Goal: Contribute content: Contribute content

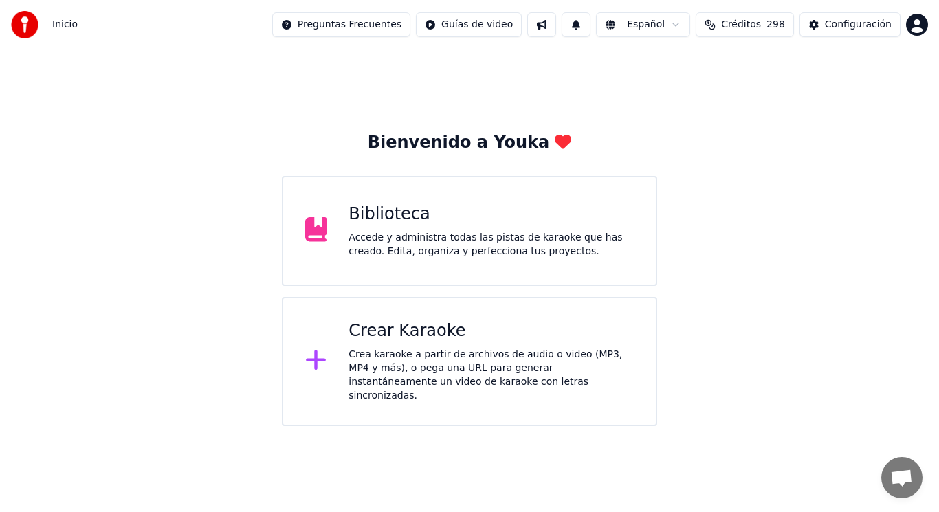
click at [448, 249] on div "Accede y administra todas las pistas de karaoke que has creado. Edita, organiza…" at bounding box center [490, 244] width 285 height 27
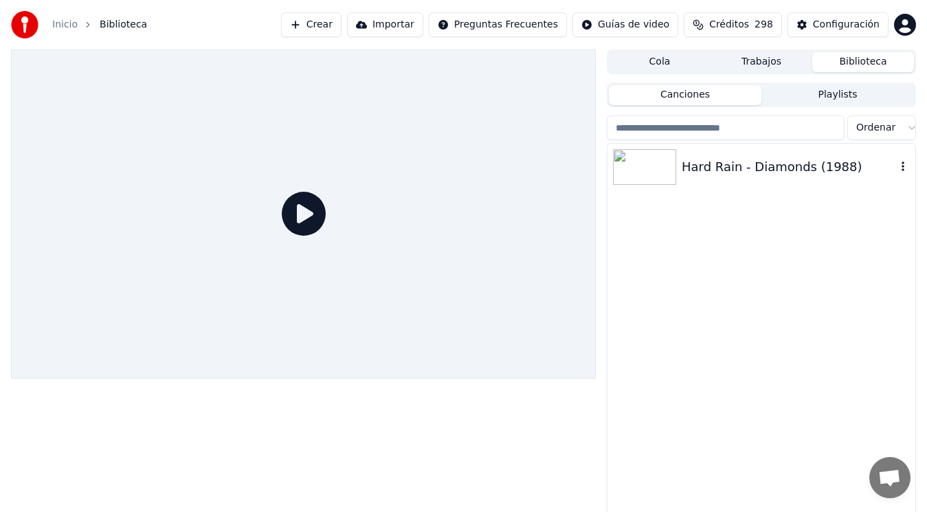
click at [742, 163] on div "Hard Rain - Diamonds (1988)" at bounding box center [789, 166] width 214 height 19
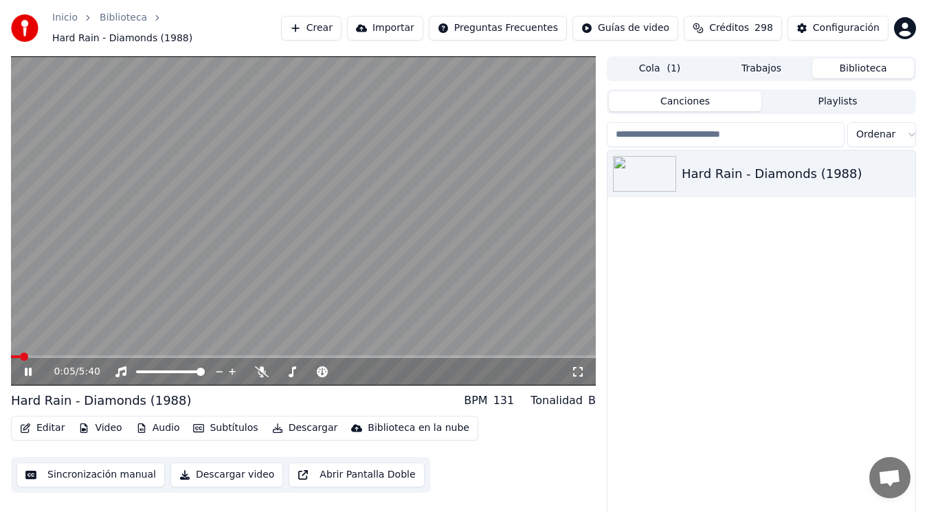
click at [25, 370] on icon at bounding box center [28, 372] width 7 height 8
click at [45, 432] on button "Editar" at bounding box center [42, 428] width 56 height 19
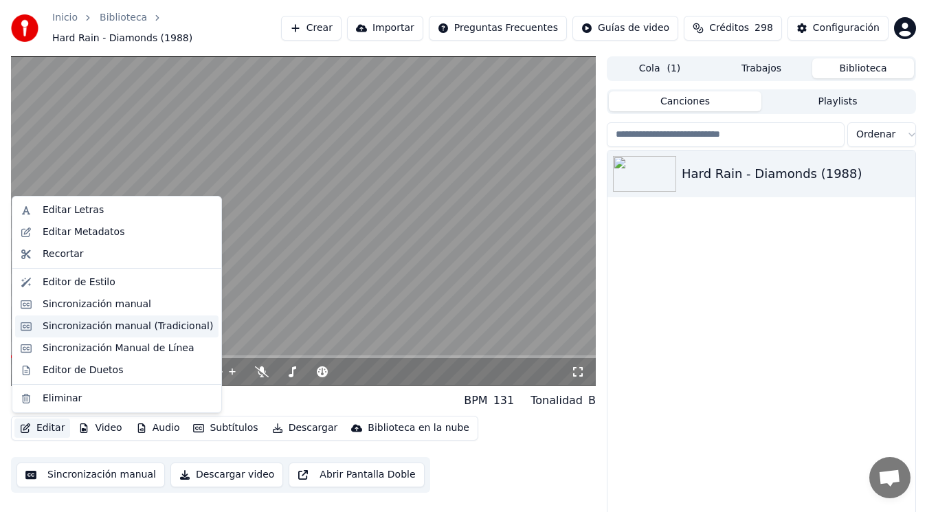
click at [135, 324] on div "Sincronización manual (Tradicional)" at bounding box center [128, 327] width 170 height 14
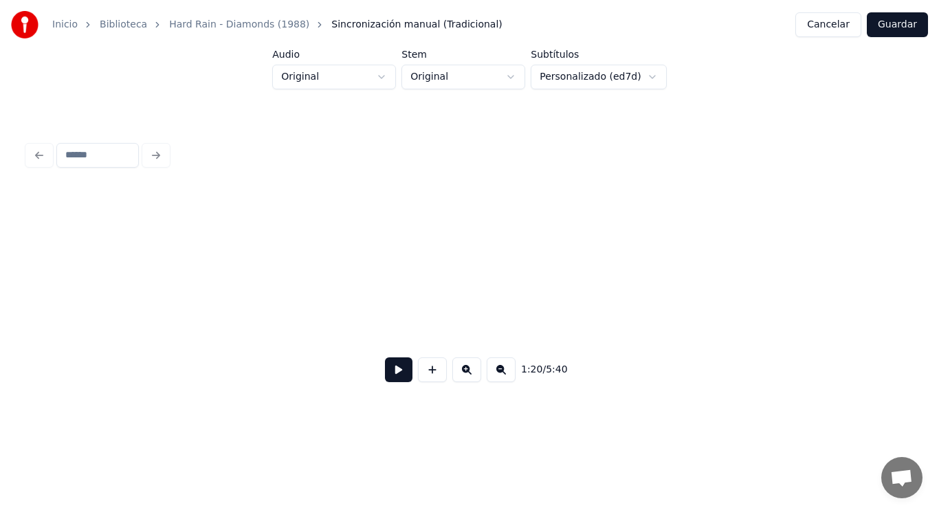
scroll to position [0, 168232]
click at [390, 367] on button at bounding box center [398, 369] width 27 height 25
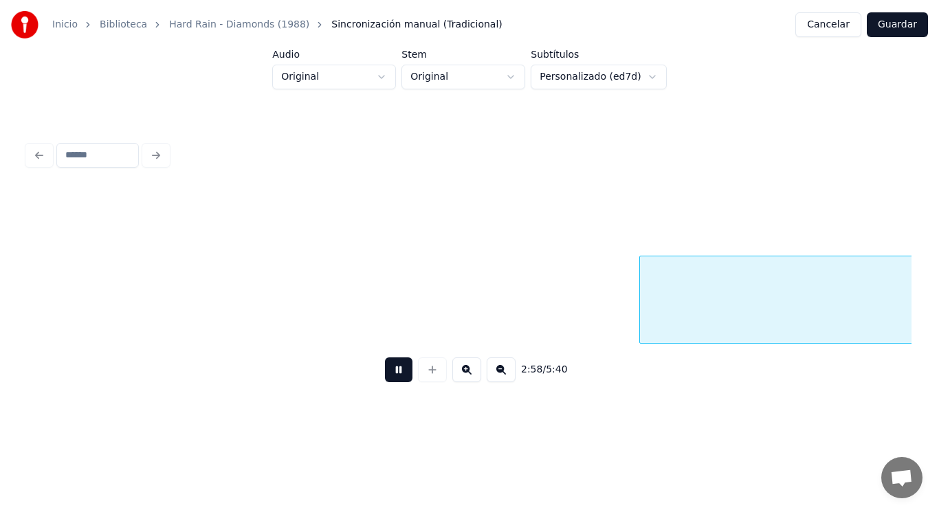
scroll to position [0, 171805]
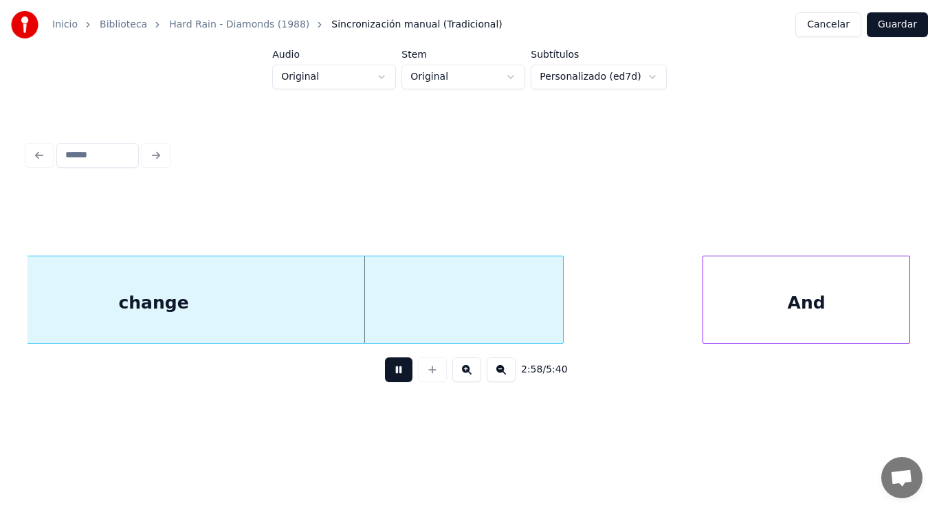
click at [390, 367] on button at bounding box center [398, 369] width 27 height 25
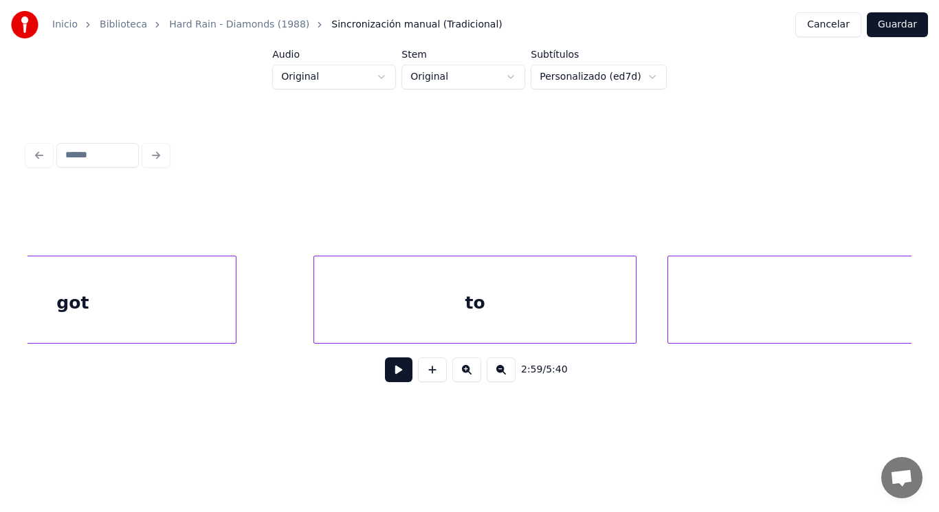
scroll to position [0, 170351]
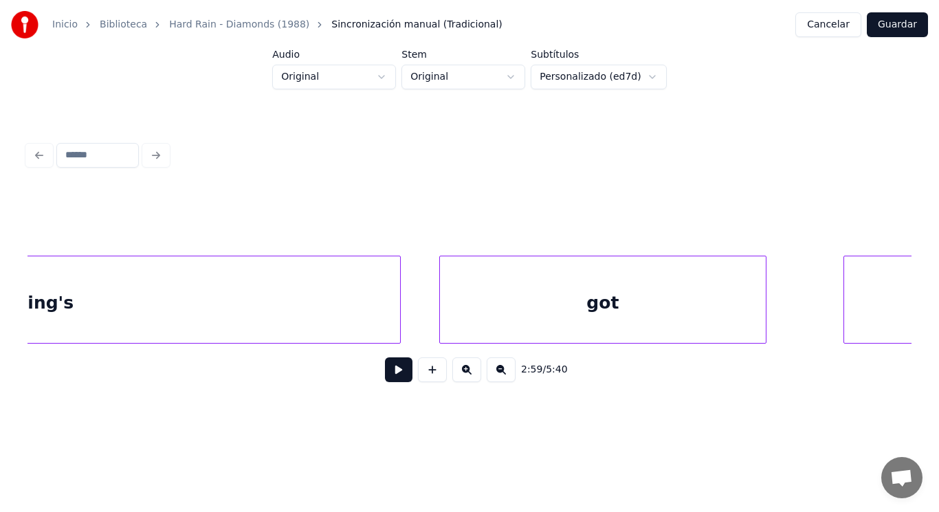
click at [316, 316] on div "something's" at bounding box center [15, 302] width 770 height 93
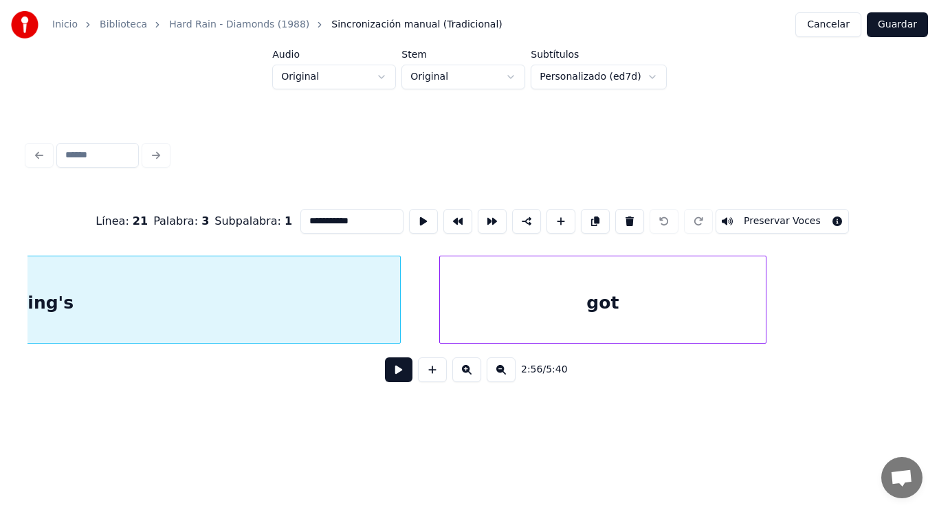
scroll to position [0, 169953]
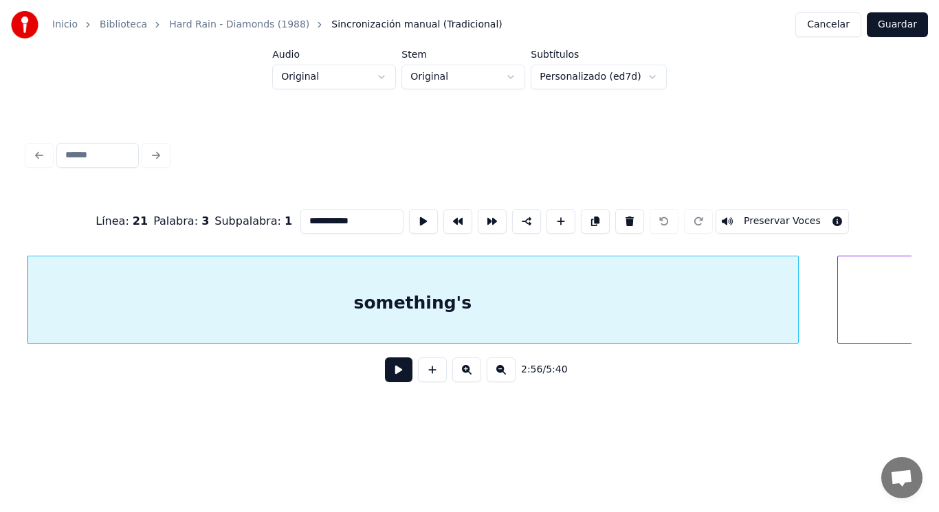
click at [385, 377] on button at bounding box center [398, 369] width 27 height 25
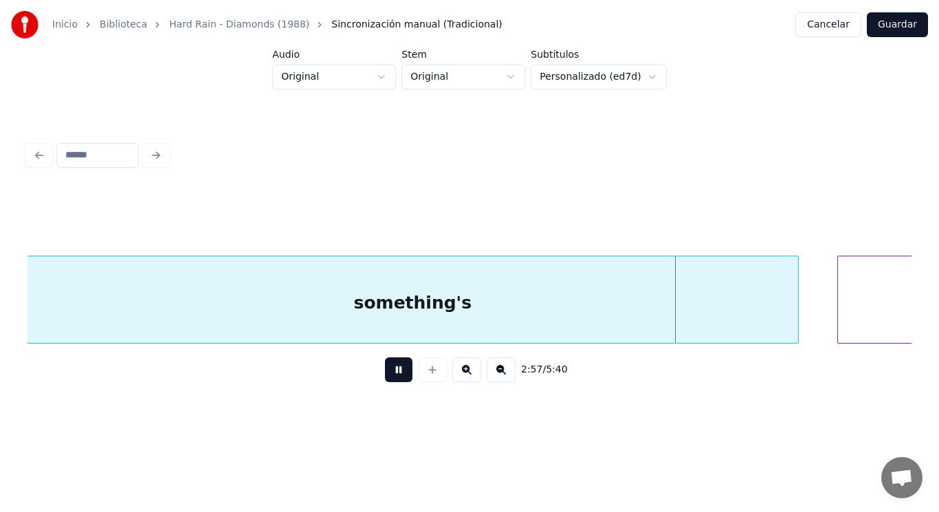
click at [385, 377] on button at bounding box center [398, 369] width 27 height 25
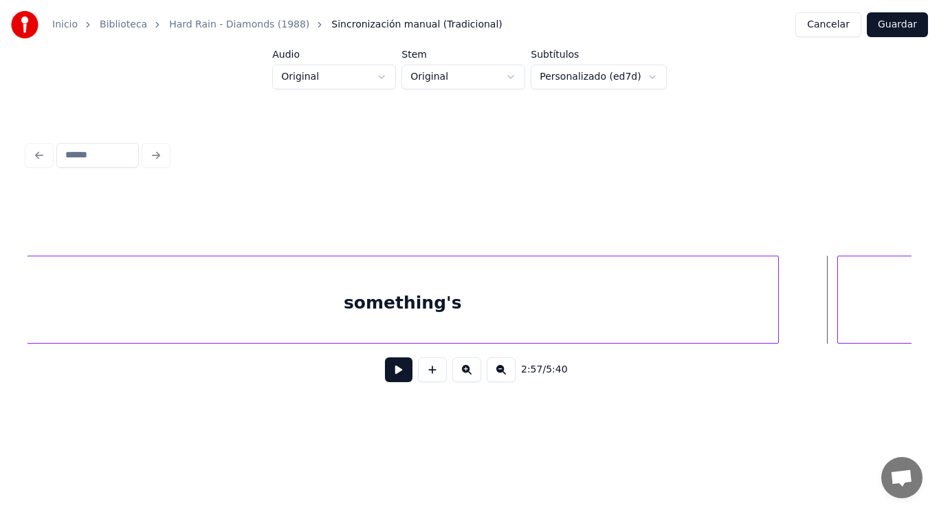
click at [776, 322] on div at bounding box center [776, 299] width 4 height 87
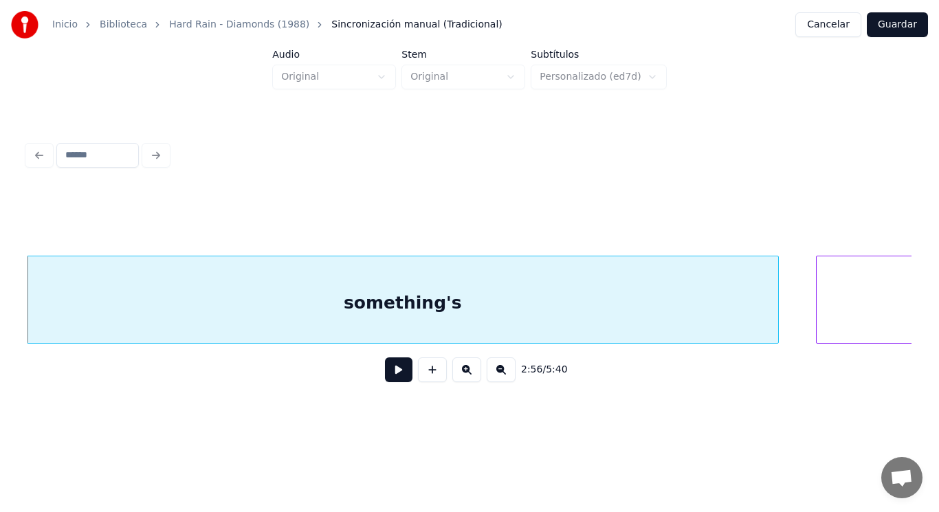
click at [818, 322] on div at bounding box center [818, 299] width 4 height 87
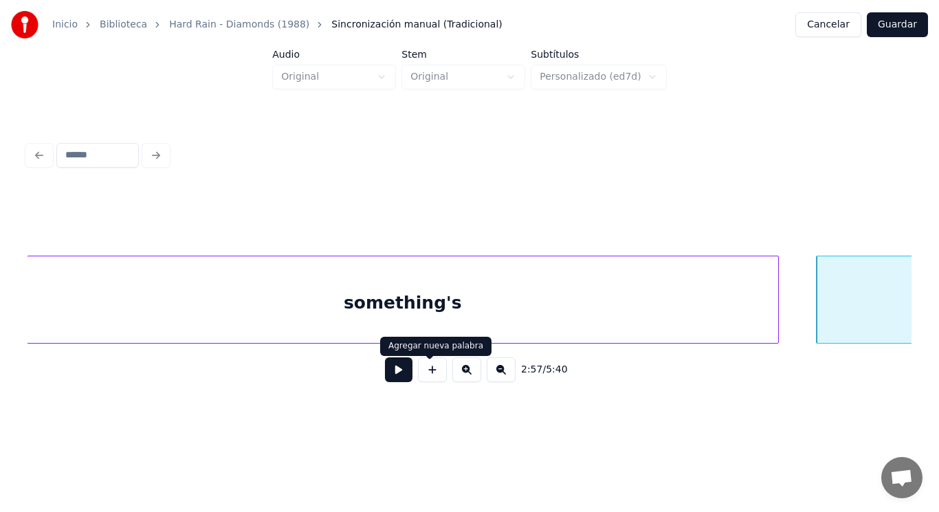
click at [390, 372] on button at bounding box center [398, 369] width 27 height 25
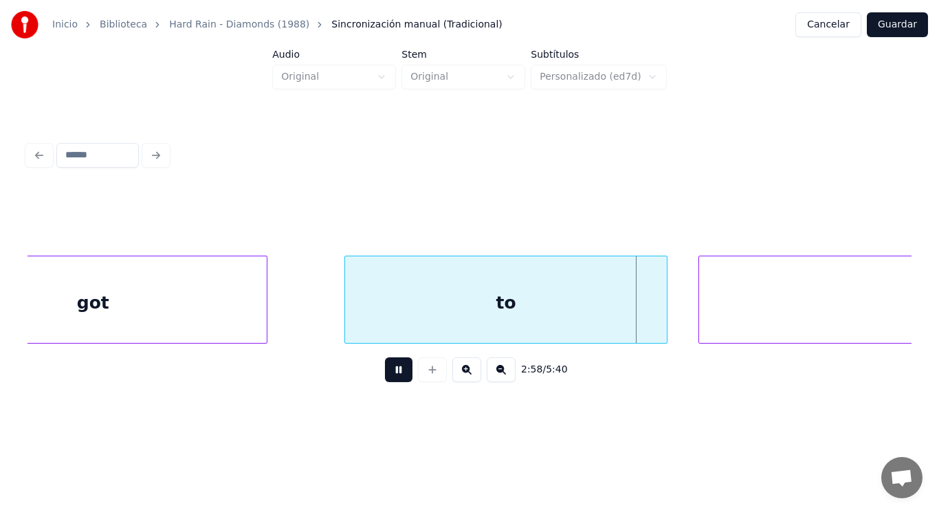
click at [390, 372] on button at bounding box center [398, 369] width 27 height 25
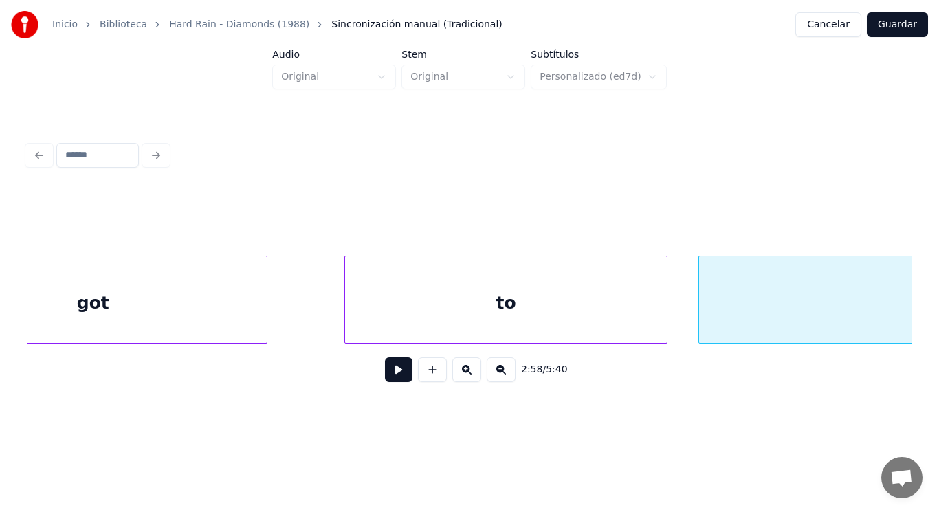
click at [234, 316] on div "got" at bounding box center [93, 302] width 347 height 93
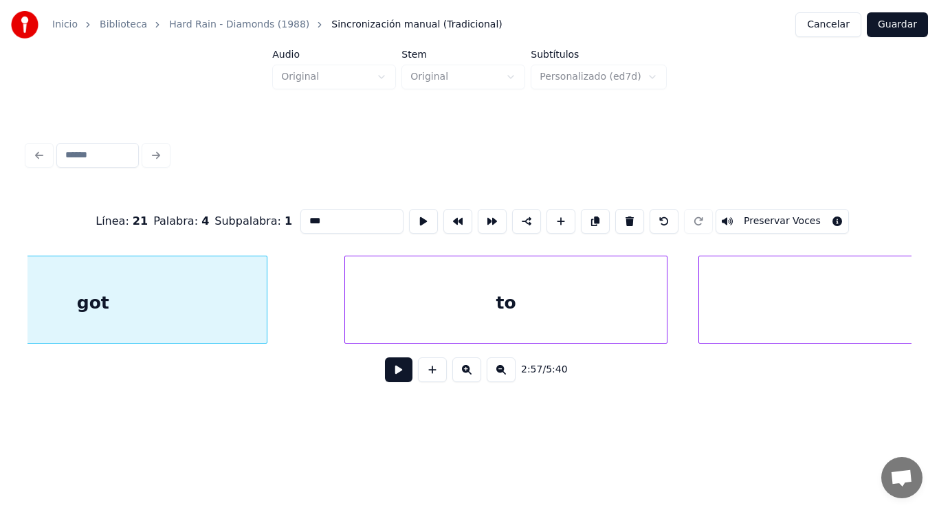
scroll to position [0, 170742]
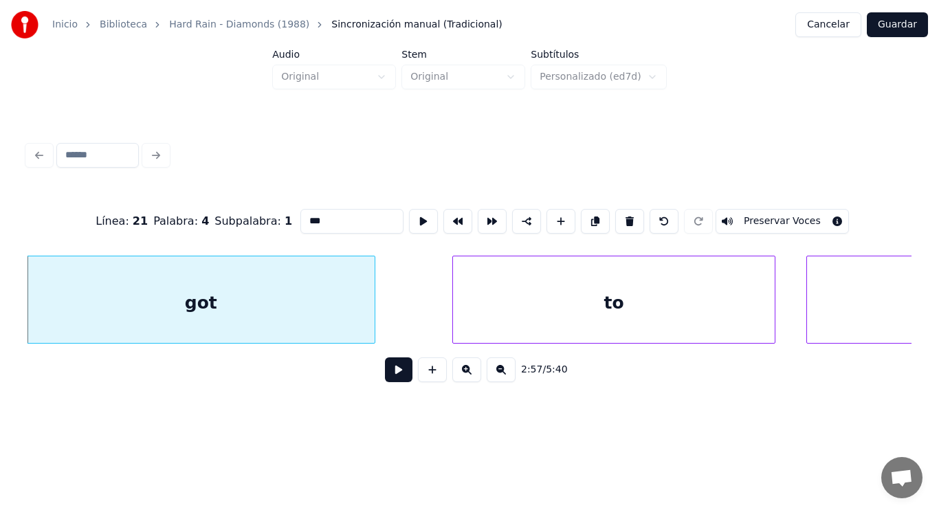
click at [392, 379] on button at bounding box center [398, 369] width 27 height 25
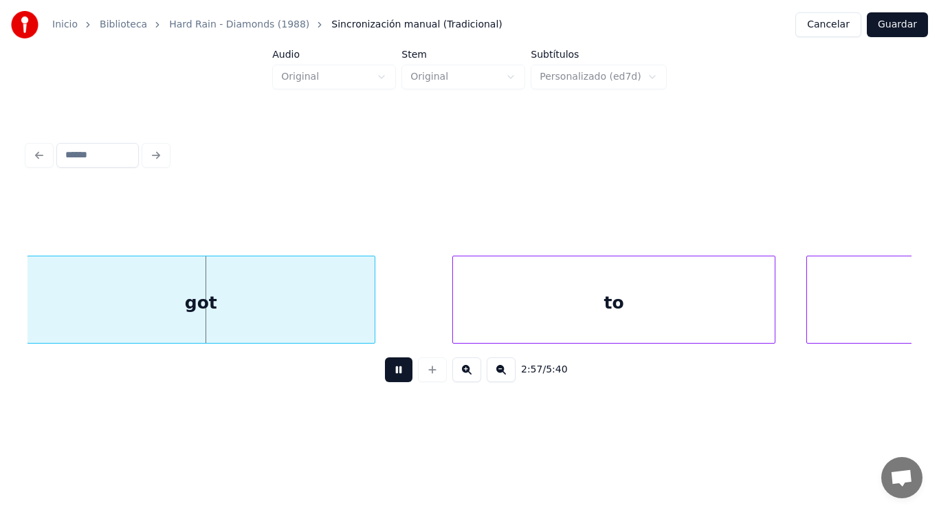
click at [392, 379] on button at bounding box center [398, 369] width 27 height 25
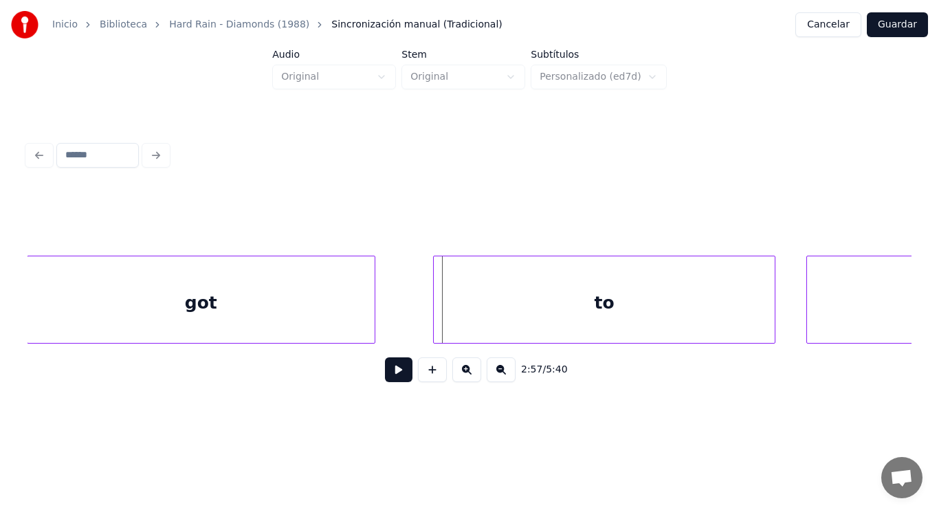
click at [434, 316] on div at bounding box center [436, 299] width 4 height 87
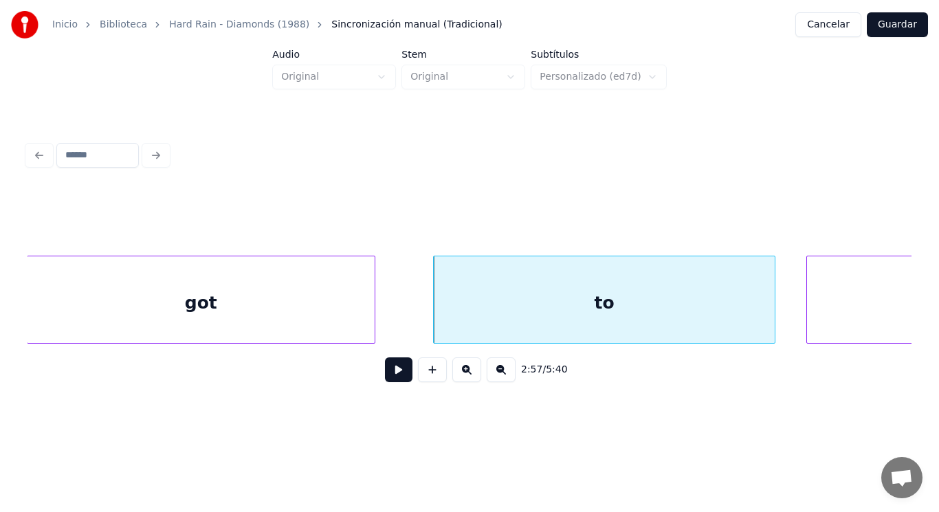
click at [388, 369] on button at bounding box center [398, 369] width 27 height 25
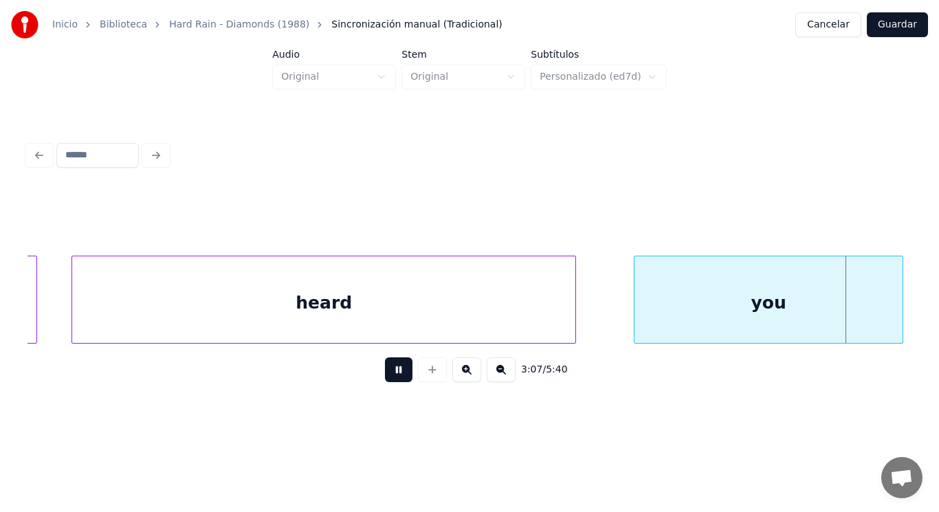
scroll to position [0, 180580]
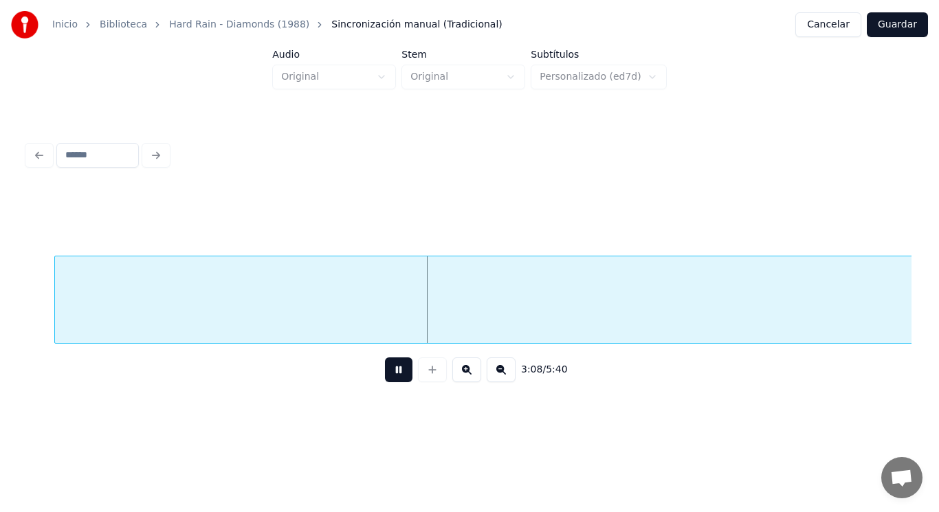
click at [388, 369] on button at bounding box center [398, 369] width 27 height 25
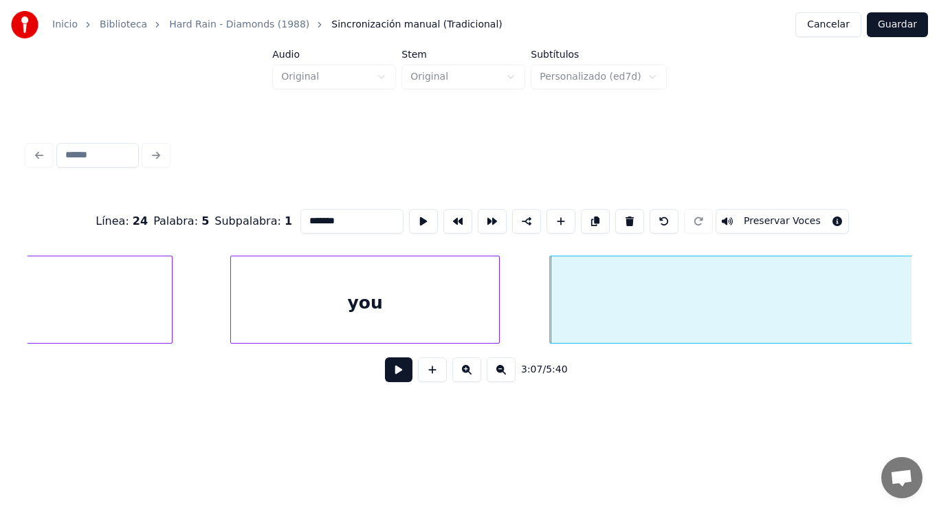
type input "*****"
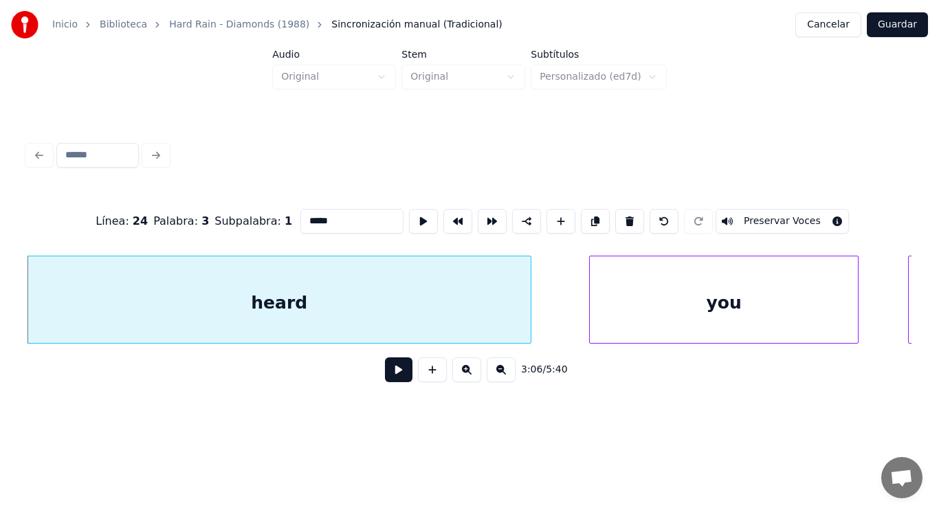
click at [394, 375] on button at bounding box center [398, 369] width 27 height 25
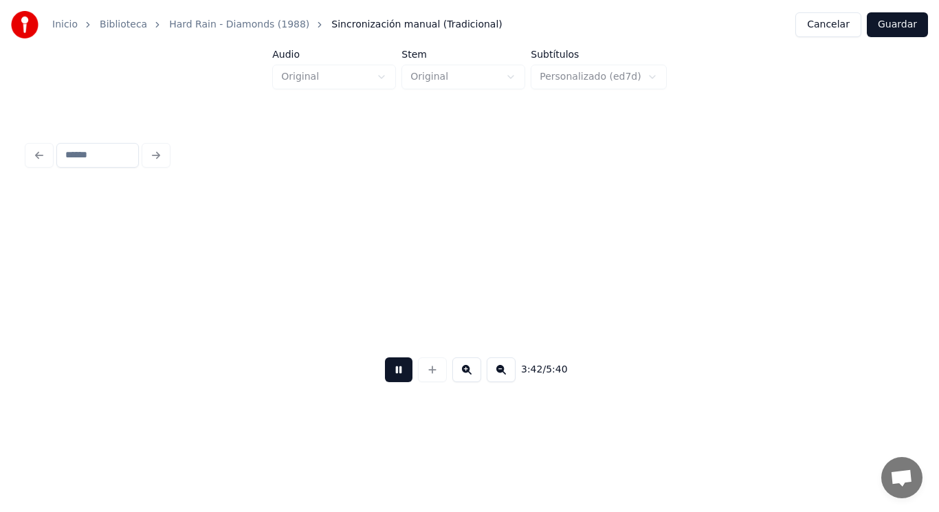
scroll to position [0, 213790]
click at [394, 375] on button at bounding box center [398, 369] width 27 height 25
click at [388, 379] on button at bounding box center [398, 369] width 27 height 25
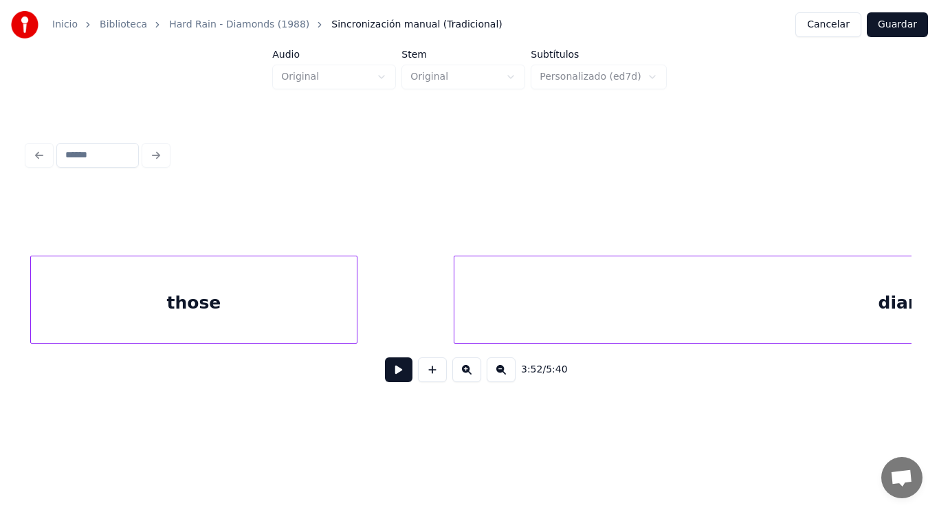
scroll to position [0, 258309]
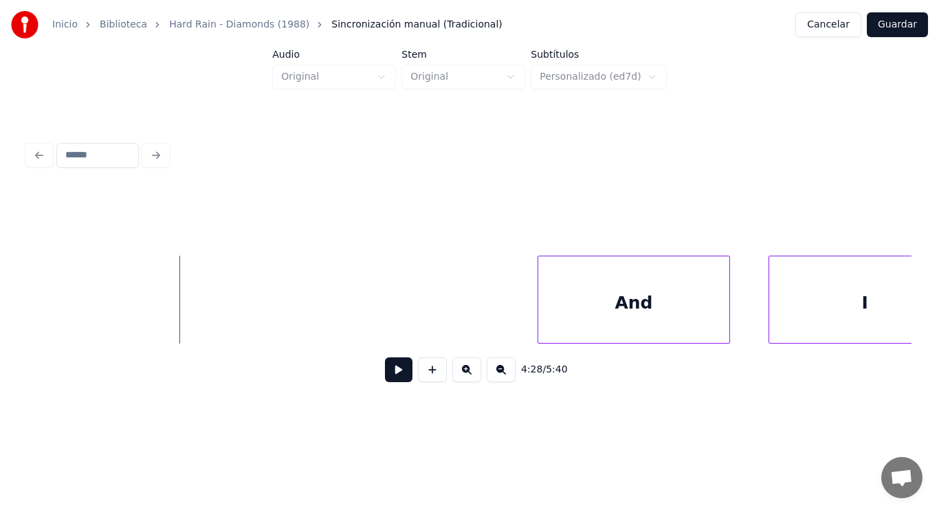
click at [392, 377] on button at bounding box center [398, 369] width 27 height 25
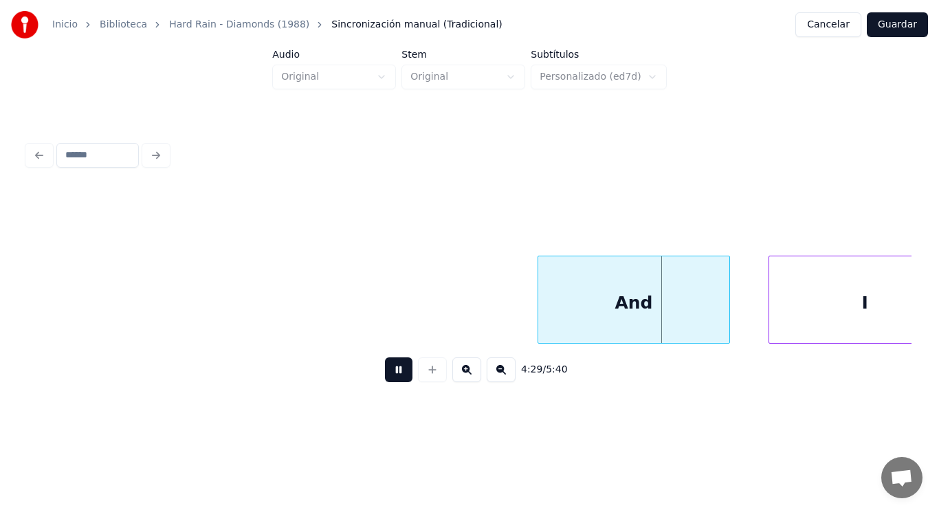
click at [392, 377] on button at bounding box center [398, 369] width 27 height 25
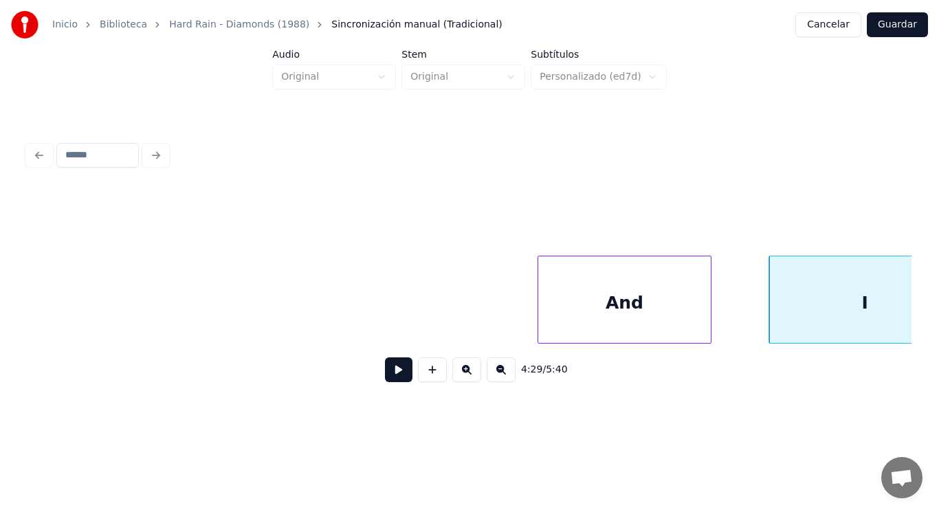
click at [708, 320] on div at bounding box center [708, 299] width 4 height 87
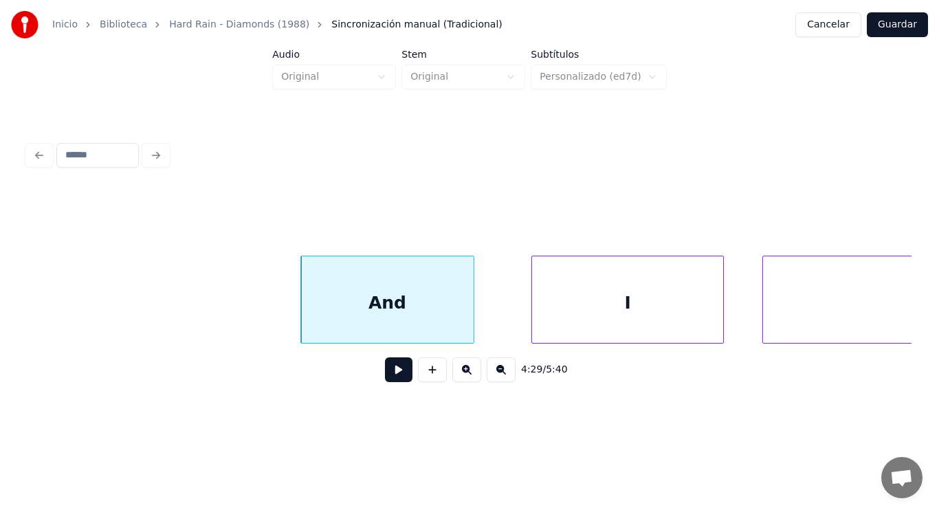
scroll to position [0, 258584]
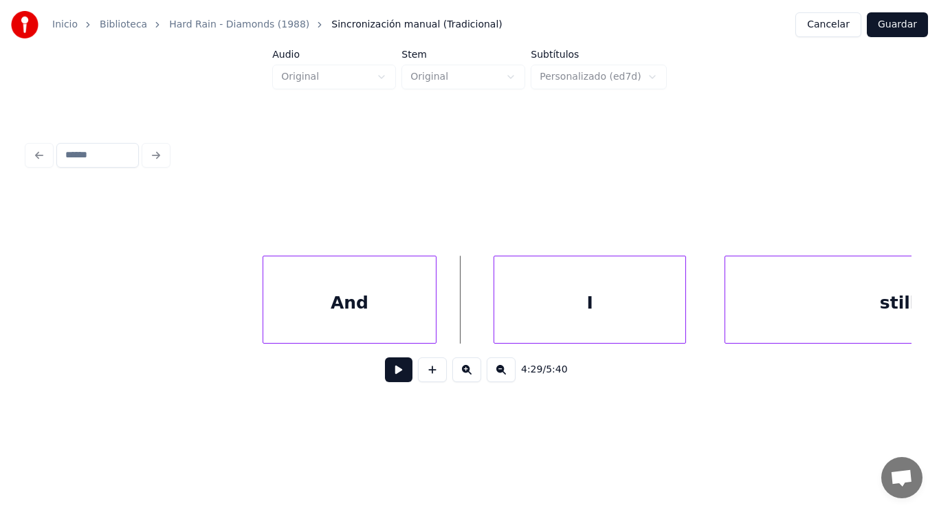
click at [385, 382] on button at bounding box center [398, 369] width 27 height 25
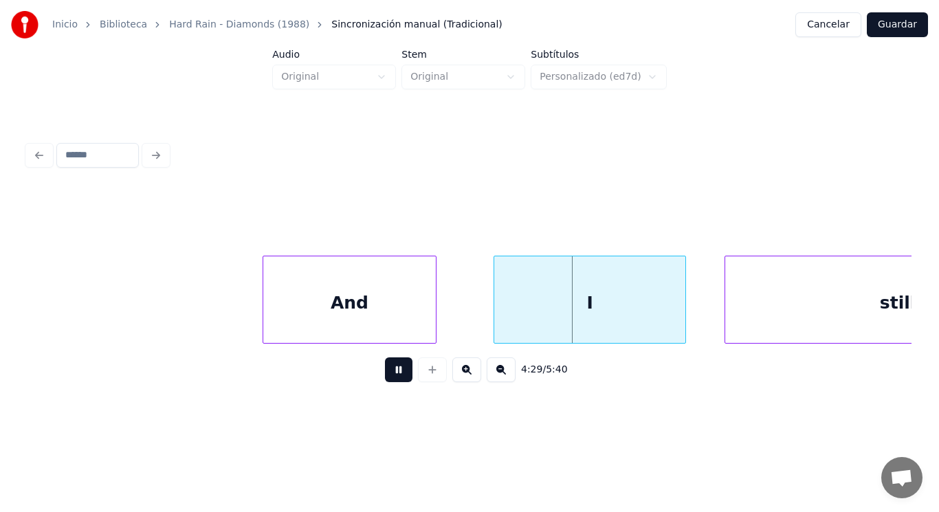
click at [385, 382] on button at bounding box center [398, 369] width 27 height 25
click at [460, 320] on div at bounding box center [460, 299] width 4 height 87
click at [390, 376] on button at bounding box center [398, 369] width 27 height 25
click at [473, 309] on div "I" at bounding box center [571, 302] width 227 height 93
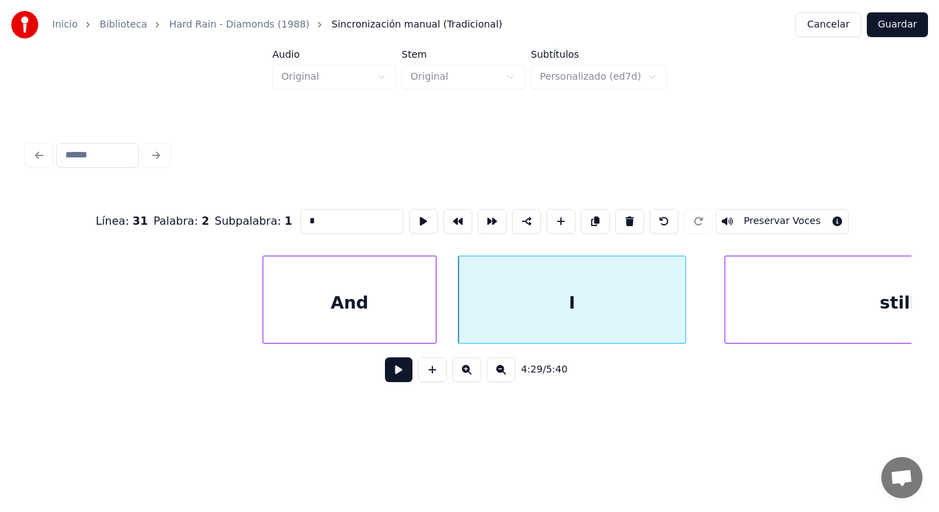
click at [392, 370] on button at bounding box center [398, 369] width 27 height 25
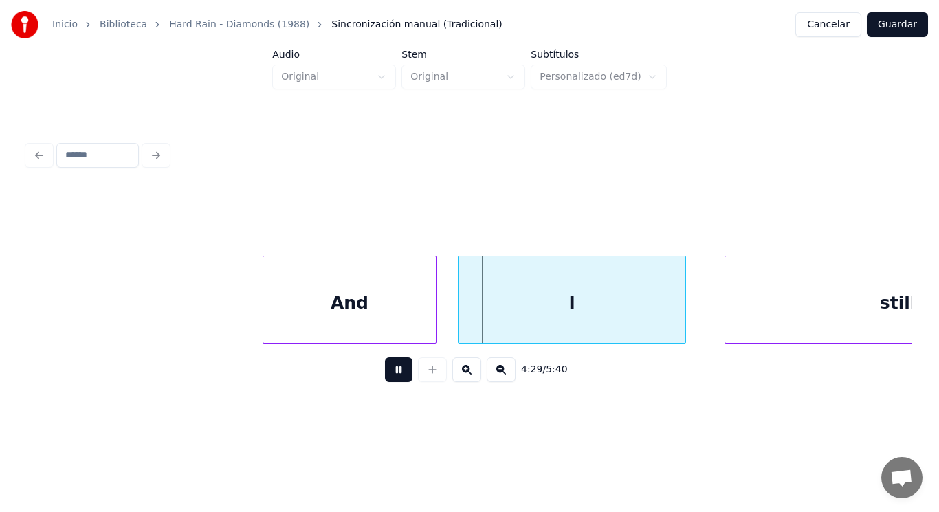
click at [392, 370] on button at bounding box center [398, 369] width 27 height 25
click at [647, 318] on div at bounding box center [646, 299] width 4 height 87
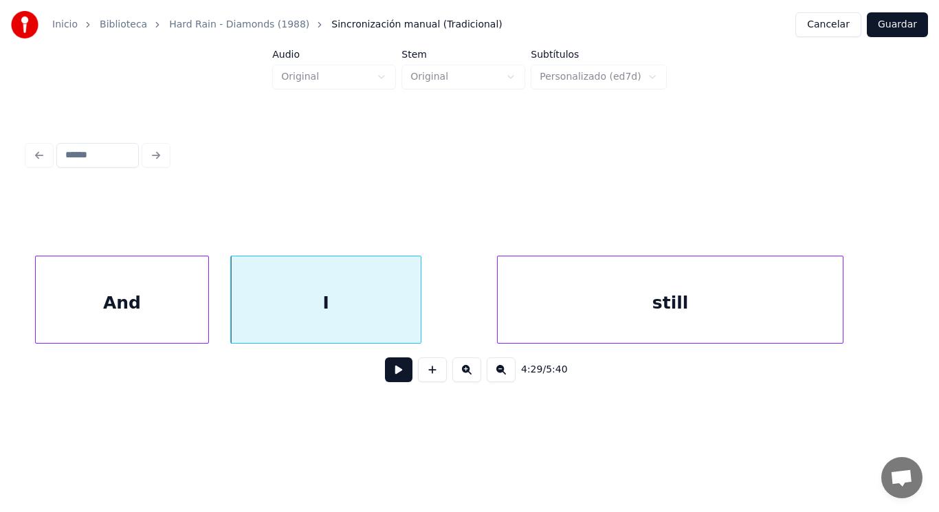
scroll to position [0, 258832]
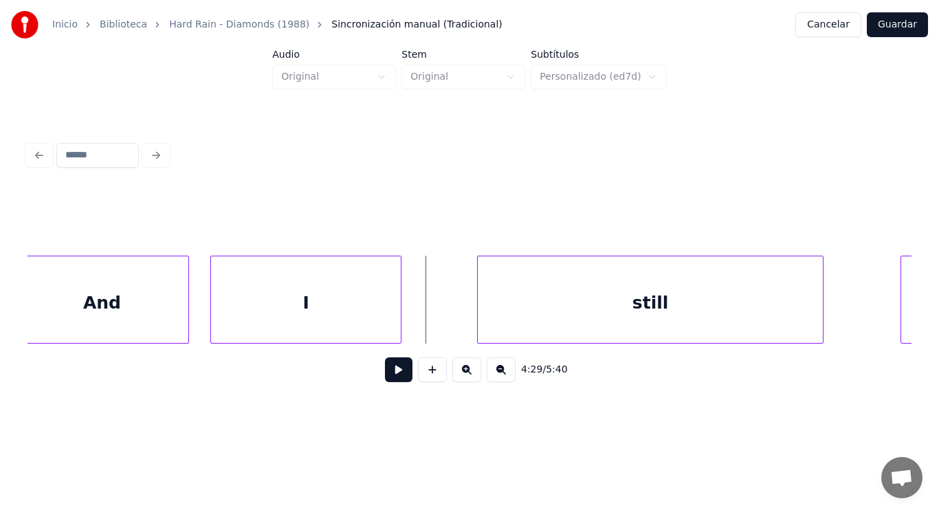
click at [395, 371] on button at bounding box center [398, 369] width 27 height 25
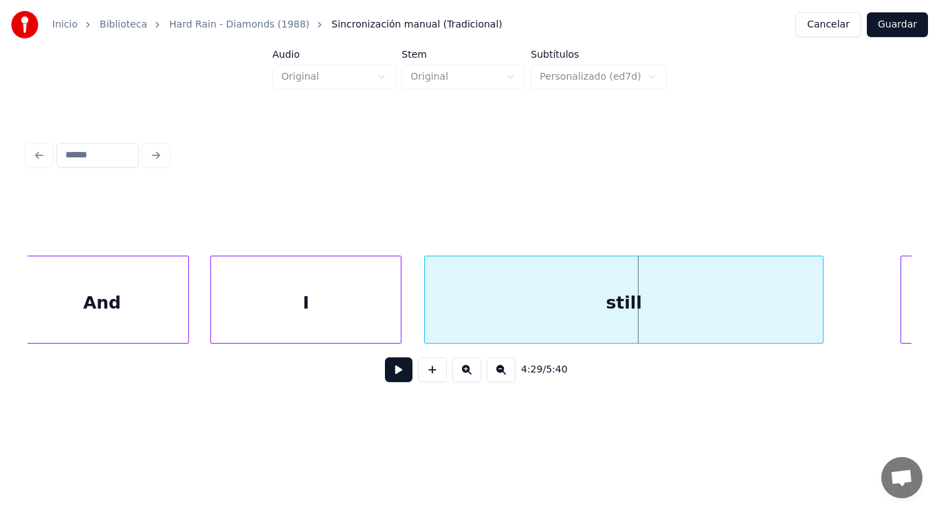
click at [426, 312] on div at bounding box center [427, 299] width 4 height 87
click at [385, 381] on button at bounding box center [398, 369] width 27 height 25
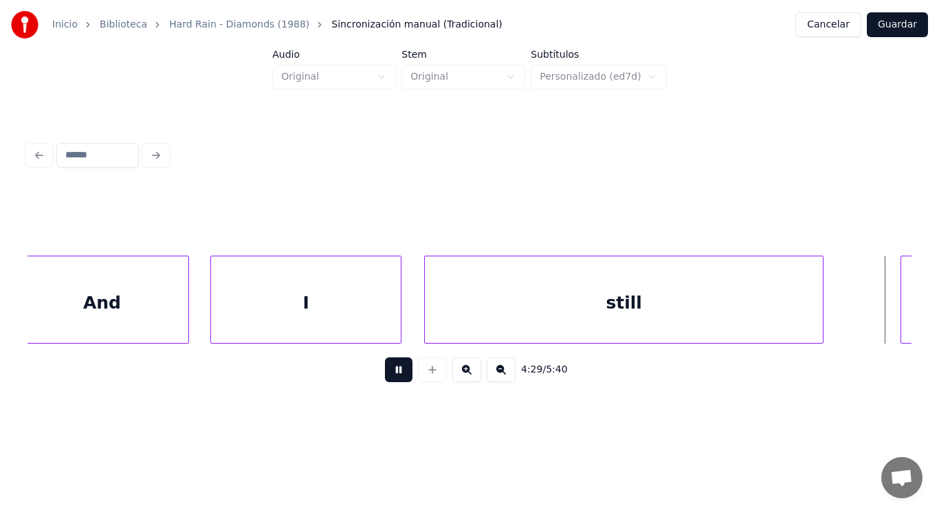
click at [385, 381] on button at bounding box center [398, 369] width 27 height 25
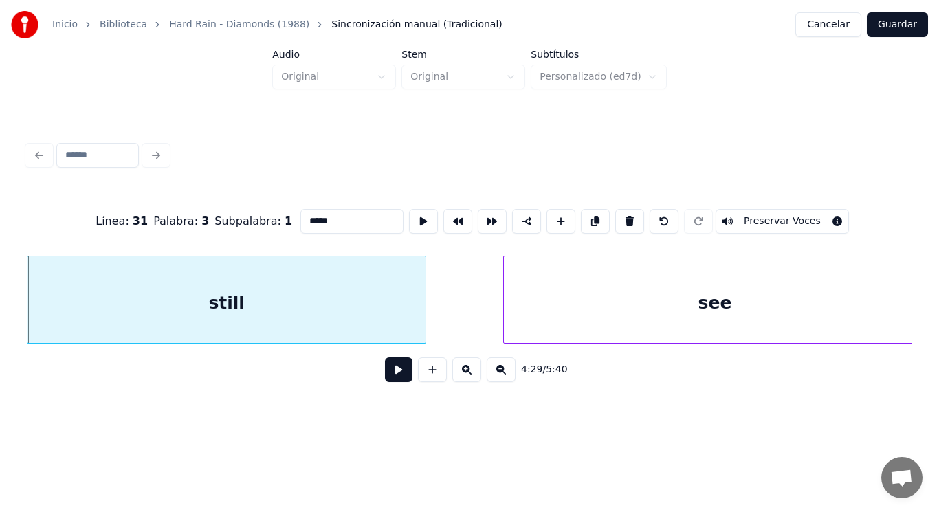
click at [394, 378] on button at bounding box center [398, 369] width 27 height 25
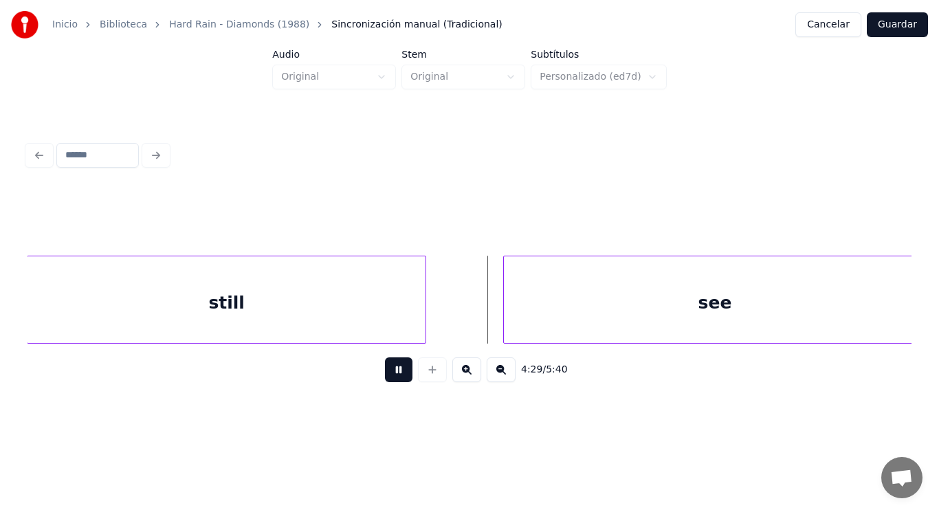
click at [394, 378] on button at bounding box center [398, 369] width 27 height 25
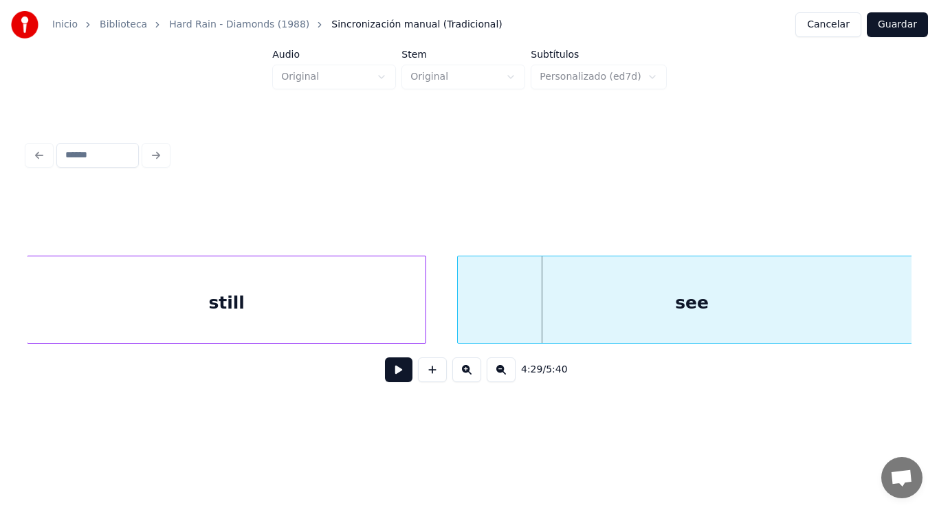
click at [458, 326] on div at bounding box center [460, 299] width 4 height 87
click at [388, 377] on button at bounding box center [398, 369] width 27 height 25
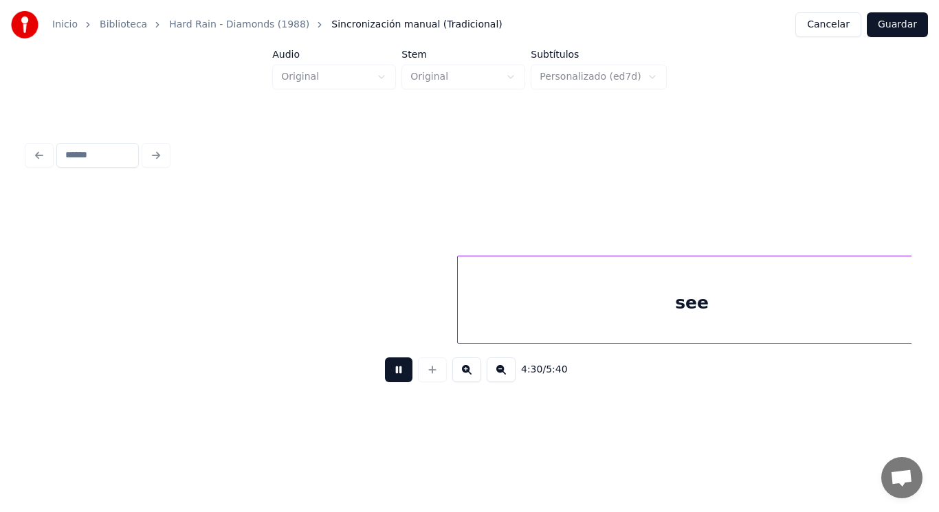
scroll to position [0, 260117]
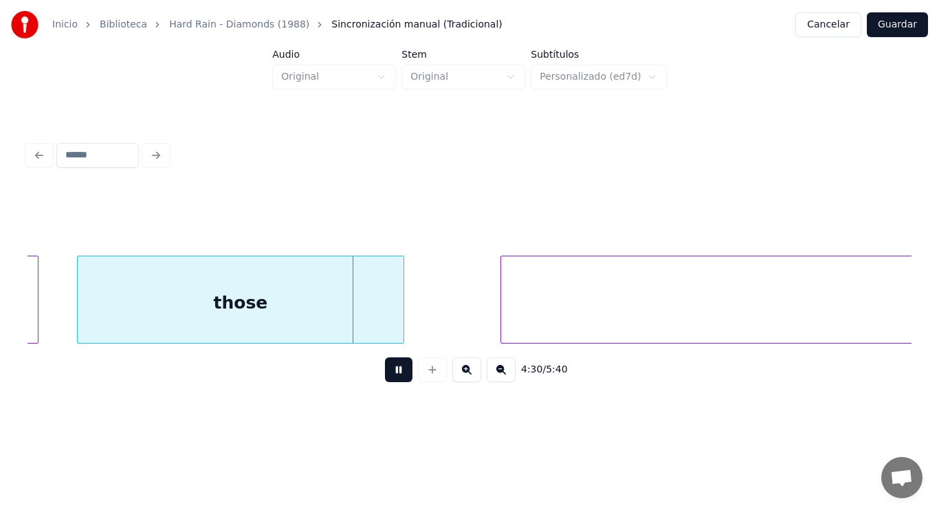
click at [388, 377] on button at bounding box center [398, 369] width 27 height 25
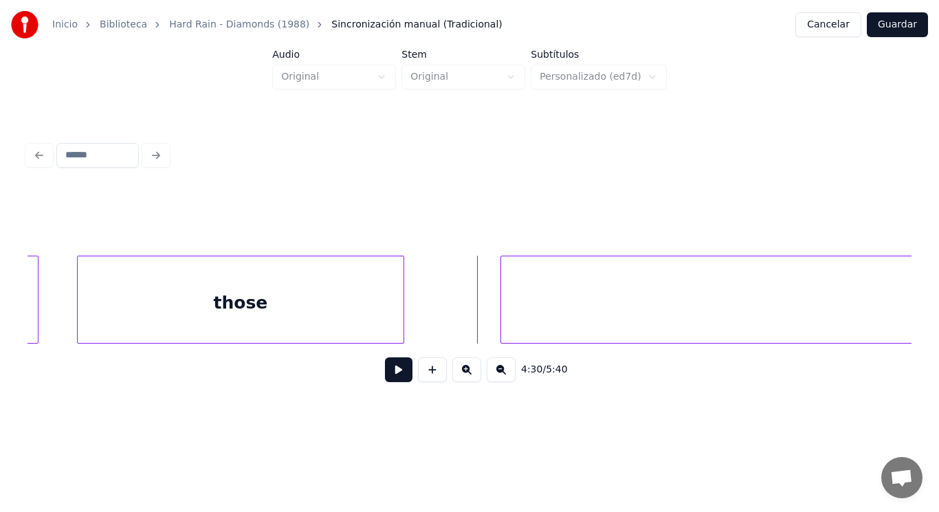
click at [342, 328] on div "those" at bounding box center [241, 302] width 326 height 93
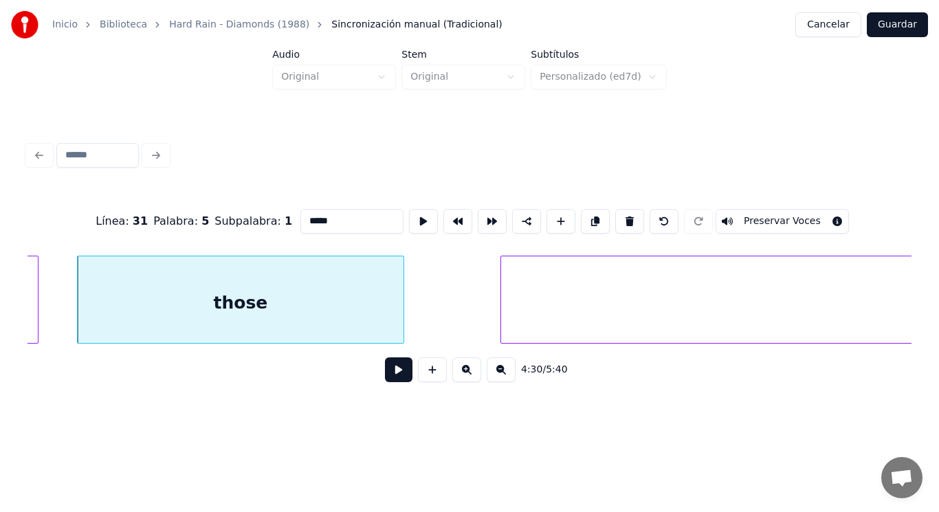
click at [392, 367] on button at bounding box center [398, 369] width 27 height 25
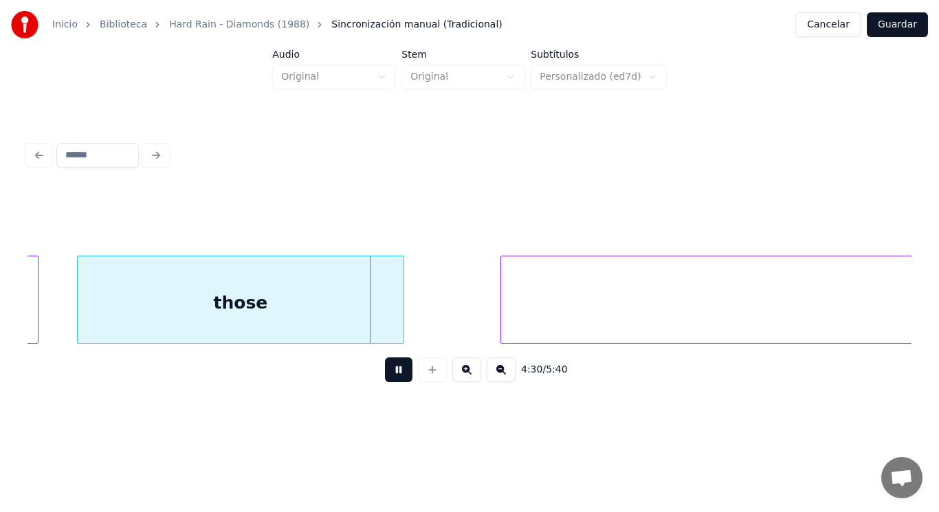
click at [392, 367] on button at bounding box center [398, 369] width 27 height 25
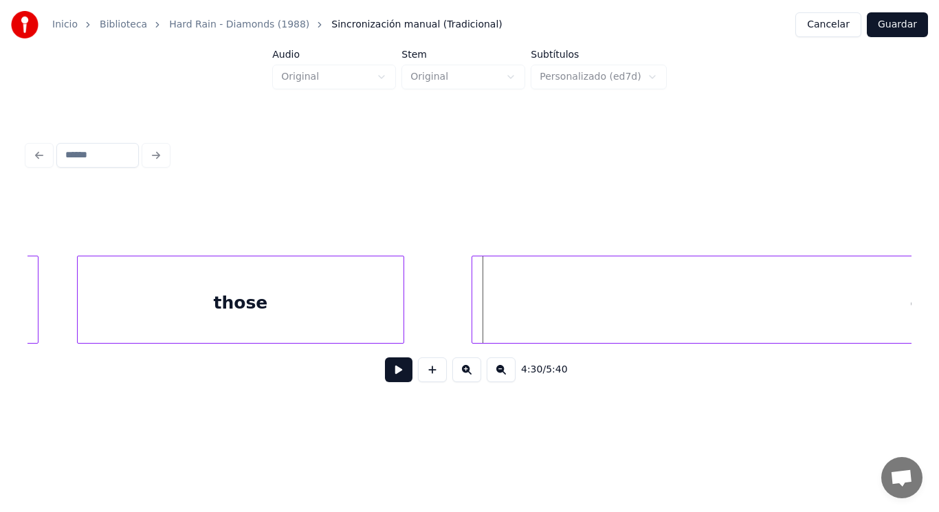
click at [474, 316] on div at bounding box center [474, 299] width 4 height 87
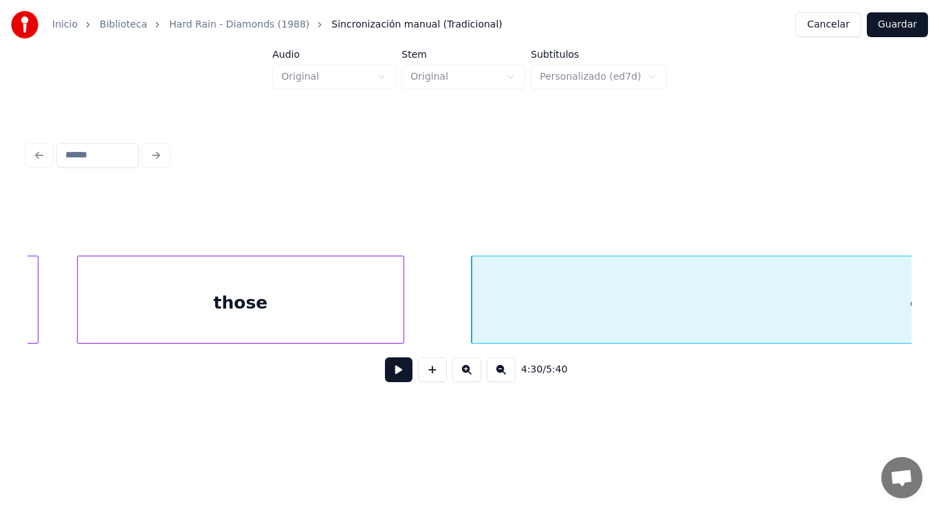
click at [395, 369] on button at bounding box center [398, 369] width 27 height 25
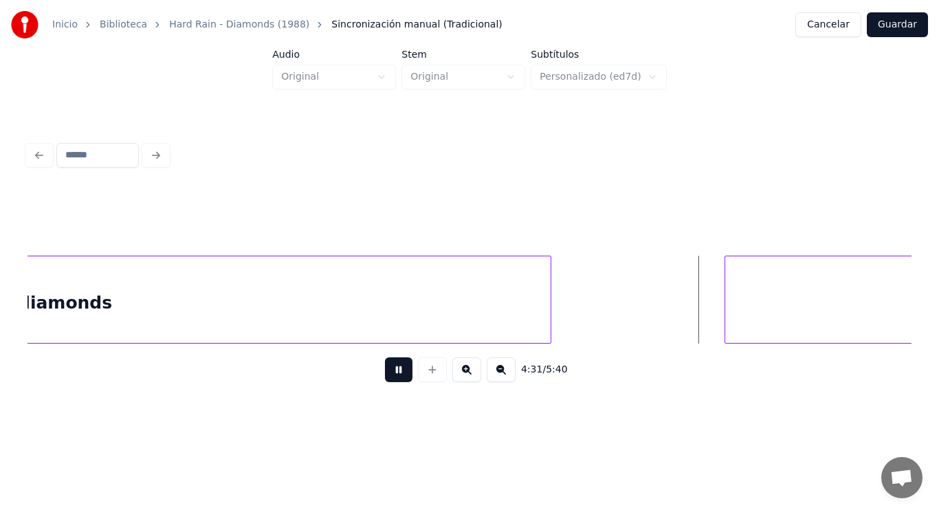
click at [395, 369] on button at bounding box center [398, 369] width 27 height 25
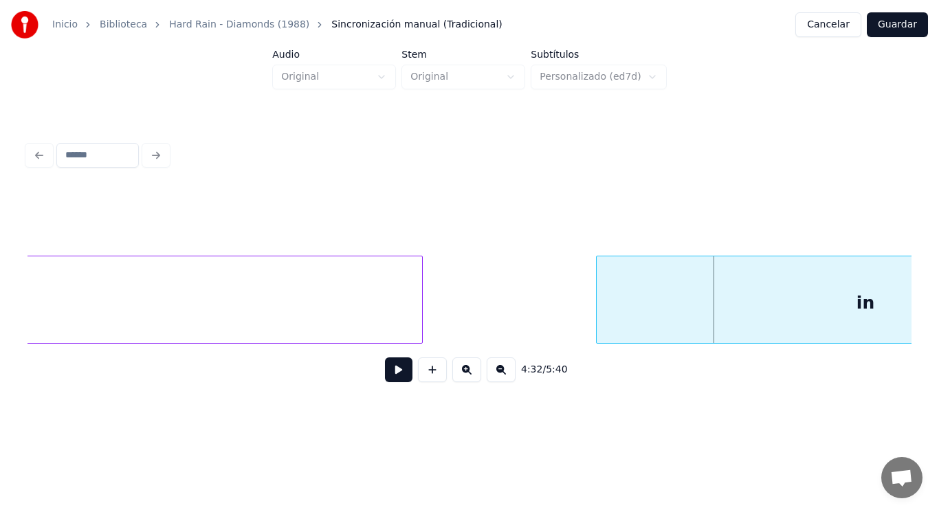
scroll to position [0, 261229]
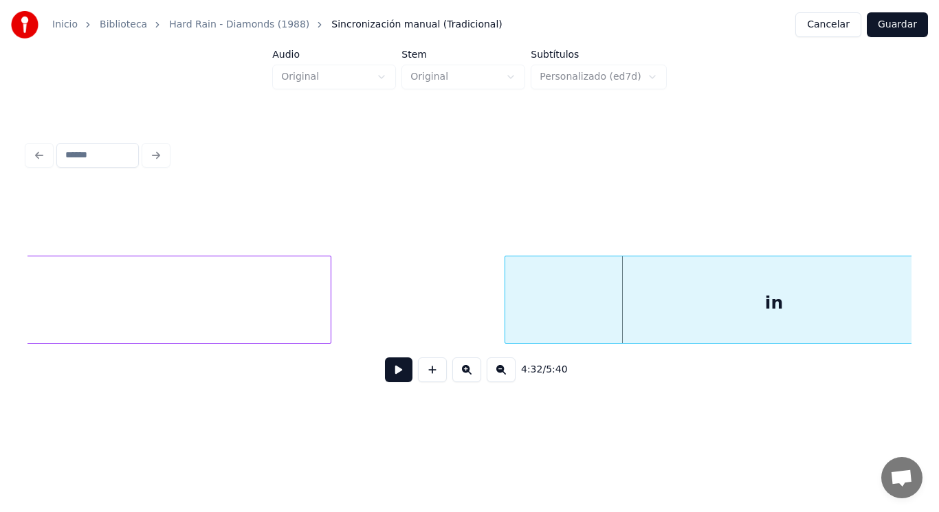
drag, startPoint x: 449, startPoint y: 322, endPoint x: 399, endPoint y: 367, distance: 67.1
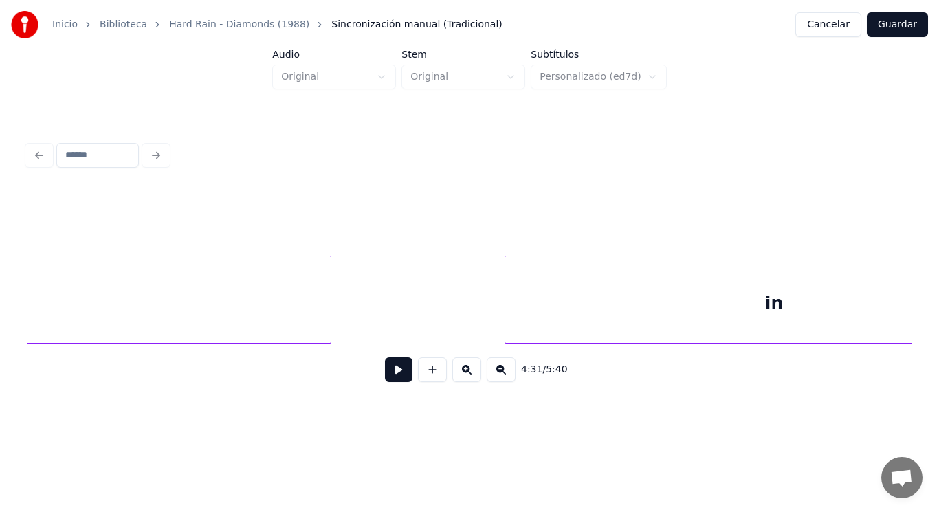
click at [386, 381] on button at bounding box center [398, 369] width 27 height 25
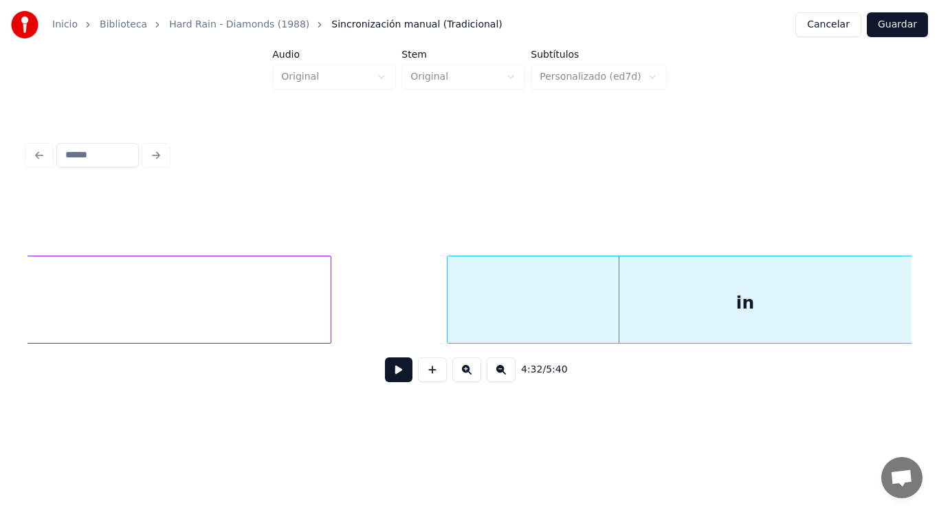
click at [449, 320] on div at bounding box center [449, 299] width 4 height 87
click at [392, 368] on button at bounding box center [398, 369] width 27 height 25
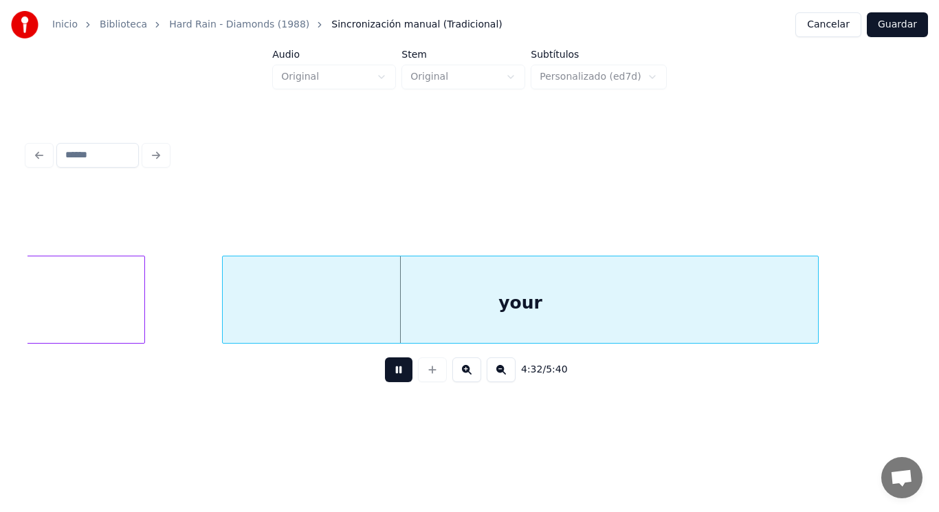
click at [392, 368] on button at bounding box center [398, 369] width 27 height 25
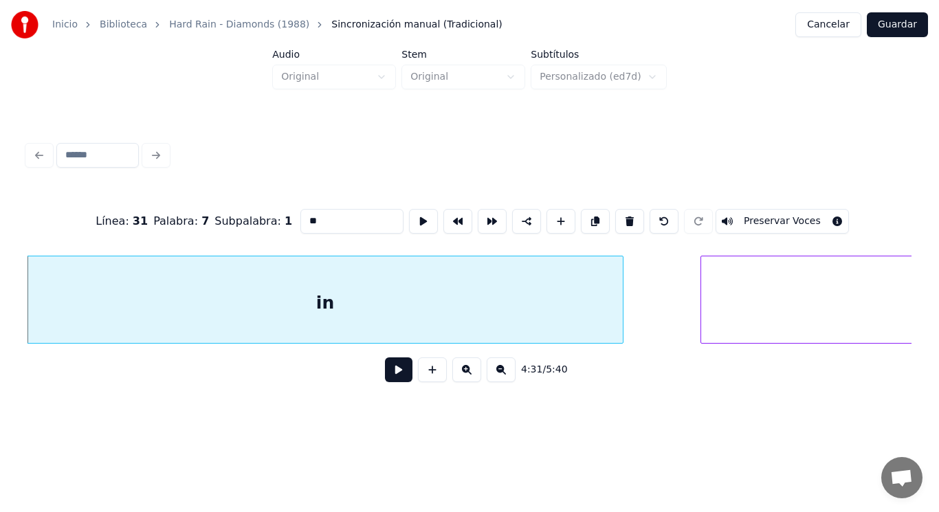
click at [393, 376] on button at bounding box center [398, 369] width 27 height 25
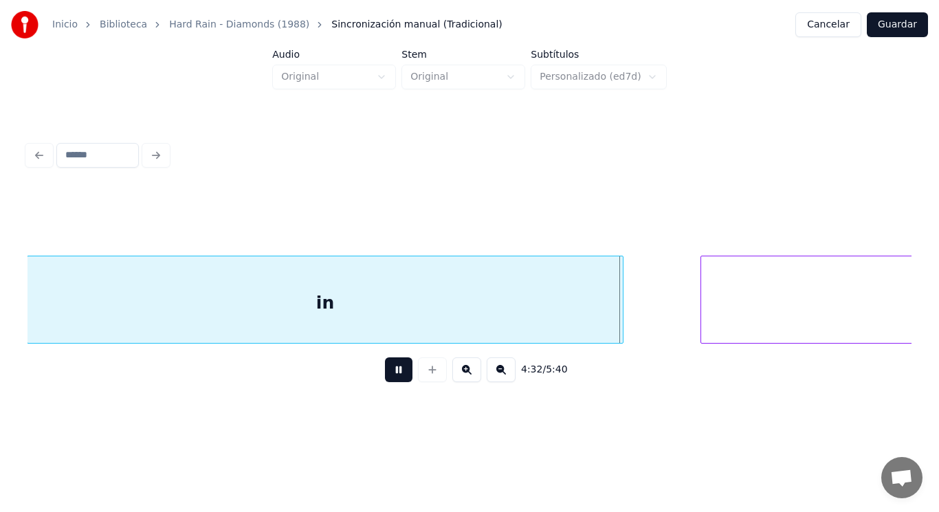
click at [393, 376] on button at bounding box center [398, 369] width 27 height 25
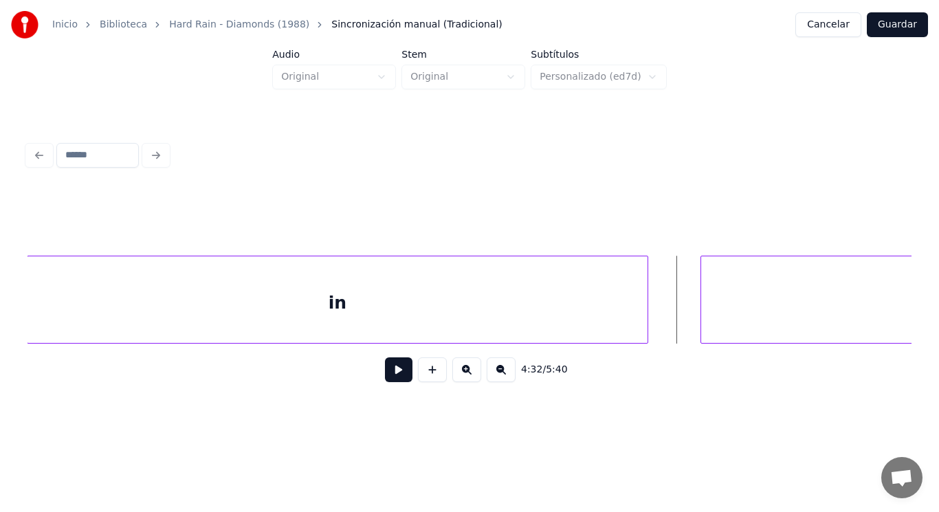
click at [645, 317] on div at bounding box center [645, 299] width 4 height 87
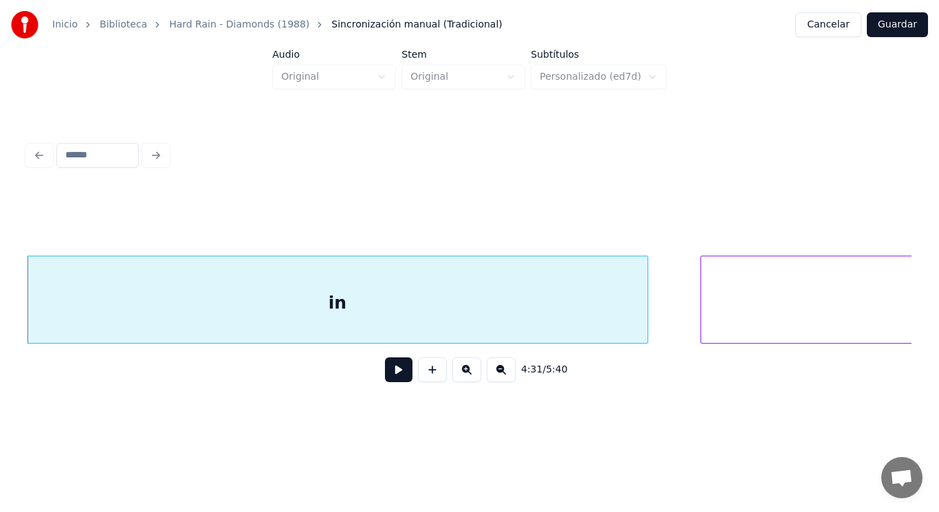
click at [386, 379] on button at bounding box center [398, 369] width 27 height 25
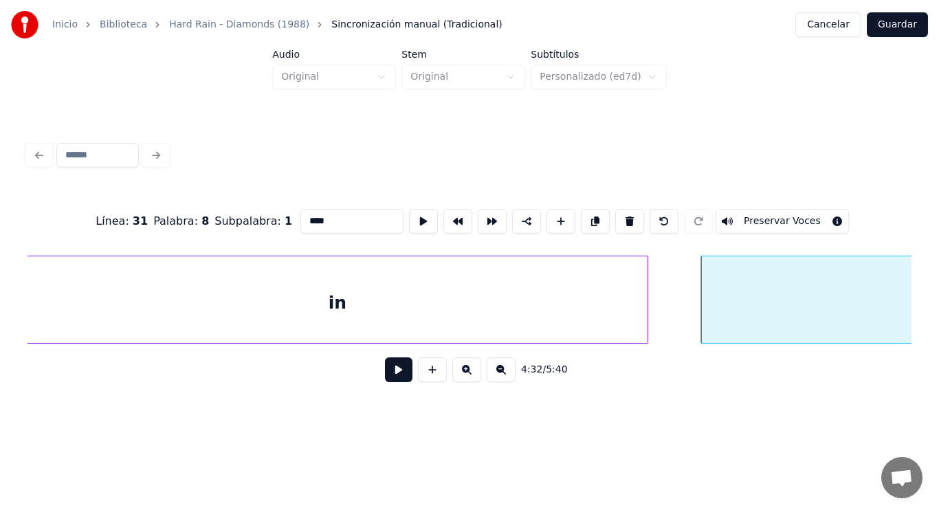
click at [394, 368] on button at bounding box center [398, 369] width 27 height 25
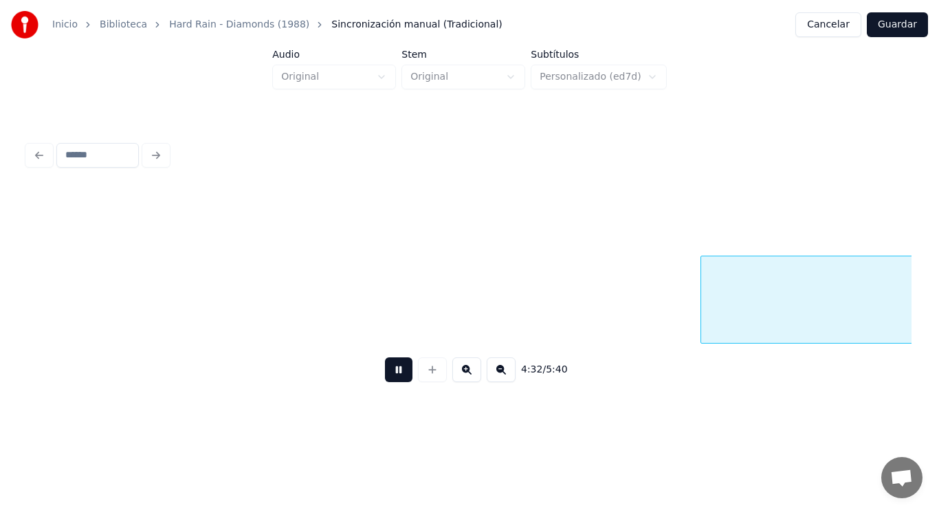
scroll to position [0, 262536]
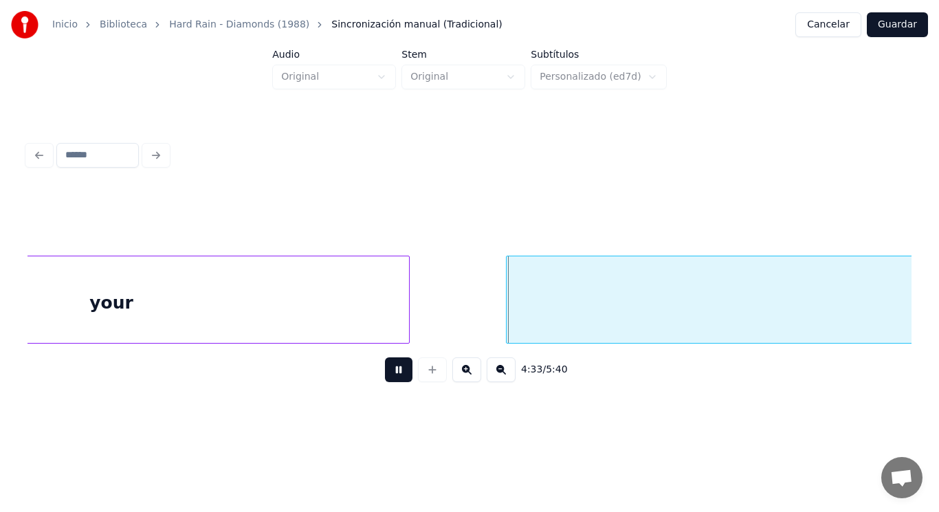
click at [394, 368] on button at bounding box center [398, 369] width 27 height 25
click at [482, 313] on div at bounding box center [481, 299] width 4 height 87
click at [398, 366] on button at bounding box center [398, 369] width 27 height 25
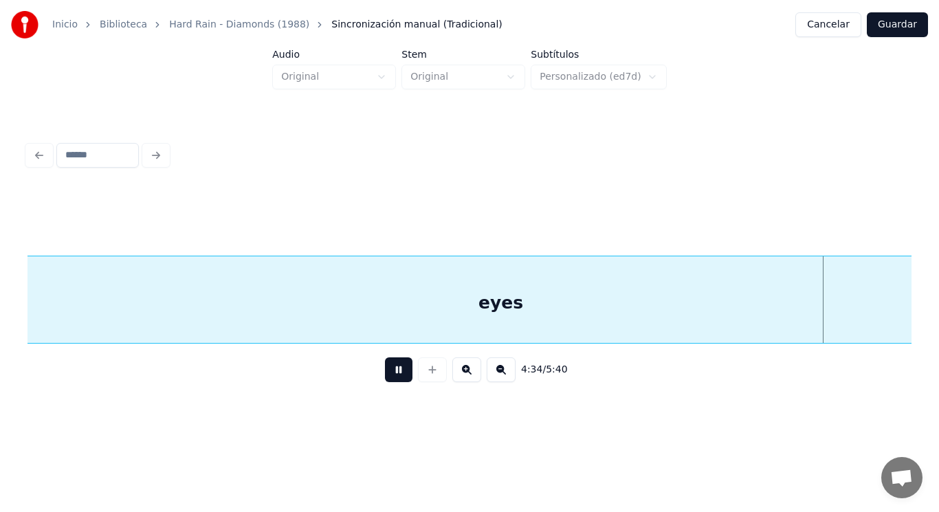
scroll to position [0, 264327]
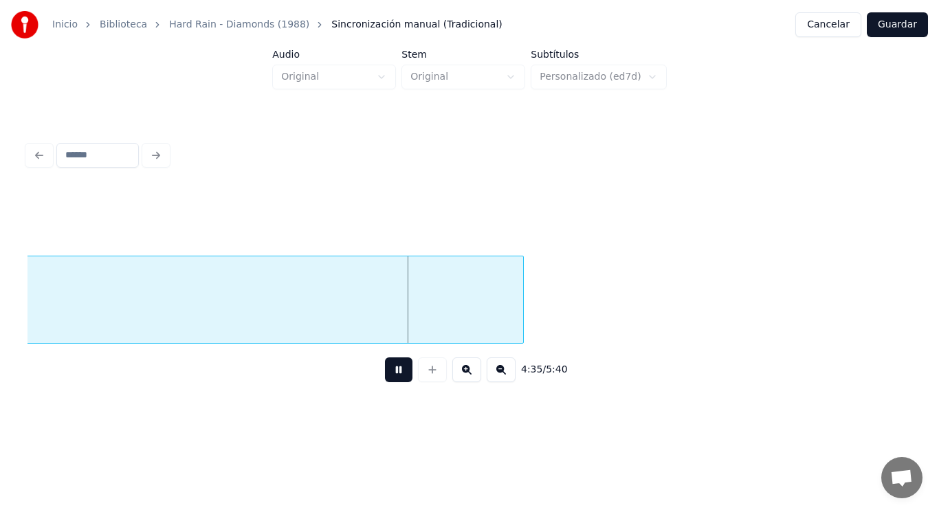
click at [398, 366] on button at bounding box center [398, 369] width 27 height 25
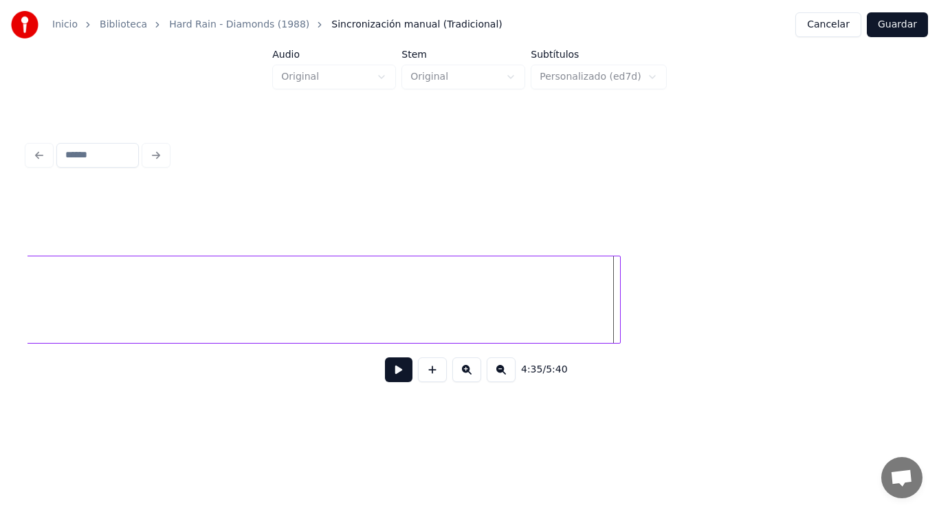
click at [619, 308] on div at bounding box center [618, 299] width 4 height 87
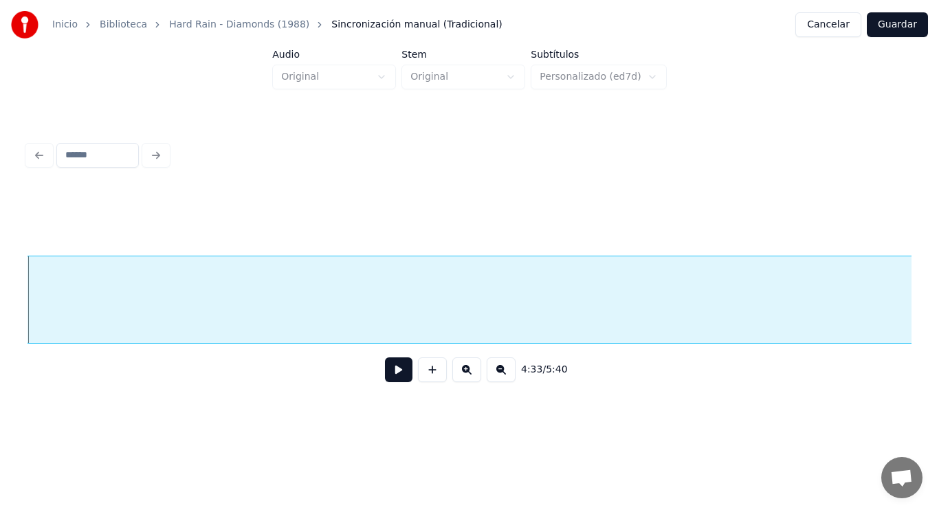
click at [386, 372] on button at bounding box center [398, 369] width 27 height 25
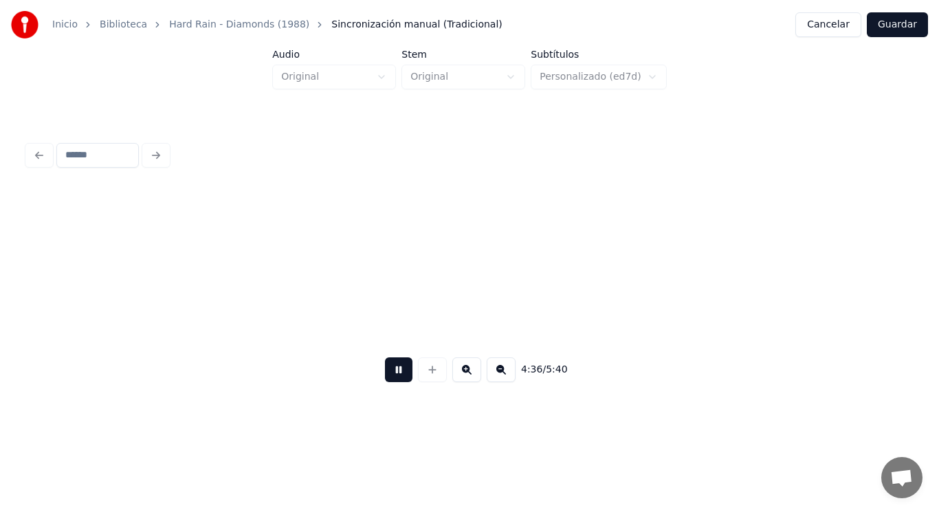
scroll to position [0, 265667]
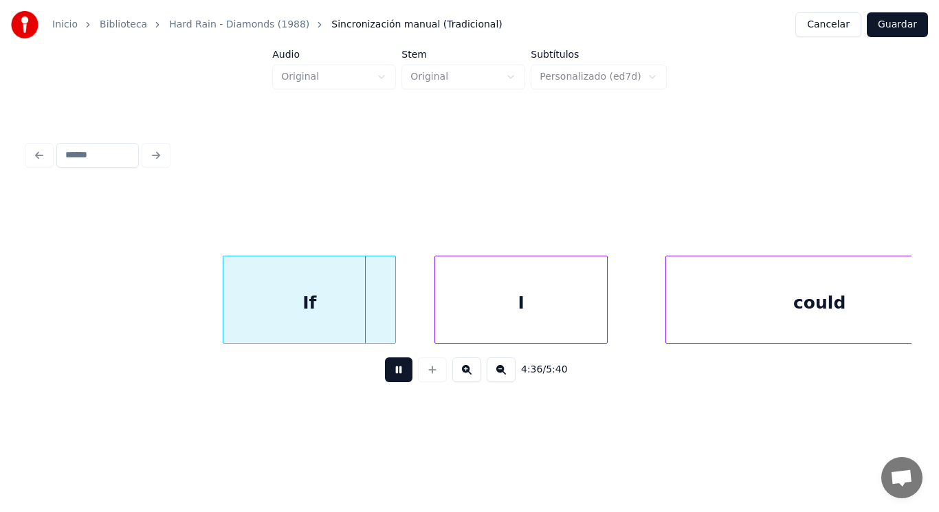
click at [386, 372] on button at bounding box center [398, 369] width 27 height 25
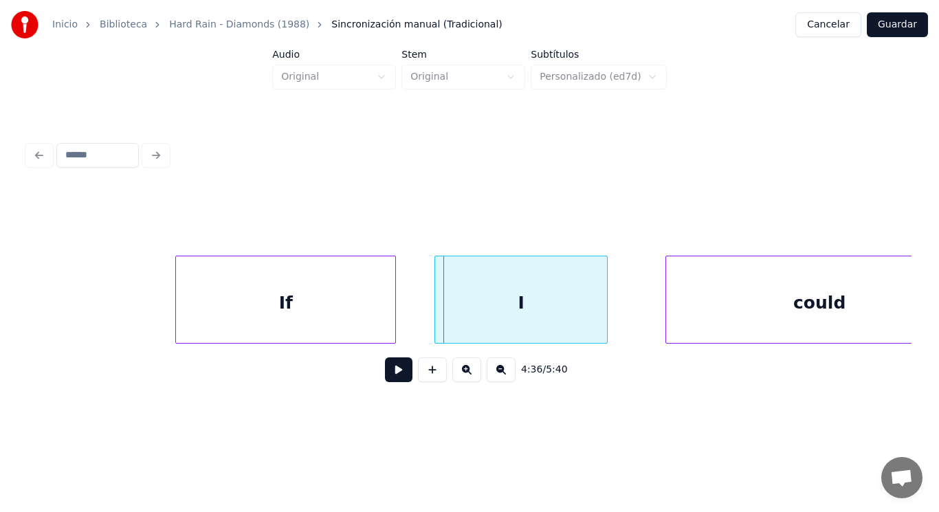
click at [178, 311] on div at bounding box center [178, 299] width 4 height 87
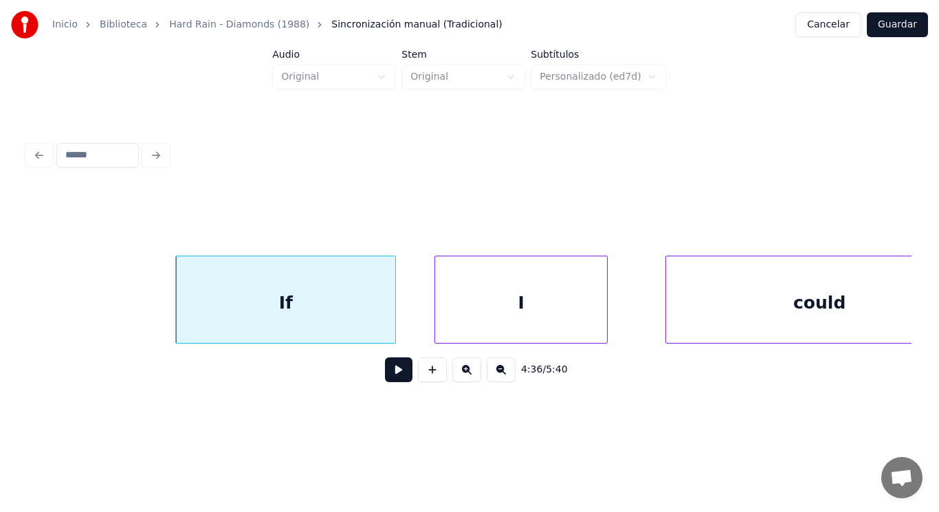
click at [390, 381] on button at bounding box center [398, 369] width 27 height 25
click at [381, 330] on div at bounding box center [379, 299] width 4 height 87
click at [394, 375] on button at bounding box center [398, 369] width 27 height 25
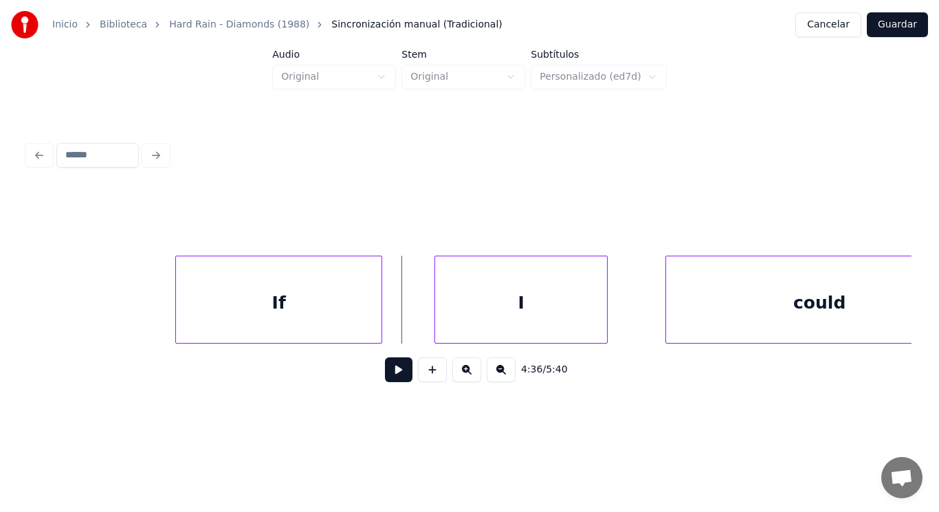
click at [389, 370] on button at bounding box center [398, 369] width 27 height 25
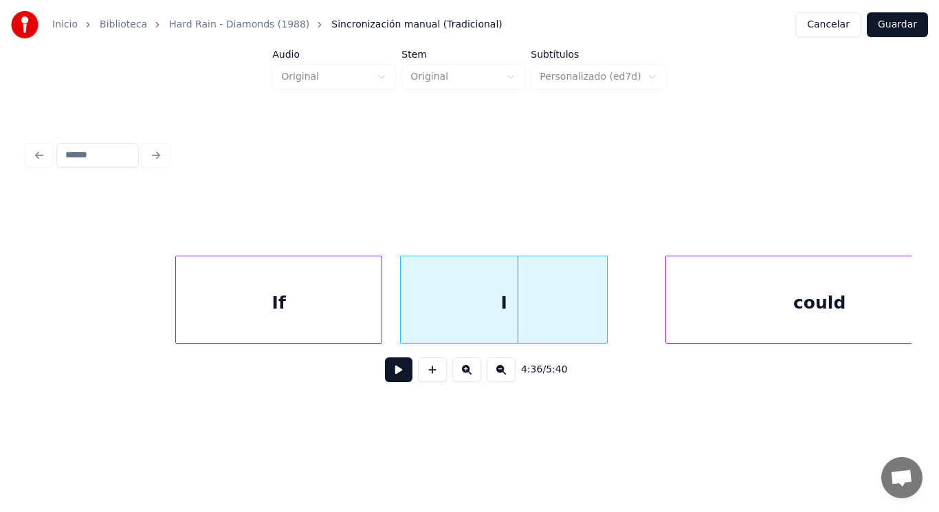
click at [403, 318] on div at bounding box center [403, 299] width 4 height 87
click at [393, 372] on button at bounding box center [398, 369] width 27 height 25
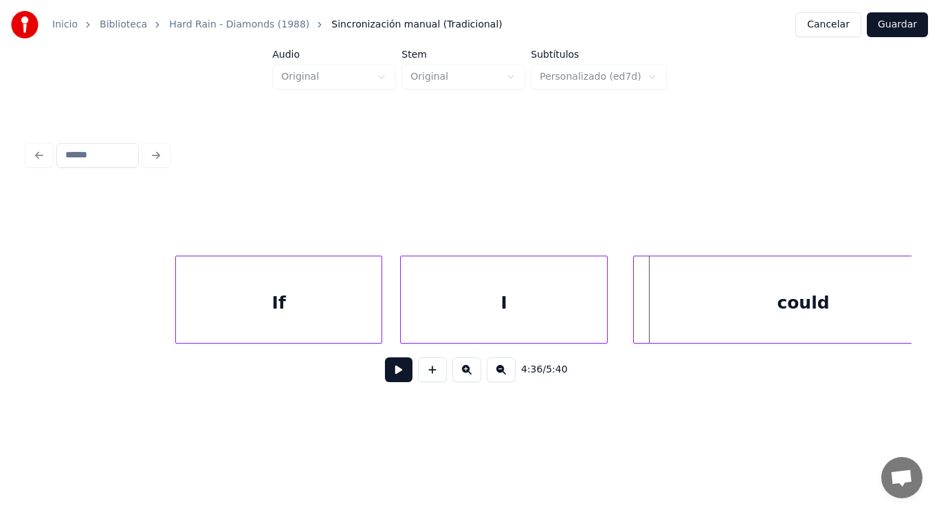
click at [636, 308] on div at bounding box center [636, 299] width 4 height 87
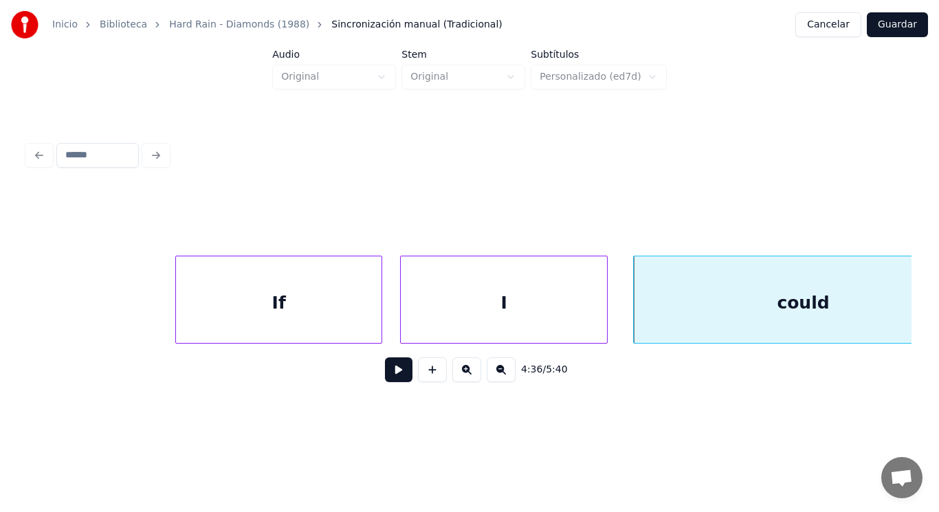
click at [387, 380] on button at bounding box center [398, 369] width 27 height 25
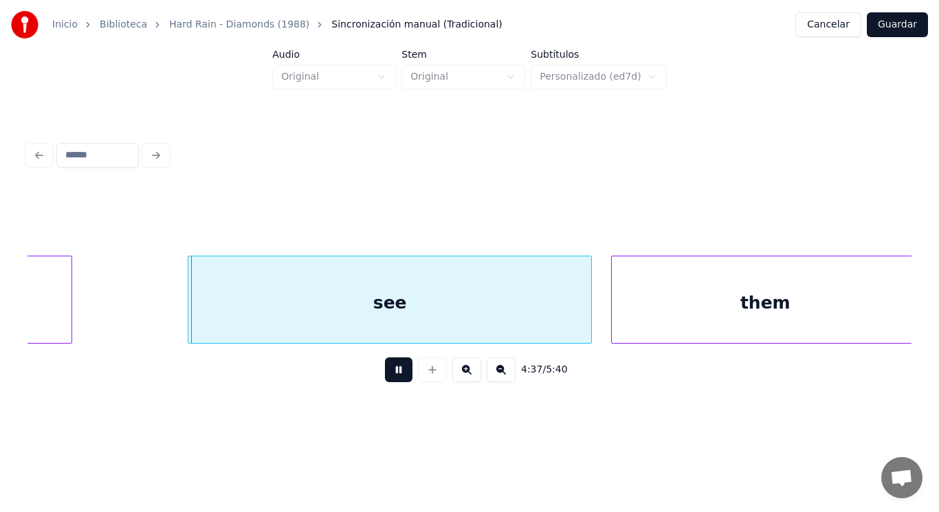
click at [387, 380] on button at bounding box center [398, 369] width 27 height 25
click at [26, 312] on div "4:37 / 5:40" at bounding box center [469, 265] width 895 height 272
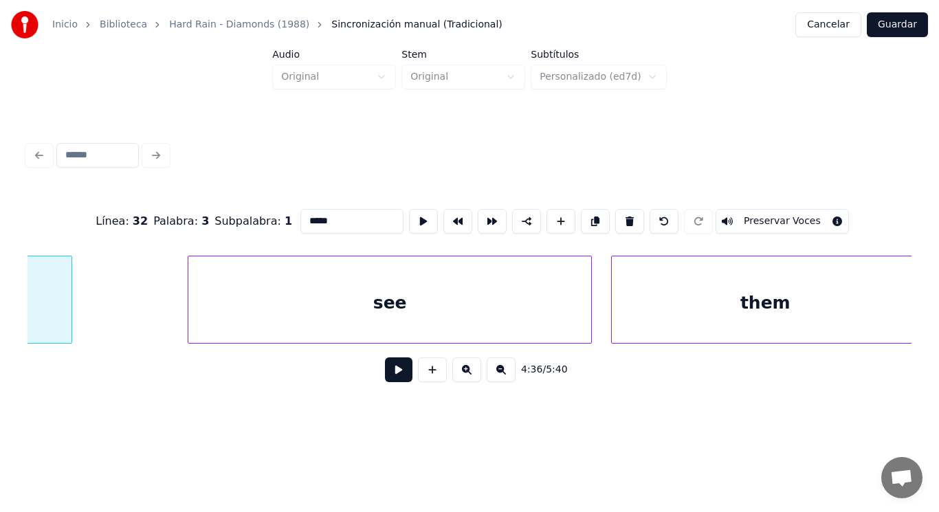
scroll to position [0, 266273]
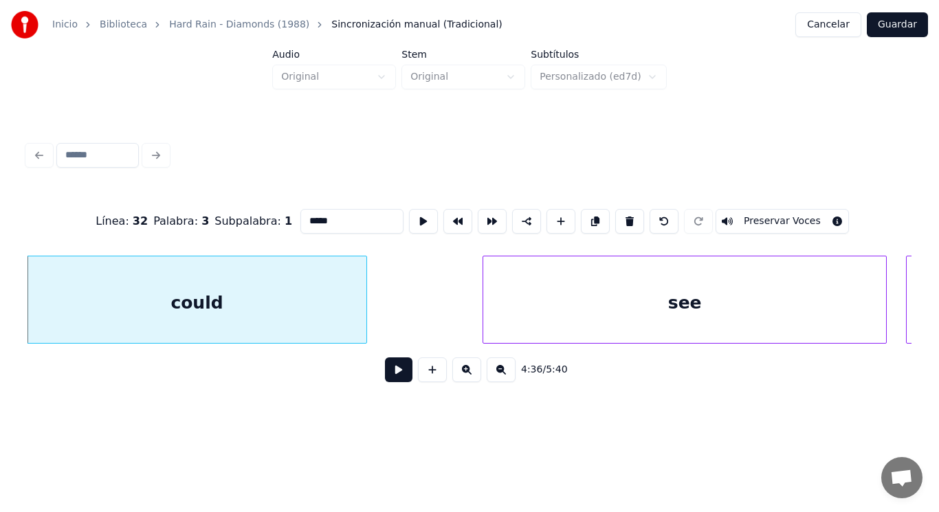
click at [390, 374] on button at bounding box center [398, 369] width 27 height 25
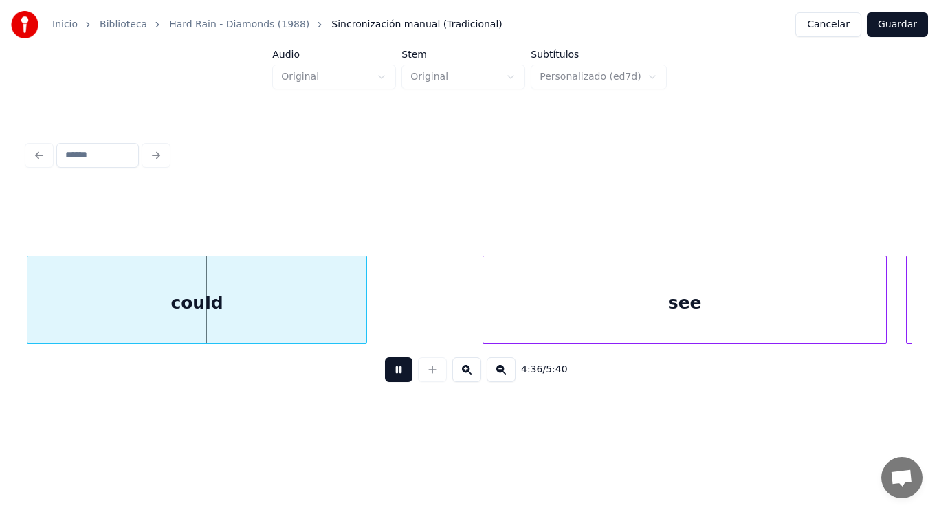
click at [390, 374] on button at bounding box center [398, 369] width 27 height 25
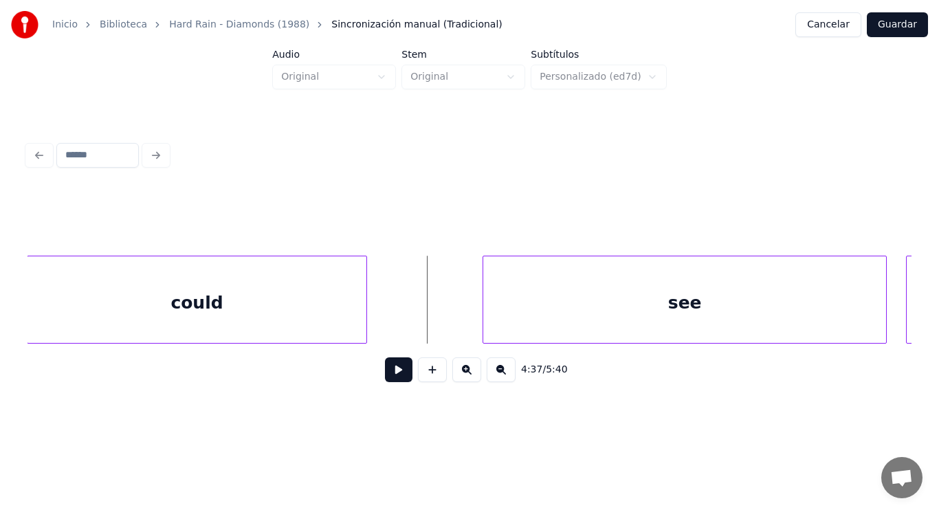
click at [392, 370] on button at bounding box center [398, 369] width 27 height 25
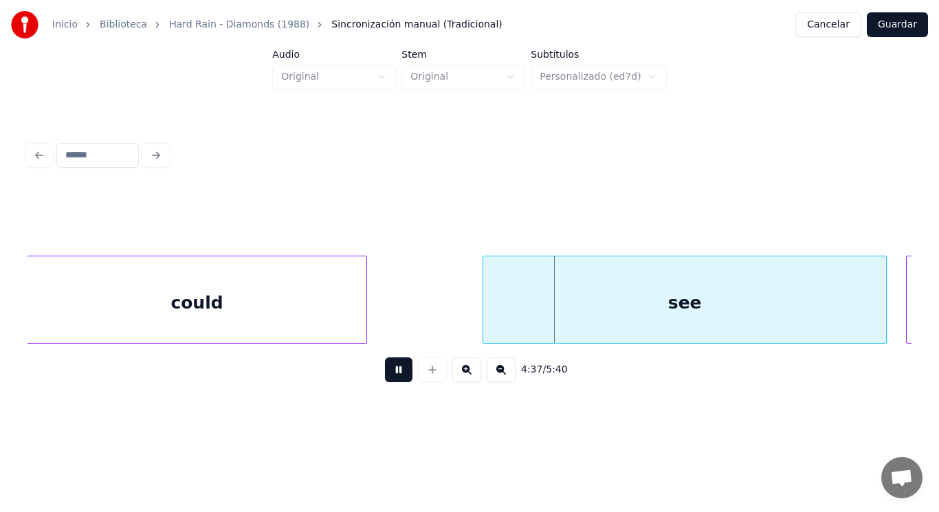
drag, startPoint x: 392, startPoint y: 370, endPoint x: 490, endPoint y: 318, distance: 110.7
click at [403, 364] on button at bounding box center [398, 369] width 27 height 25
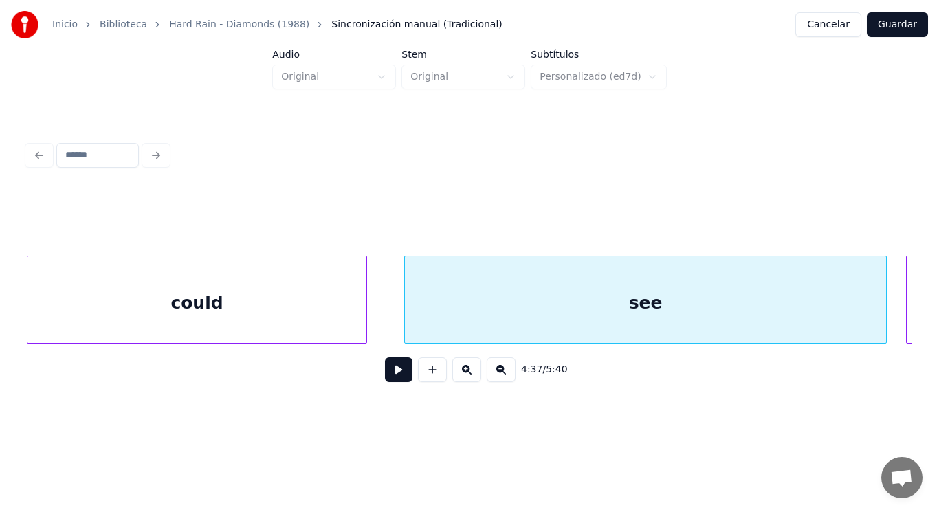
click at [406, 319] on div at bounding box center [407, 299] width 4 height 87
click at [389, 368] on button at bounding box center [398, 369] width 27 height 25
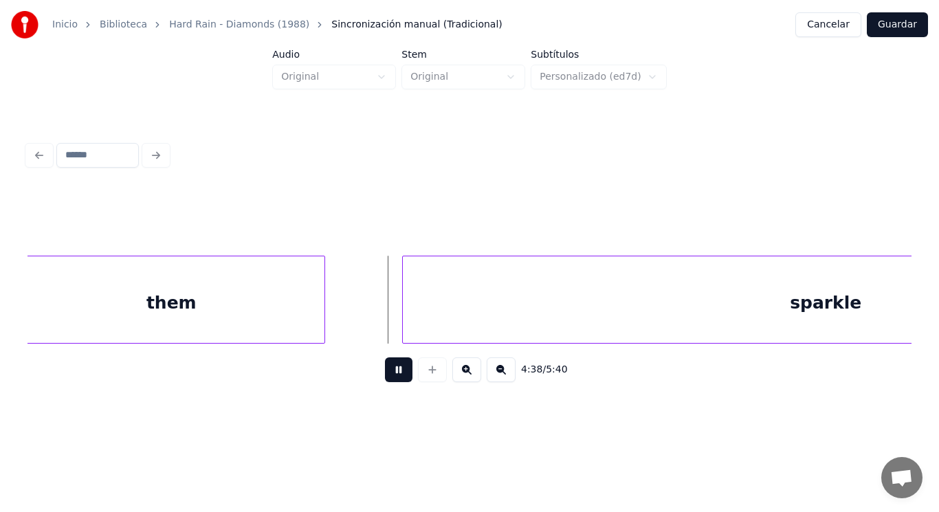
click at [389, 368] on button at bounding box center [398, 369] width 27 height 25
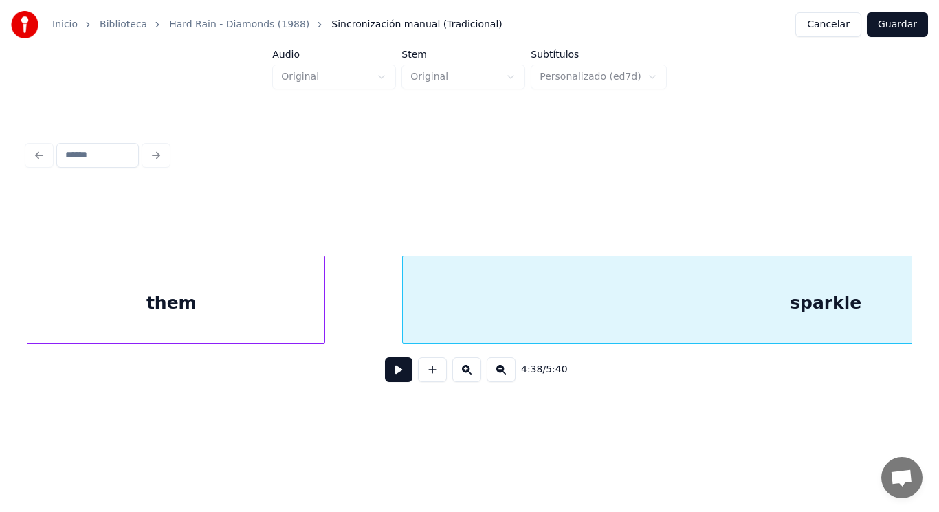
click at [290, 302] on div "them" at bounding box center [171, 302] width 307 height 93
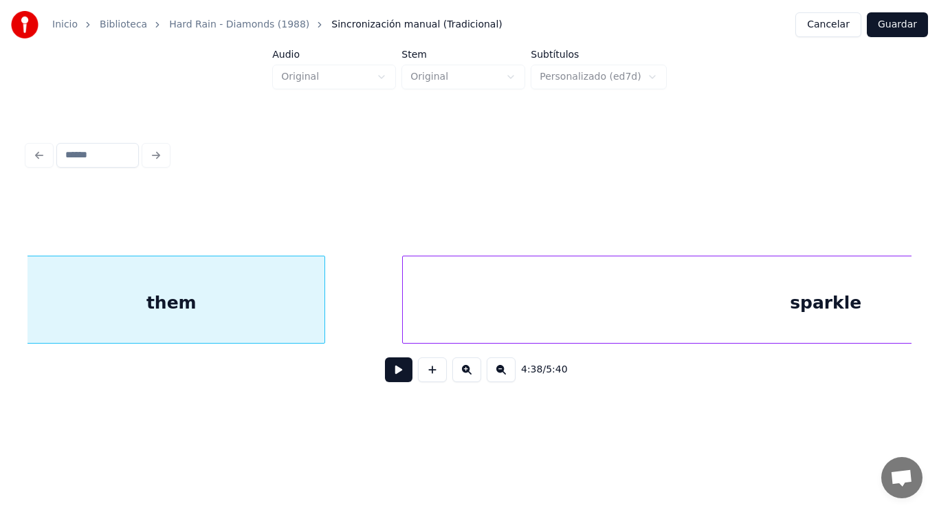
scroll to position [0, 267152]
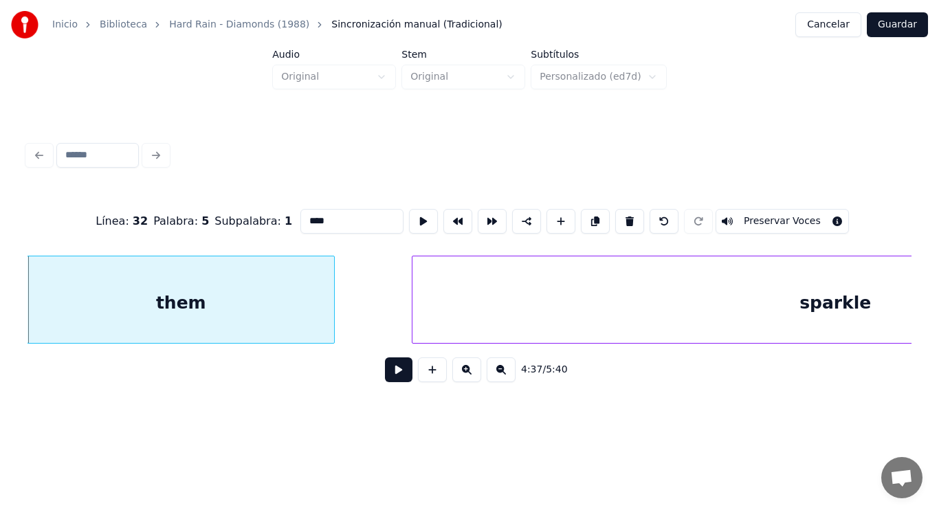
click at [397, 380] on button at bounding box center [398, 369] width 27 height 25
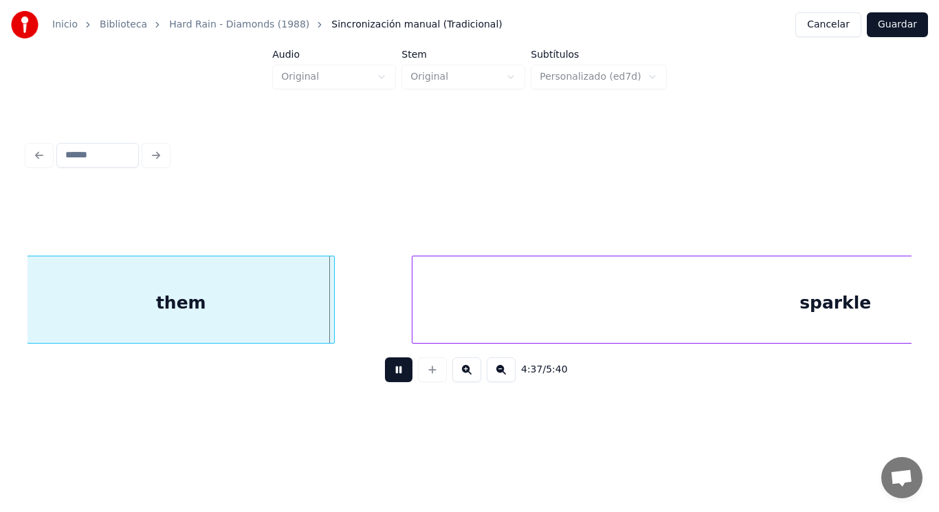
click at [397, 380] on button at bounding box center [398, 369] width 27 height 25
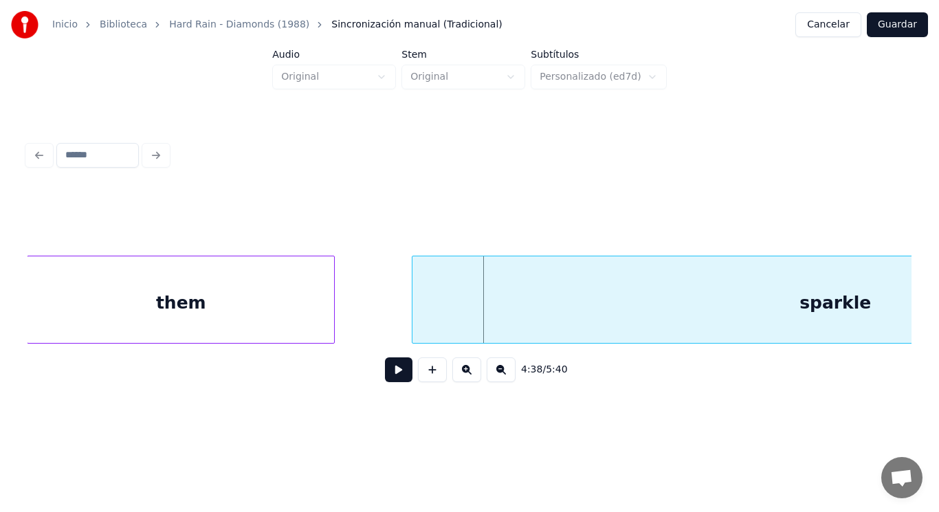
click at [286, 326] on div "them" at bounding box center [180, 302] width 307 height 93
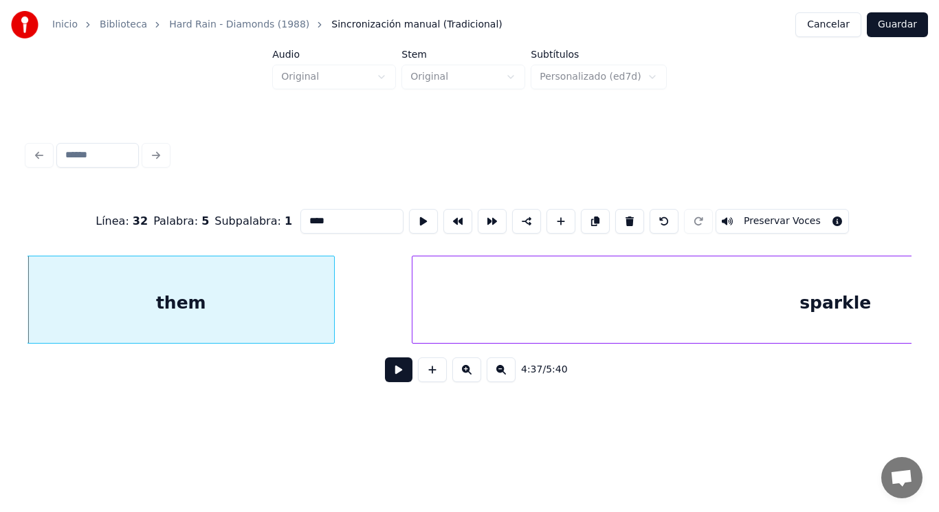
click at [390, 377] on button at bounding box center [398, 369] width 27 height 25
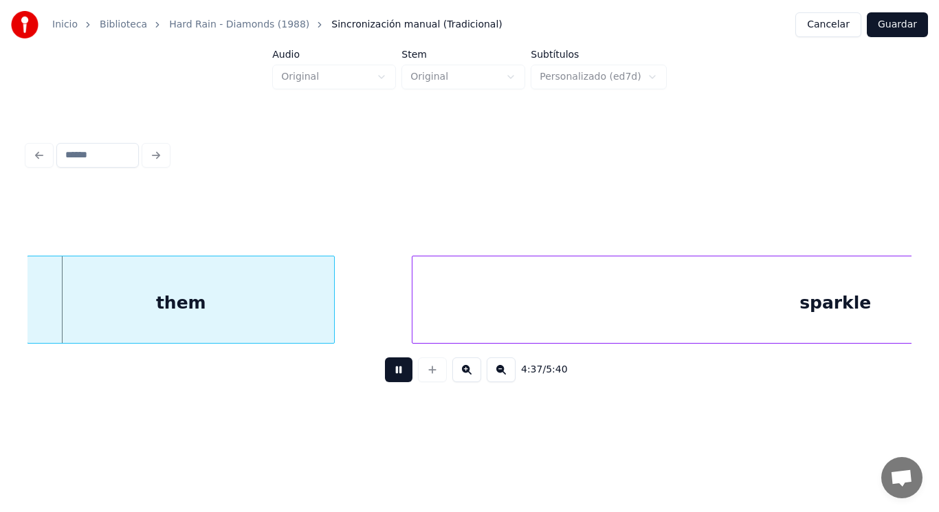
click at [390, 377] on button at bounding box center [398, 369] width 27 height 25
click at [291, 322] on div at bounding box center [291, 299] width 4 height 87
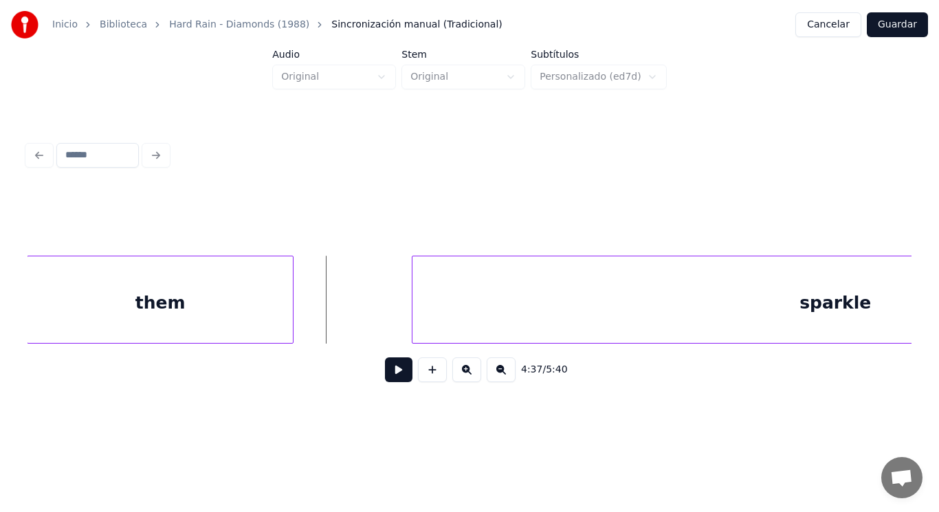
click at [389, 371] on button at bounding box center [398, 369] width 27 height 25
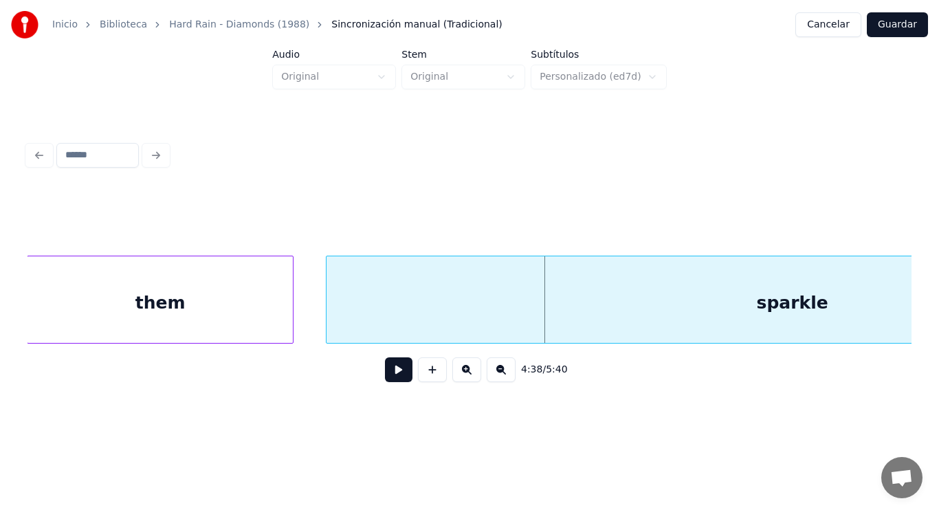
click at [329, 318] on div at bounding box center [328, 299] width 4 height 87
click at [388, 374] on button at bounding box center [398, 369] width 27 height 25
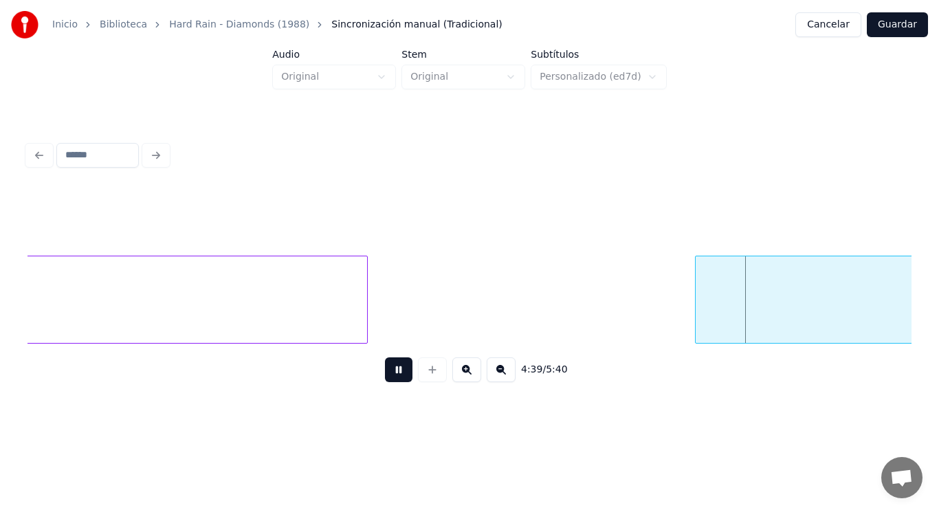
click at [388, 374] on button at bounding box center [398, 369] width 27 height 25
click at [651, 317] on div at bounding box center [650, 299] width 4 height 87
click at [396, 372] on button at bounding box center [398, 369] width 27 height 25
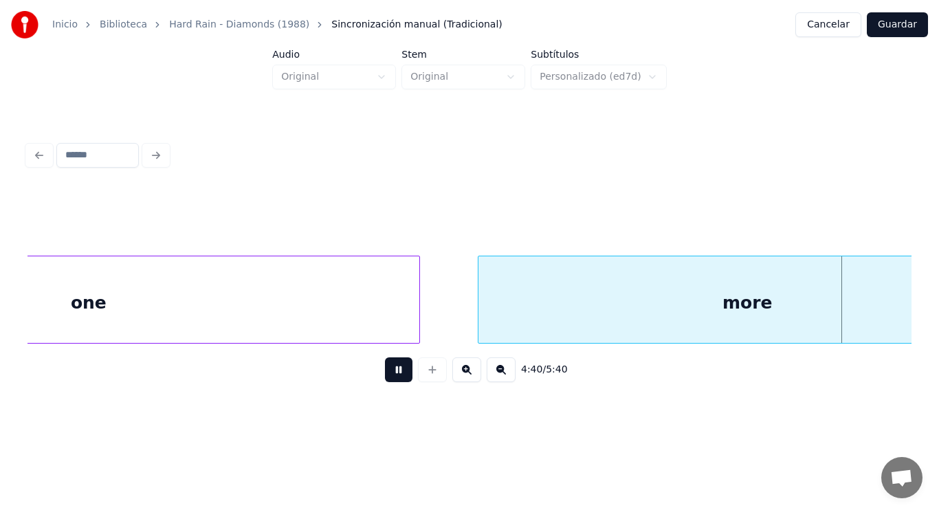
scroll to position [0, 269831]
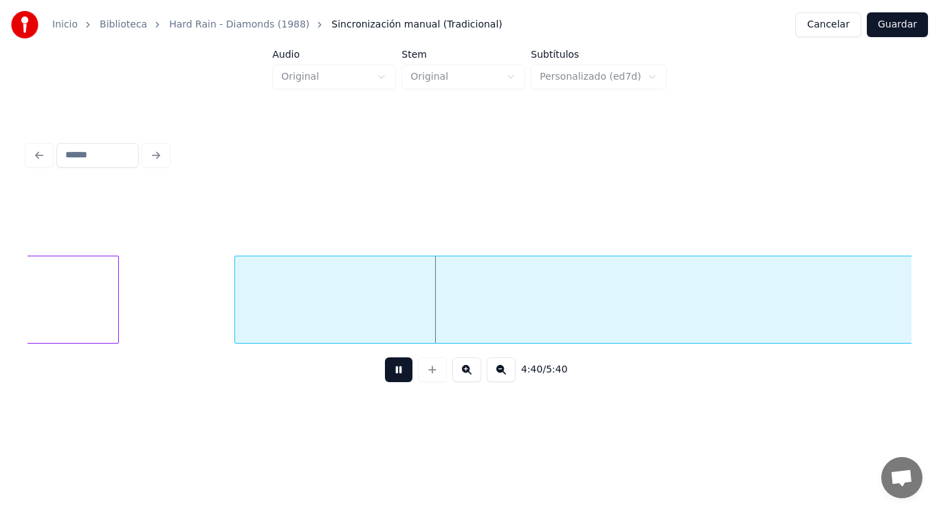
drag, startPoint x: 396, startPoint y: 372, endPoint x: 350, endPoint y: 359, distance: 47.2
click at [395, 372] on button at bounding box center [398, 369] width 27 height 25
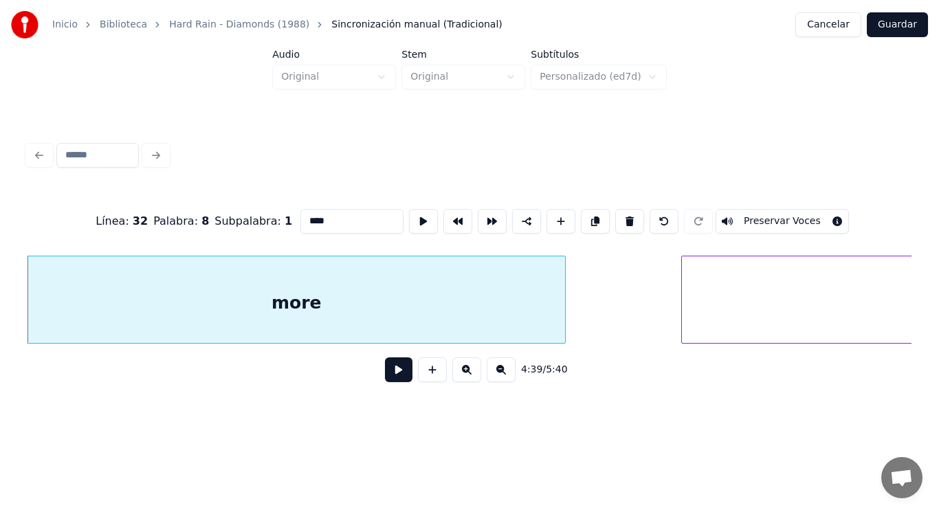
click at [391, 377] on button at bounding box center [398, 369] width 27 height 25
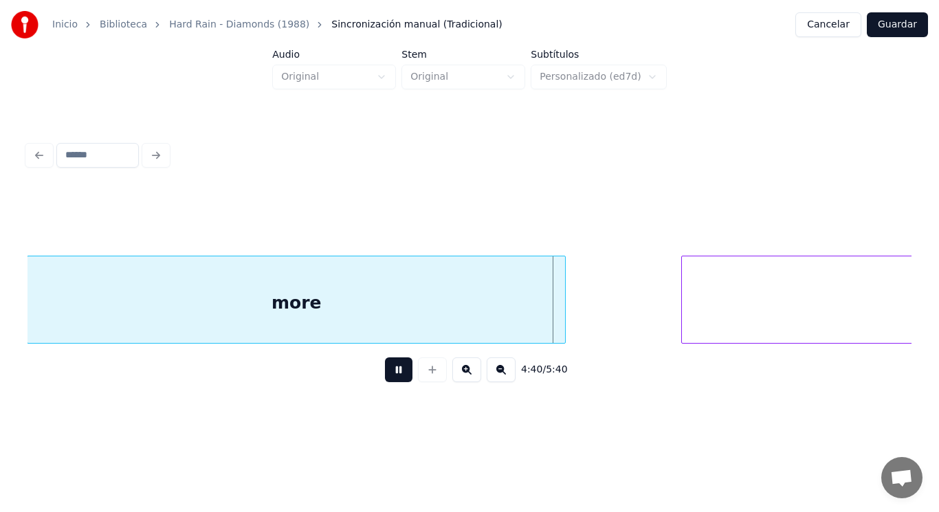
click at [391, 377] on button at bounding box center [398, 369] width 27 height 25
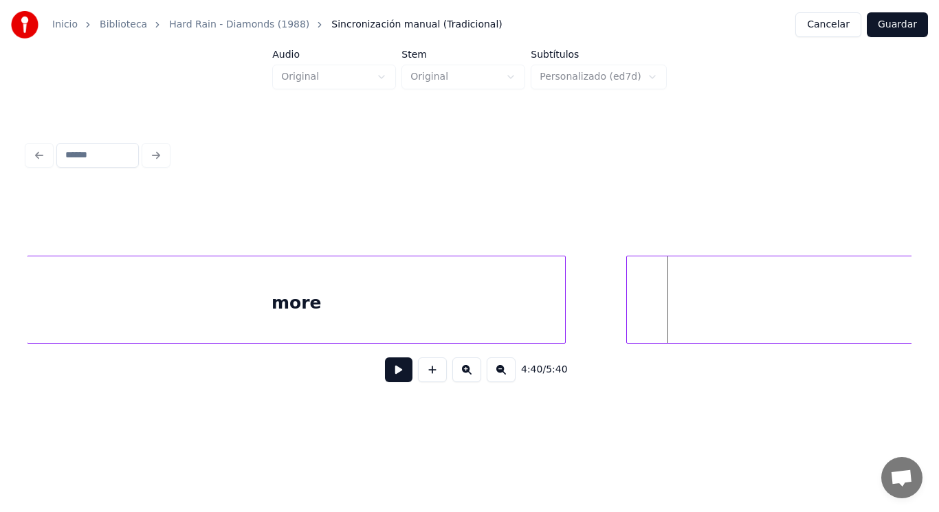
click at [627, 313] on div at bounding box center [629, 299] width 4 height 87
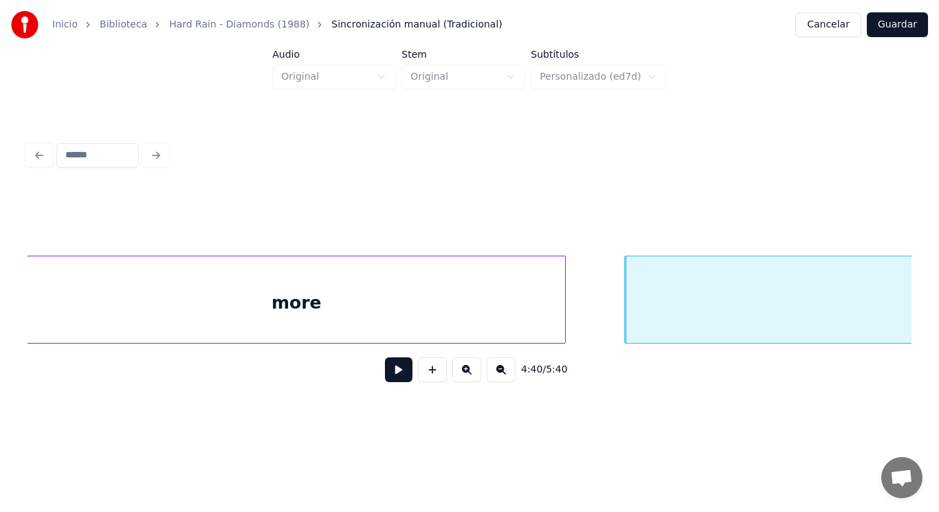
click at [388, 370] on button at bounding box center [398, 369] width 27 height 25
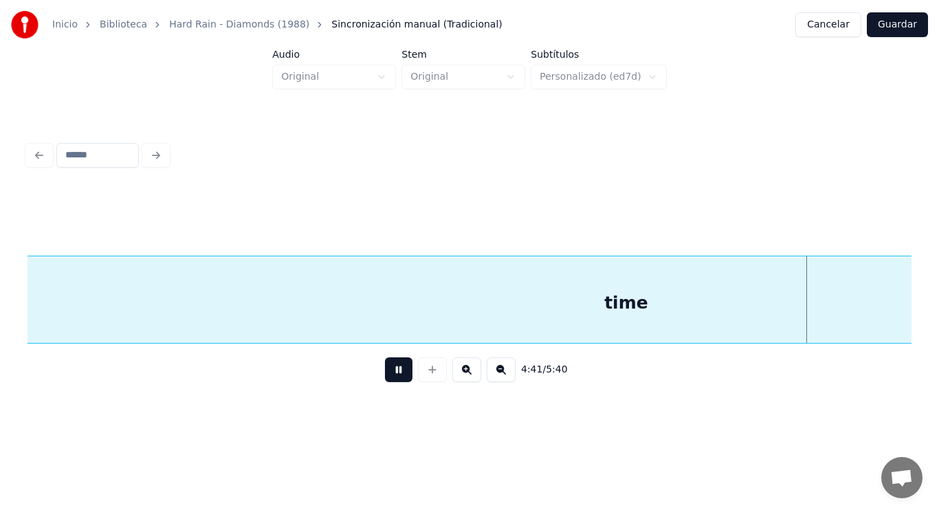
scroll to position [0, 271175]
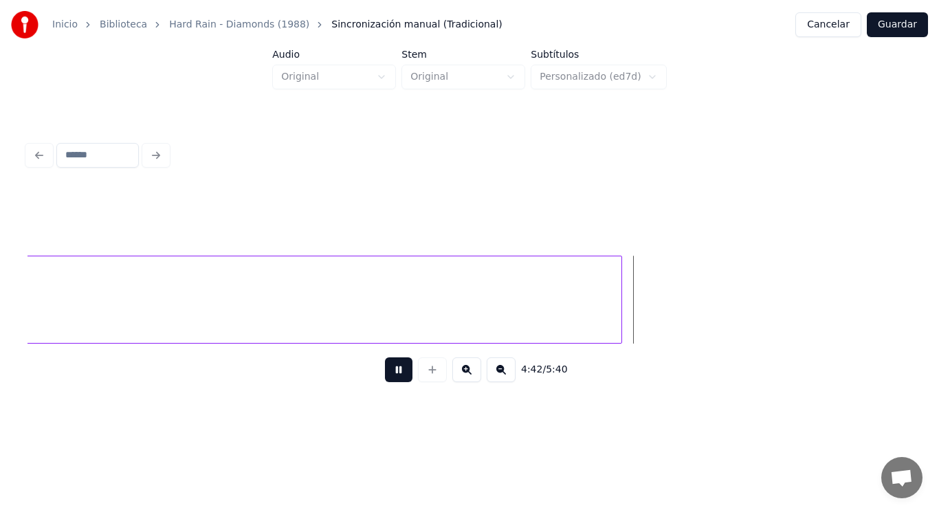
click at [388, 370] on button at bounding box center [398, 369] width 27 height 25
click at [725, 289] on div at bounding box center [723, 299] width 4 height 87
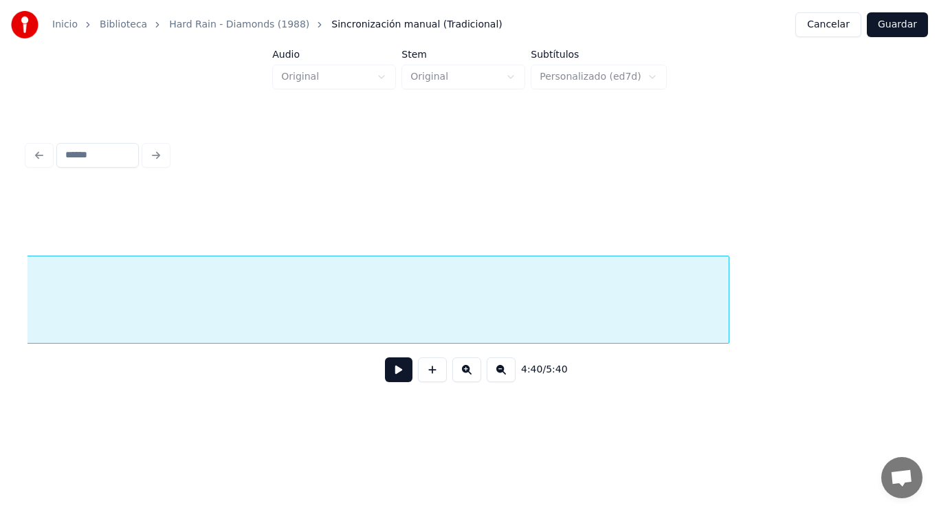
scroll to position [0, 269981]
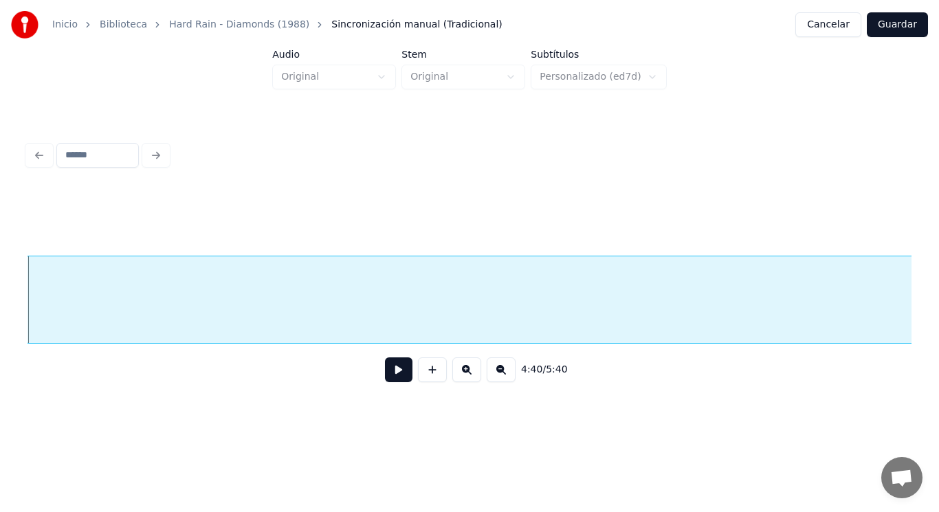
click at [390, 379] on button at bounding box center [398, 369] width 27 height 25
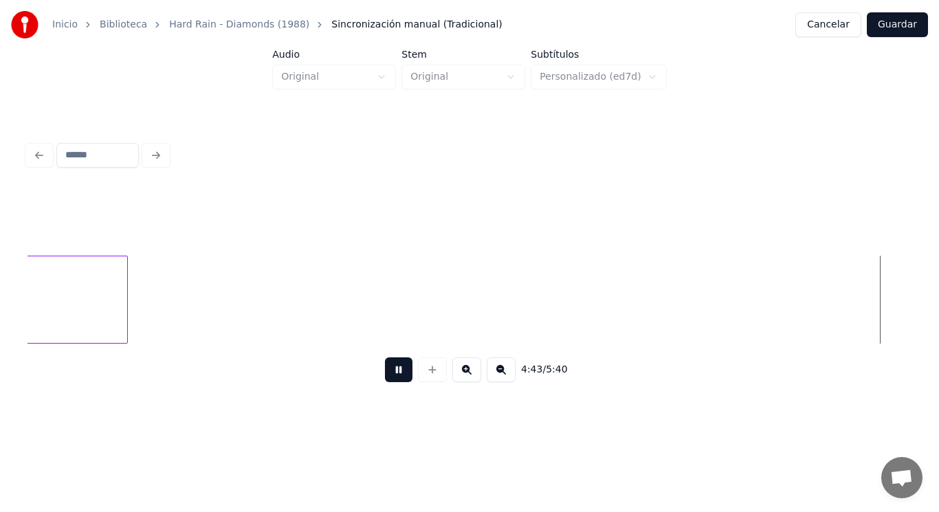
scroll to position [0, 272675]
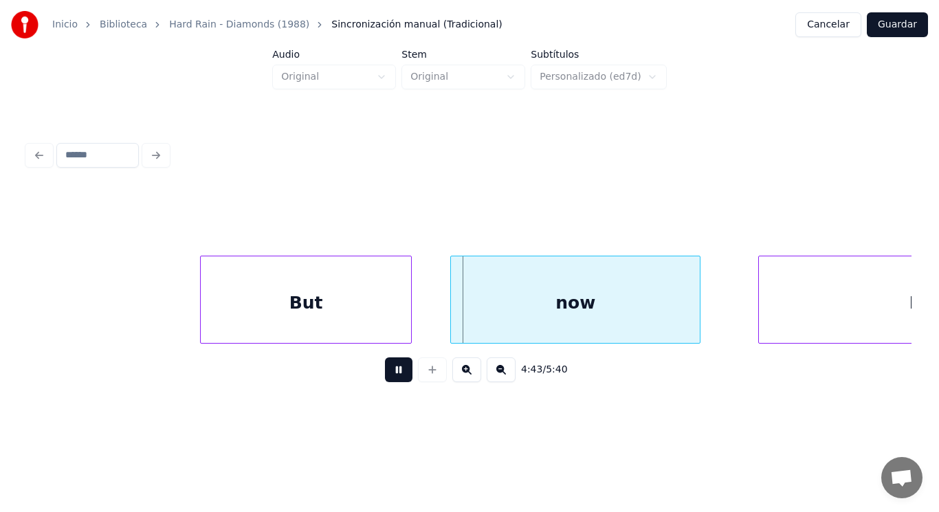
click at [390, 379] on button at bounding box center [398, 369] width 27 height 25
click at [188, 318] on div at bounding box center [190, 299] width 4 height 87
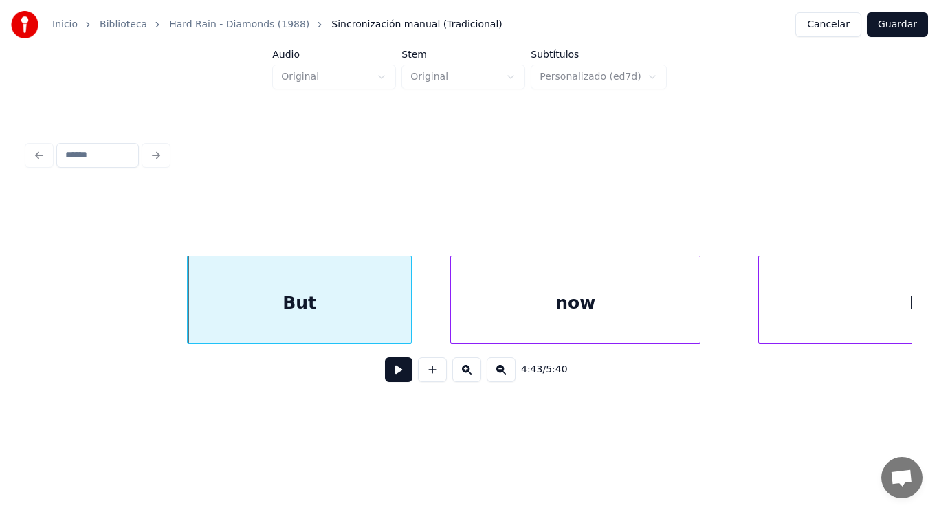
click at [385, 380] on button at bounding box center [398, 369] width 27 height 25
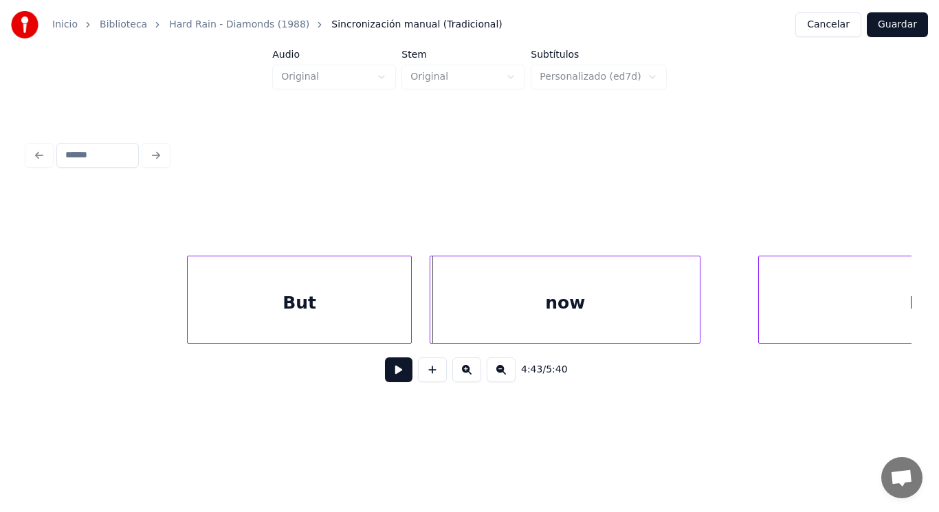
click at [434, 320] on div at bounding box center [432, 299] width 4 height 87
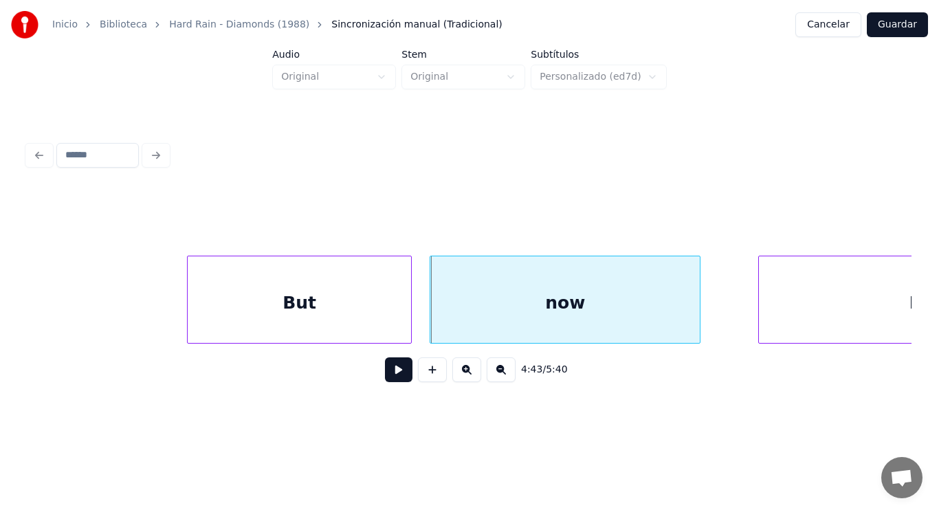
click at [394, 370] on button at bounding box center [398, 369] width 27 height 25
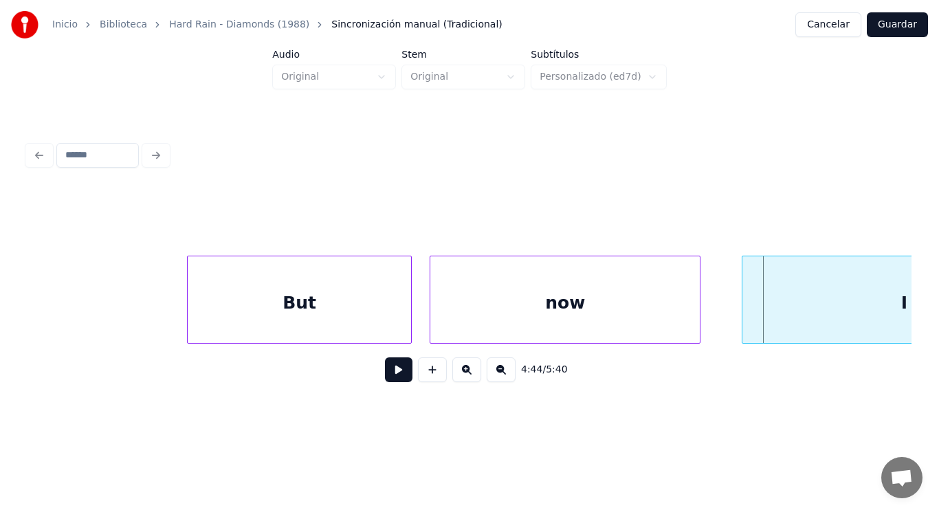
click at [744, 311] on div at bounding box center [744, 299] width 4 height 87
click at [503, 336] on div "now" at bounding box center [564, 302] width 269 height 93
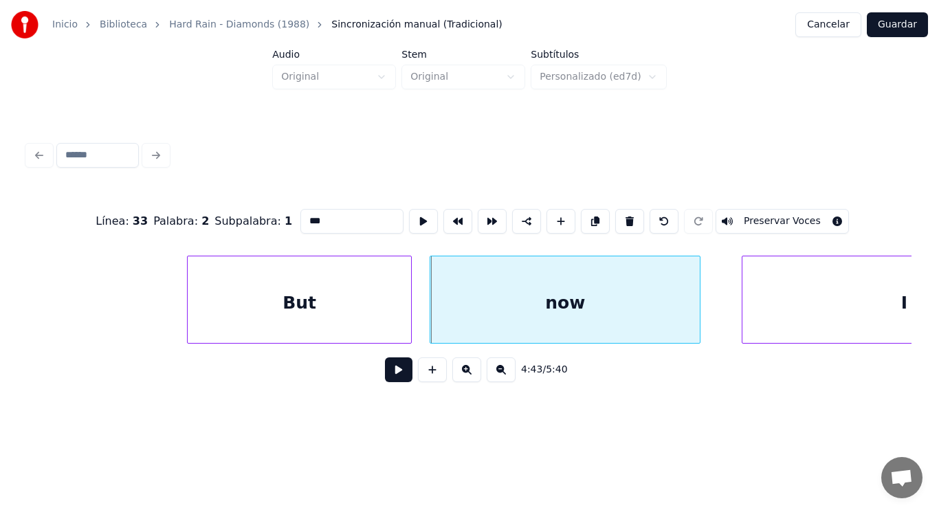
click at [385, 377] on button at bounding box center [398, 369] width 27 height 25
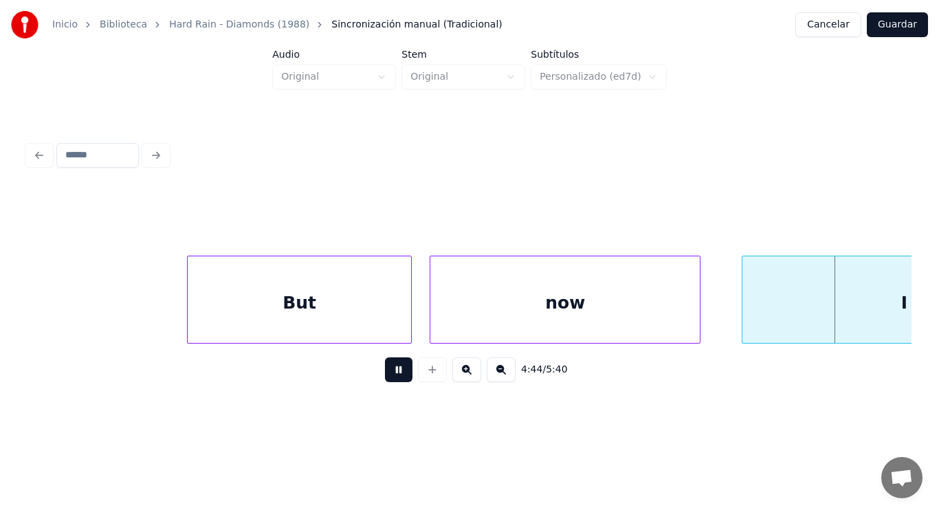
scroll to position [0, 273563]
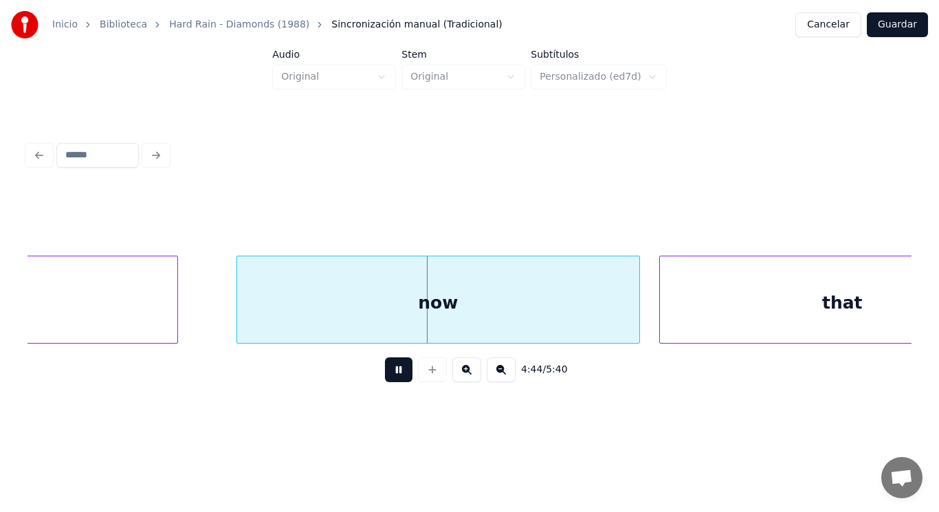
click at [385, 377] on button at bounding box center [398, 369] width 27 height 25
click at [247, 317] on div "now" at bounding box center [438, 302] width 403 height 93
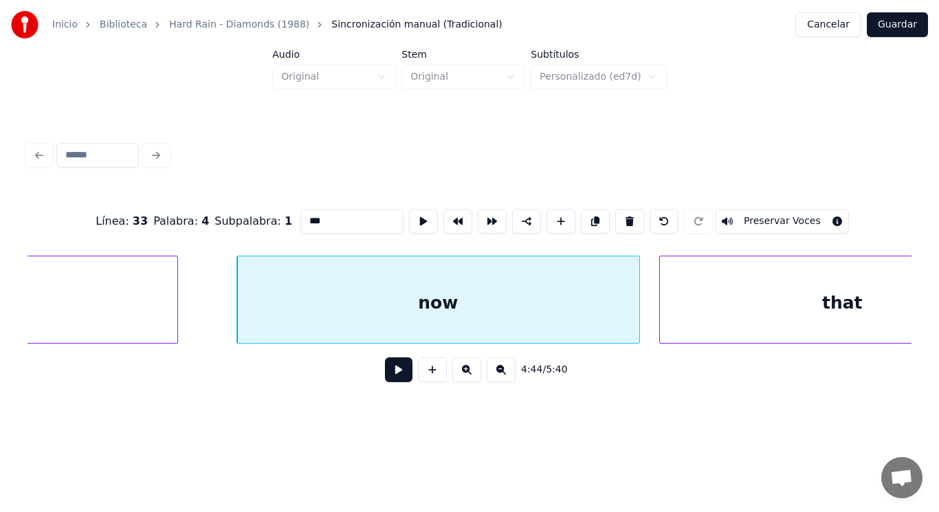
click at [394, 377] on button at bounding box center [398, 369] width 27 height 25
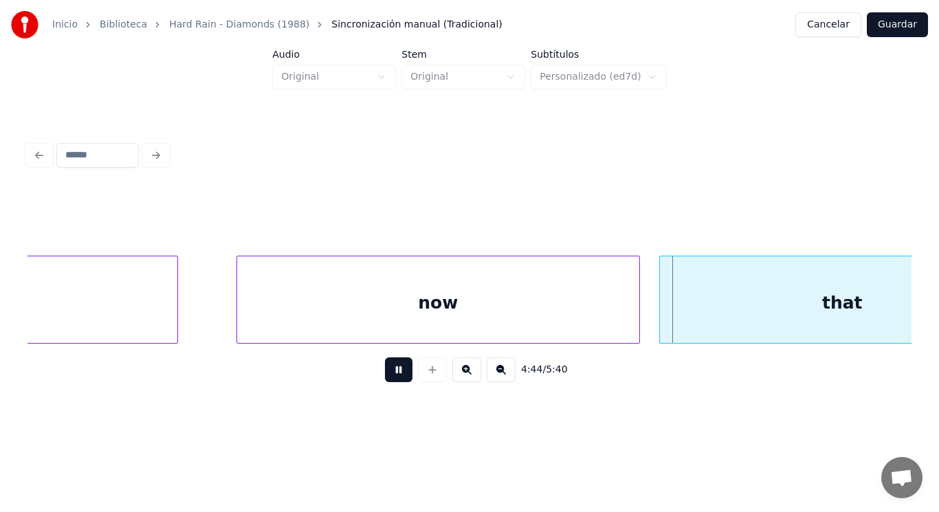
click at [394, 377] on button at bounding box center [398, 369] width 27 height 25
click at [85, 326] on div "I" at bounding box center [15, 302] width 323 height 93
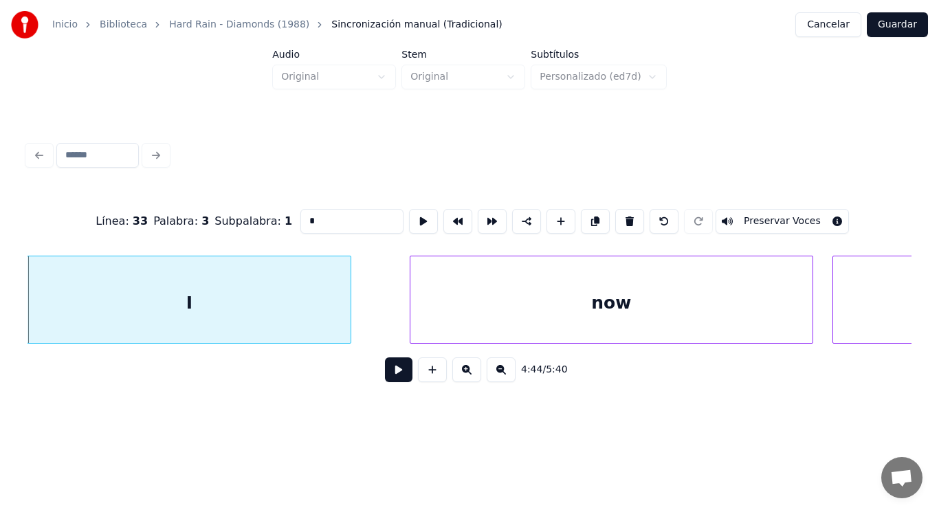
click at [402, 374] on button at bounding box center [398, 369] width 27 height 25
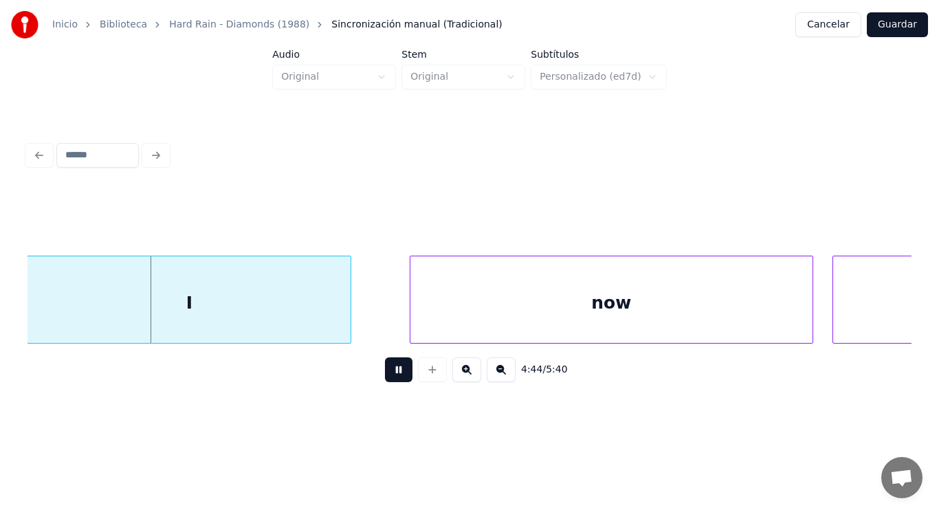
click at [402, 374] on button at bounding box center [398, 369] width 27 height 25
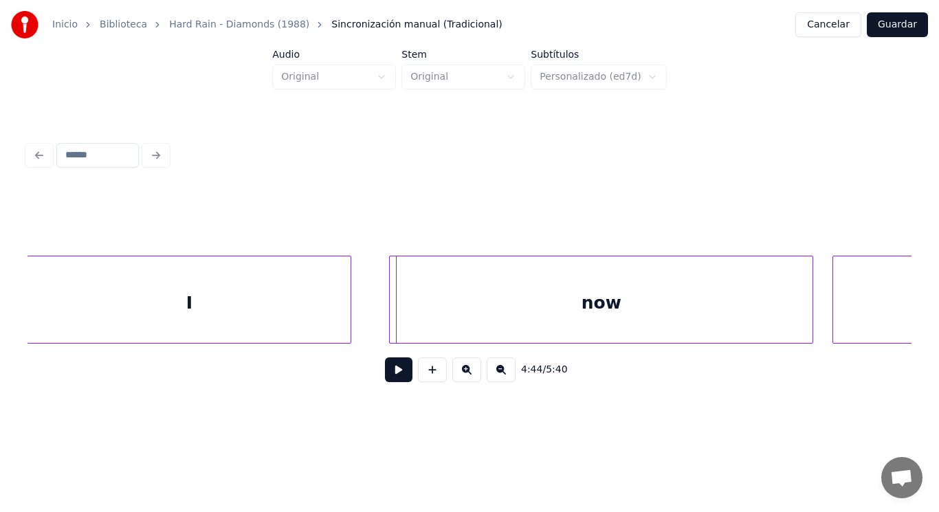
click at [393, 317] on div at bounding box center [392, 299] width 4 height 87
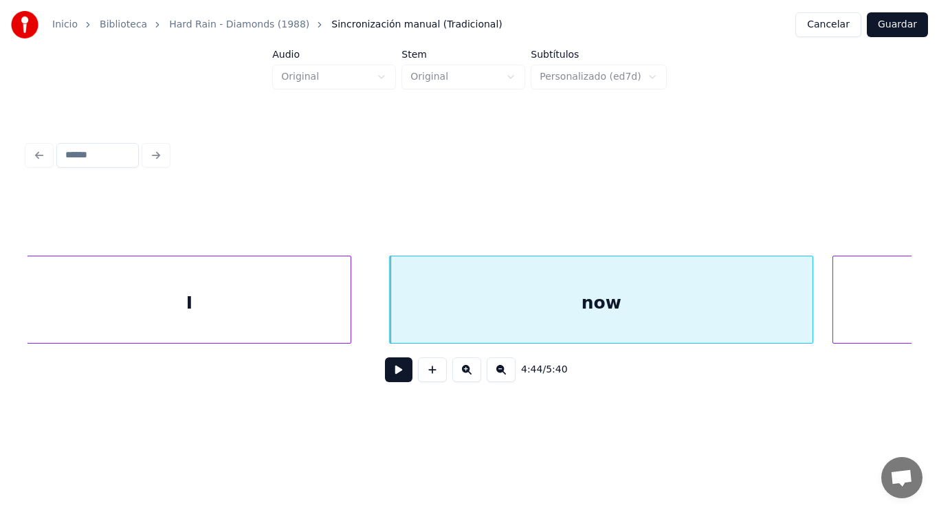
click at [320, 330] on div "I" at bounding box center [188, 302] width 323 height 93
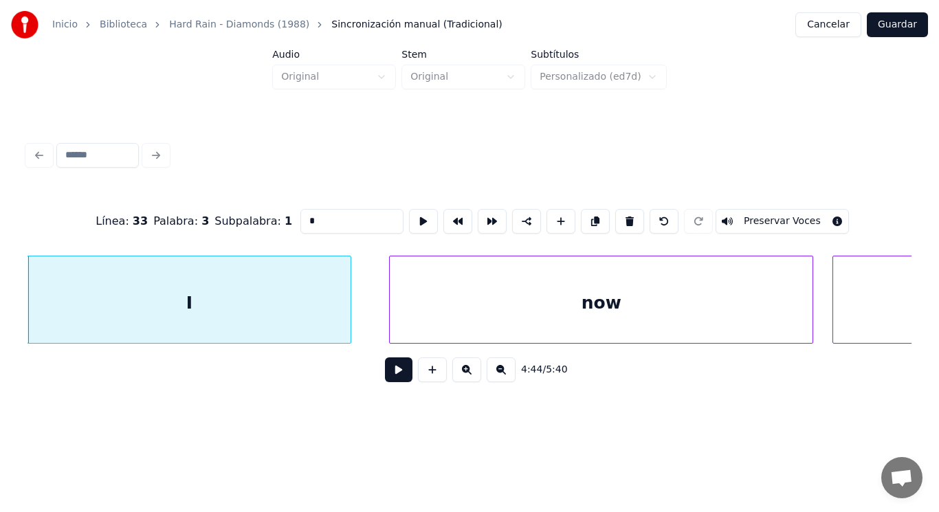
click at [393, 377] on button at bounding box center [398, 369] width 27 height 25
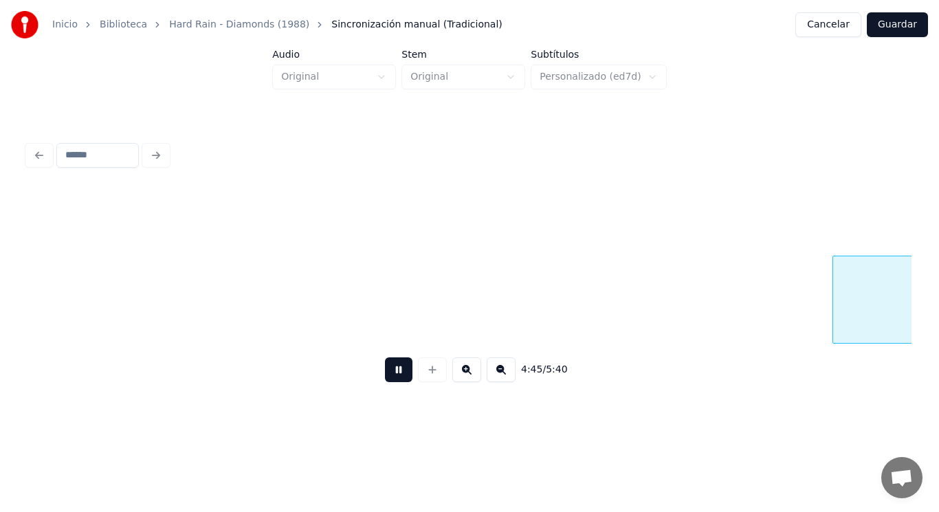
click at [393, 377] on button at bounding box center [398, 369] width 27 height 25
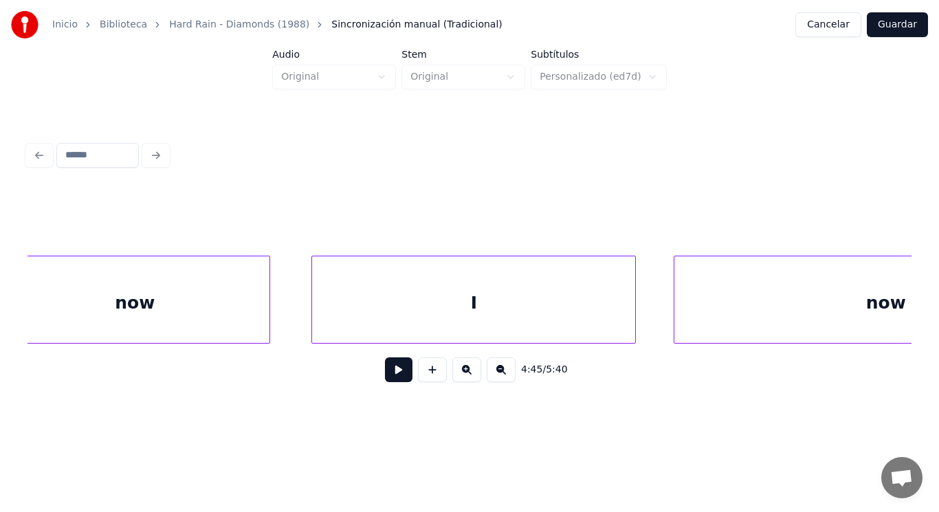
scroll to position [0, 273091]
click at [26, 342] on div "4:45 / 5:40" at bounding box center [469, 265] width 895 height 272
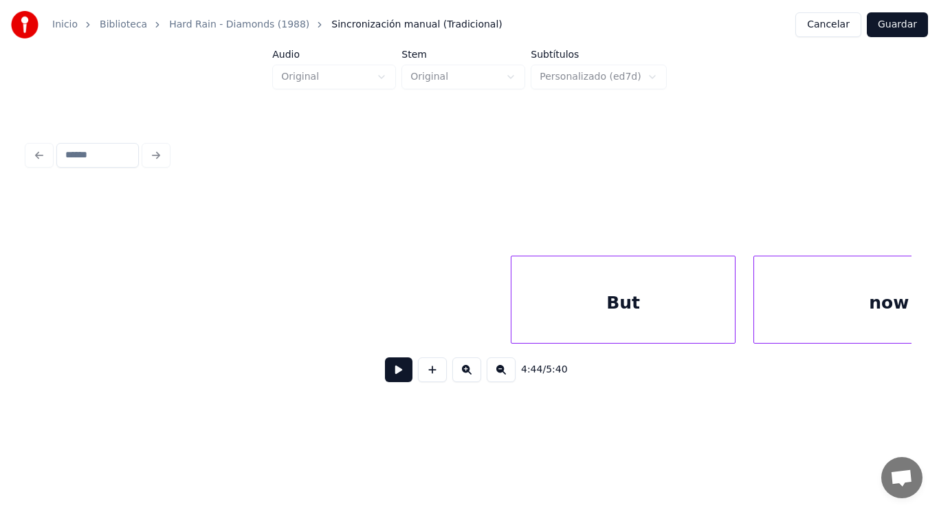
scroll to position [0, 272616]
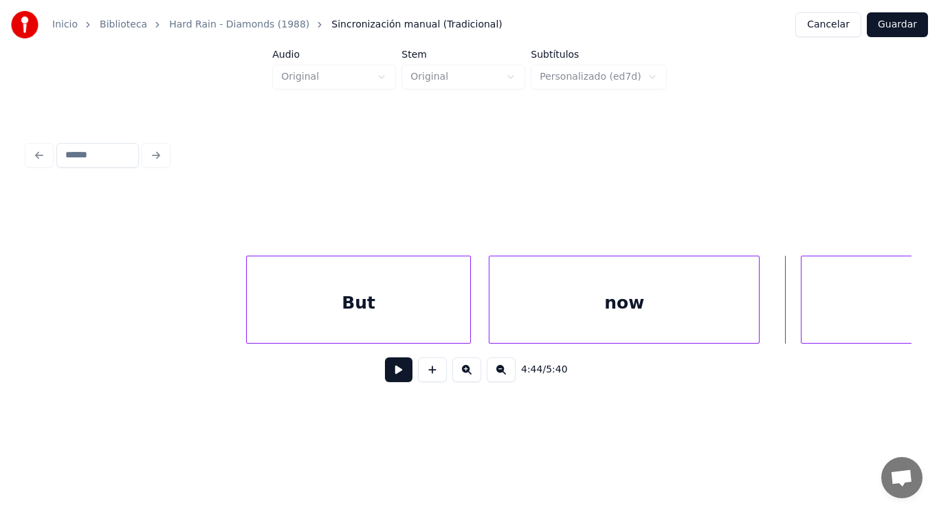
click at [386, 376] on button at bounding box center [398, 369] width 27 height 25
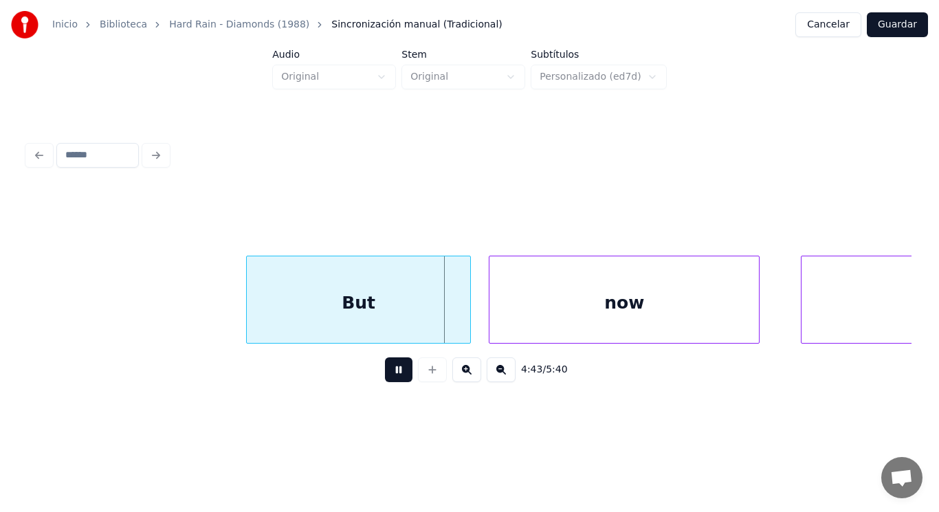
click at [386, 376] on button at bounding box center [398, 369] width 27 height 25
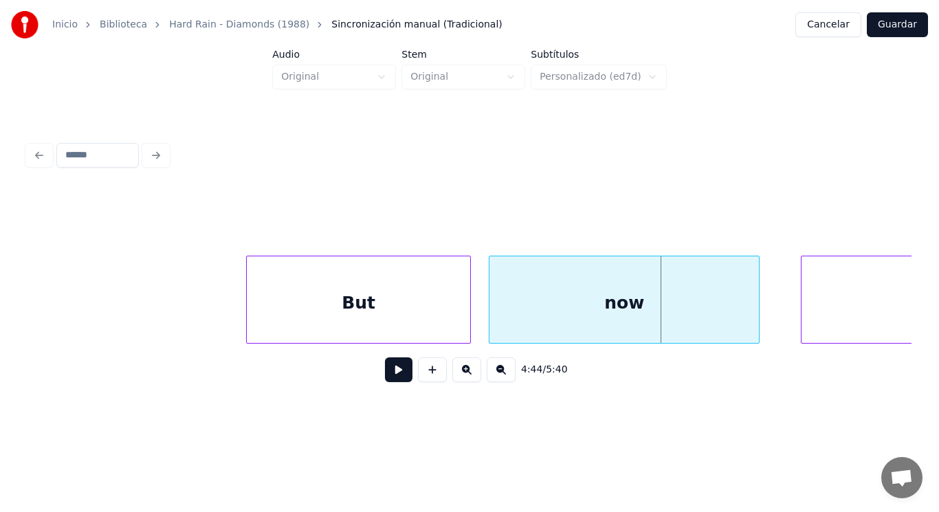
click at [342, 308] on div "But" at bounding box center [358, 302] width 223 height 93
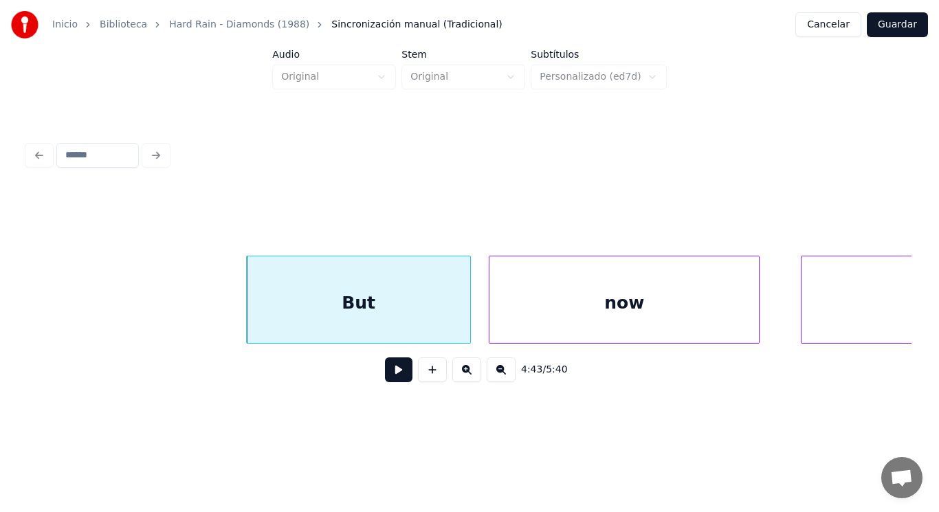
click at [388, 373] on button at bounding box center [398, 369] width 27 height 25
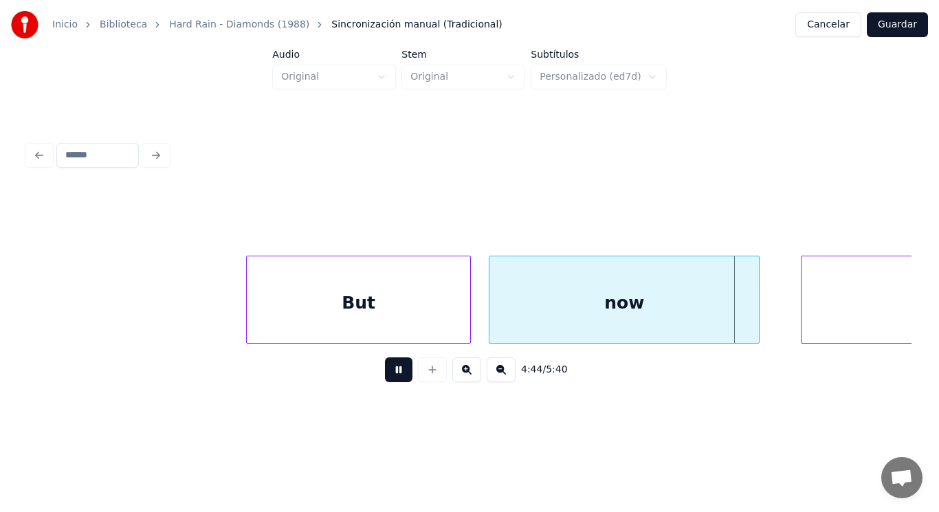
click at [388, 373] on button at bounding box center [398, 369] width 27 height 25
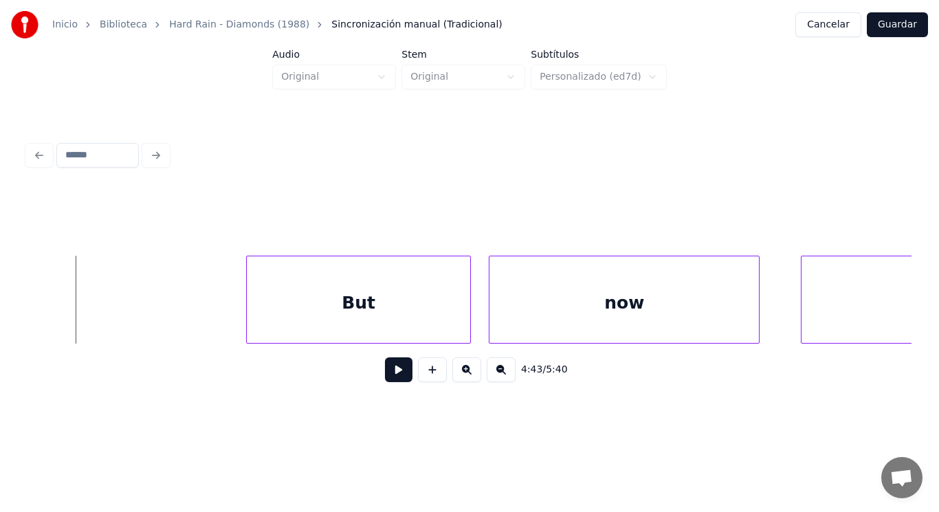
click at [389, 377] on button at bounding box center [398, 369] width 27 height 25
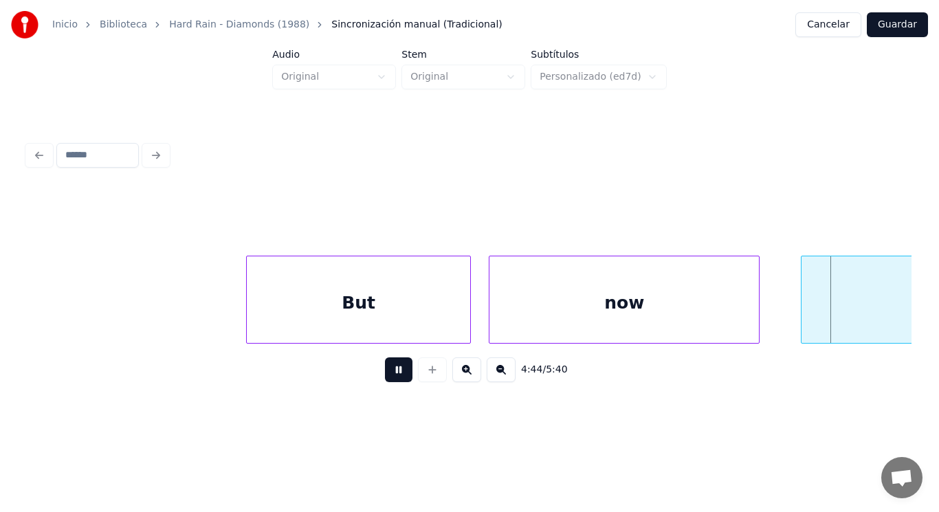
scroll to position [0, 273499]
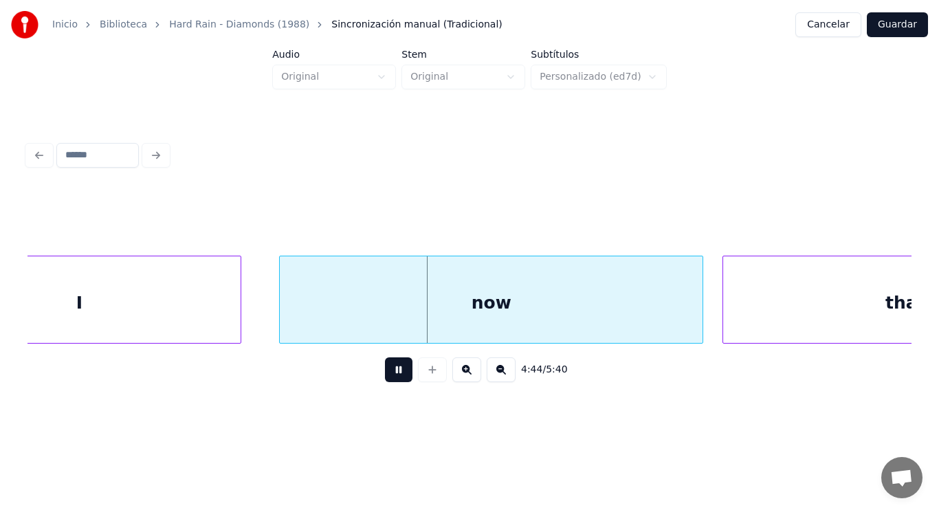
click at [389, 377] on button at bounding box center [398, 369] width 27 height 25
click at [433, 315] on div "now" at bounding box center [491, 302] width 423 height 93
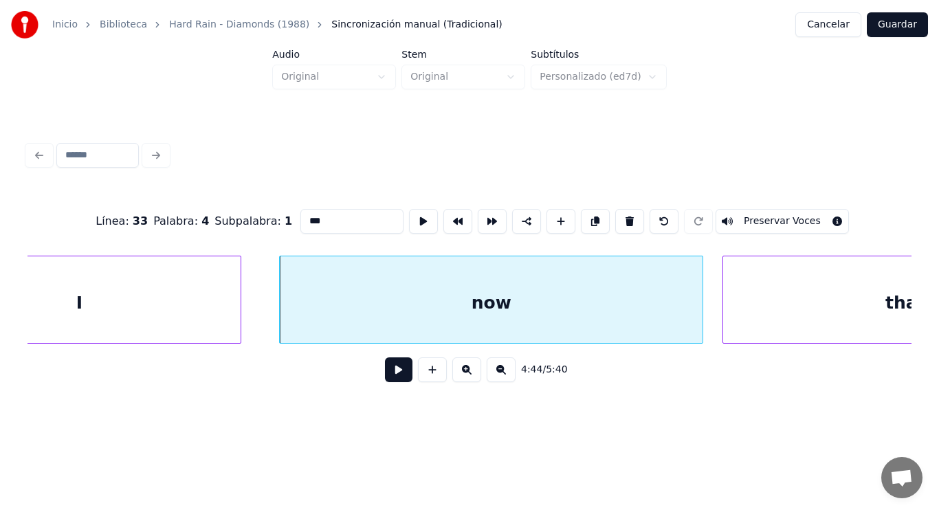
click at [300, 218] on input "***" at bounding box center [351, 221] width 103 height 25
click at [177, 293] on div "I" at bounding box center [79, 302] width 323 height 93
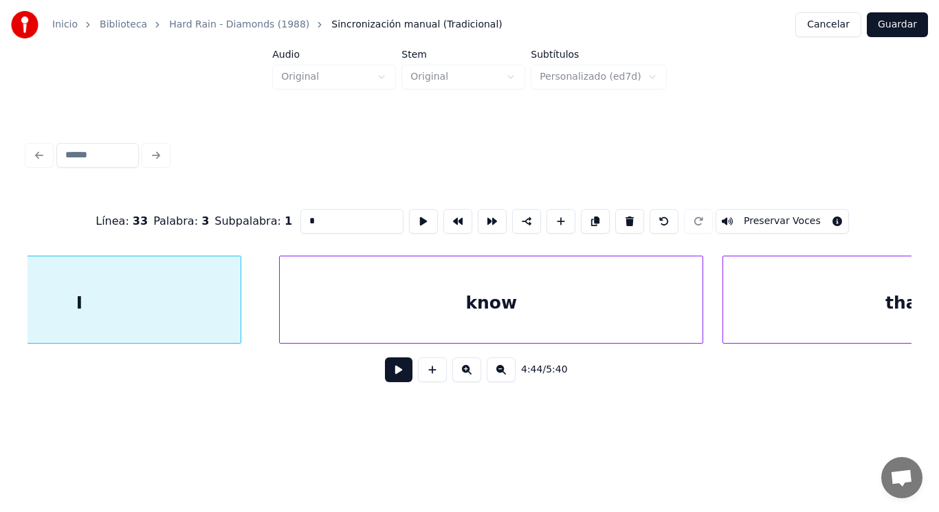
scroll to position [0, 273389]
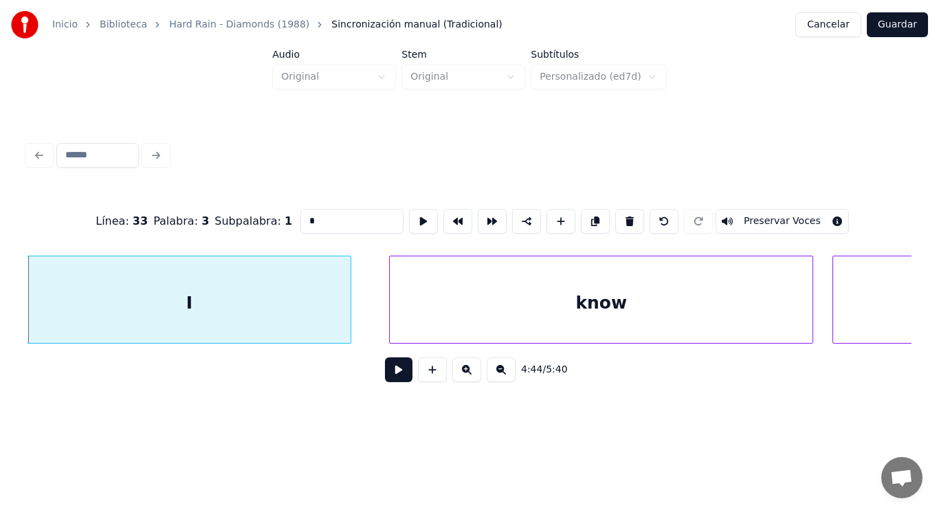
type input "*"
click at [390, 376] on button at bounding box center [398, 369] width 27 height 25
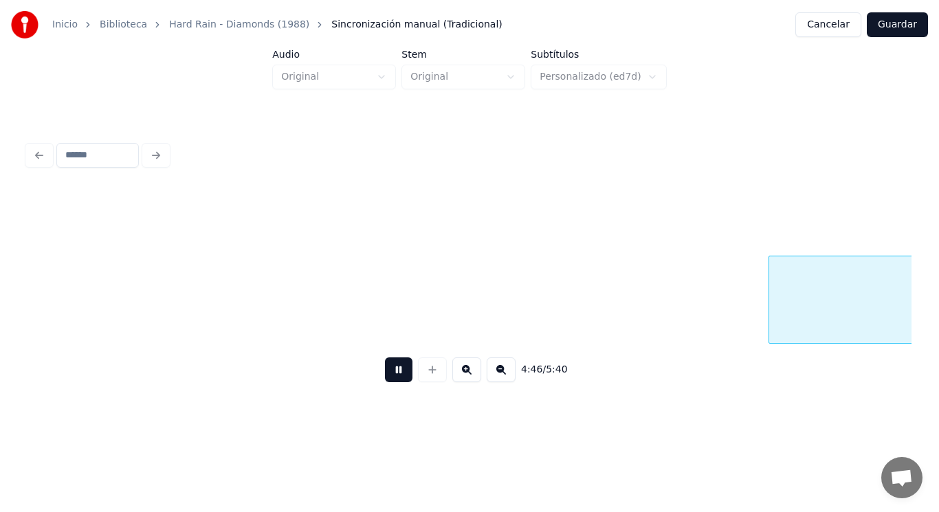
scroll to position [0, 275179]
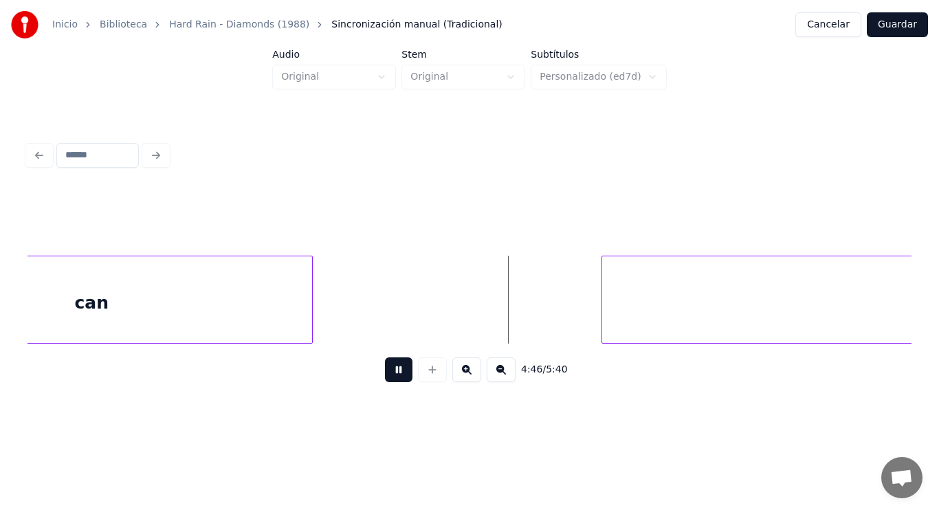
click at [390, 376] on button at bounding box center [398, 369] width 27 height 25
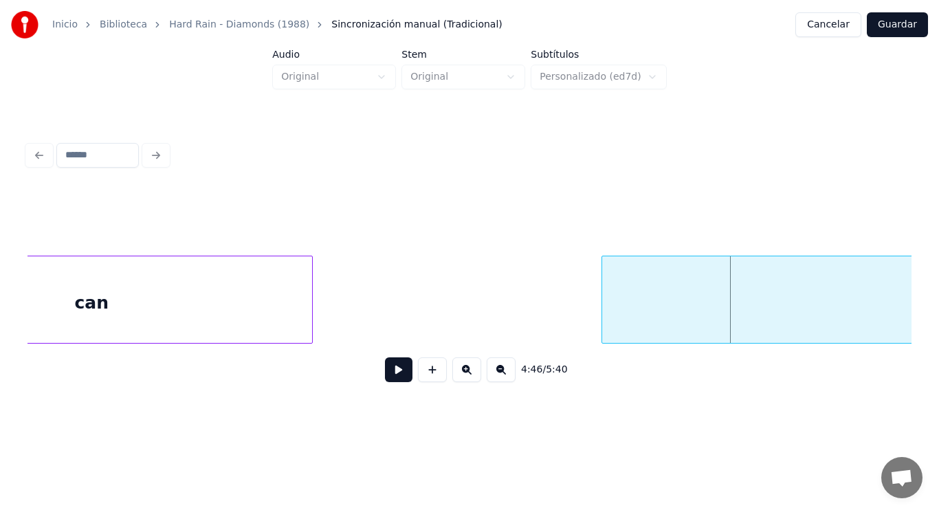
click at [258, 307] on div "can" at bounding box center [91, 302] width 441 height 93
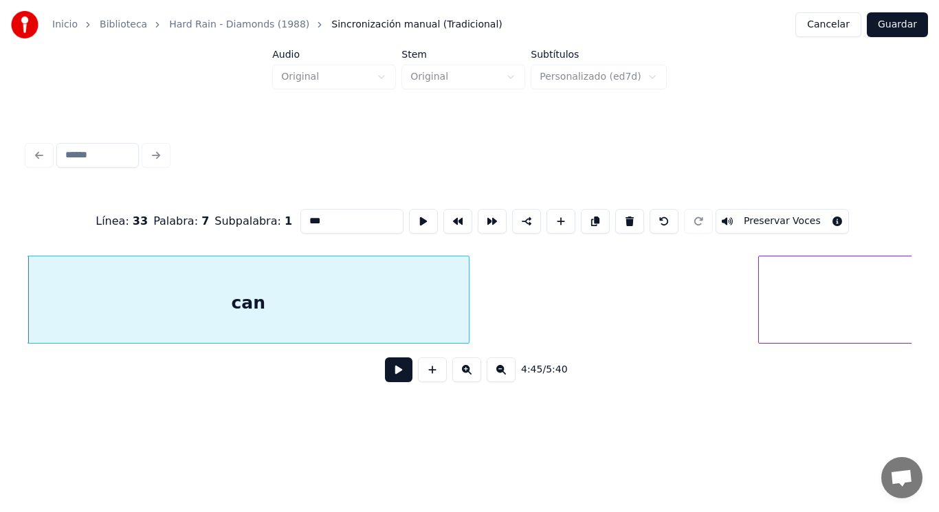
click at [387, 382] on button at bounding box center [398, 369] width 27 height 25
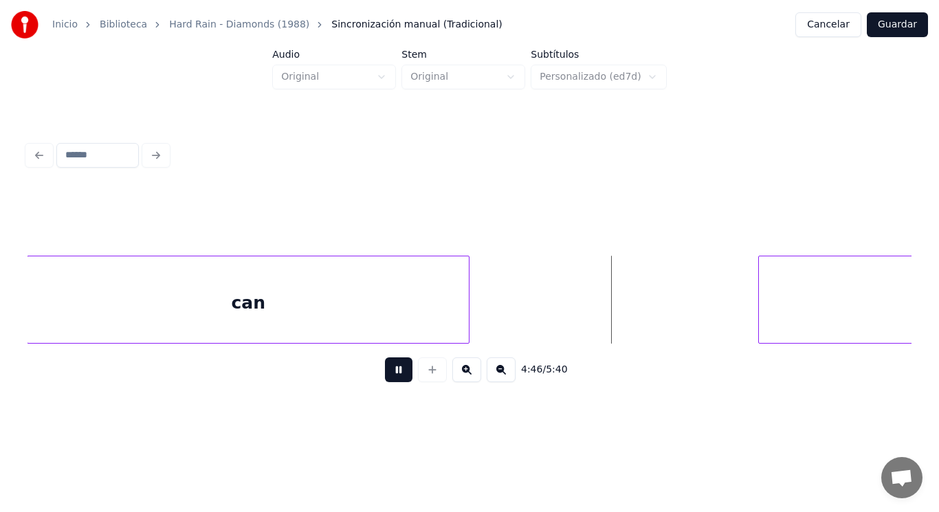
click at [387, 382] on button at bounding box center [398, 369] width 27 height 25
click at [713, 313] on div at bounding box center [715, 299] width 4 height 87
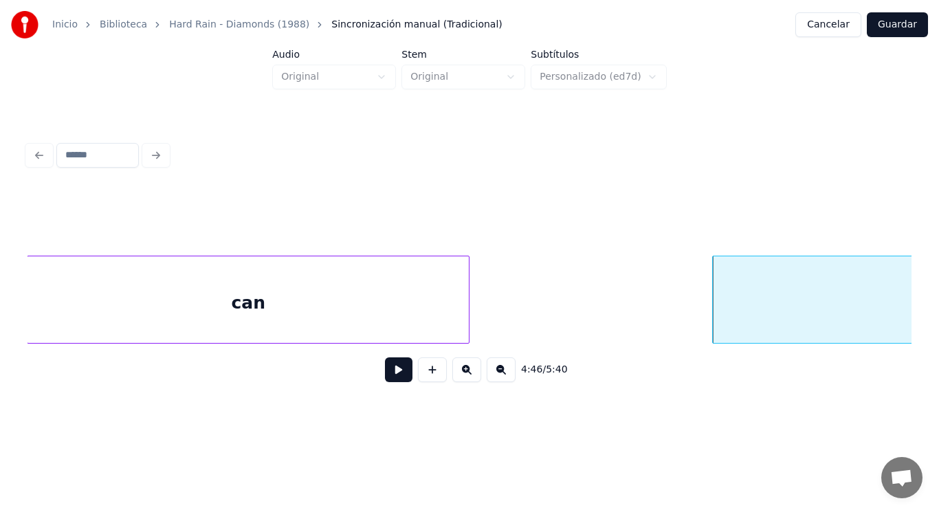
click at [390, 372] on button at bounding box center [398, 369] width 27 height 25
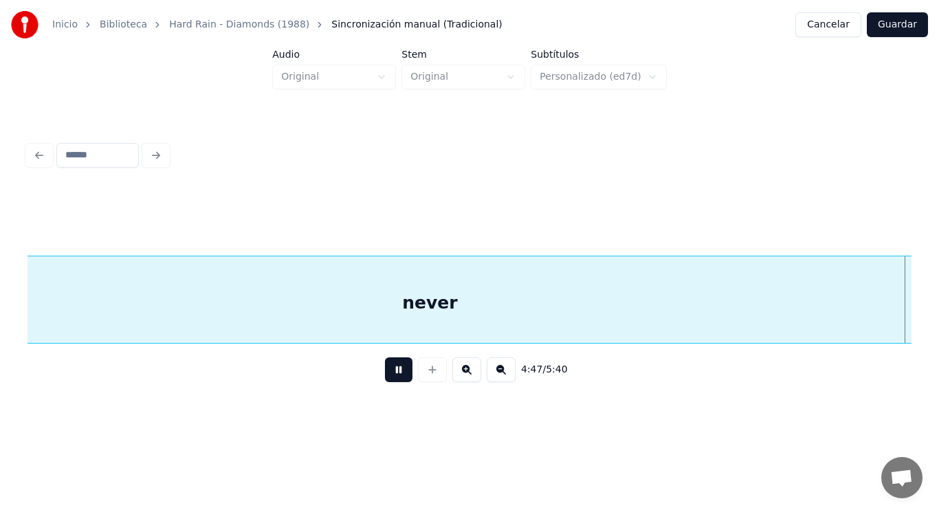
scroll to position [0, 276810]
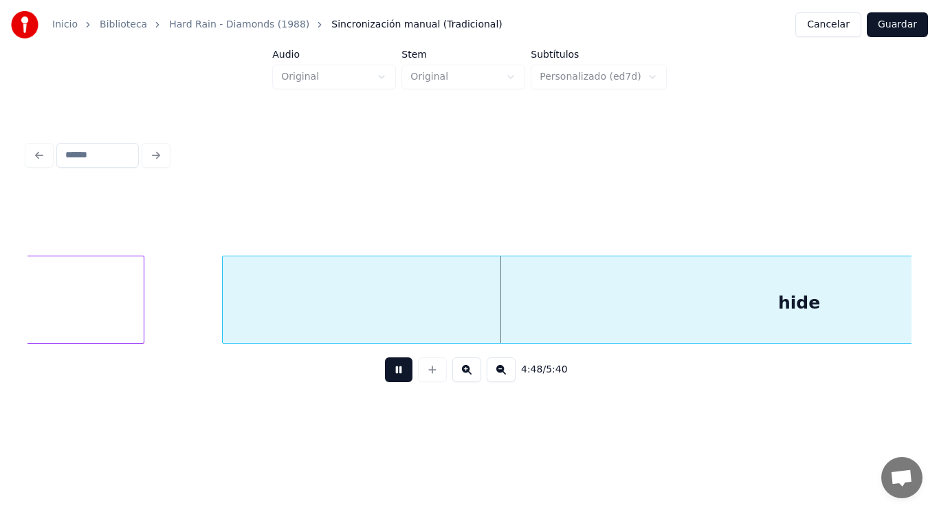
click at [390, 372] on button at bounding box center [398, 369] width 27 height 25
click at [326, 308] on div "hide" at bounding box center [799, 302] width 1153 height 93
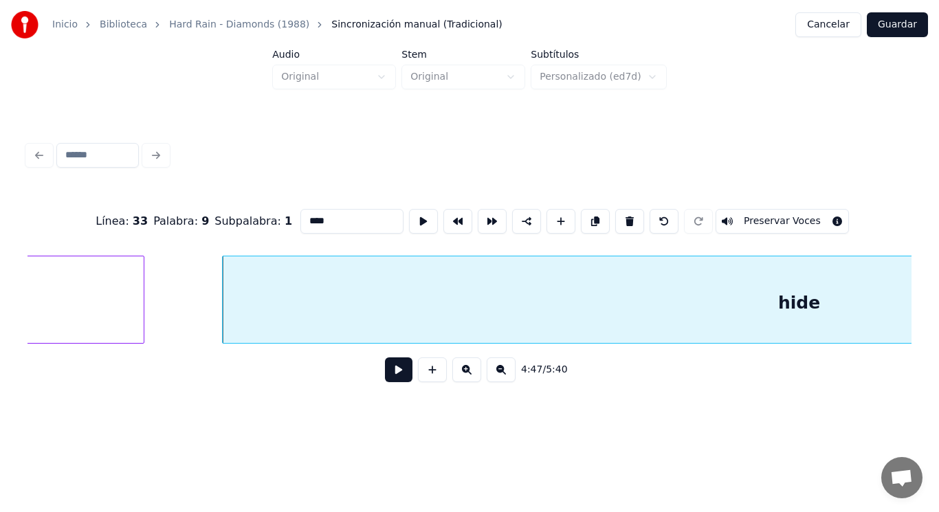
click at [391, 372] on button at bounding box center [398, 369] width 27 height 25
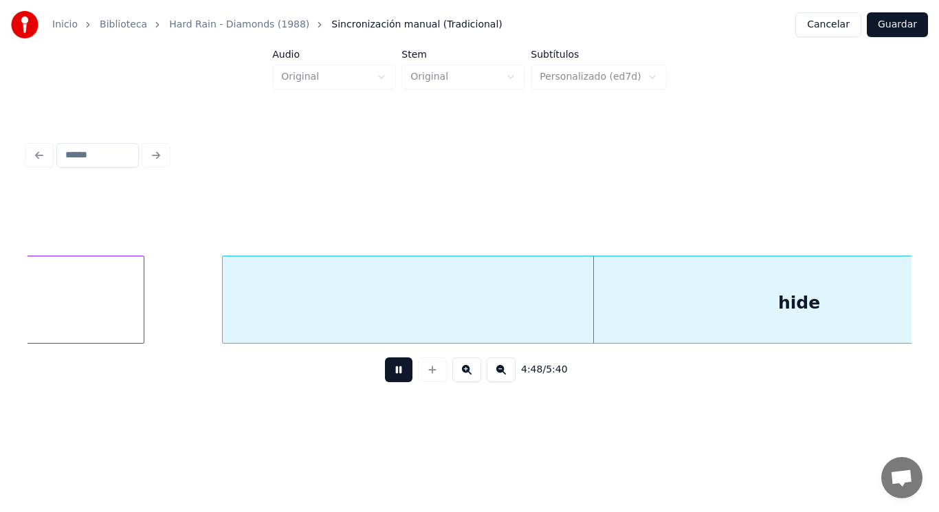
drag, startPoint x: 391, startPoint y: 372, endPoint x: 145, endPoint y: 290, distance: 259.5
click at [385, 370] on button at bounding box center [398, 369] width 27 height 25
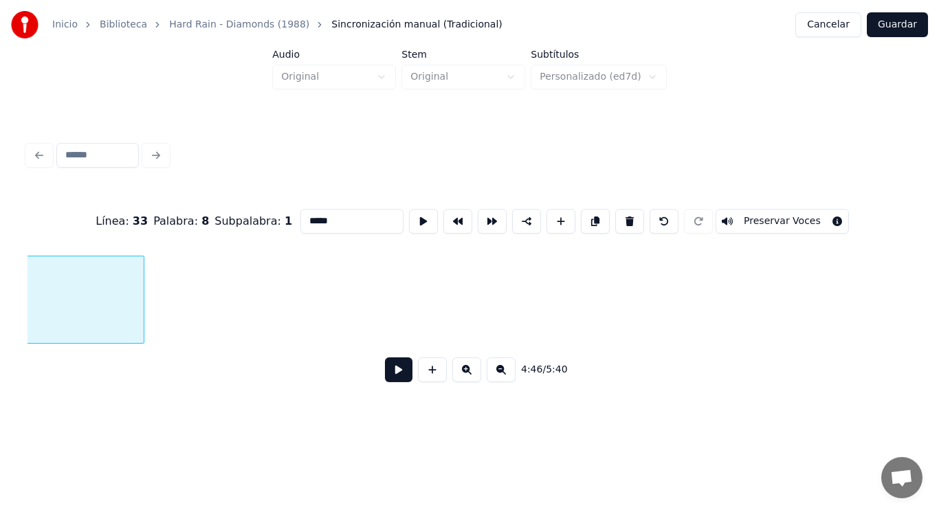
scroll to position [0, 275707]
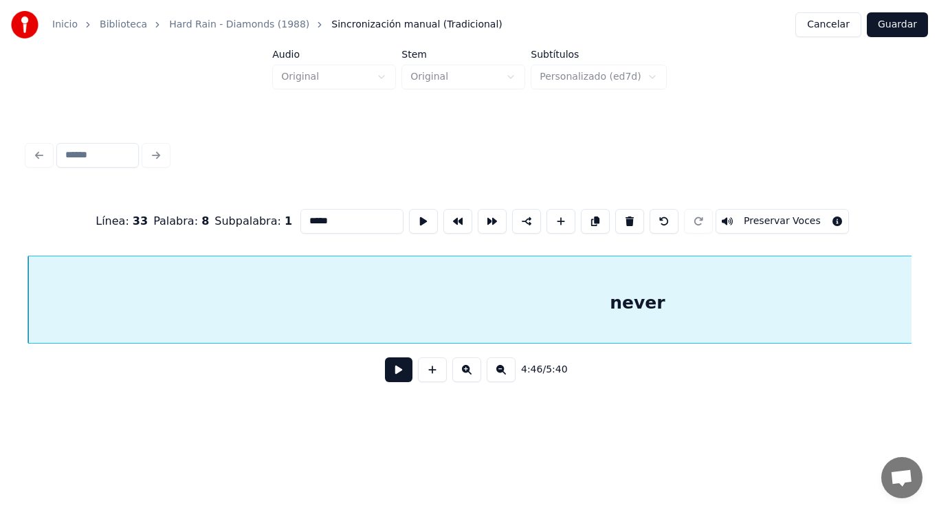
click at [388, 373] on button at bounding box center [398, 369] width 27 height 25
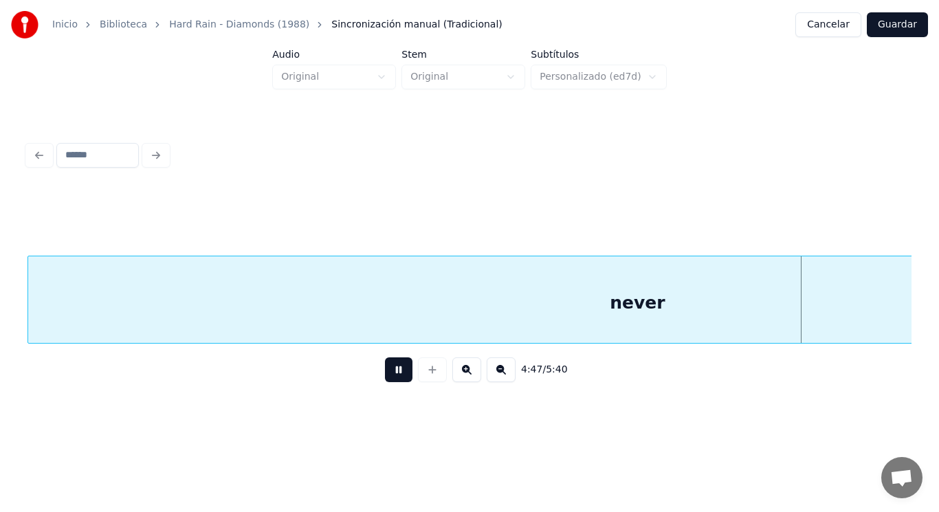
scroll to position [0, 276607]
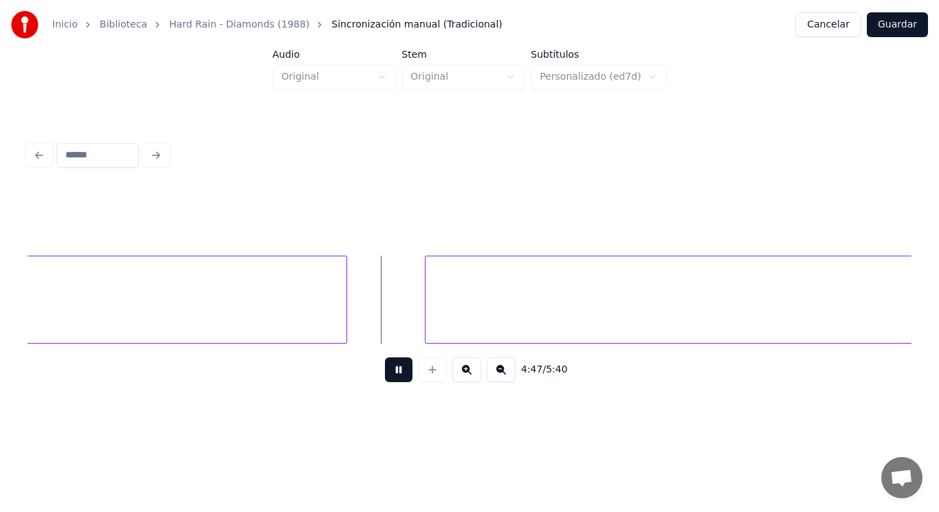
click at [388, 373] on button at bounding box center [398, 369] width 27 height 25
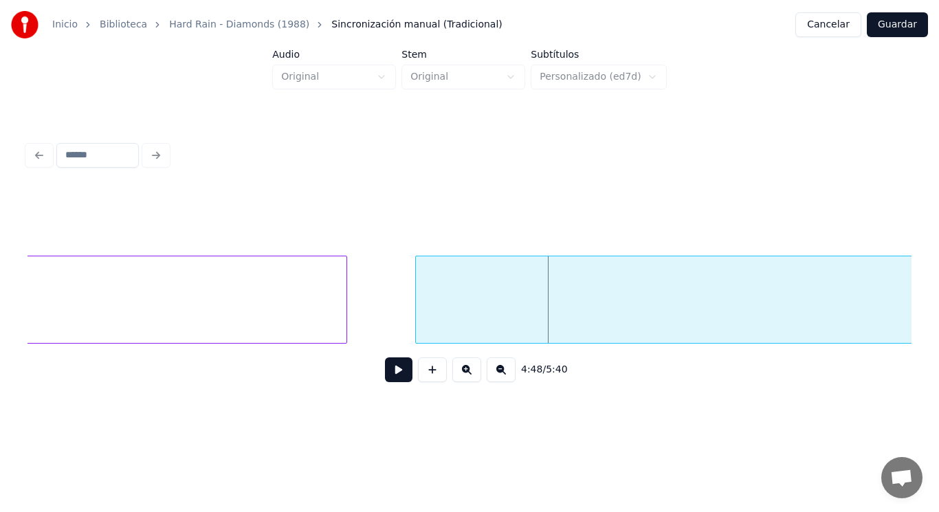
click at [417, 312] on div at bounding box center [418, 299] width 4 height 87
click at [386, 370] on button at bounding box center [398, 369] width 27 height 25
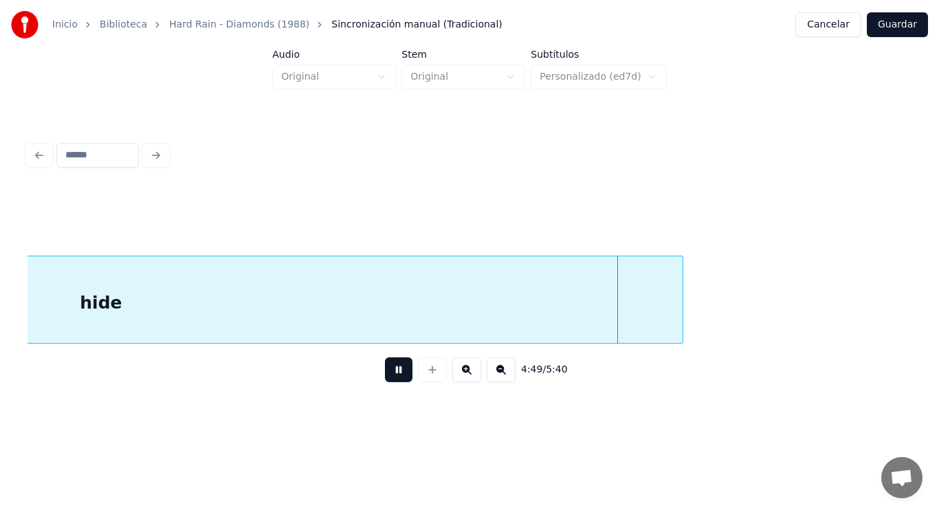
click at [386, 370] on button at bounding box center [398, 369] width 27 height 25
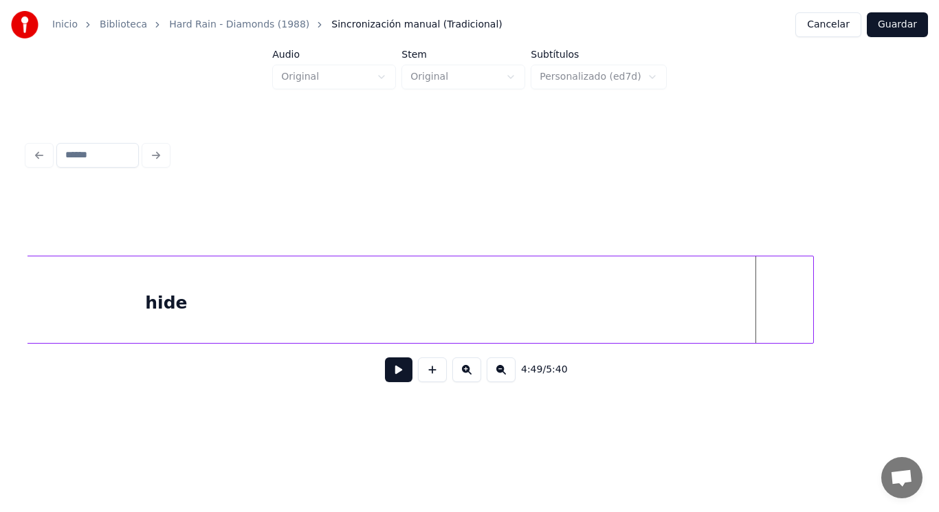
click at [813, 301] on div at bounding box center [811, 299] width 4 height 87
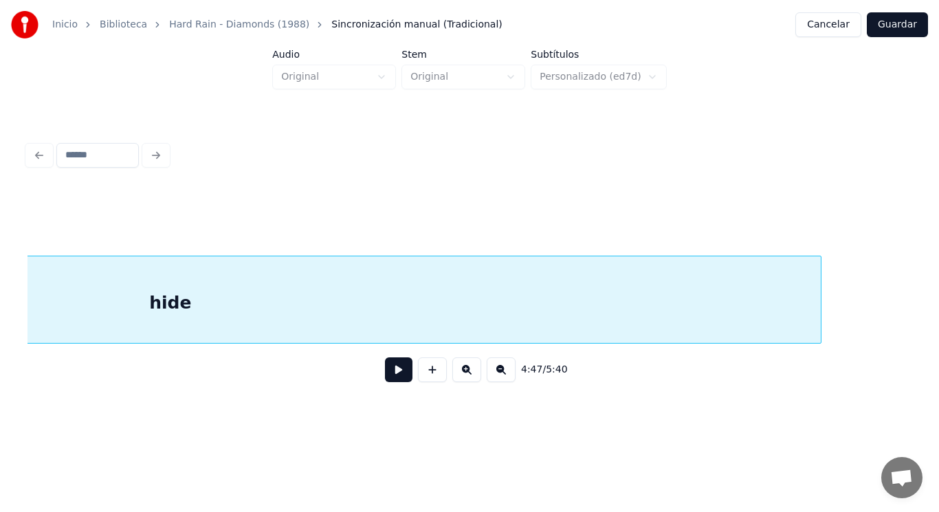
scroll to position [0, 276995]
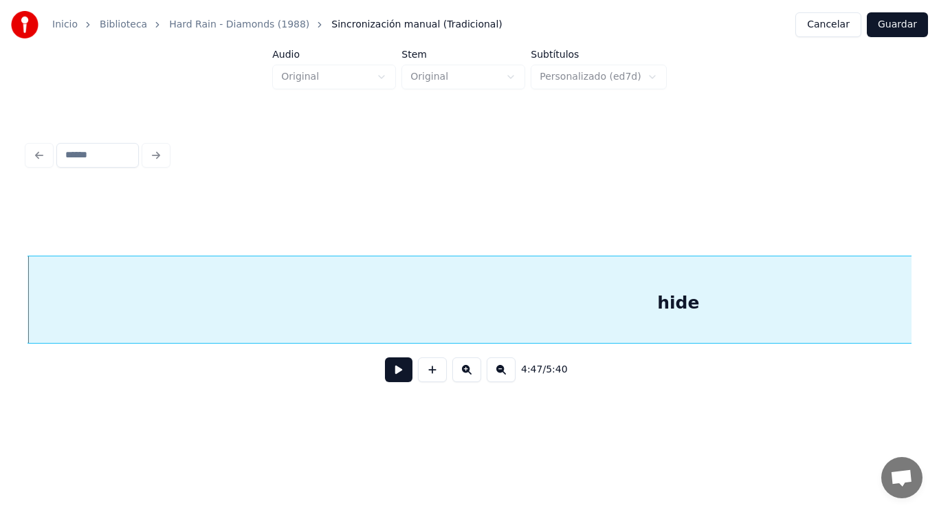
click at [390, 371] on button at bounding box center [398, 369] width 27 height 25
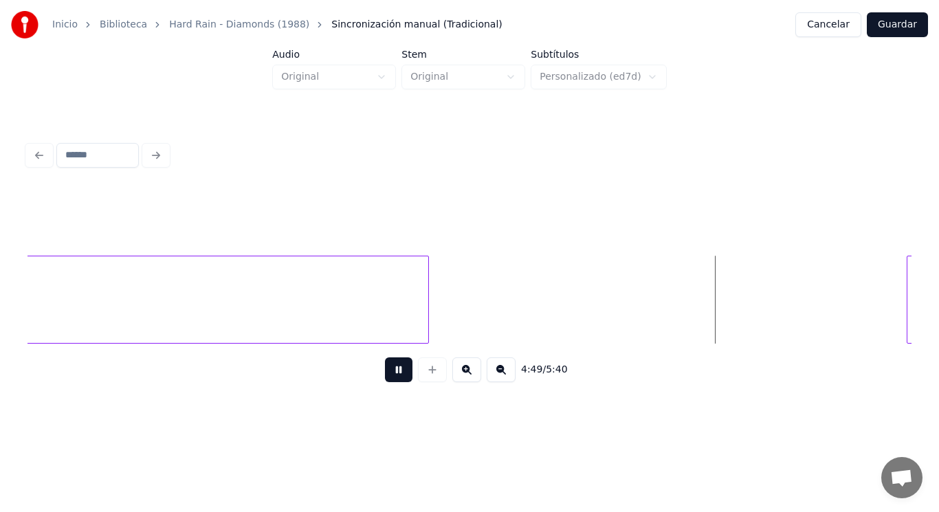
click at [390, 371] on button at bounding box center [398, 369] width 27 height 25
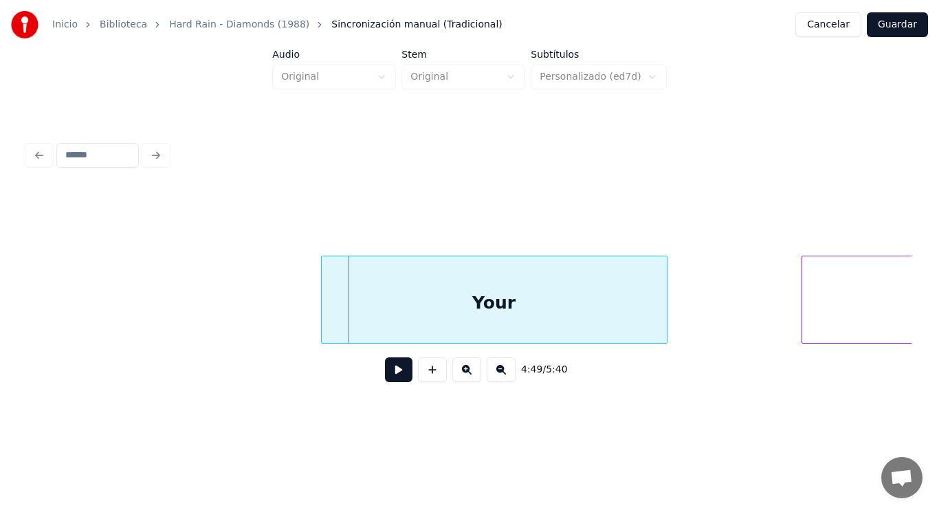
scroll to position [0, 278461]
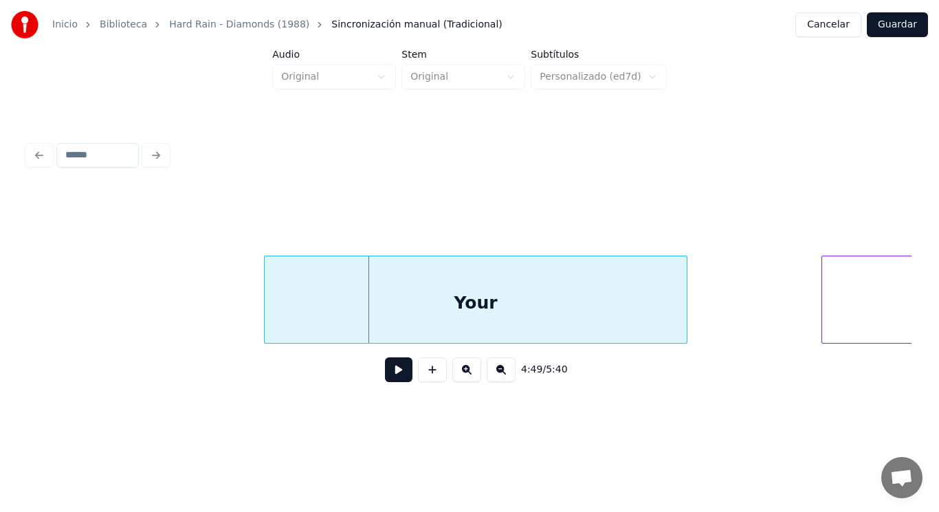
click at [266, 307] on div at bounding box center [267, 299] width 4 height 87
click at [348, 298] on div "Your" at bounding box center [475, 302] width 421 height 93
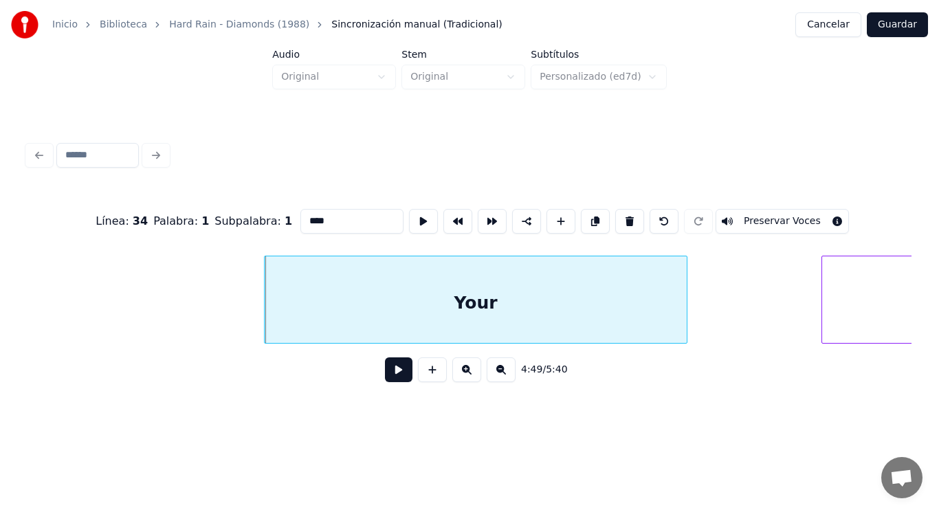
click at [300, 216] on input "****" at bounding box center [351, 221] width 103 height 25
type input "****"
click at [387, 380] on button at bounding box center [398, 369] width 27 height 25
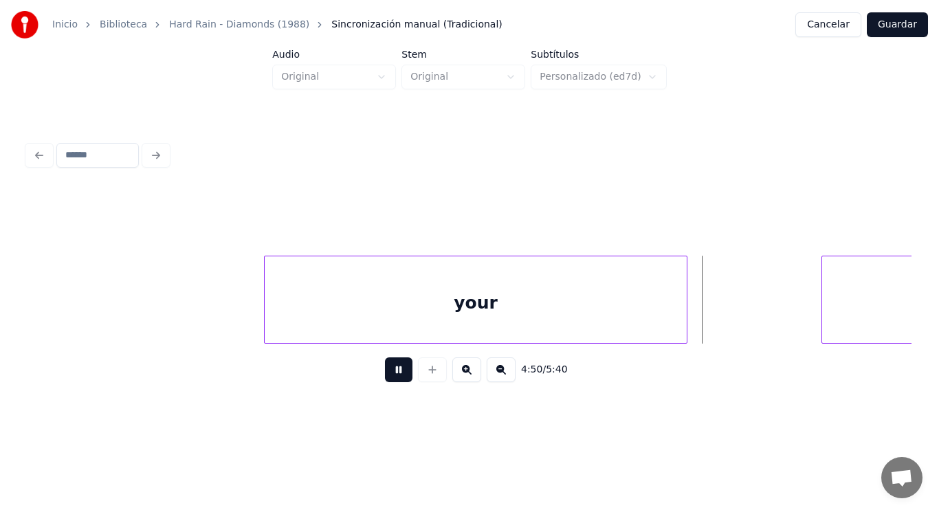
click at [387, 380] on button at bounding box center [398, 369] width 27 height 25
click at [739, 311] on div at bounding box center [741, 299] width 4 height 87
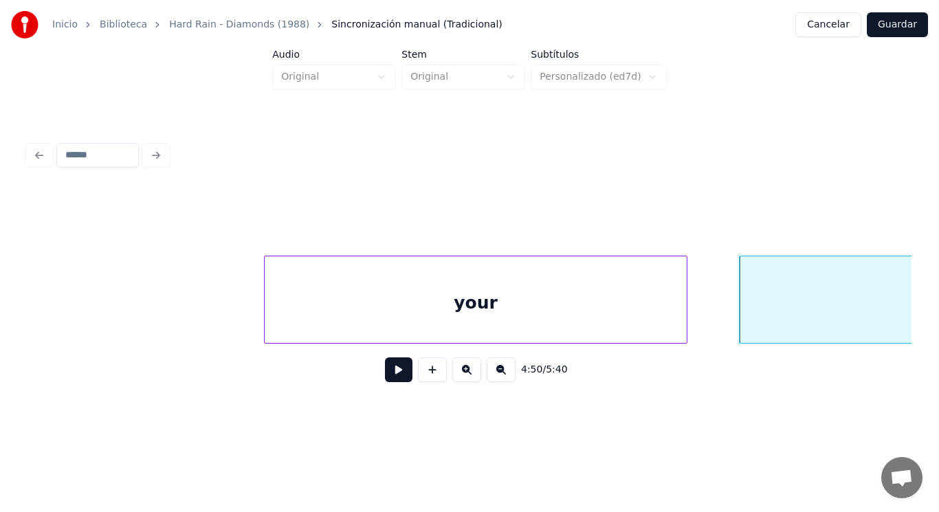
click at [391, 370] on button at bounding box center [398, 369] width 27 height 25
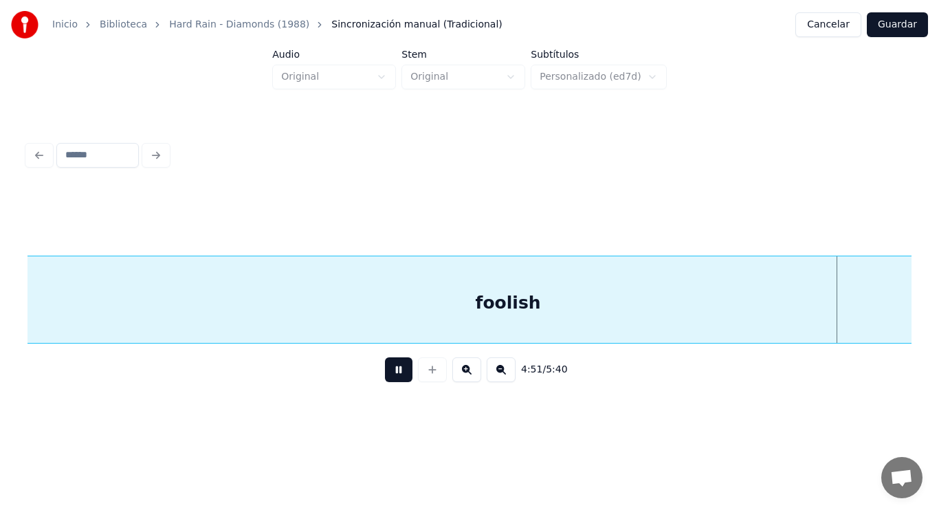
scroll to position [0, 280239]
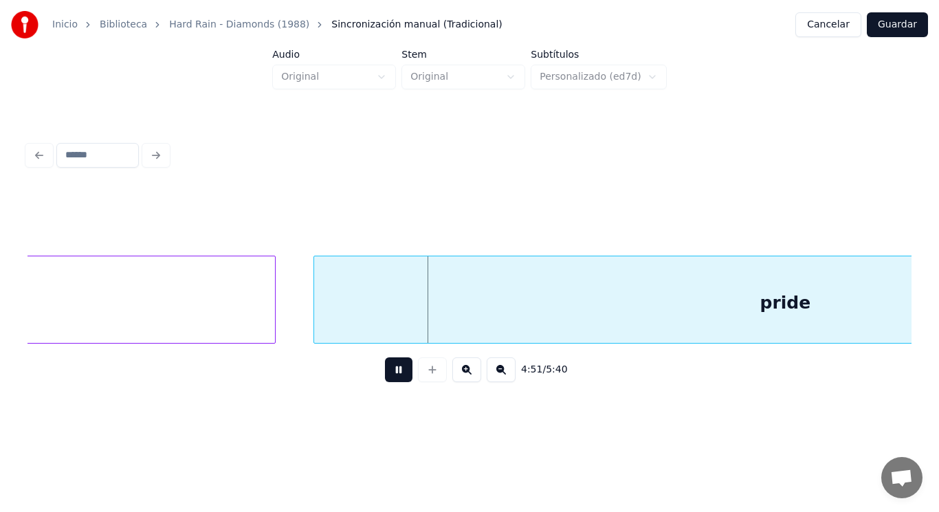
click at [391, 370] on button at bounding box center [398, 369] width 27 height 25
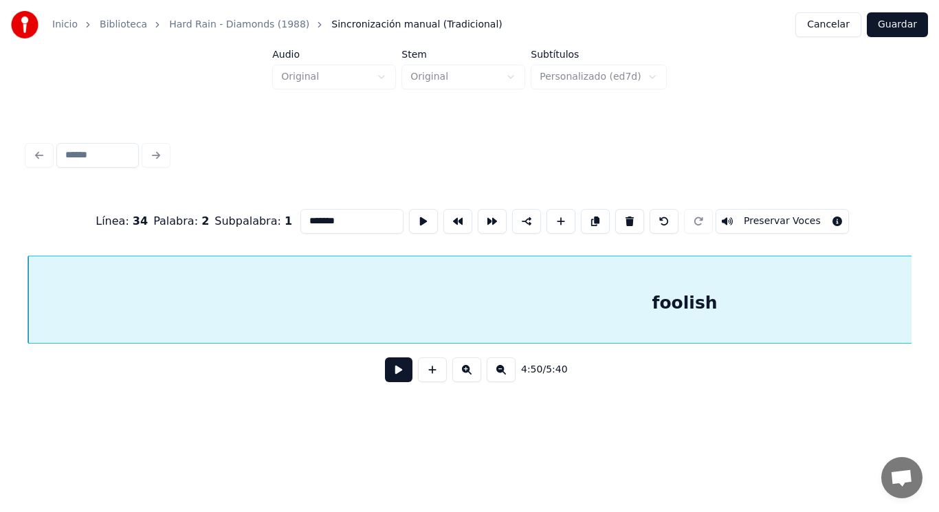
click at [391, 382] on button at bounding box center [398, 369] width 27 height 25
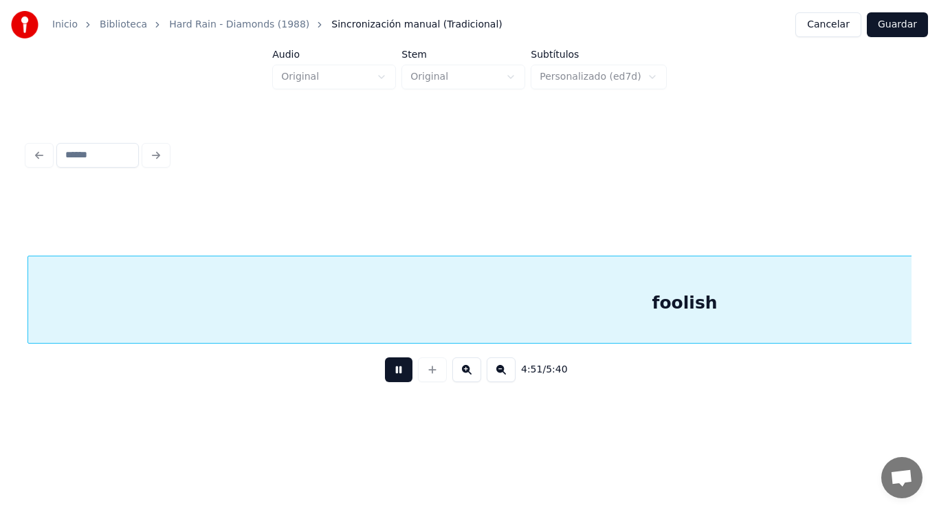
scroll to position [0, 280057]
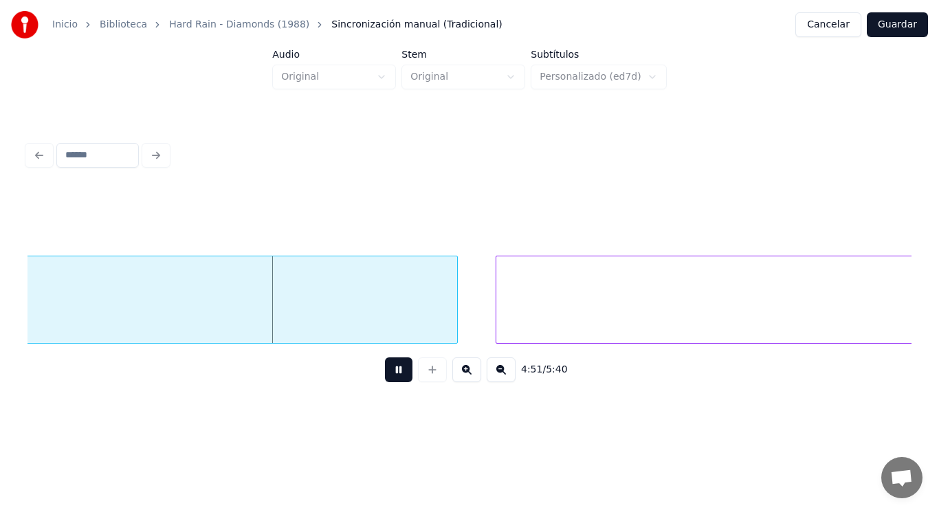
click at [391, 382] on button at bounding box center [398, 369] width 27 height 25
click at [434, 321] on div at bounding box center [433, 299] width 4 height 87
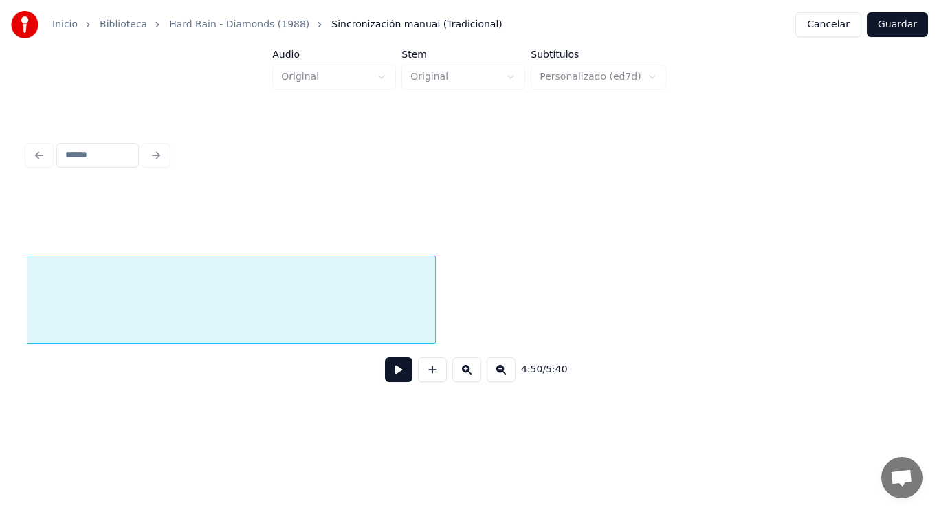
scroll to position [0, 279173]
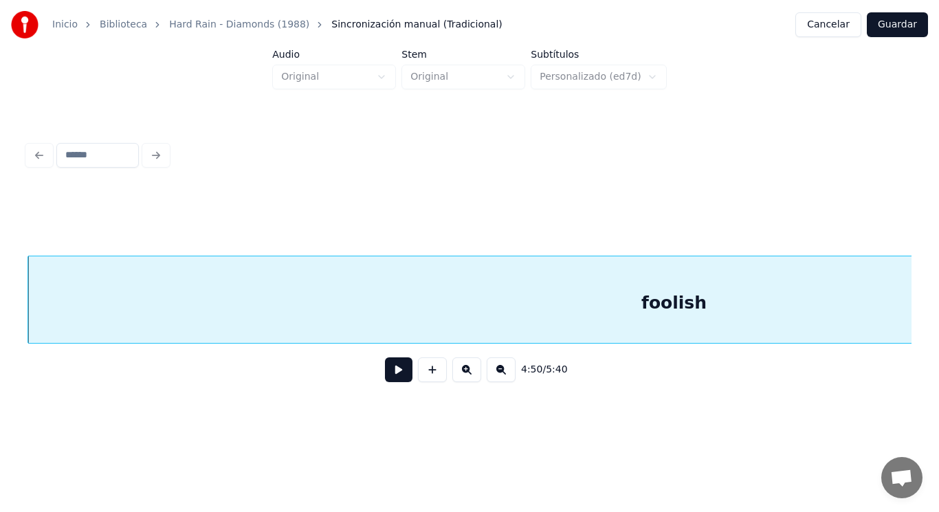
click at [390, 372] on button at bounding box center [398, 369] width 27 height 25
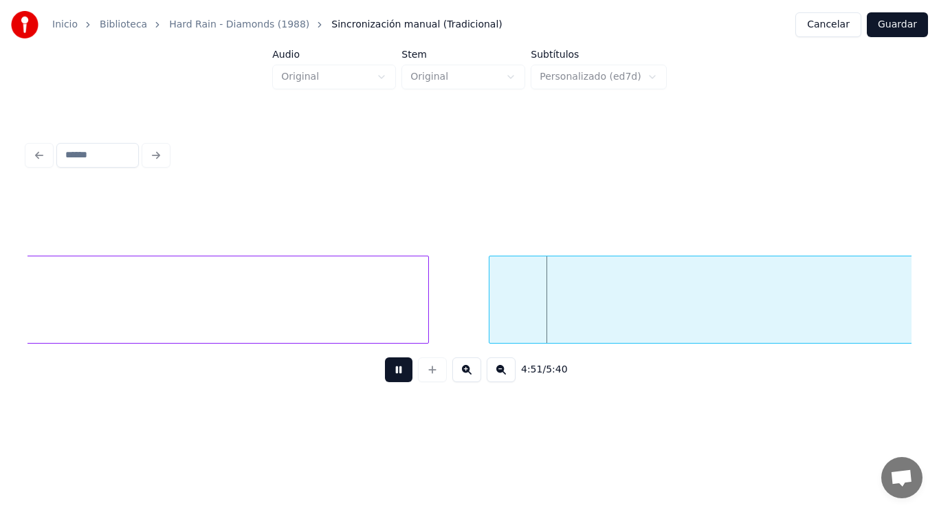
click at [390, 372] on button at bounding box center [398, 369] width 27 height 25
click at [465, 320] on div at bounding box center [467, 299] width 4 height 87
click at [393, 368] on button at bounding box center [398, 369] width 27 height 25
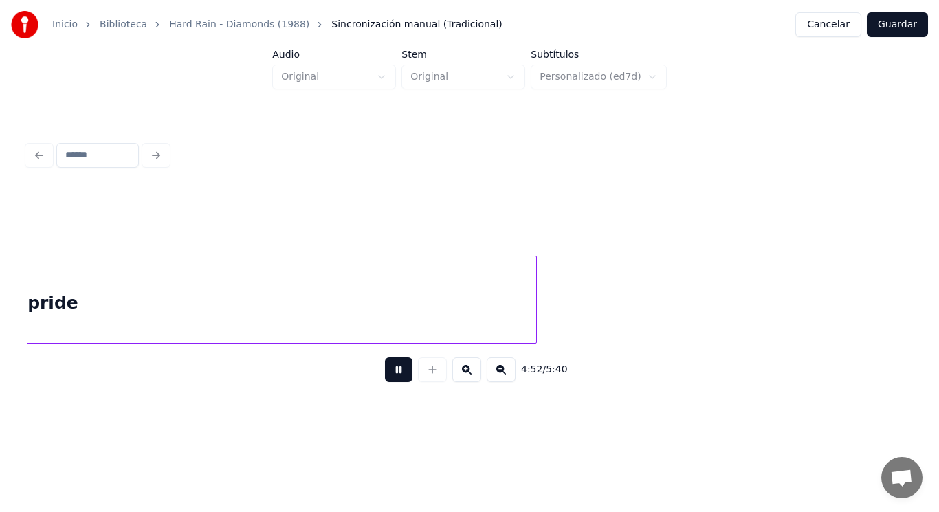
click at [393, 368] on button at bounding box center [398, 369] width 27 height 25
click at [579, 301] on div at bounding box center [579, 299] width 4 height 87
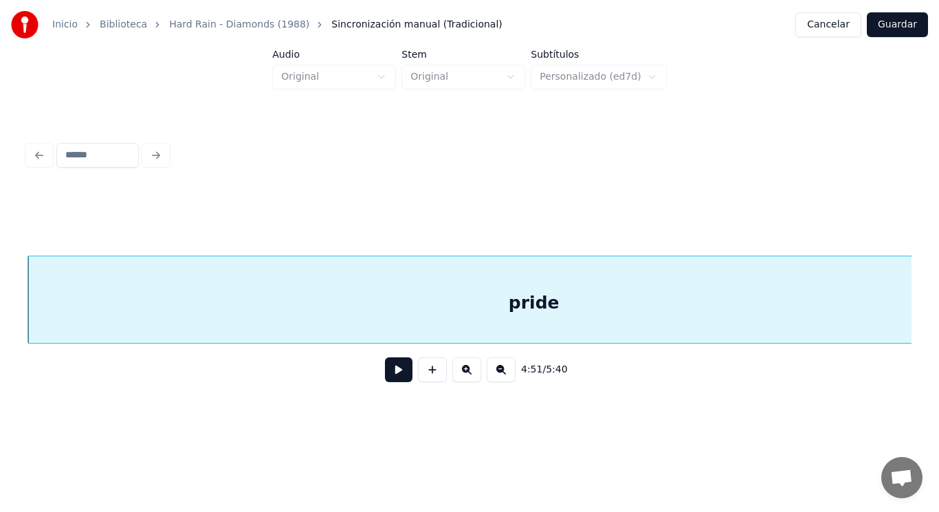
click at [399, 370] on button at bounding box center [398, 369] width 27 height 25
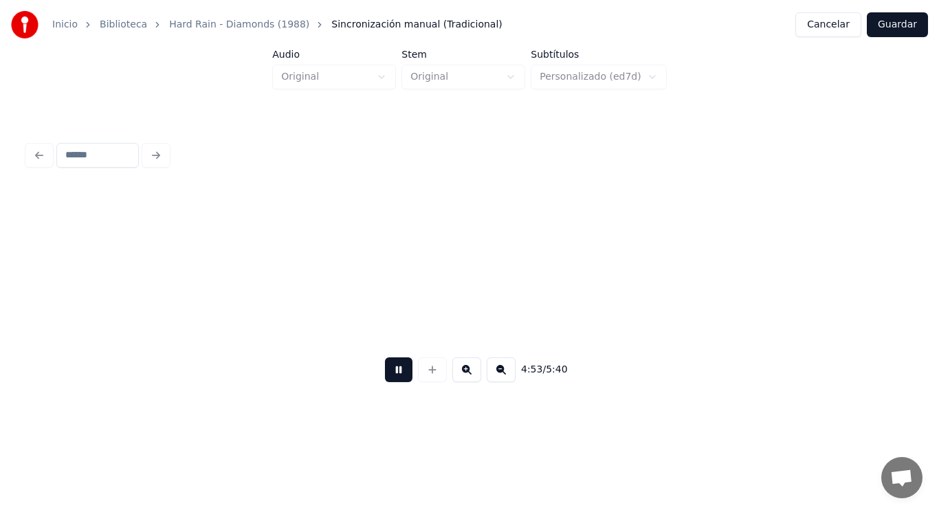
scroll to position [0, 282290]
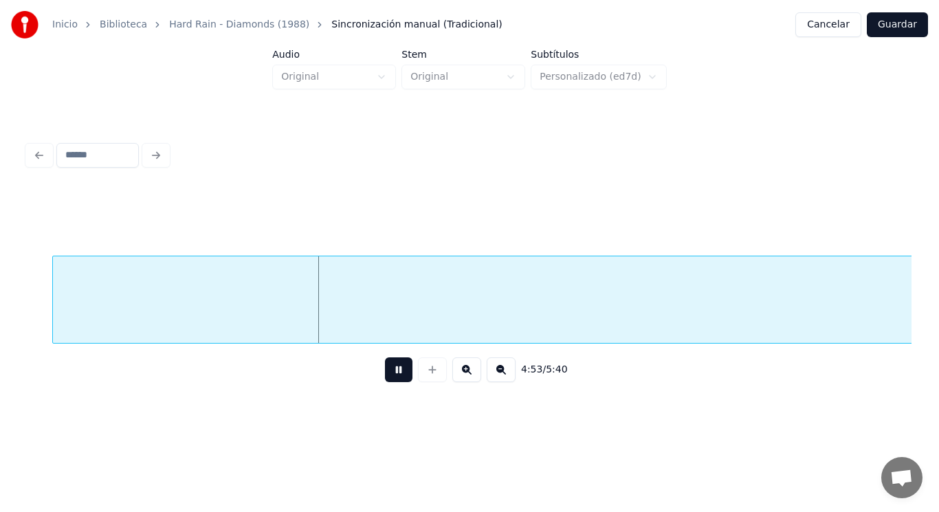
click at [399, 370] on button at bounding box center [398, 369] width 27 height 25
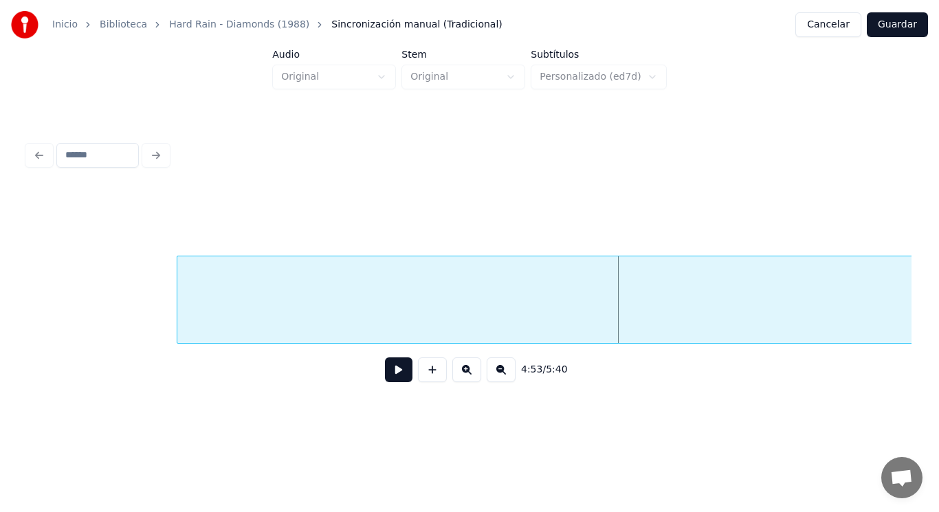
scroll to position [0, 282152]
click at [162, 321] on div at bounding box center [161, 299] width 4 height 87
click at [390, 375] on button at bounding box center [398, 369] width 27 height 25
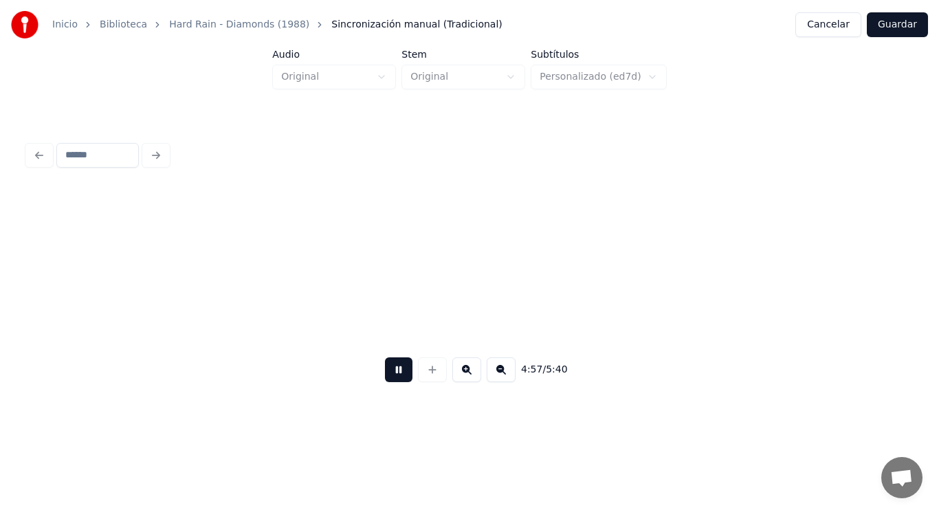
scroll to position [0, 286620]
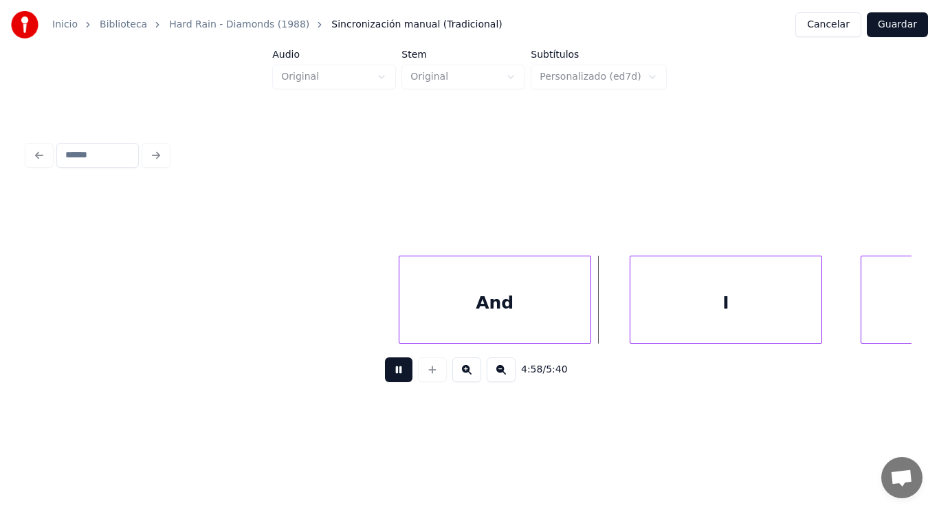
click at [390, 375] on button at bounding box center [398, 369] width 27 height 25
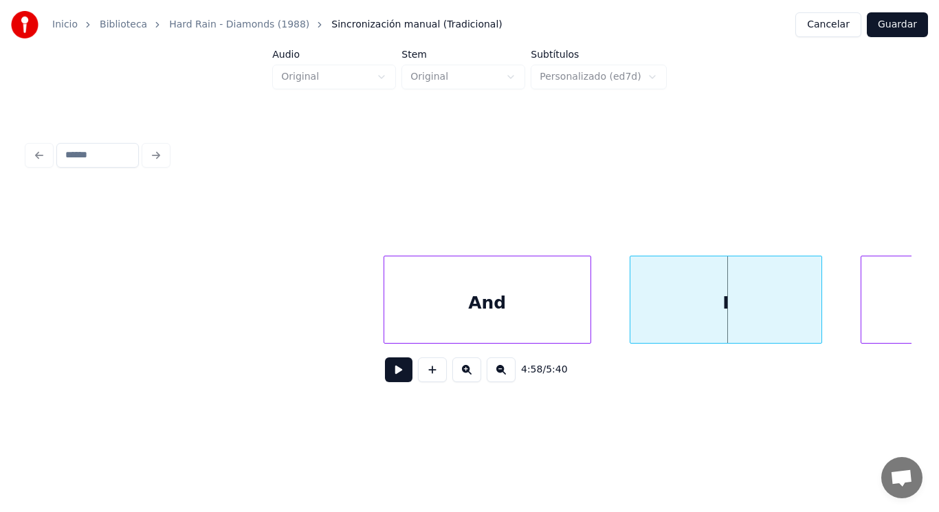
click at [386, 324] on div at bounding box center [386, 299] width 4 height 87
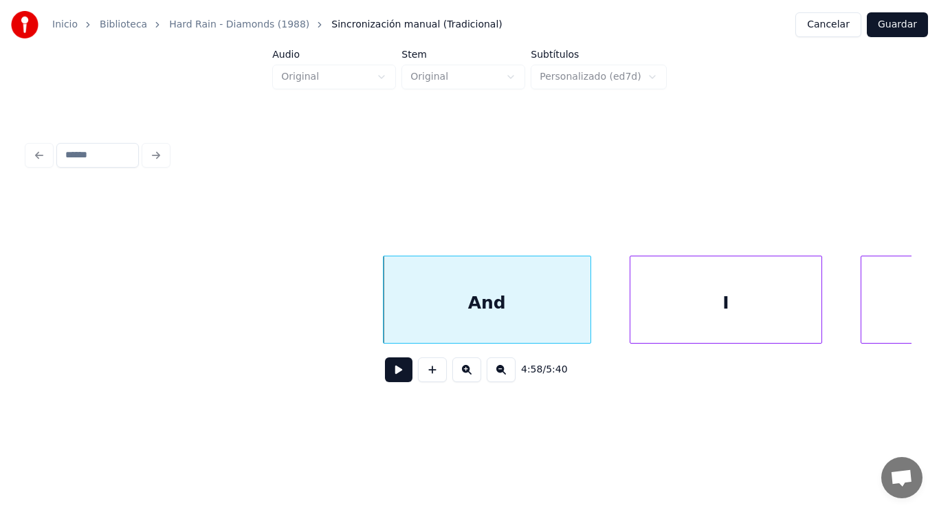
click at [389, 375] on button at bounding box center [398, 369] width 27 height 25
click at [564, 319] on div at bounding box center [566, 299] width 4 height 87
click at [390, 376] on button at bounding box center [398, 369] width 27 height 25
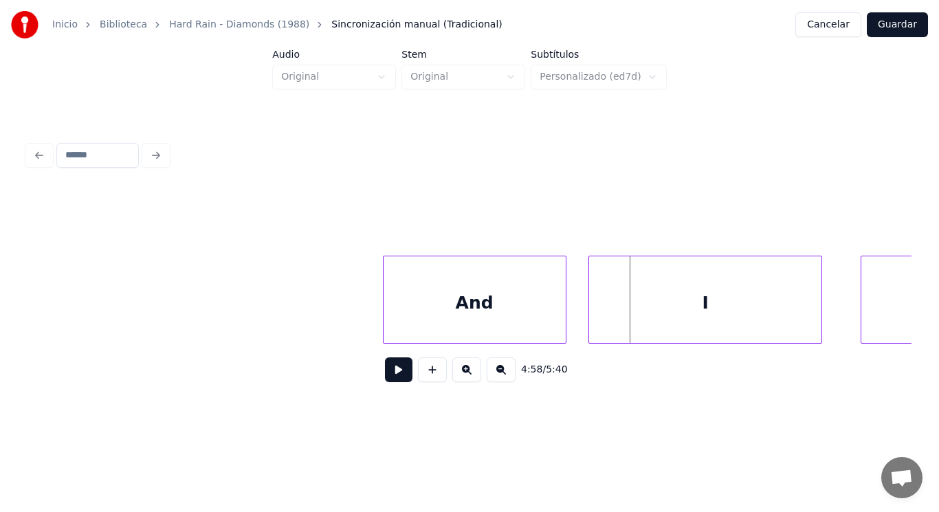
click at [590, 324] on div at bounding box center [591, 299] width 4 height 87
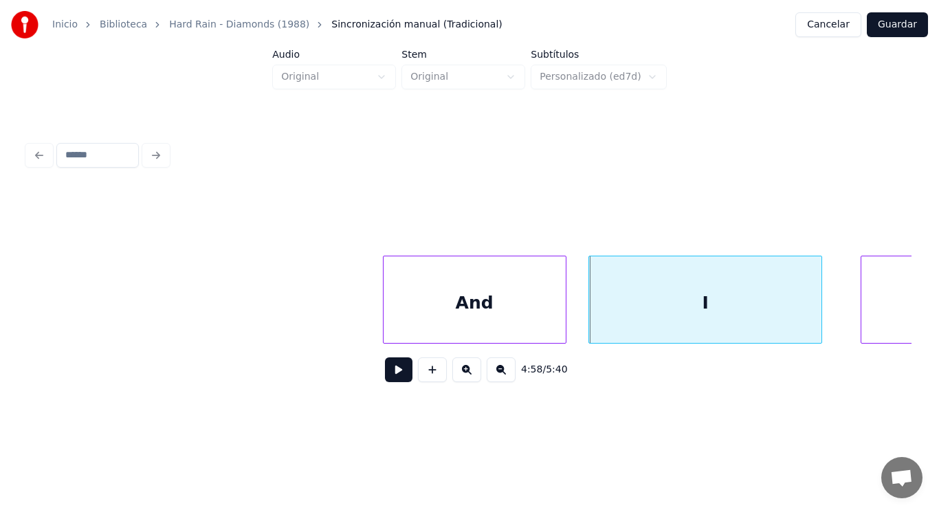
click at [397, 369] on button at bounding box center [398, 369] width 27 height 25
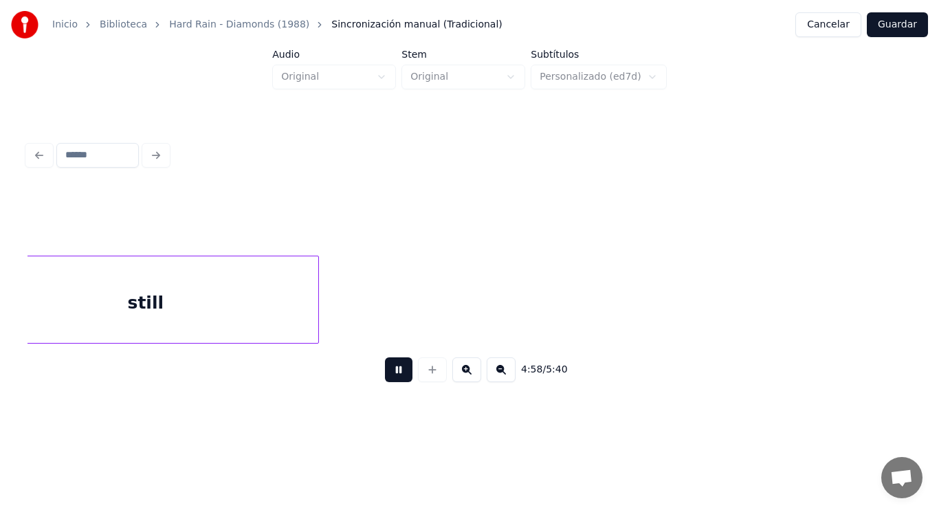
click at [397, 369] on button at bounding box center [398, 369] width 27 height 25
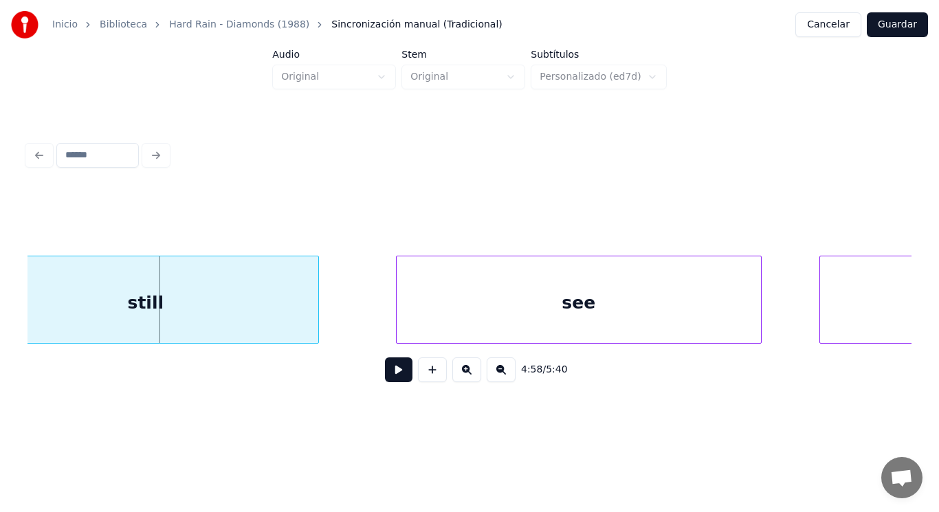
click at [314, 323] on div at bounding box center [316, 299] width 4 height 87
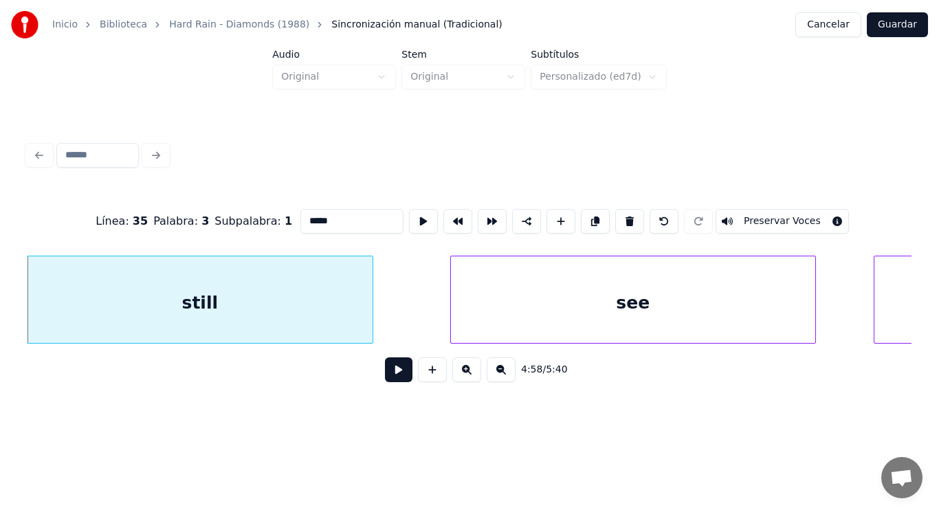
click at [385, 374] on button at bounding box center [398, 369] width 27 height 25
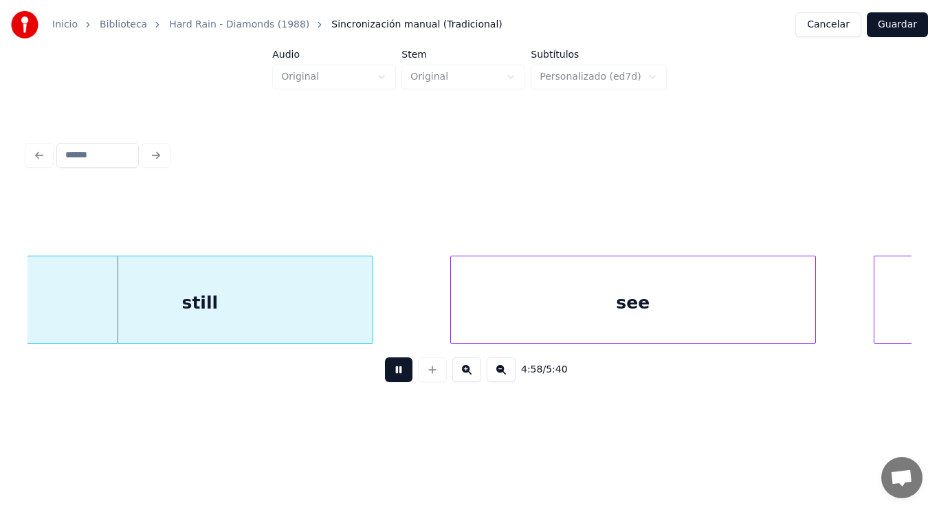
click at [385, 374] on button at bounding box center [398, 369] width 27 height 25
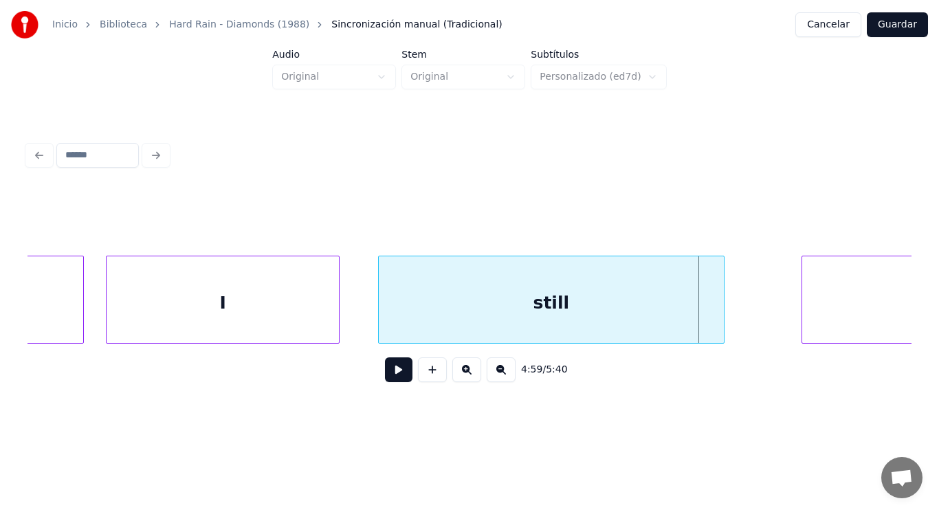
scroll to position [0, 287096]
click at [217, 322] on div "I" at bounding box center [229, 302] width 232 height 93
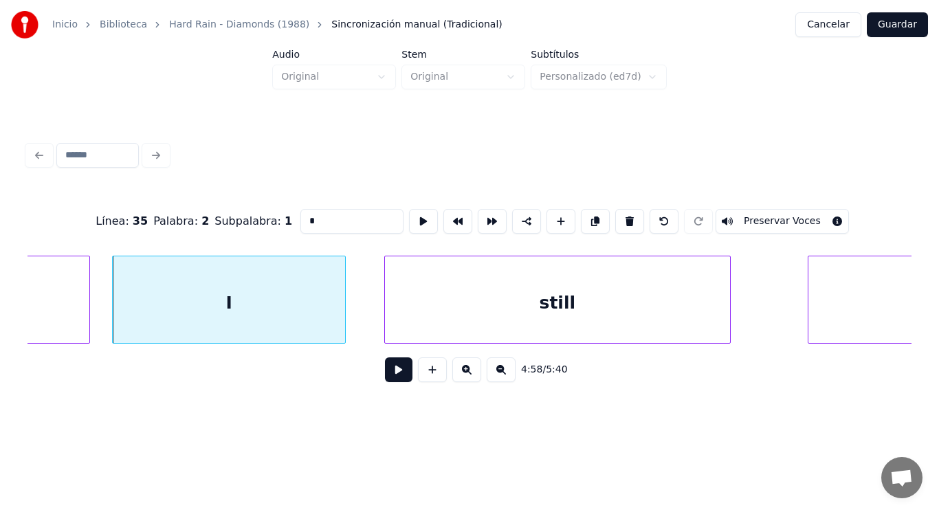
click at [400, 380] on button at bounding box center [398, 369] width 27 height 25
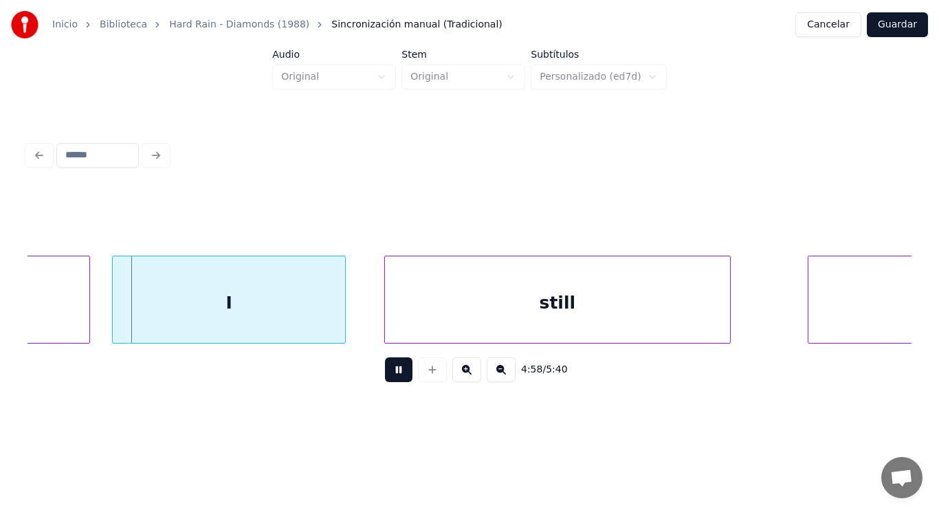
click at [400, 380] on button at bounding box center [398, 369] width 27 height 25
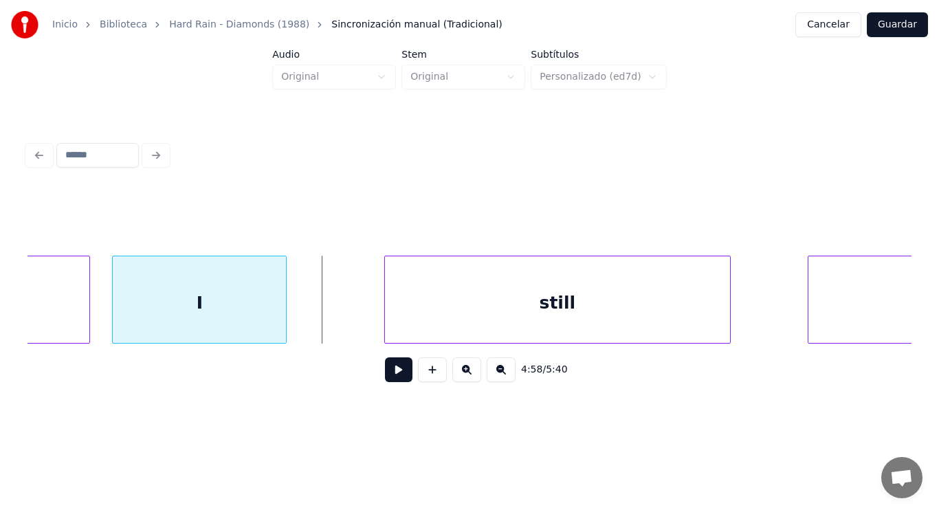
click at [286, 312] on div at bounding box center [284, 299] width 4 height 87
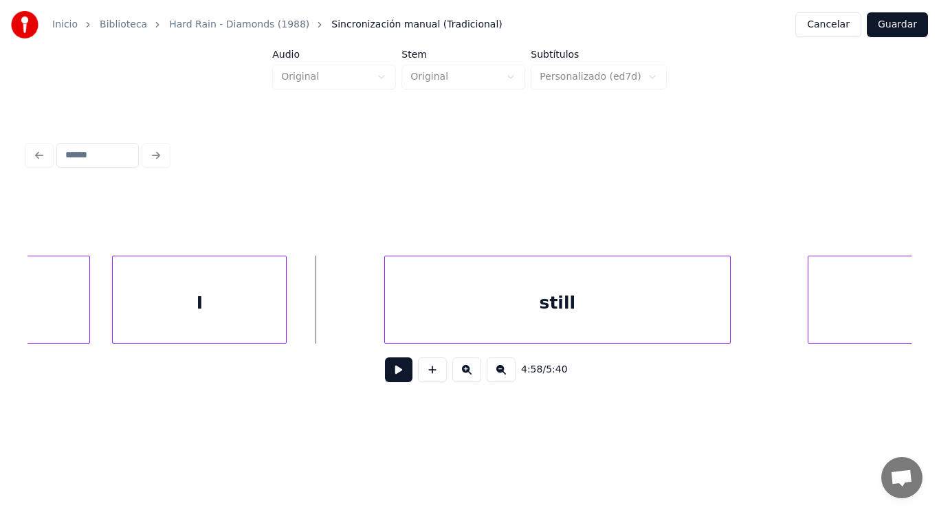
click at [385, 372] on button at bounding box center [398, 369] width 27 height 25
click at [385, 370] on button at bounding box center [398, 369] width 27 height 25
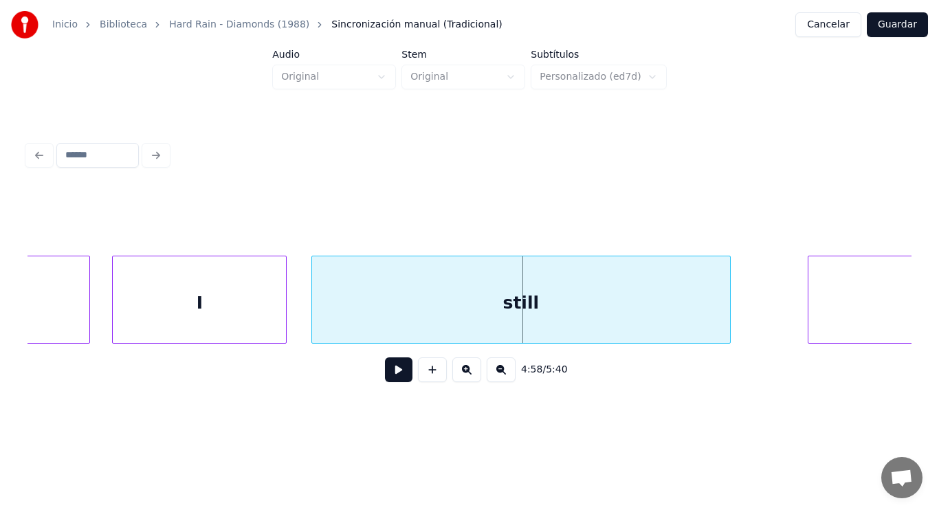
click at [314, 316] on div at bounding box center [314, 299] width 4 height 87
click at [385, 372] on button at bounding box center [398, 369] width 27 height 25
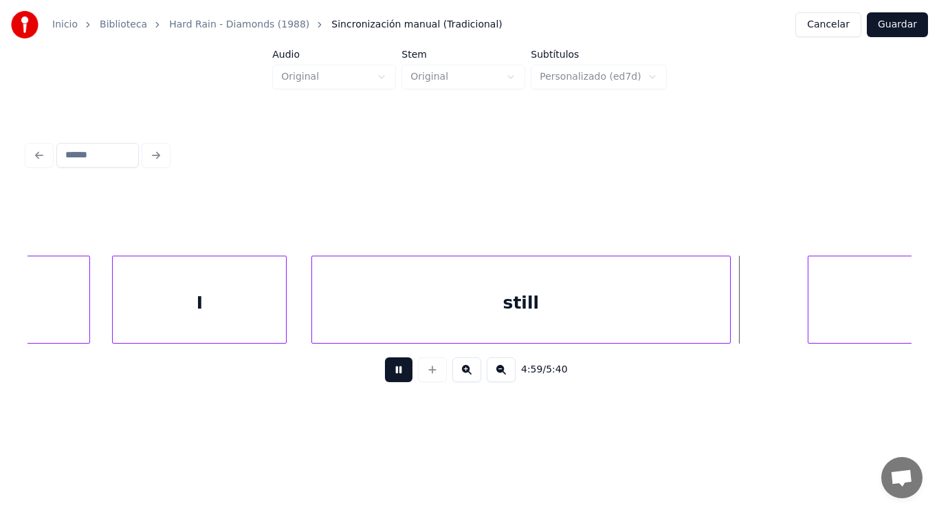
click at [385, 372] on button at bounding box center [398, 369] width 27 height 25
click at [709, 320] on div at bounding box center [708, 299] width 4 height 87
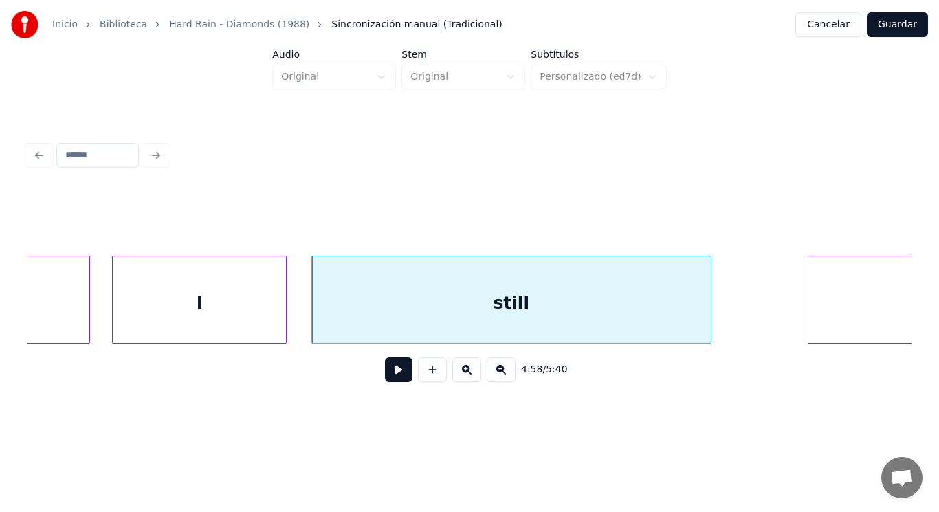
click at [386, 370] on button at bounding box center [398, 369] width 27 height 25
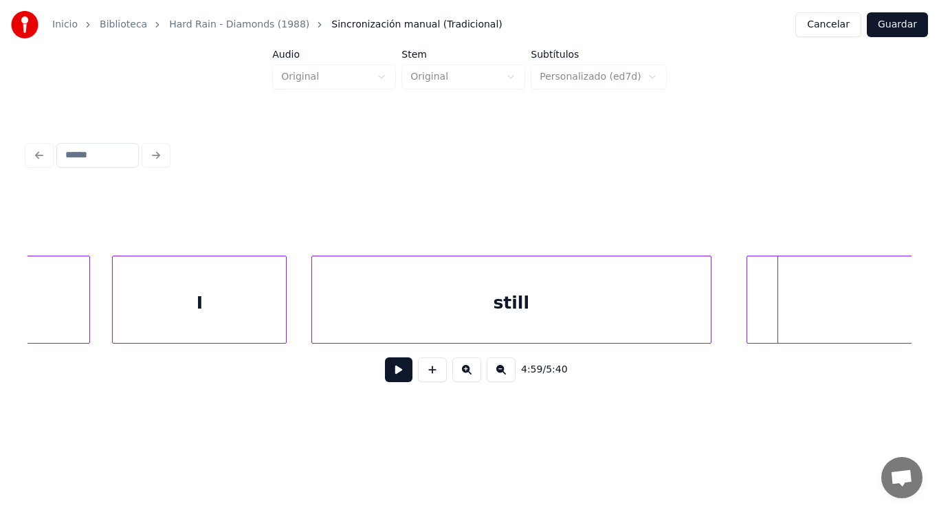
click at [748, 315] on div at bounding box center [749, 299] width 4 height 87
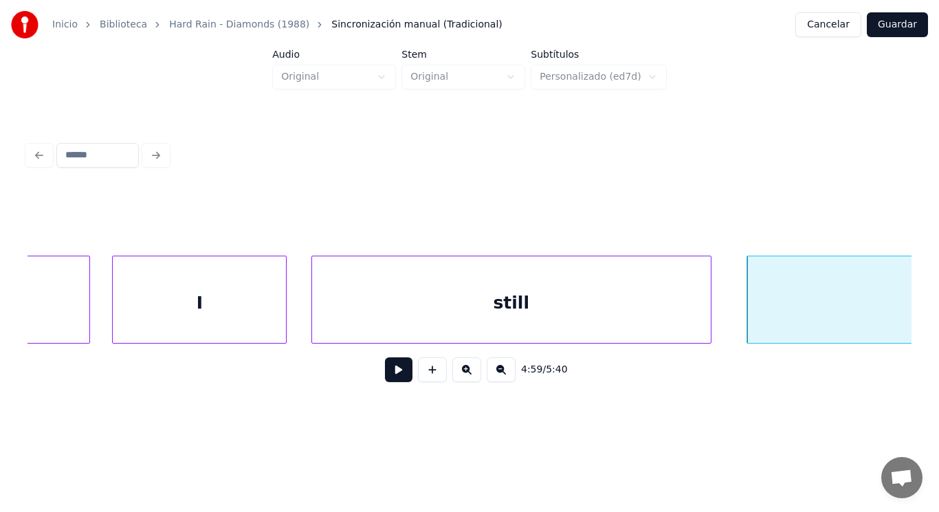
click at [390, 373] on button at bounding box center [398, 369] width 27 height 25
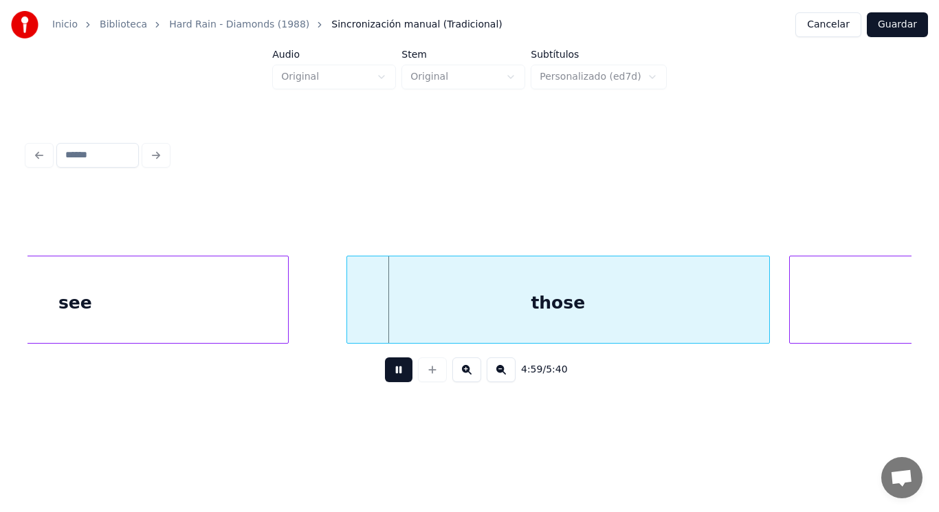
click at [390, 373] on button at bounding box center [398, 369] width 27 height 25
click at [263, 318] on div "see" at bounding box center [75, 302] width 425 height 93
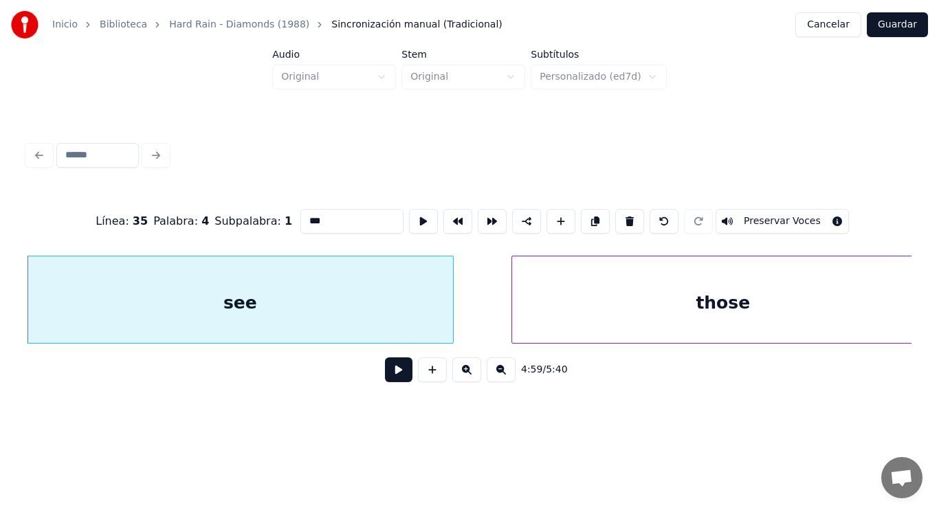
click at [394, 371] on button at bounding box center [398, 369] width 27 height 25
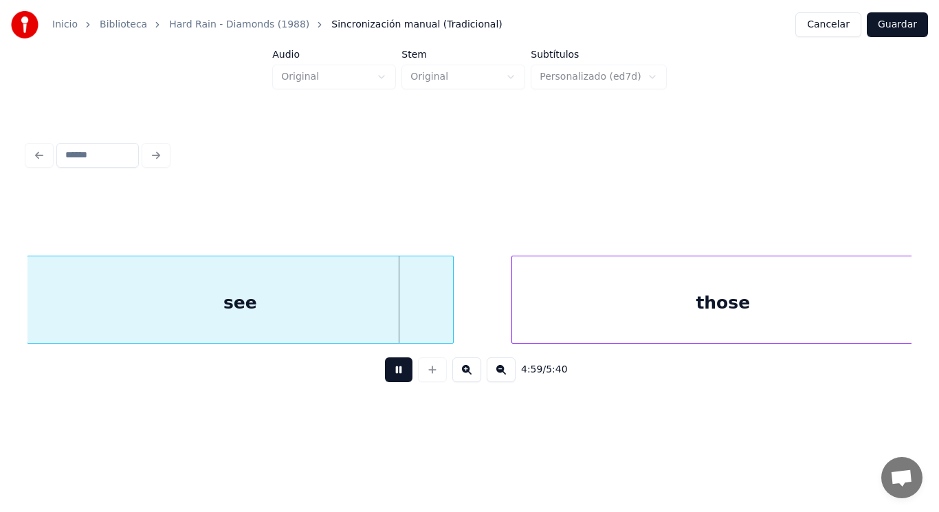
click at [394, 371] on button at bounding box center [398, 369] width 27 height 25
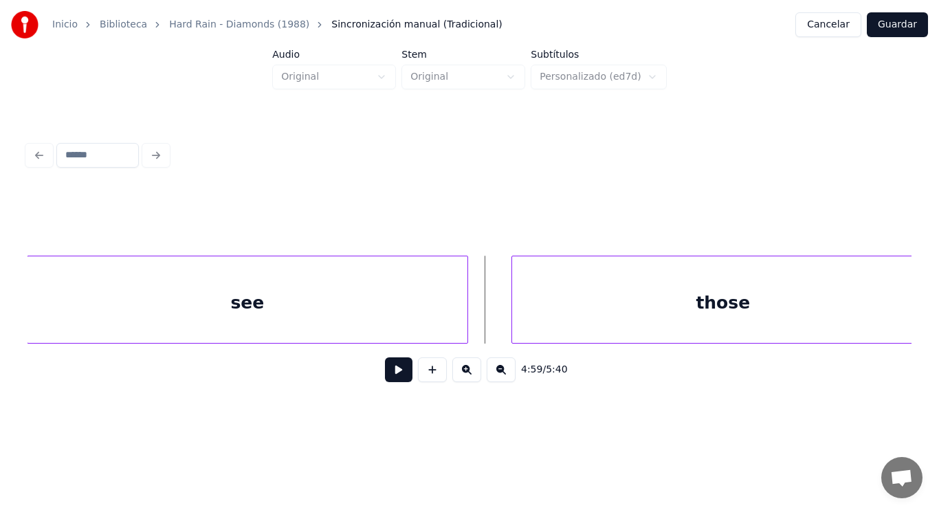
click at [465, 313] on div at bounding box center [465, 299] width 4 height 87
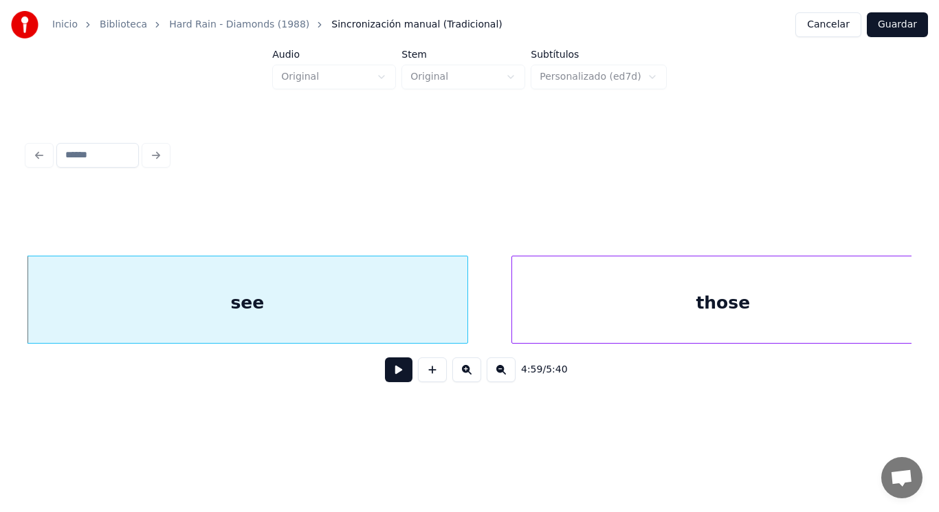
click at [387, 376] on button at bounding box center [398, 369] width 27 height 25
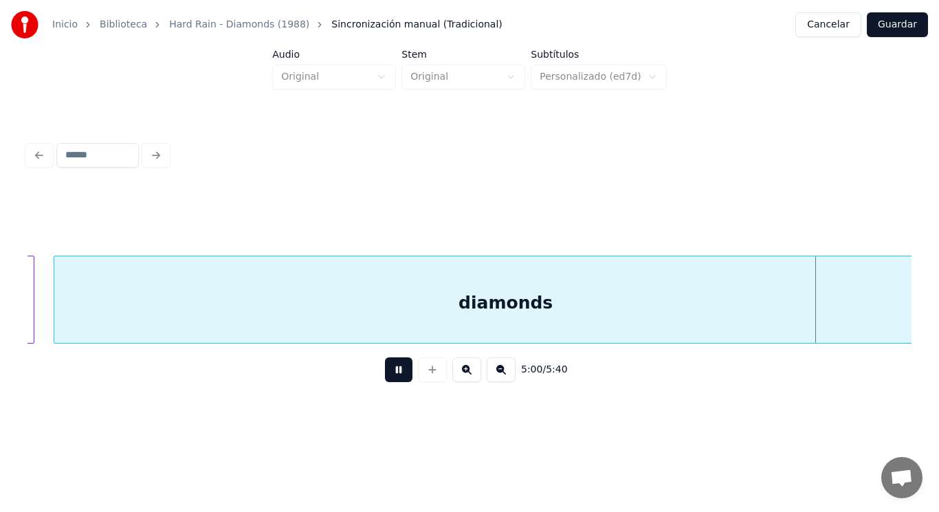
scroll to position [0, 289612]
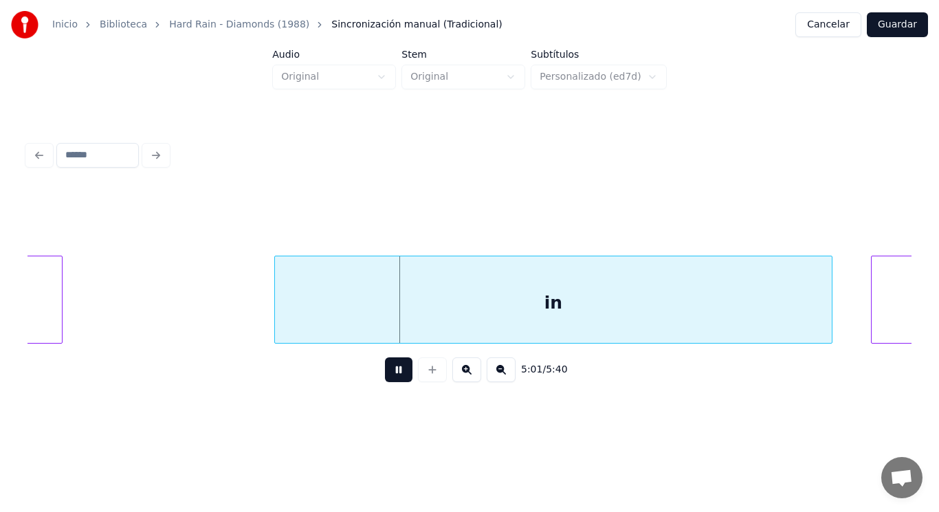
click at [387, 376] on button at bounding box center [398, 369] width 27 height 25
click at [251, 314] on div at bounding box center [253, 299] width 4 height 87
click at [386, 381] on button at bounding box center [398, 369] width 27 height 25
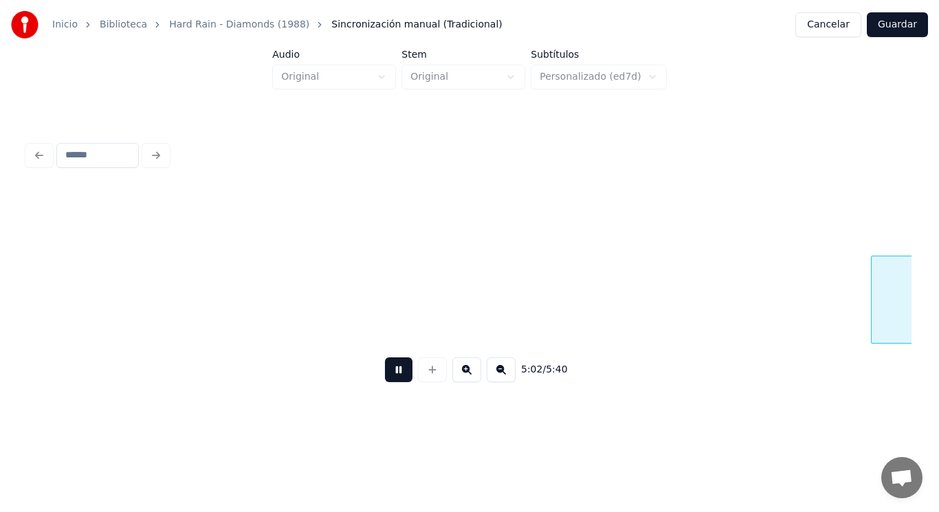
scroll to position [0, 290498]
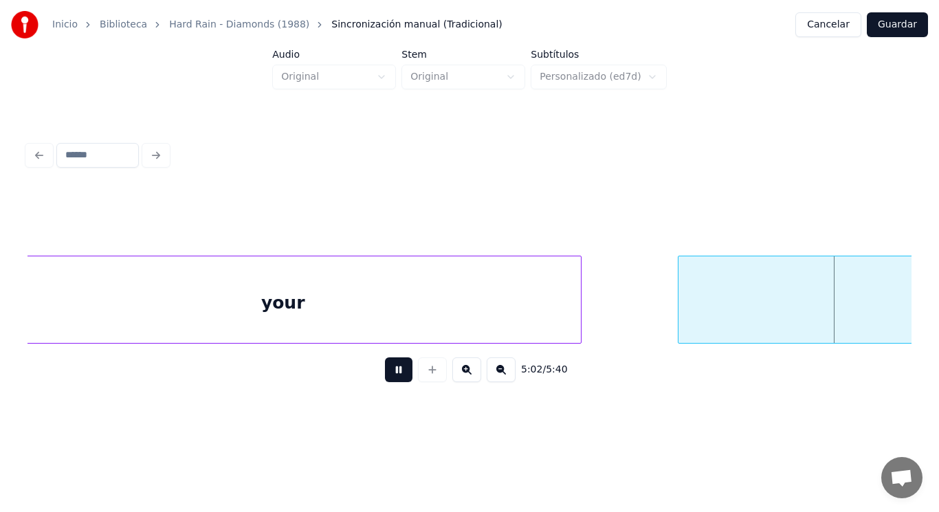
click at [386, 381] on button at bounding box center [398, 369] width 27 height 25
click at [645, 331] on div at bounding box center [645, 299] width 4 height 87
click at [398, 374] on button at bounding box center [398, 369] width 27 height 25
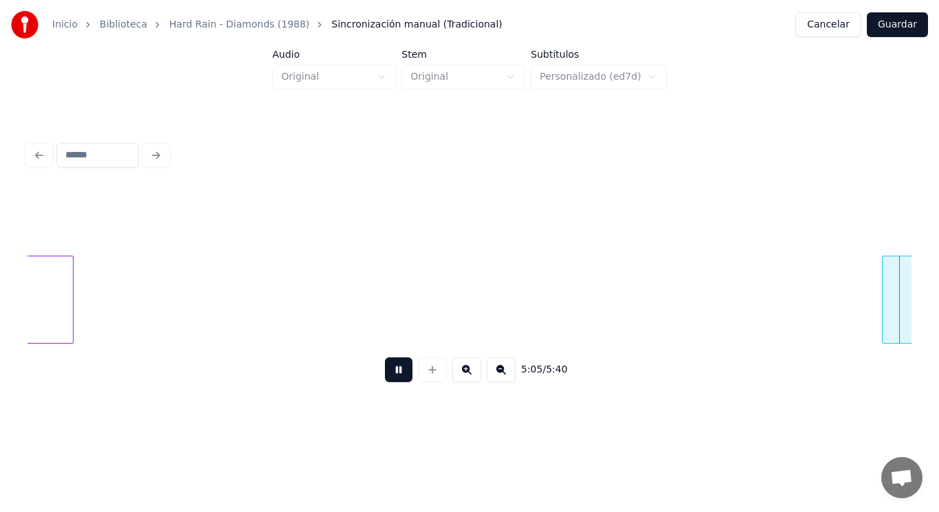
scroll to position [0, 294071]
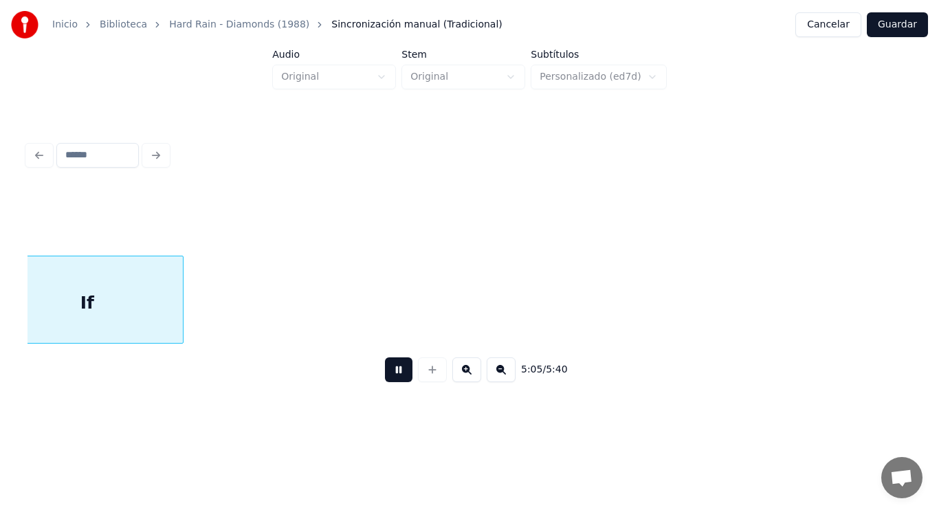
click at [398, 374] on button at bounding box center [398, 369] width 27 height 25
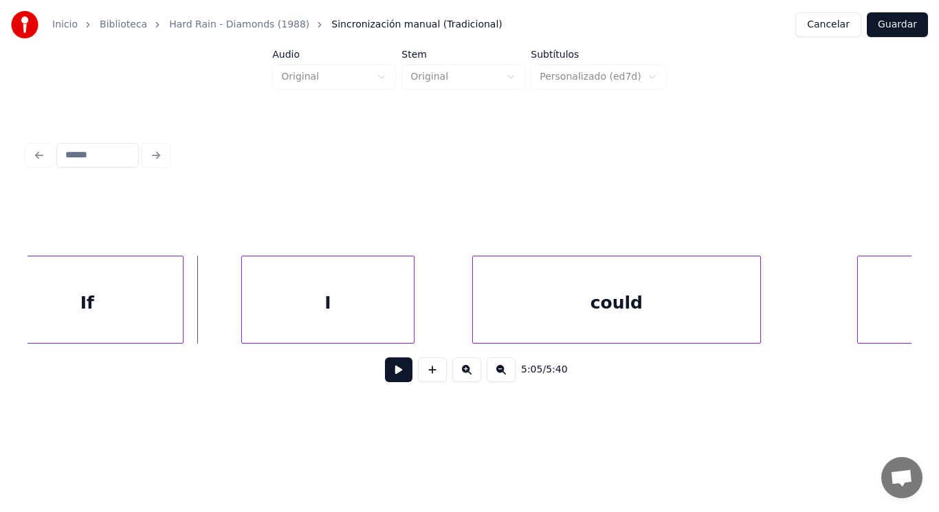
click at [152, 287] on div "If" at bounding box center [87, 302] width 191 height 93
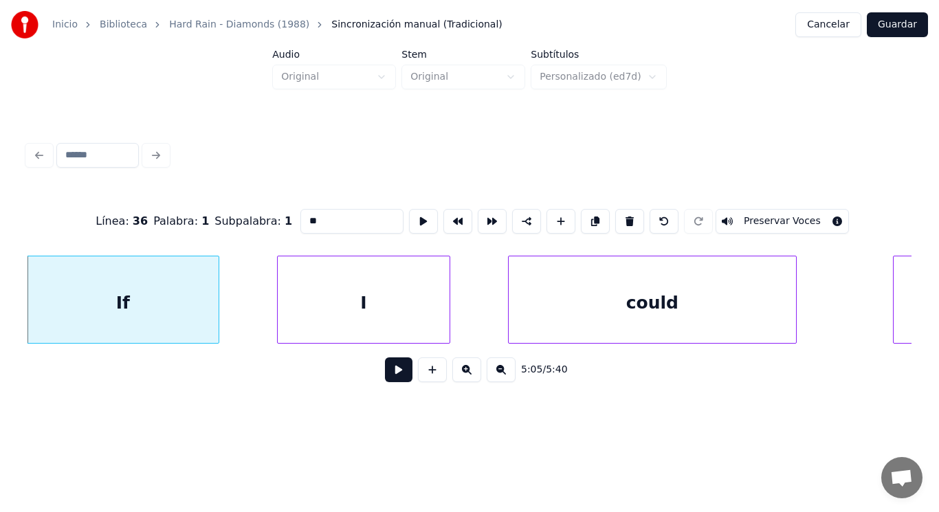
click at [397, 366] on button at bounding box center [398, 369] width 27 height 25
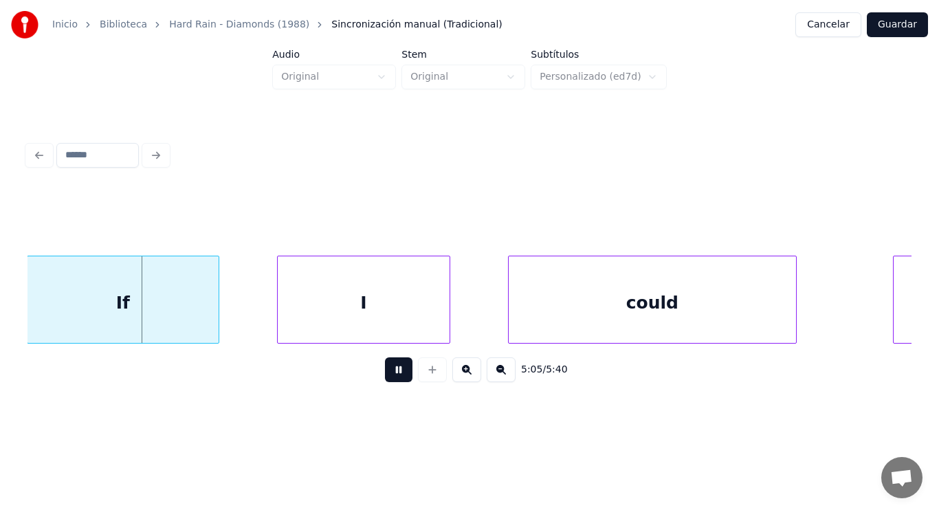
click at [397, 366] on button at bounding box center [398, 369] width 27 height 25
click at [187, 321] on div at bounding box center [187, 299] width 4 height 87
click at [225, 313] on div at bounding box center [227, 299] width 4 height 87
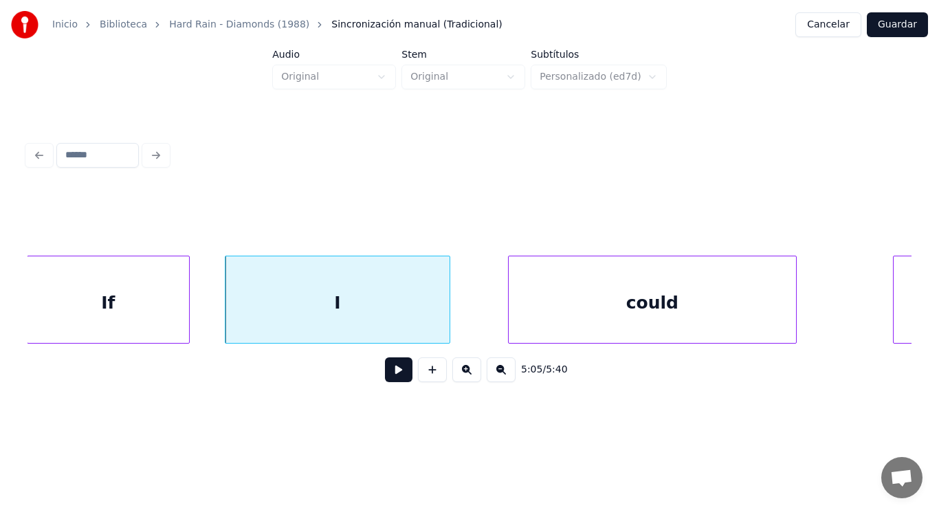
click at [388, 382] on button at bounding box center [398, 369] width 27 height 25
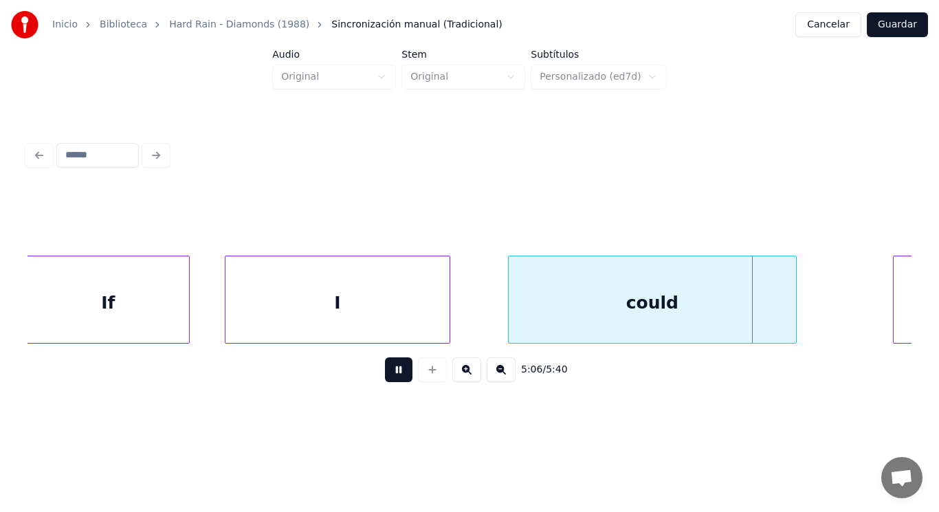
click at [388, 382] on button at bounding box center [398, 369] width 27 height 25
click at [756, 308] on div "could" at bounding box center [652, 302] width 287 height 93
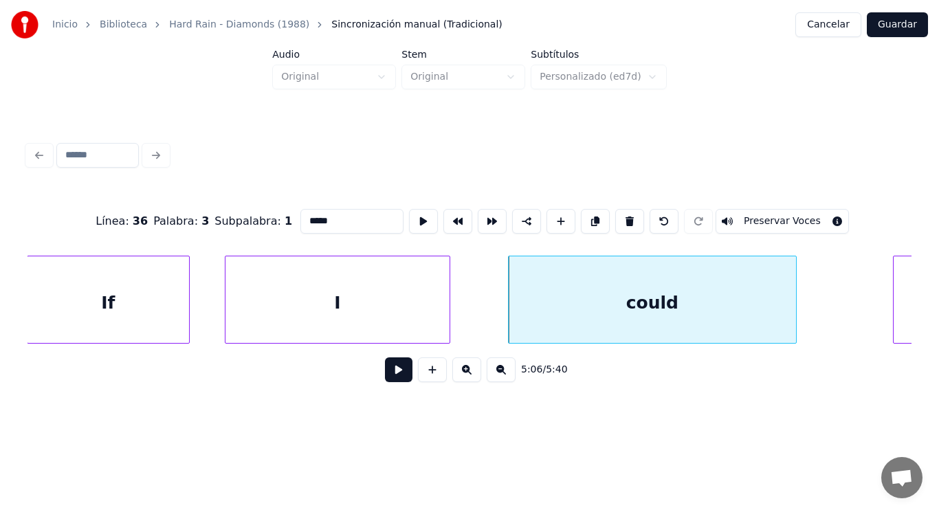
click at [390, 369] on button at bounding box center [398, 369] width 27 height 25
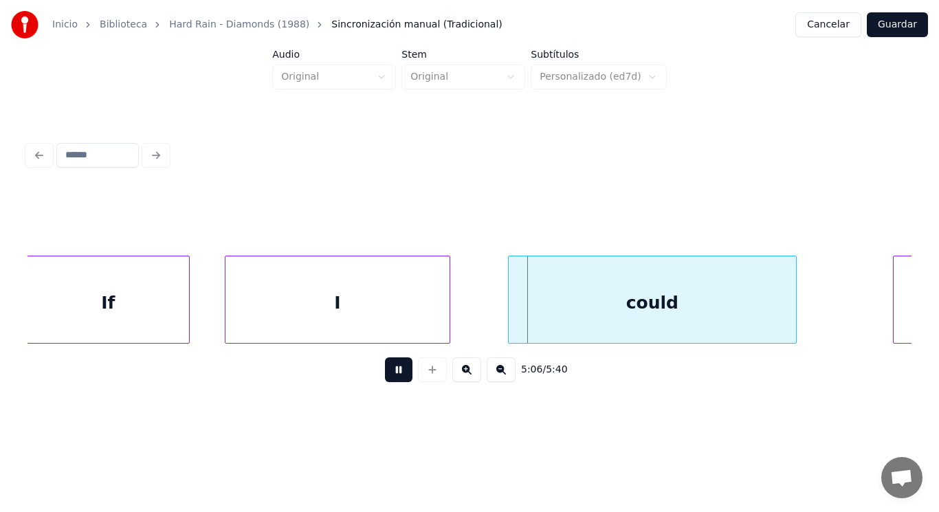
click at [390, 369] on button at bounding box center [398, 369] width 27 height 25
click at [392, 293] on div "I" at bounding box center [337, 302] width 224 height 93
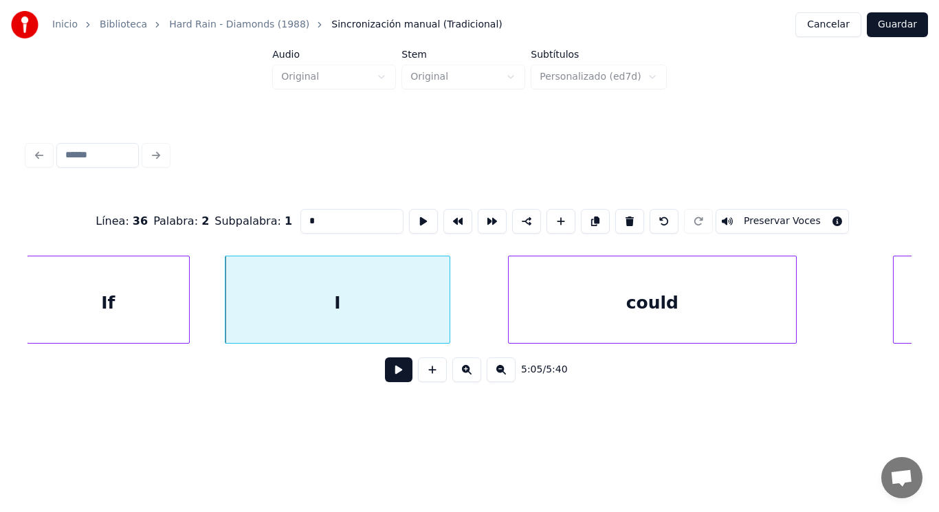
click at [386, 377] on button at bounding box center [398, 369] width 27 height 25
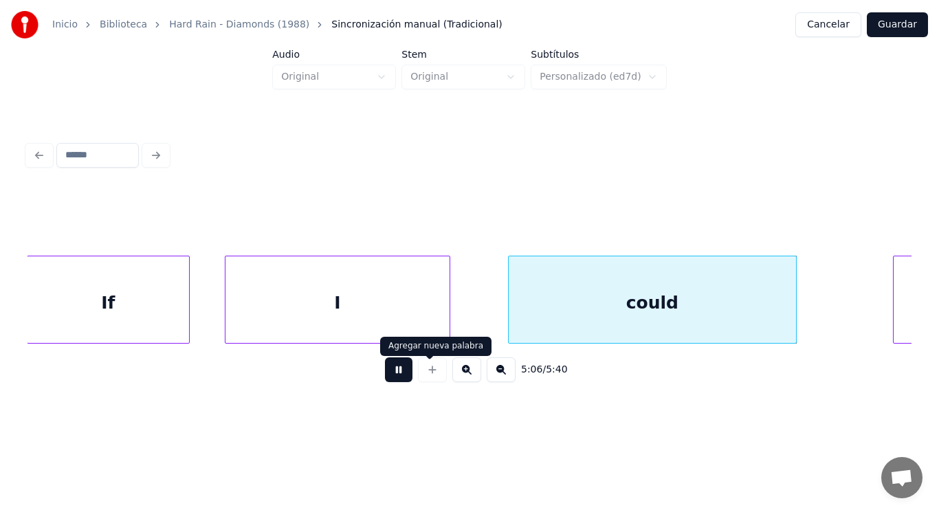
scroll to position [0, 294931]
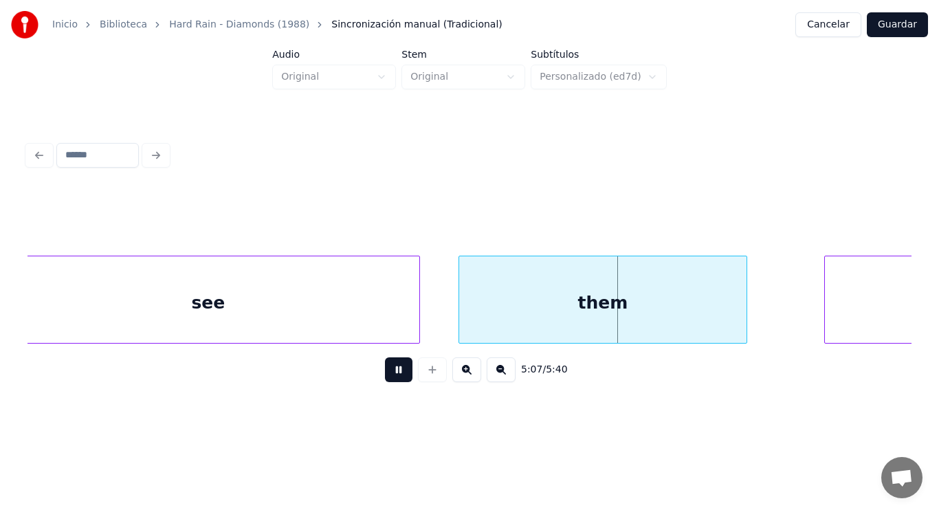
click at [392, 371] on button at bounding box center [398, 369] width 27 height 25
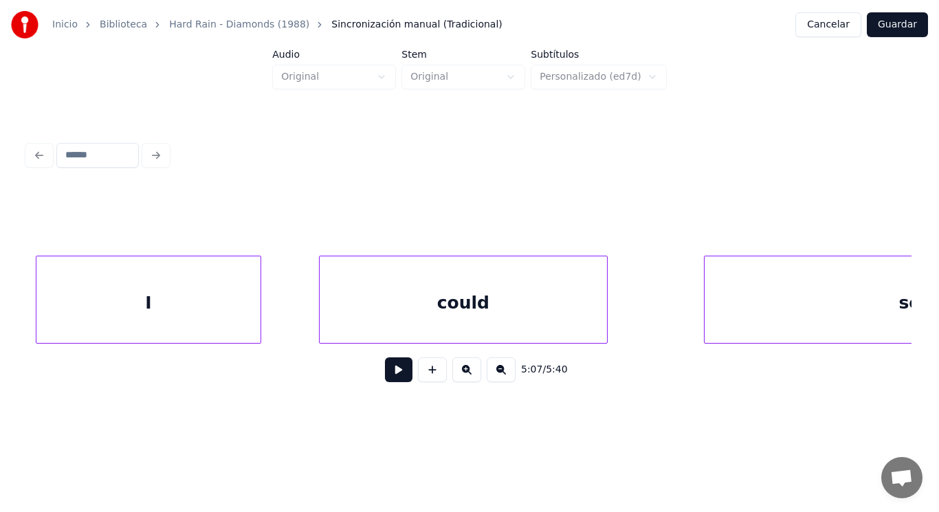
scroll to position [0, 294189]
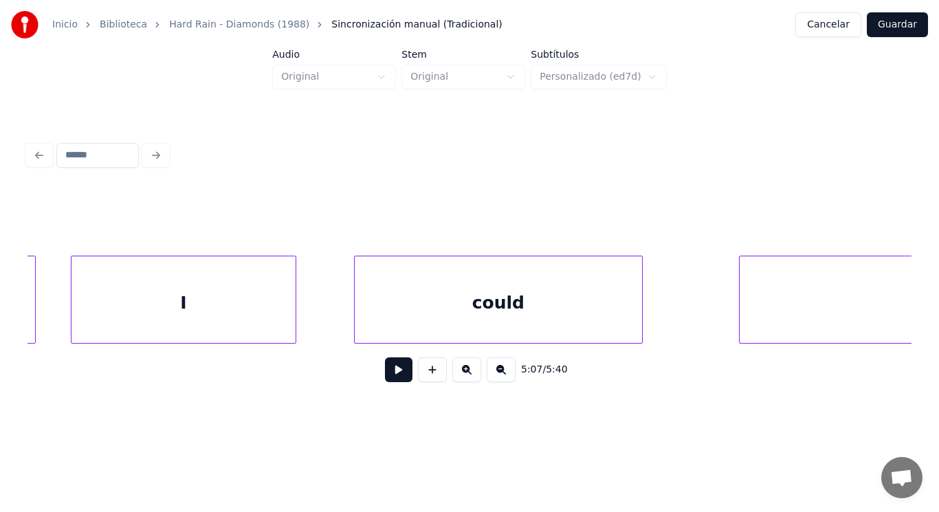
click at [219, 333] on div "I" at bounding box center [183, 302] width 224 height 93
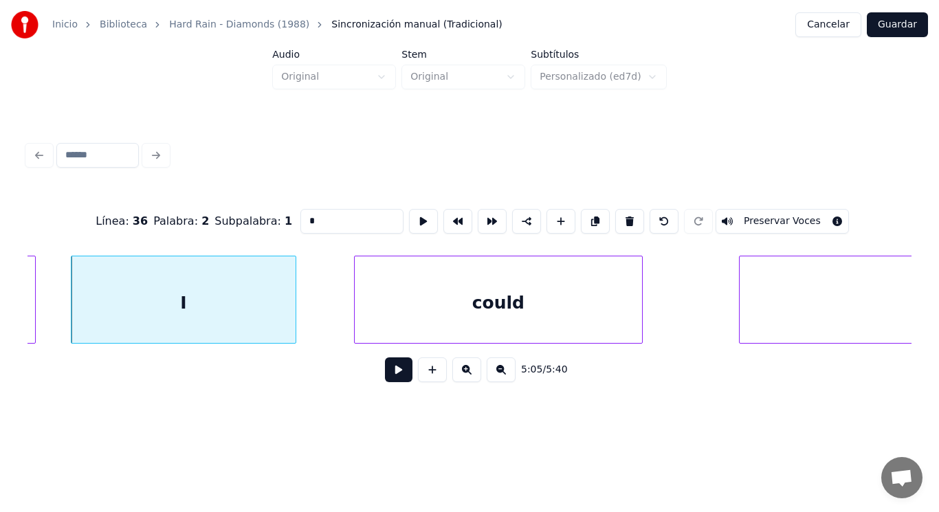
click at [388, 375] on button at bounding box center [398, 369] width 27 height 25
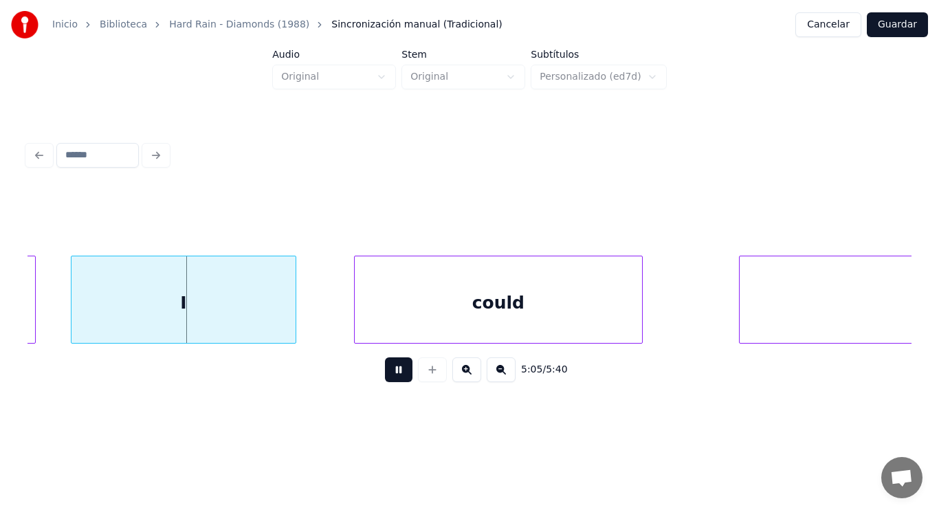
click at [388, 375] on button at bounding box center [398, 369] width 27 height 25
click at [286, 322] on div "I" at bounding box center [183, 302] width 224 height 93
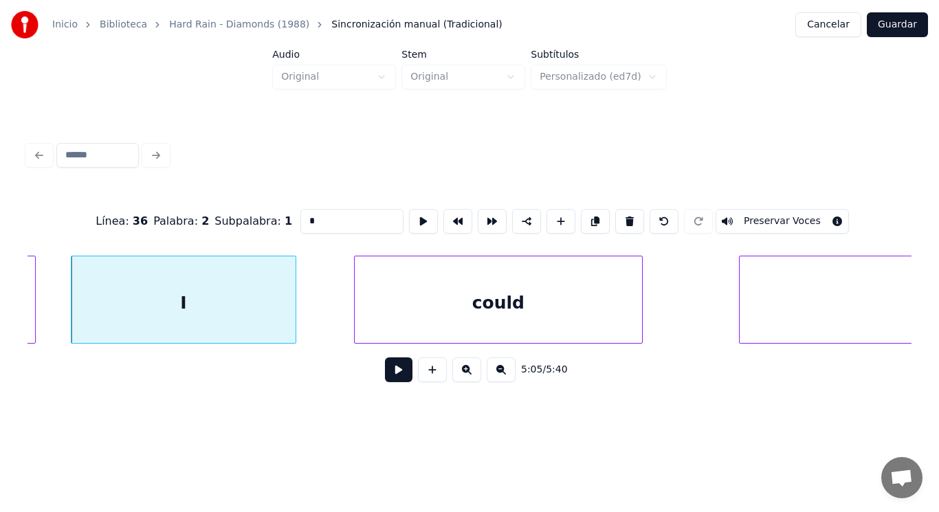
click at [390, 374] on button at bounding box center [398, 369] width 27 height 25
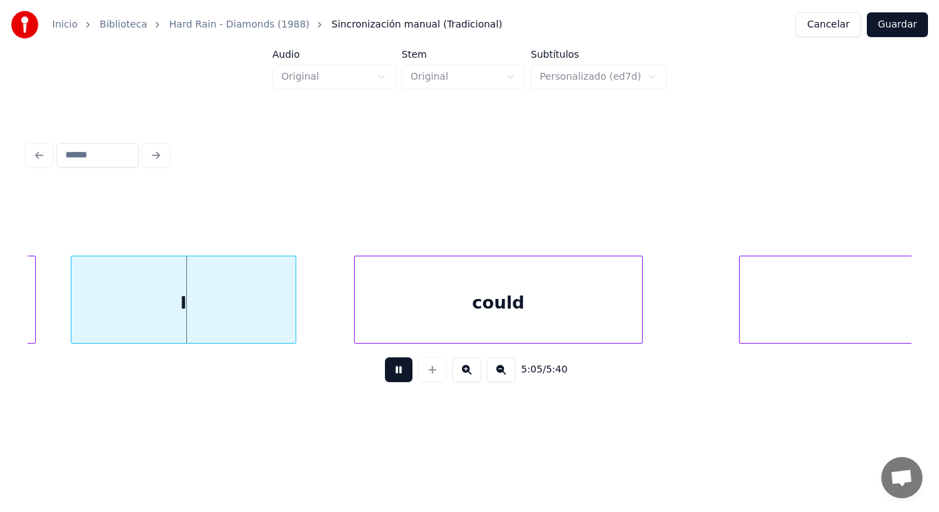
click at [390, 374] on button at bounding box center [398, 369] width 27 height 25
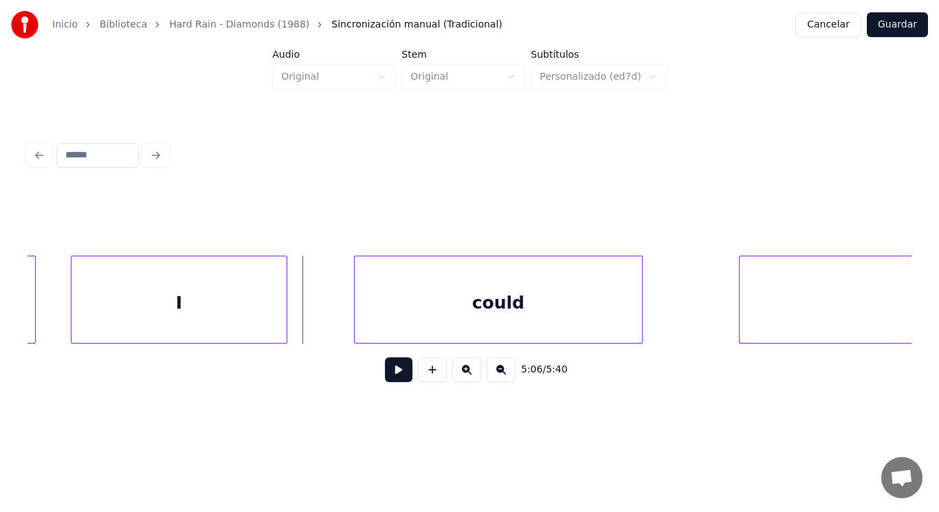
click at [286, 315] on div at bounding box center [284, 299] width 4 height 87
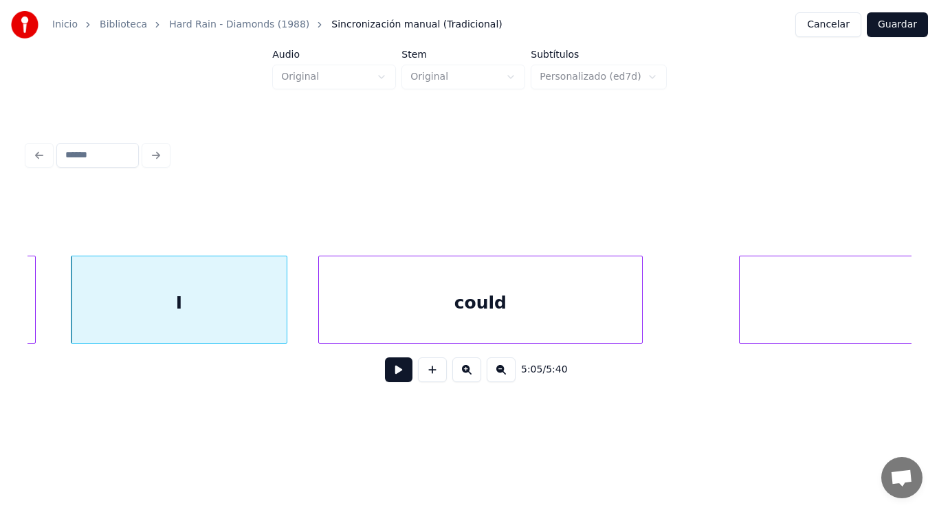
click at [320, 315] on div at bounding box center [321, 299] width 4 height 87
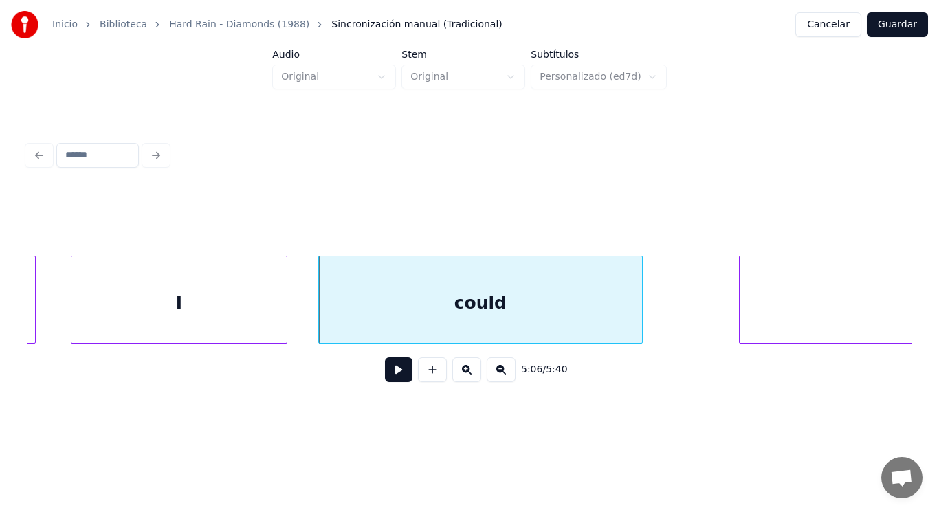
click at [390, 377] on button at bounding box center [398, 369] width 27 height 25
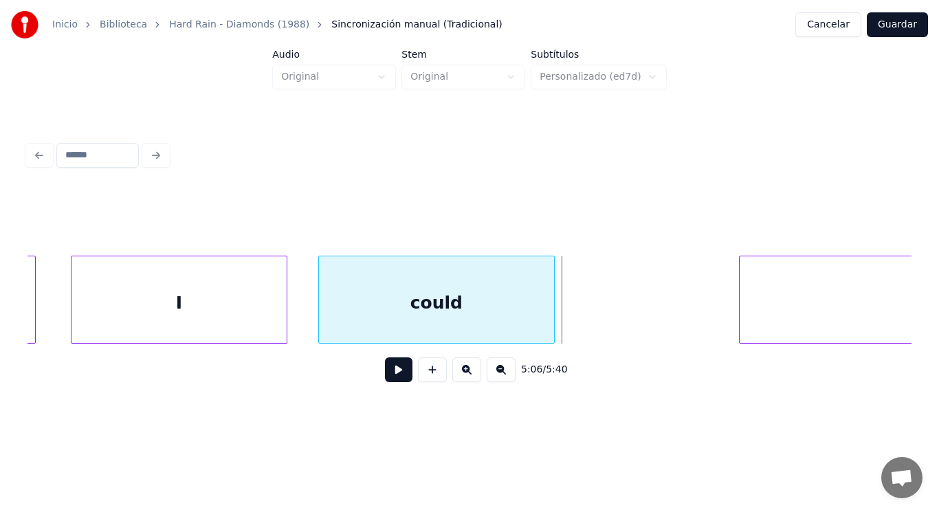
click at [550, 321] on div at bounding box center [552, 299] width 4 height 87
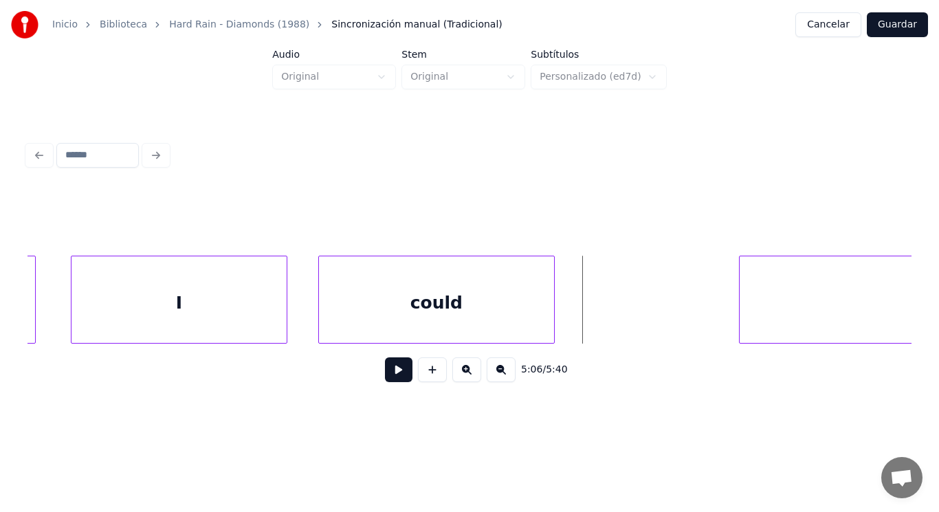
click at [397, 368] on button at bounding box center [398, 369] width 27 height 25
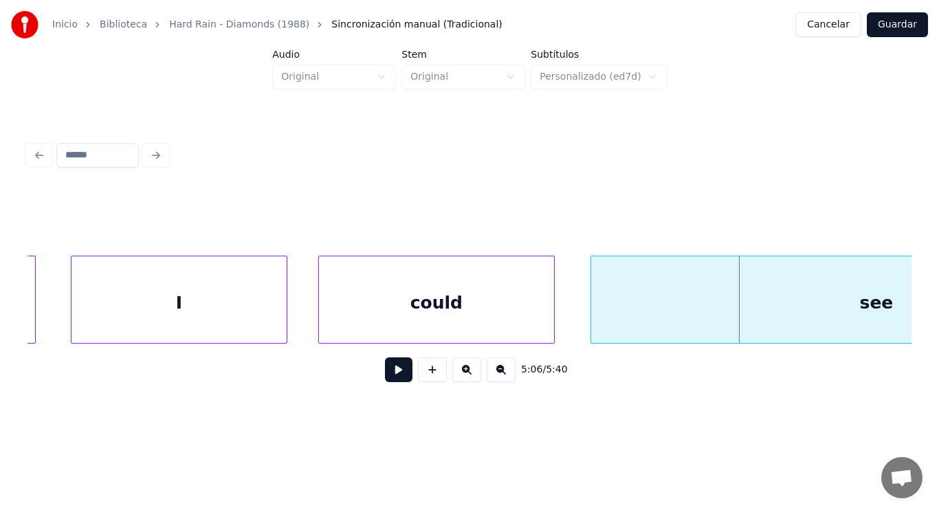
click at [592, 313] on div at bounding box center [593, 299] width 4 height 87
click at [385, 377] on button at bounding box center [398, 369] width 27 height 25
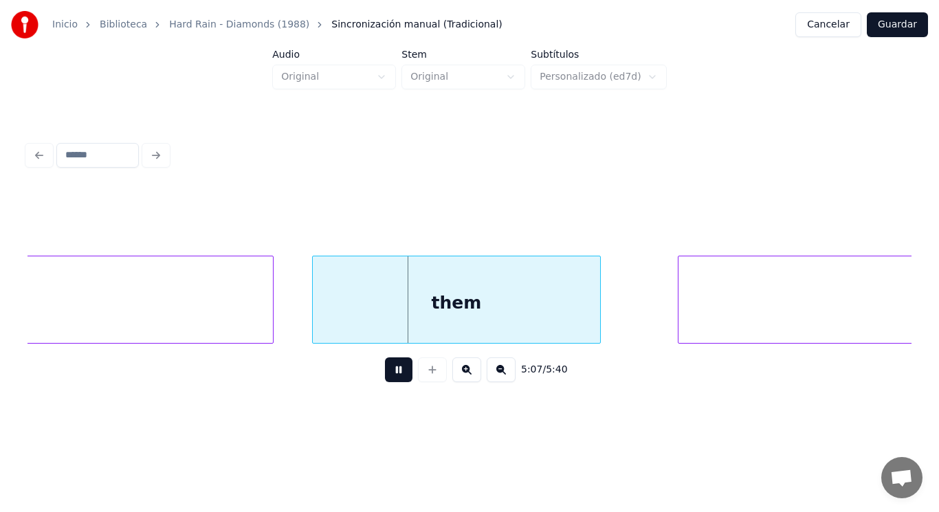
click at [385, 377] on button at bounding box center [398, 369] width 27 height 25
click at [376, 329] on div "them" at bounding box center [456, 302] width 287 height 93
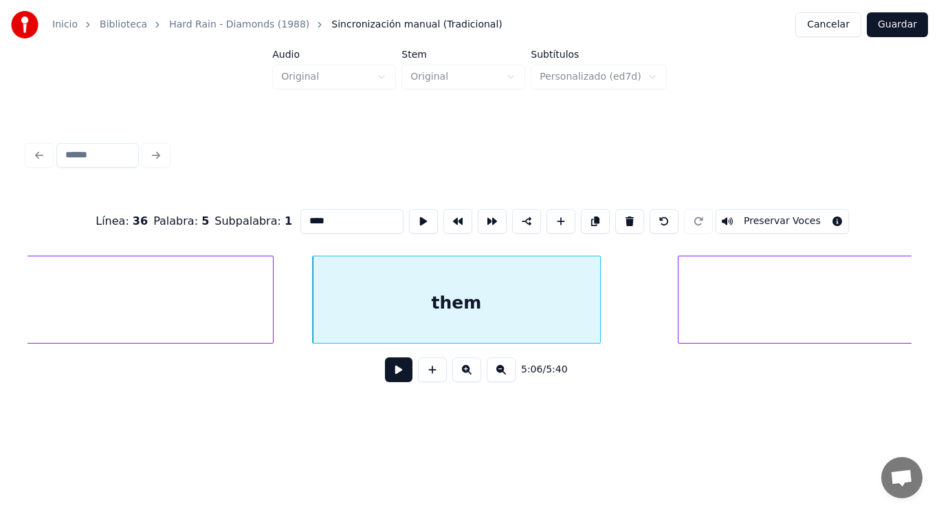
click at [390, 379] on button at bounding box center [398, 369] width 27 height 25
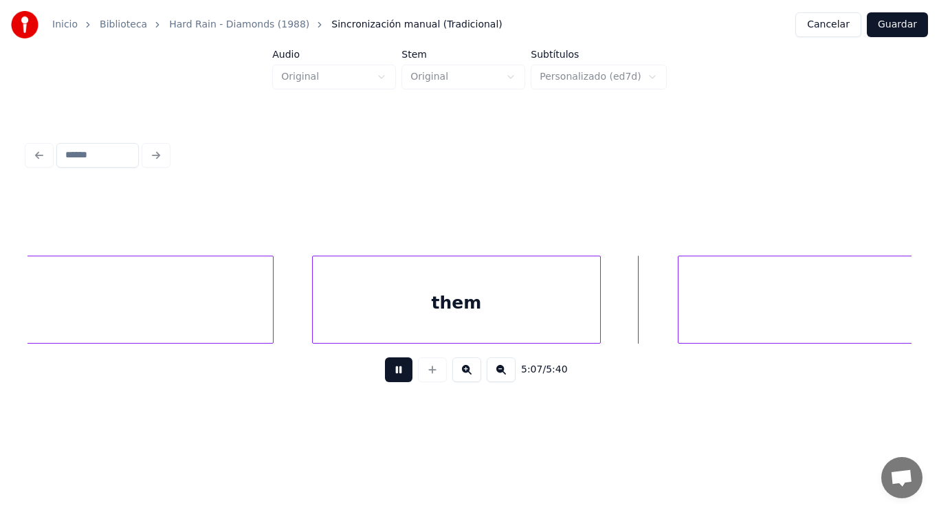
click at [390, 379] on button at bounding box center [398, 369] width 27 height 25
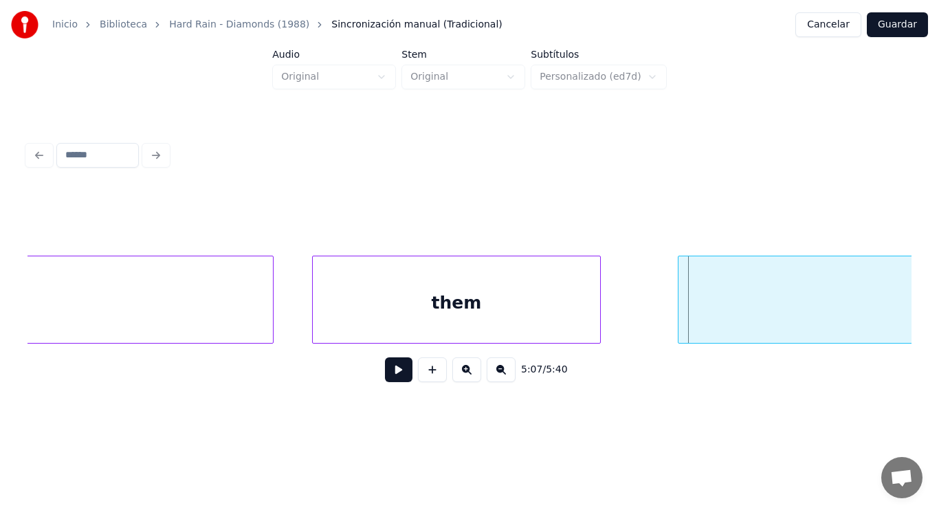
click at [549, 309] on div "them" at bounding box center [456, 302] width 287 height 93
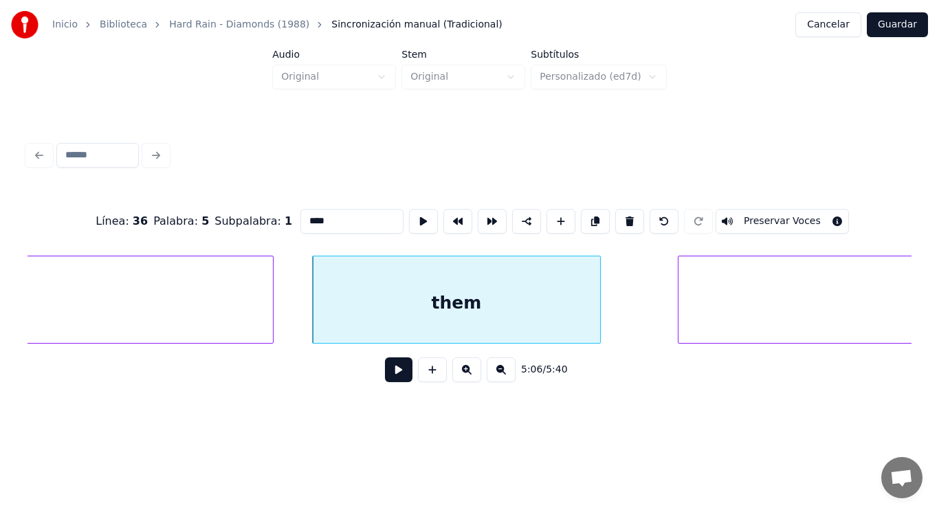
click at [386, 375] on button at bounding box center [398, 369] width 27 height 25
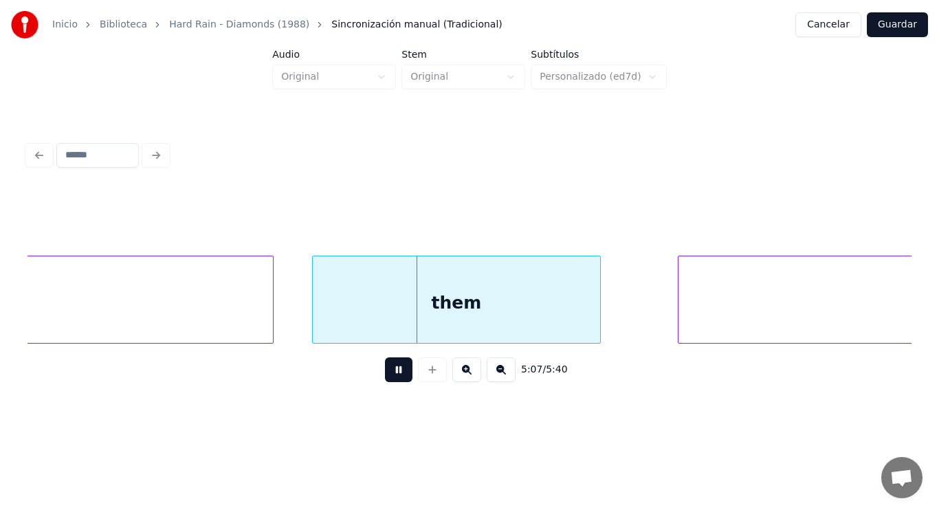
click at [386, 375] on button at bounding box center [398, 369] width 27 height 25
click at [551, 320] on div at bounding box center [550, 299] width 4 height 87
click at [389, 370] on button at bounding box center [398, 369] width 27 height 25
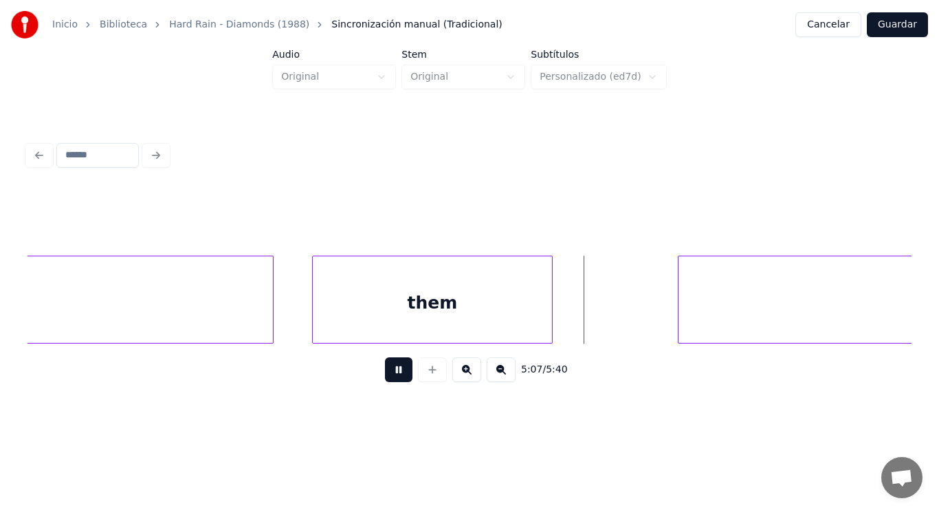
click at [389, 370] on button at bounding box center [398, 369] width 27 height 25
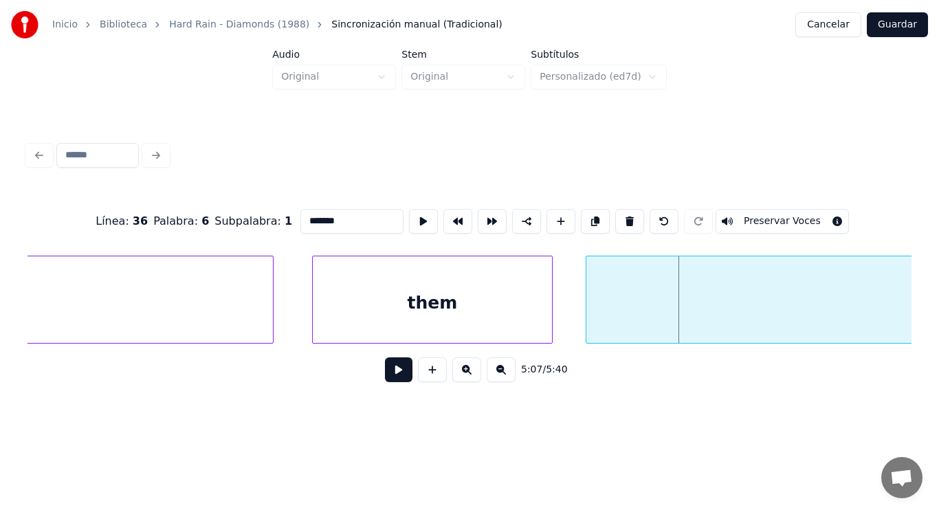
click at [586, 320] on div at bounding box center [588, 299] width 4 height 87
click at [394, 376] on button at bounding box center [398, 369] width 27 height 25
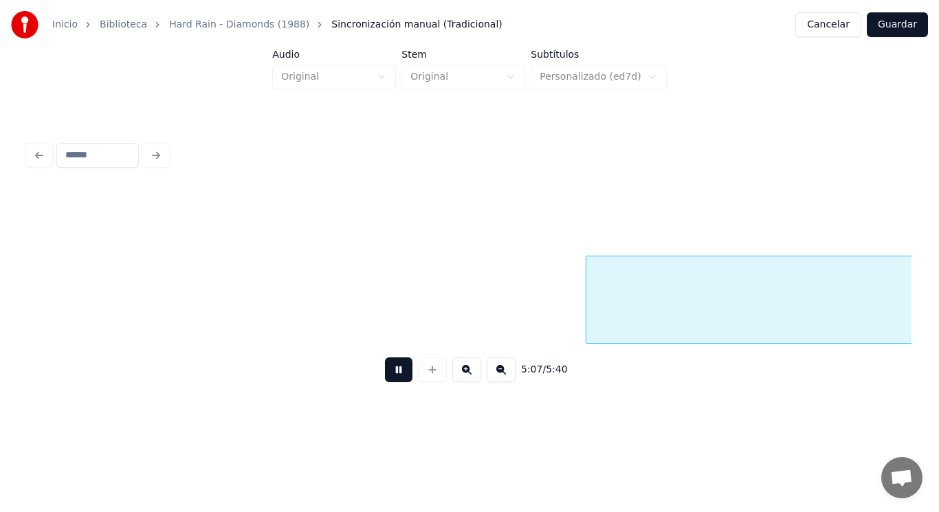
scroll to position [0, 295966]
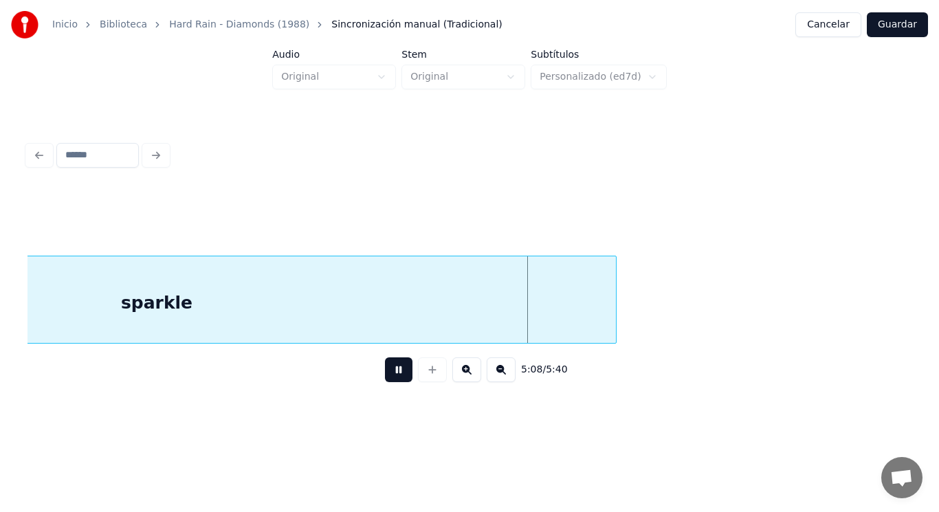
click at [394, 376] on button at bounding box center [398, 369] width 27 height 25
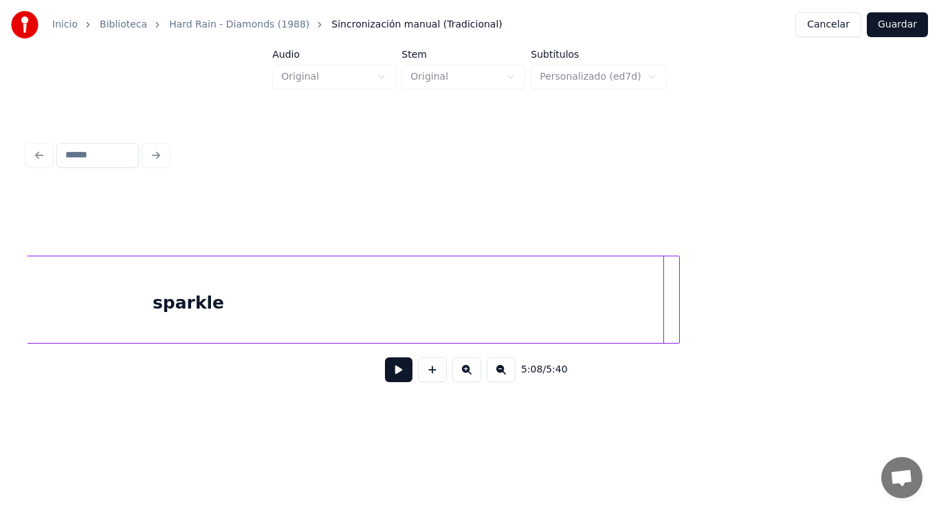
click at [678, 299] on div at bounding box center [677, 299] width 4 height 87
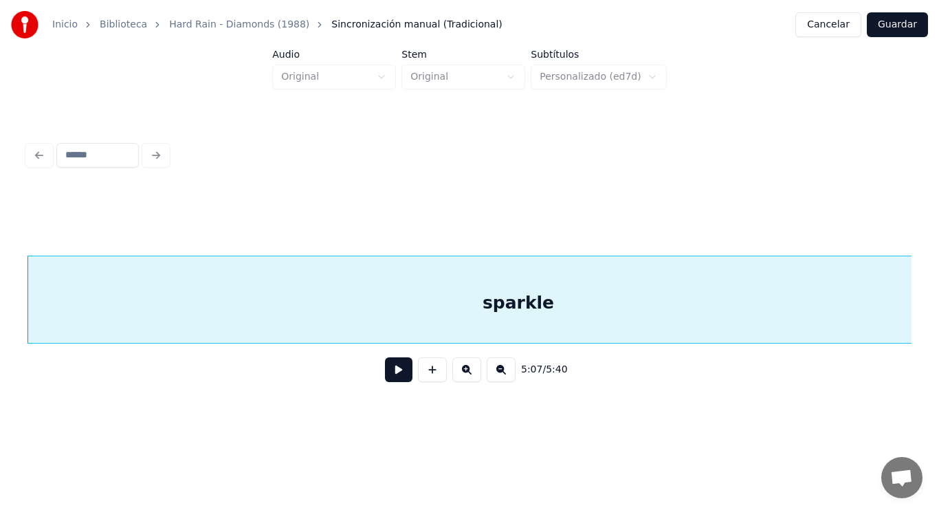
click at [385, 373] on button at bounding box center [398, 369] width 27 height 25
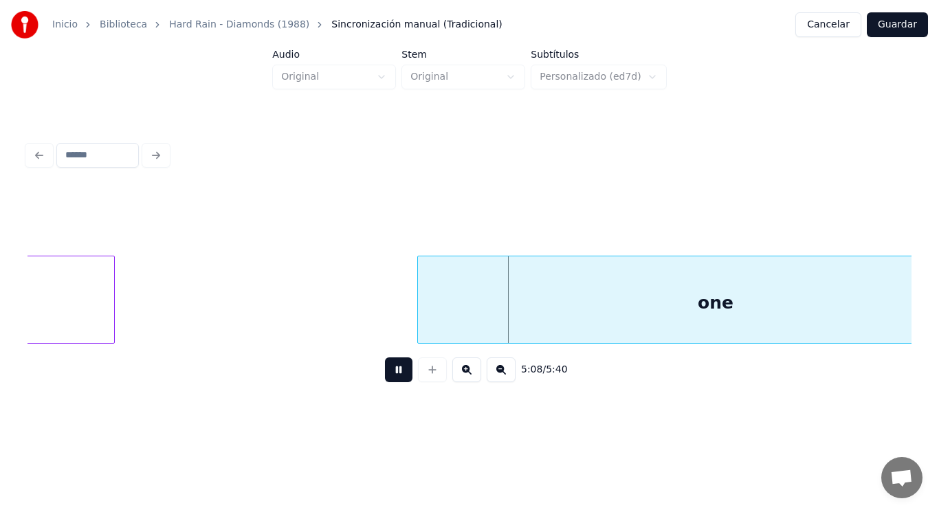
click at [385, 373] on button at bounding box center [398, 369] width 27 height 25
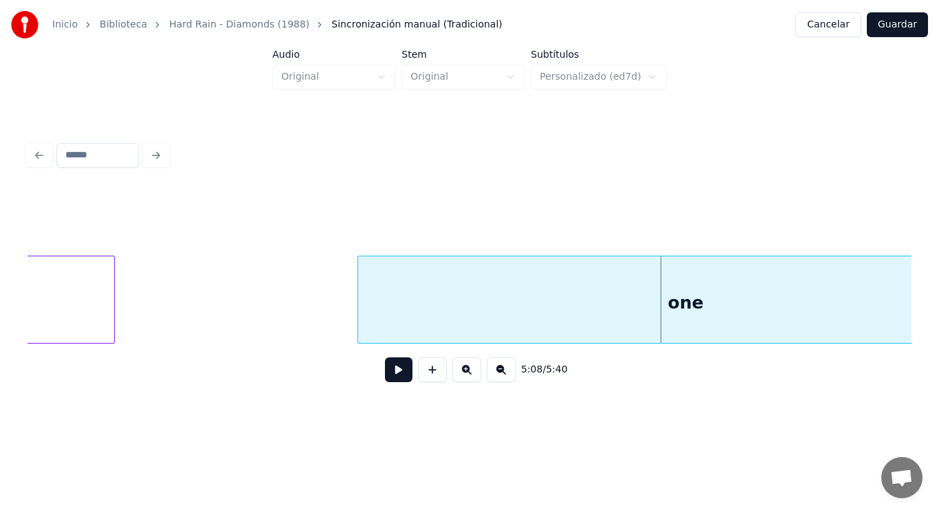
click at [358, 321] on div at bounding box center [360, 299] width 4 height 87
click at [385, 376] on button at bounding box center [398, 369] width 27 height 25
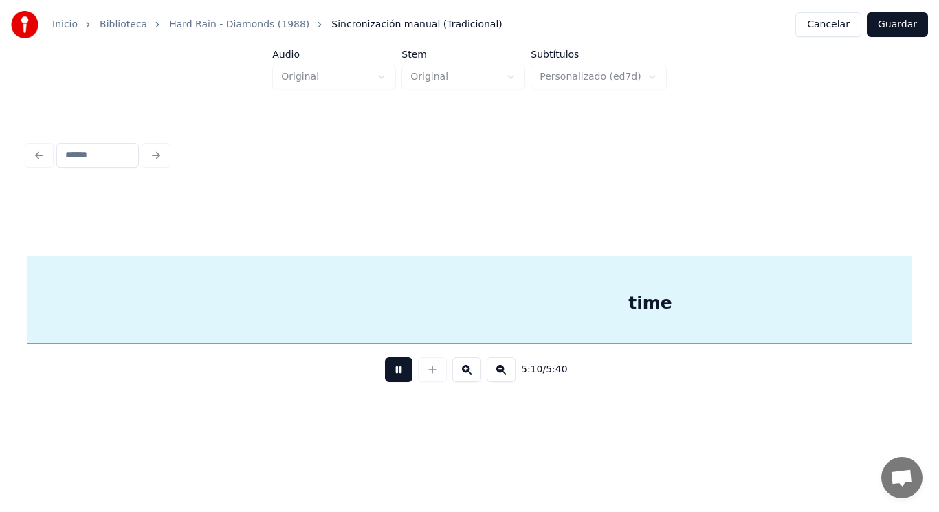
scroll to position [0, 299226]
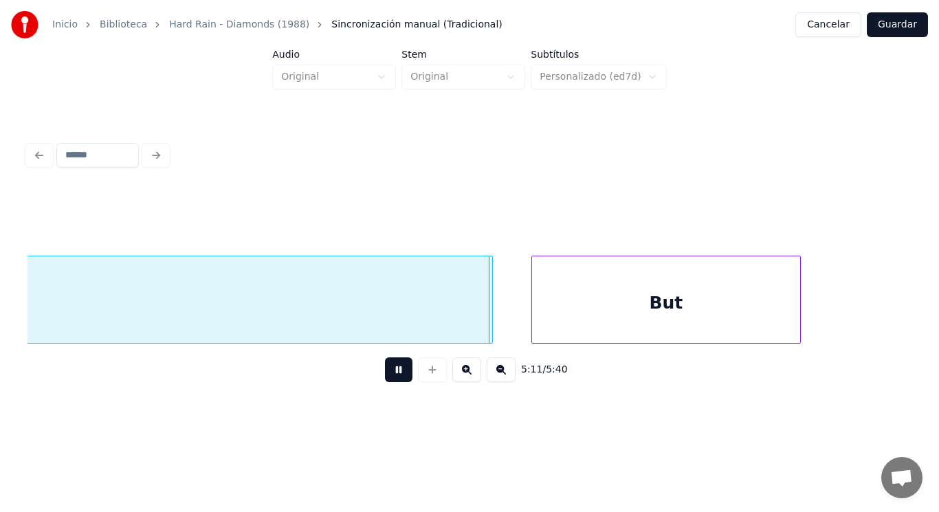
click at [385, 376] on button at bounding box center [398, 369] width 27 height 25
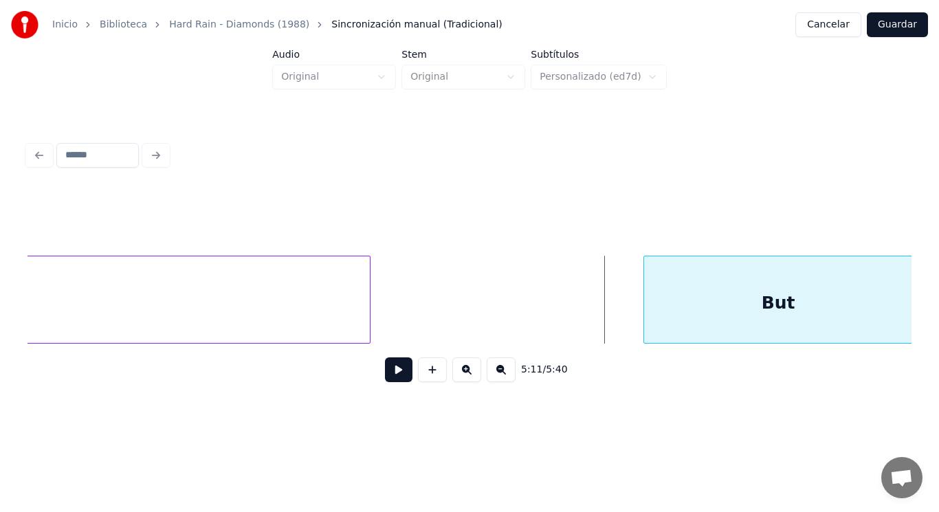
scroll to position [0, 299390]
click at [851, 285] on div "But" at bounding box center [777, 302] width 268 height 93
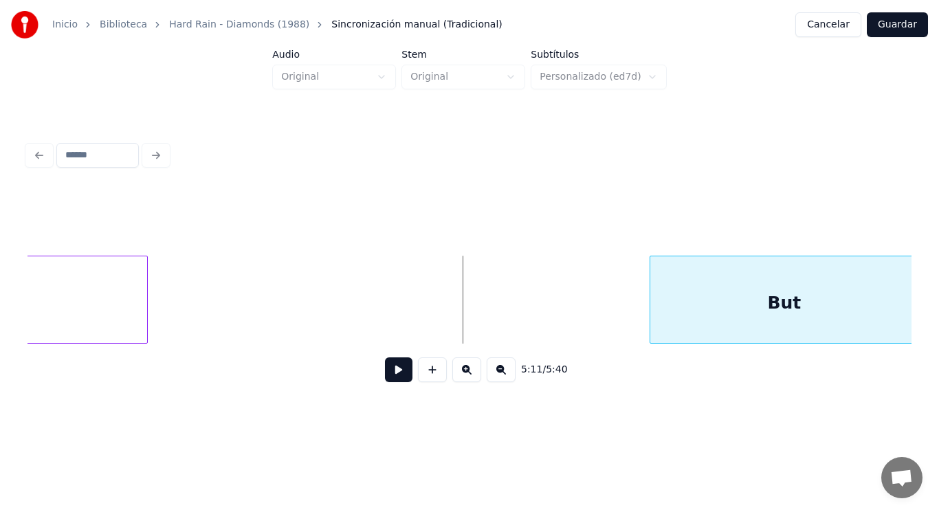
scroll to position [0, 299590]
click at [876, 298] on div "But" at bounding box center [777, 302] width 268 height 93
click at [125, 299] on div at bounding box center [126, 299] width 4 height 87
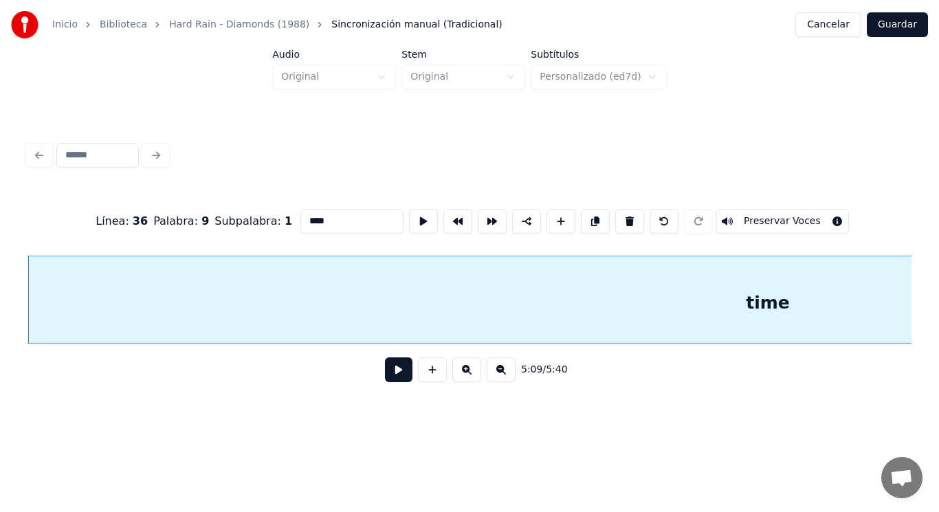
click at [397, 372] on button at bounding box center [398, 369] width 27 height 25
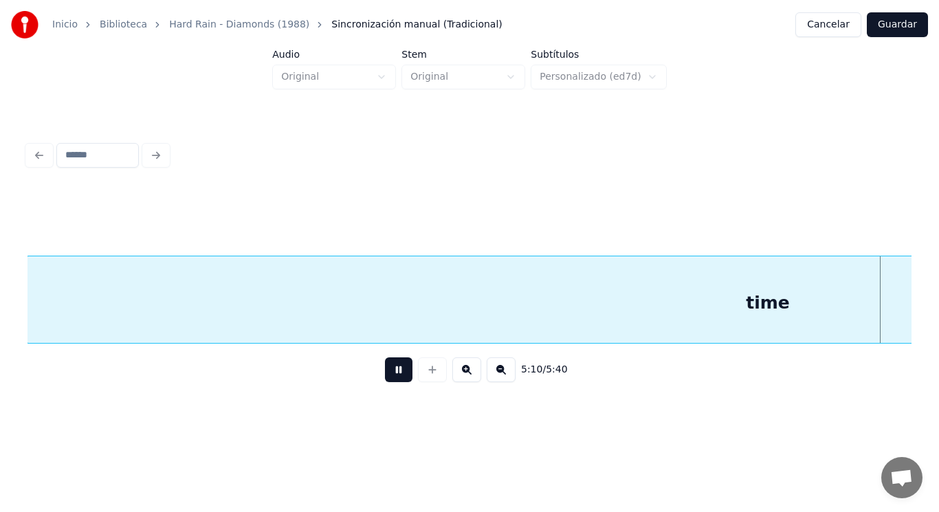
scroll to position [0, 299105]
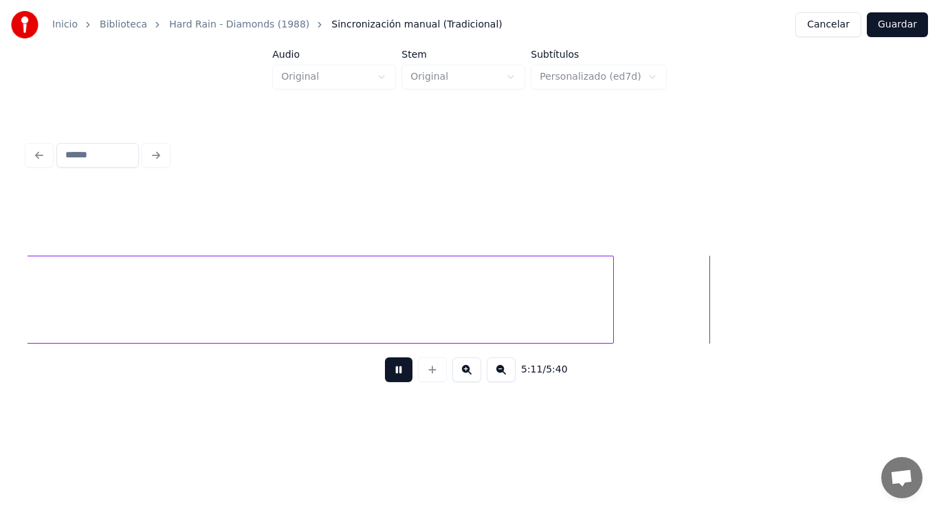
click at [397, 372] on button at bounding box center [398, 369] width 27 height 25
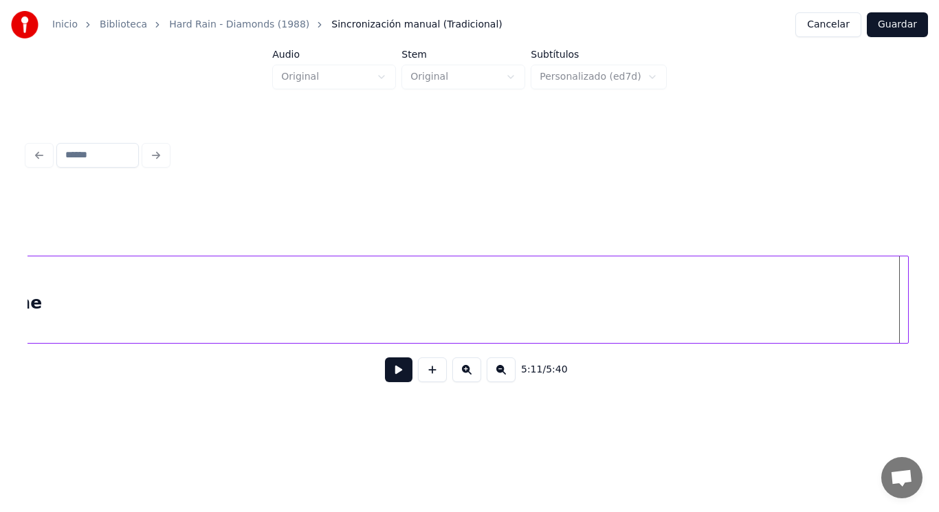
click at [924, 287] on div "Inicio Biblioteca Hard Rain - Diamonds (1988) Sincronización manual (Tradiciona…" at bounding box center [469, 209] width 939 height 419
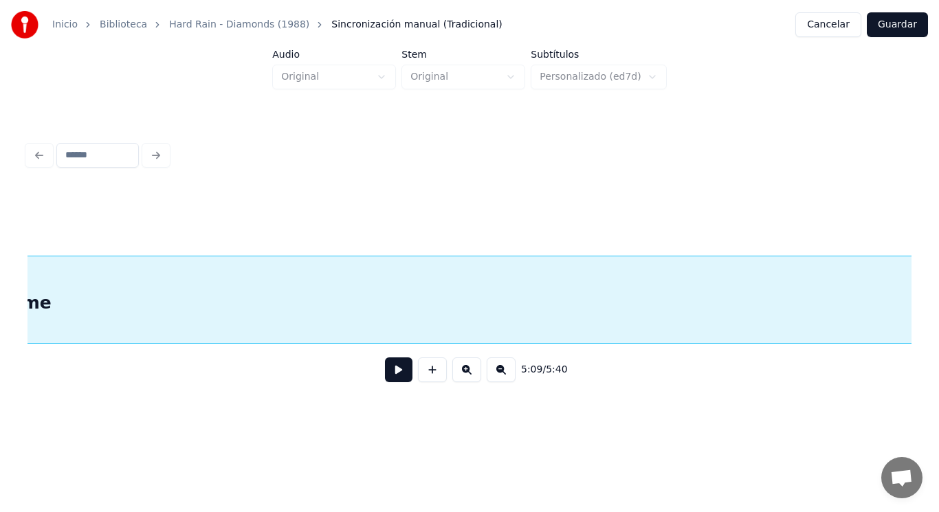
scroll to position [0, 298210]
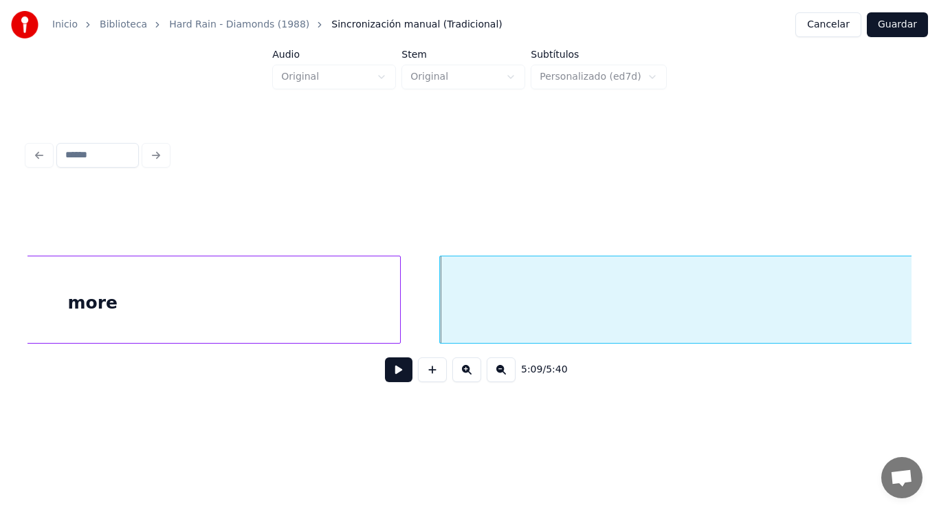
click at [216, 314] on div "more" at bounding box center [93, 302] width 614 height 93
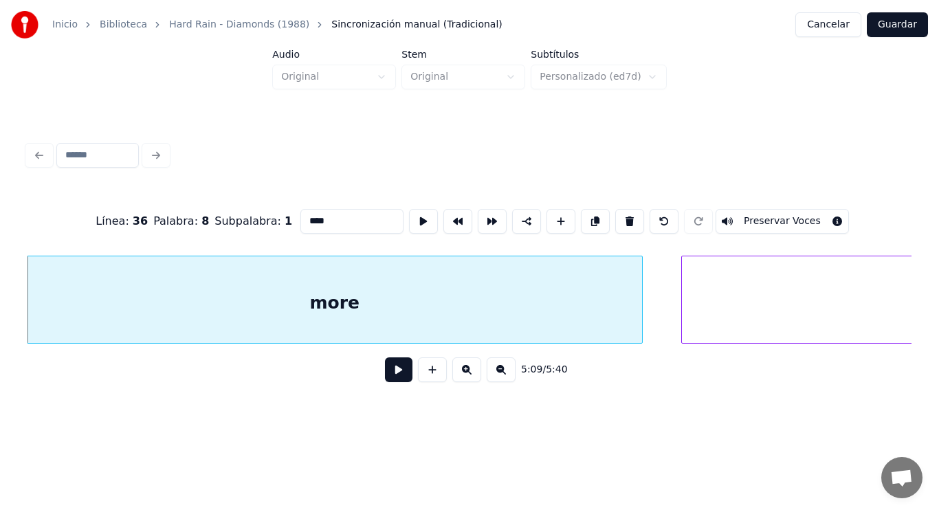
click at [395, 380] on button at bounding box center [398, 369] width 27 height 25
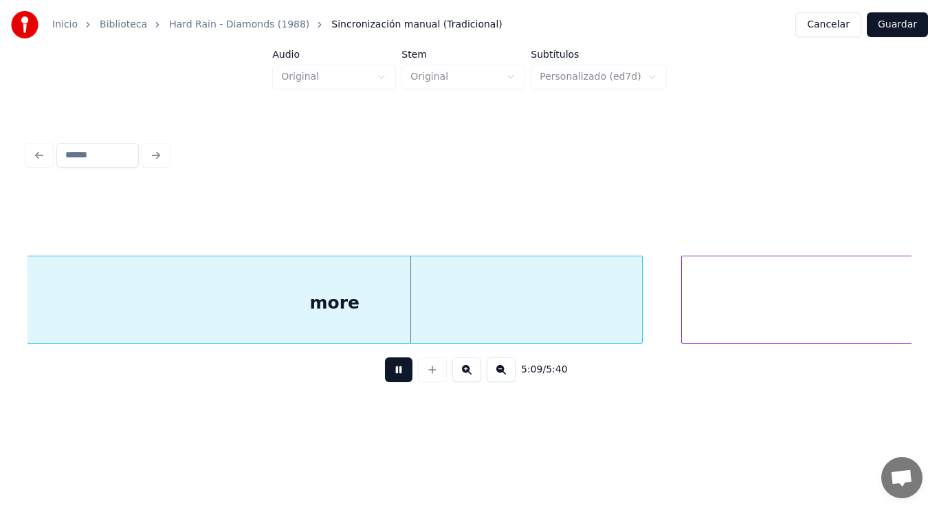
click at [395, 380] on button at bounding box center [398, 369] width 27 height 25
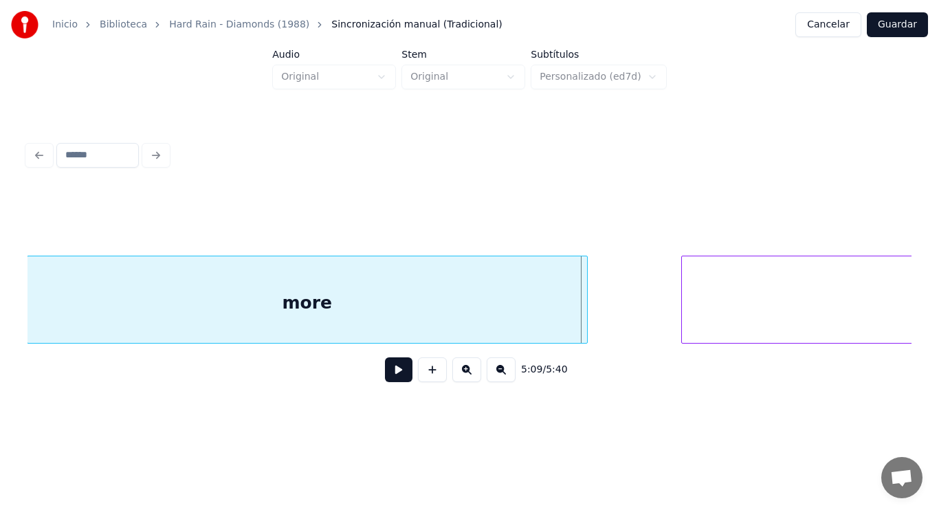
click at [583, 326] on div at bounding box center [585, 299] width 4 height 87
click at [395, 370] on button at bounding box center [398, 369] width 27 height 25
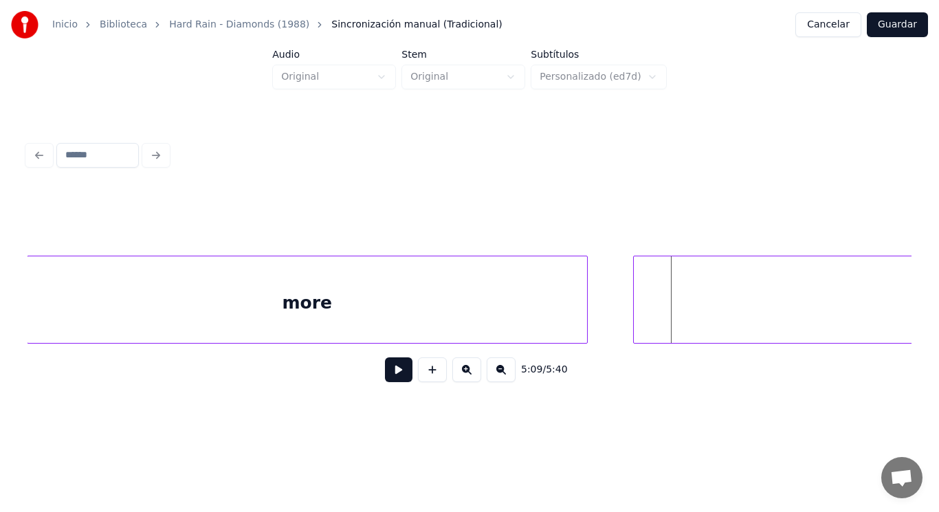
click at [634, 309] on div at bounding box center [636, 299] width 4 height 87
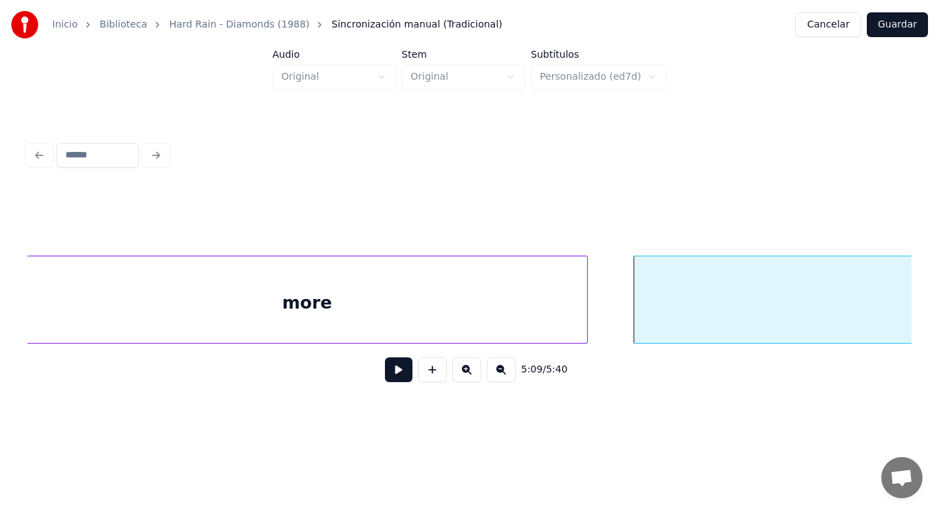
click at [388, 372] on button at bounding box center [398, 369] width 27 height 25
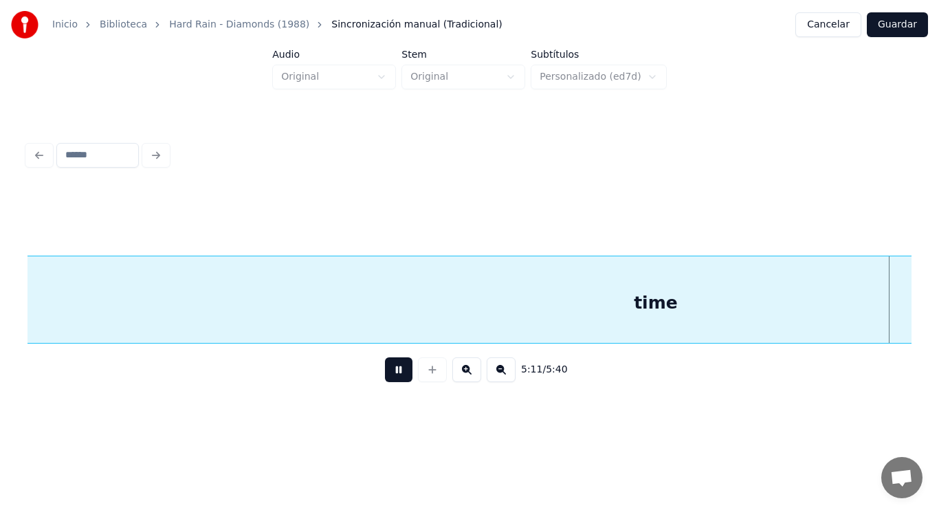
scroll to position [0, 299354]
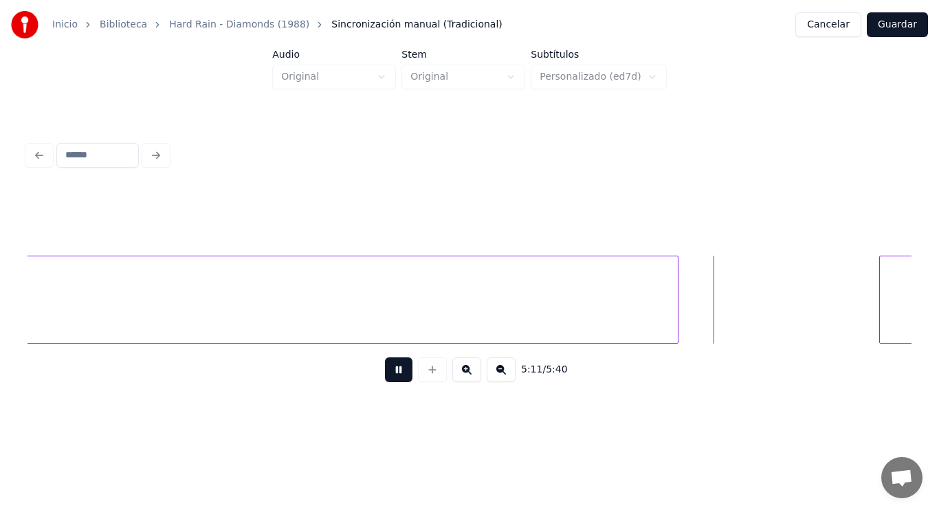
click at [388, 372] on button at bounding box center [398, 369] width 27 height 25
click at [766, 294] on div at bounding box center [767, 299] width 4 height 87
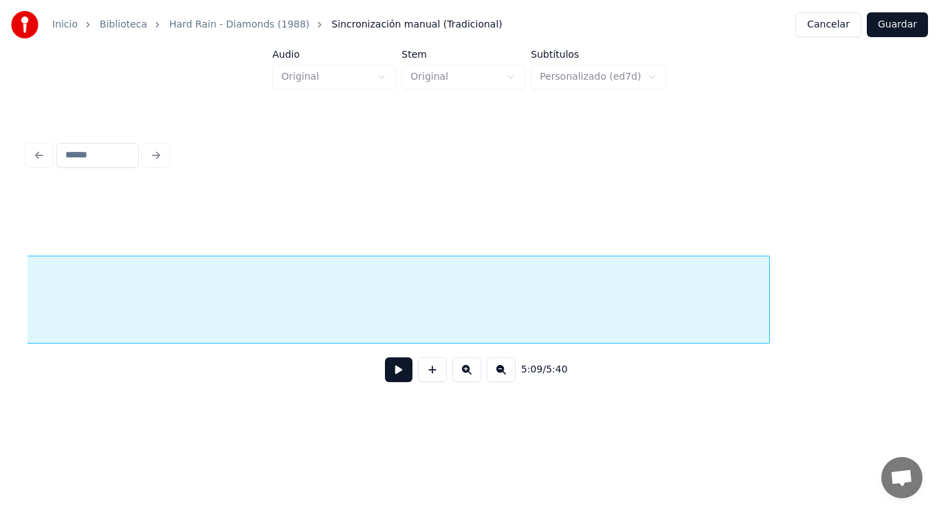
scroll to position [0, 298162]
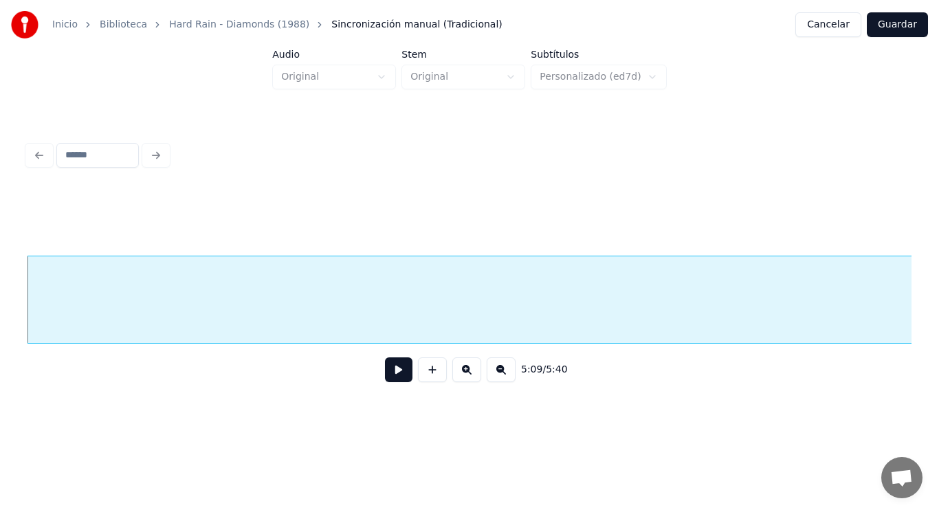
click at [389, 379] on button at bounding box center [398, 369] width 27 height 25
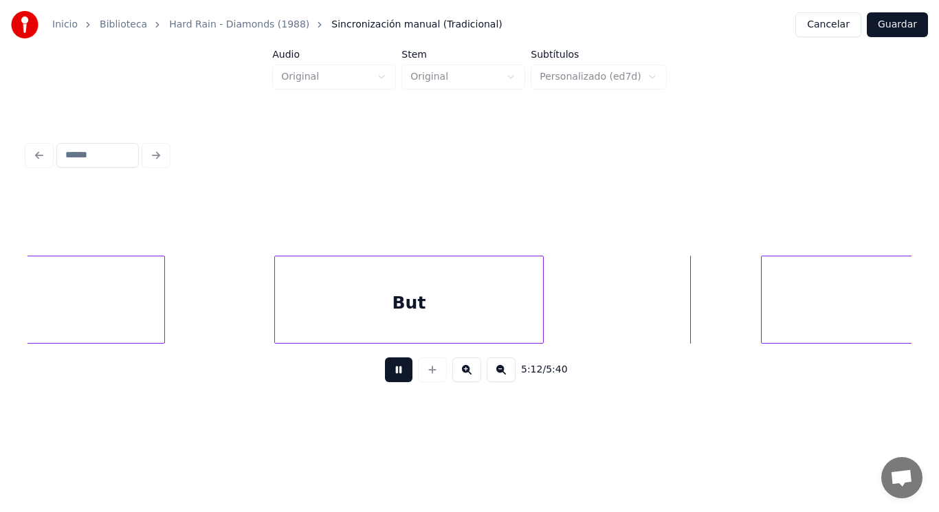
click at [389, 379] on button at bounding box center [398, 369] width 27 height 25
click at [388, 369] on button at bounding box center [398, 369] width 27 height 25
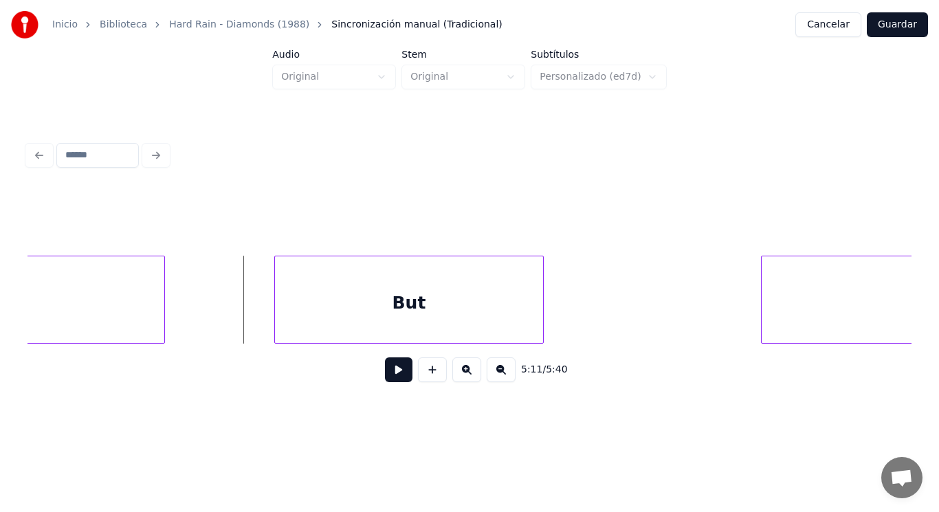
click at [391, 377] on button at bounding box center [398, 369] width 27 height 25
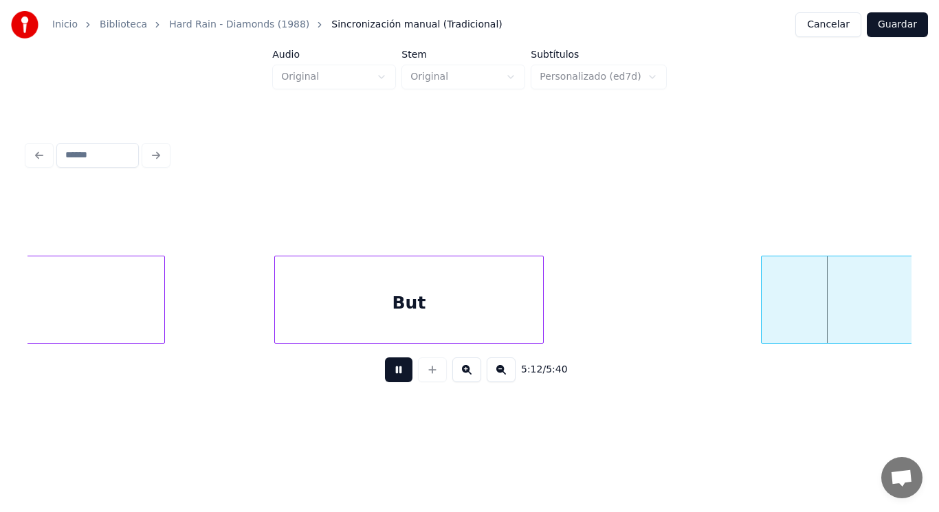
scroll to position [0, 300847]
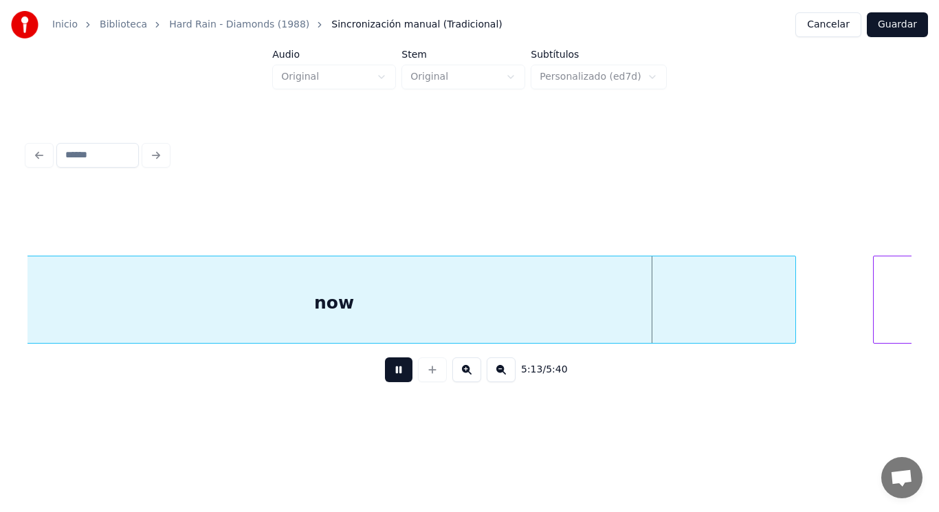
click at [391, 377] on button at bounding box center [398, 369] width 27 height 25
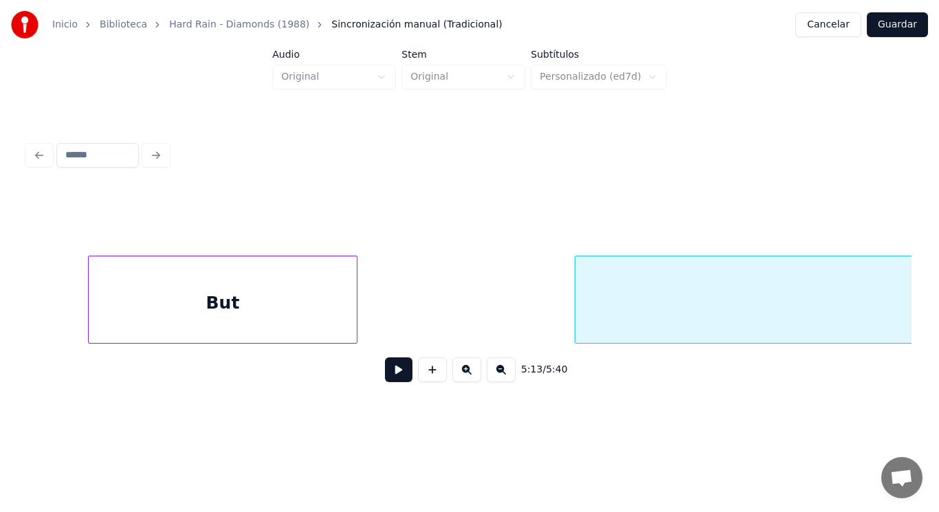
scroll to position [0, 300133]
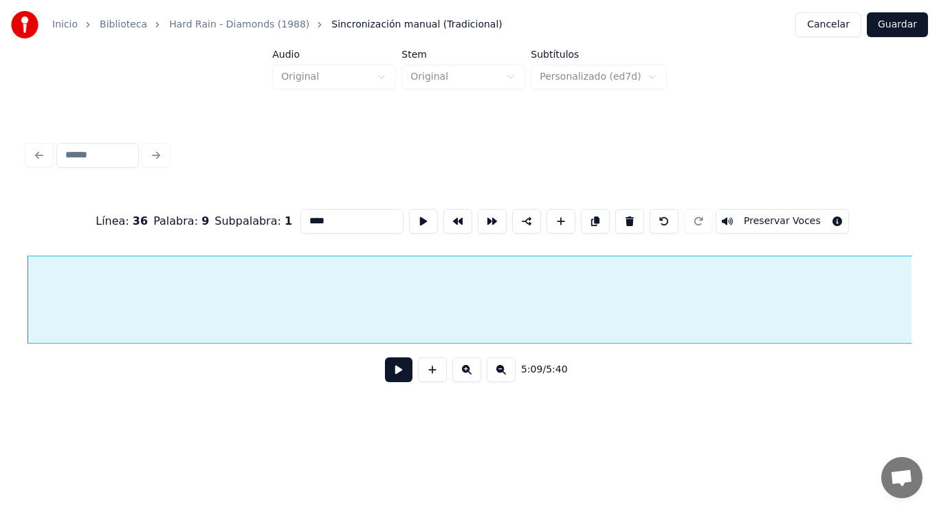
click at [390, 370] on button at bounding box center [398, 369] width 27 height 25
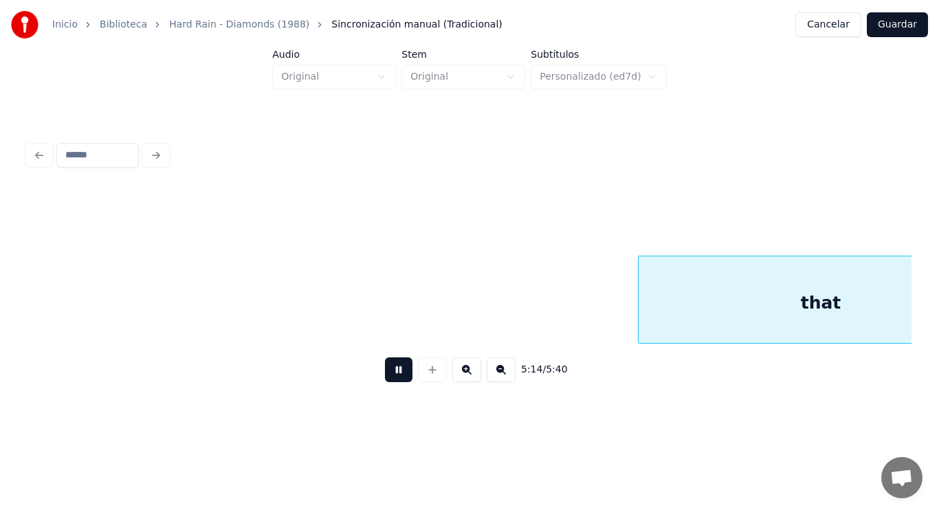
scroll to position [0, 302644]
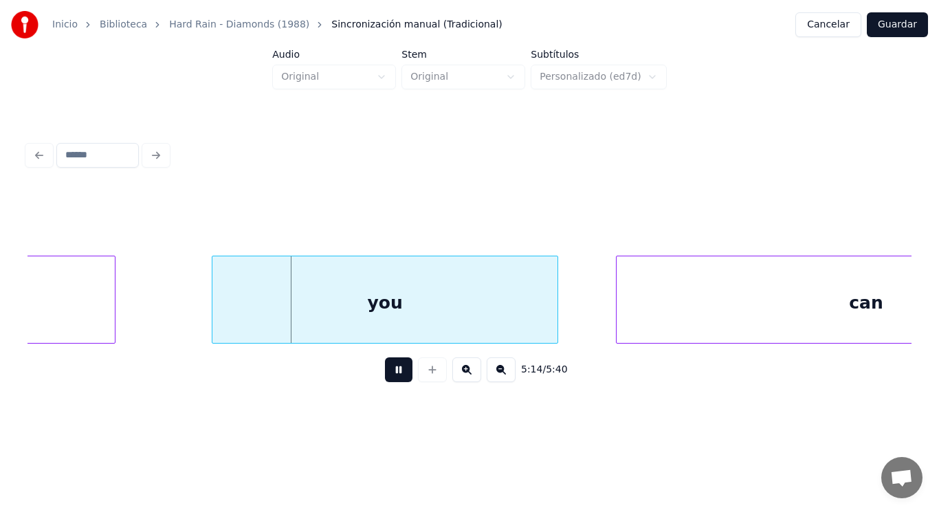
click at [390, 370] on button at bounding box center [398, 369] width 27 height 25
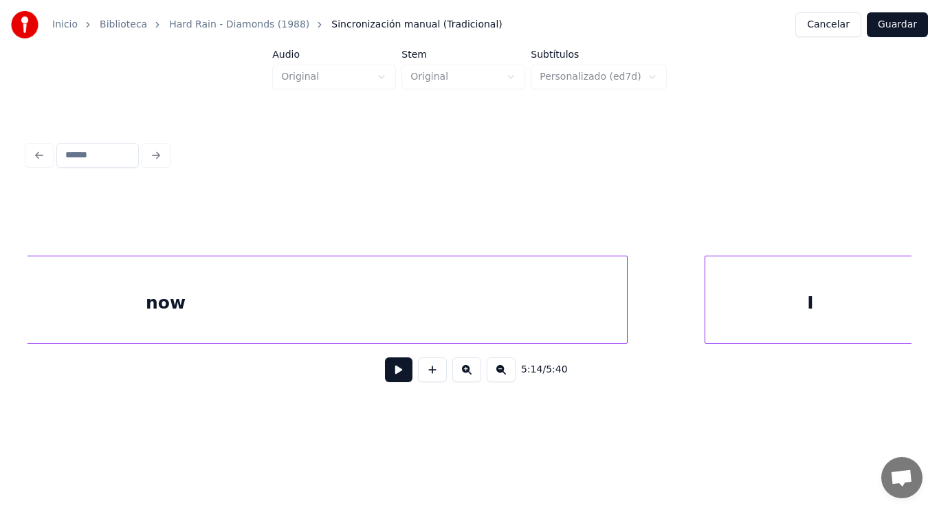
scroll to position [0, 300995]
click at [318, 320] on div "now" at bounding box center [187, 302] width 922 height 93
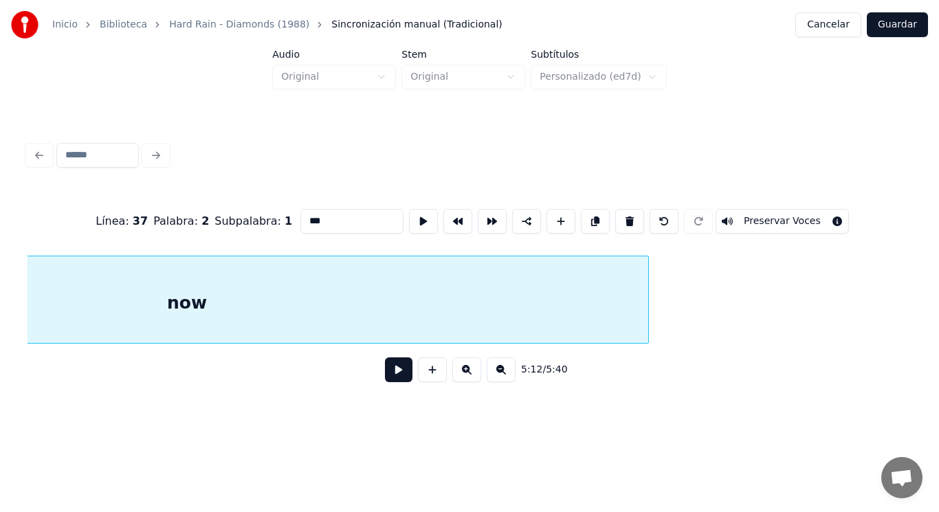
scroll to position [0, 300693]
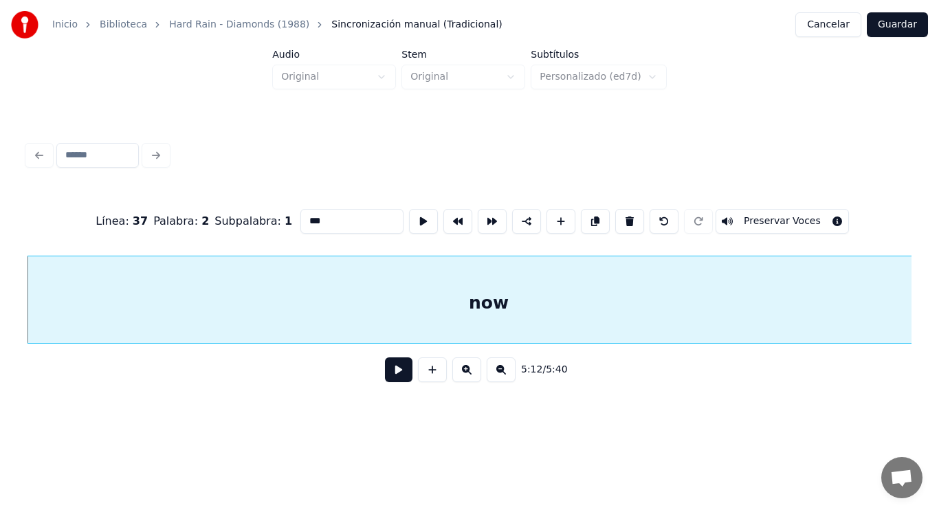
click at [388, 377] on button at bounding box center [398, 369] width 27 height 25
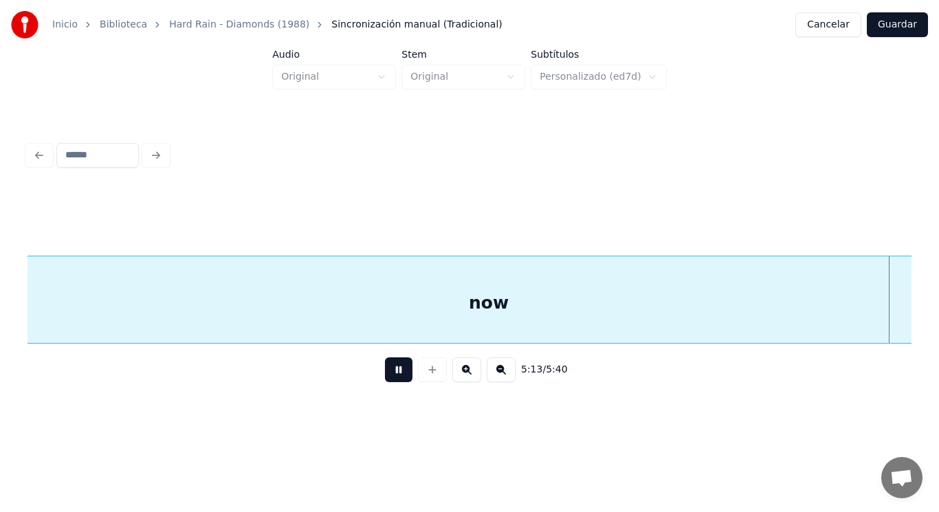
scroll to position [0, 301592]
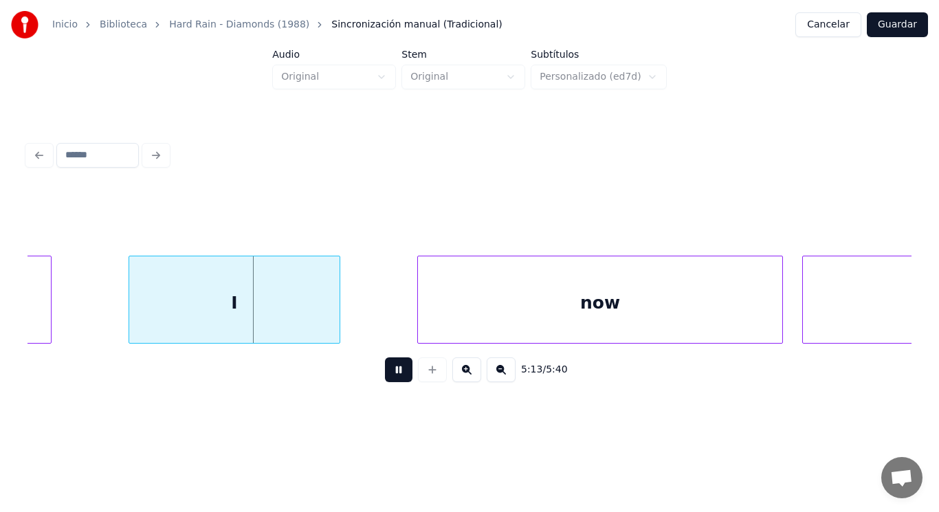
click at [388, 377] on button at bounding box center [398, 369] width 27 height 25
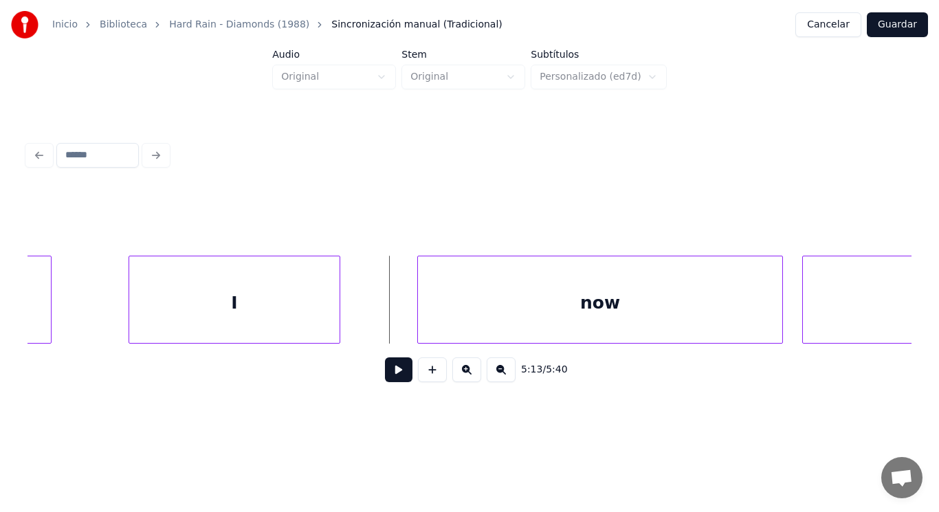
click at [201, 311] on div "I" at bounding box center [234, 302] width 210 height 93
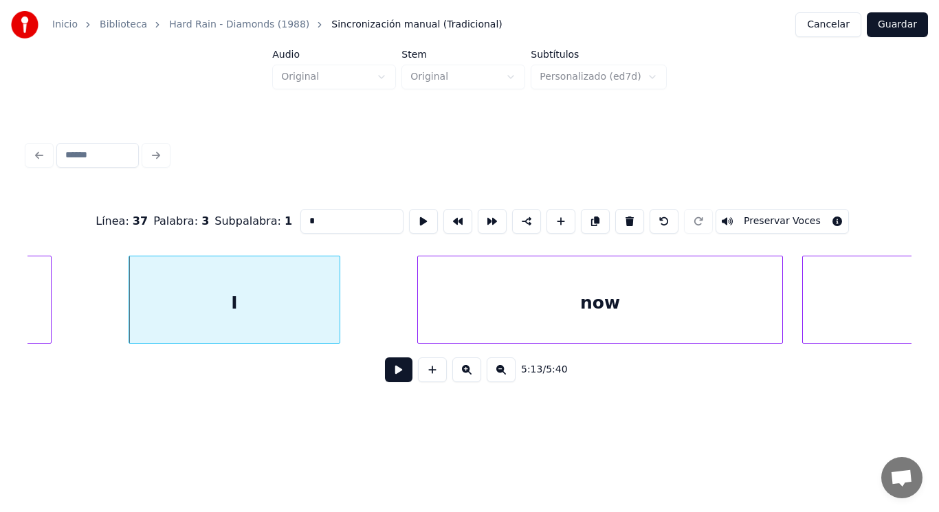
click at [389, 376] on button at bounding box center [398, 369] width 27 height 25
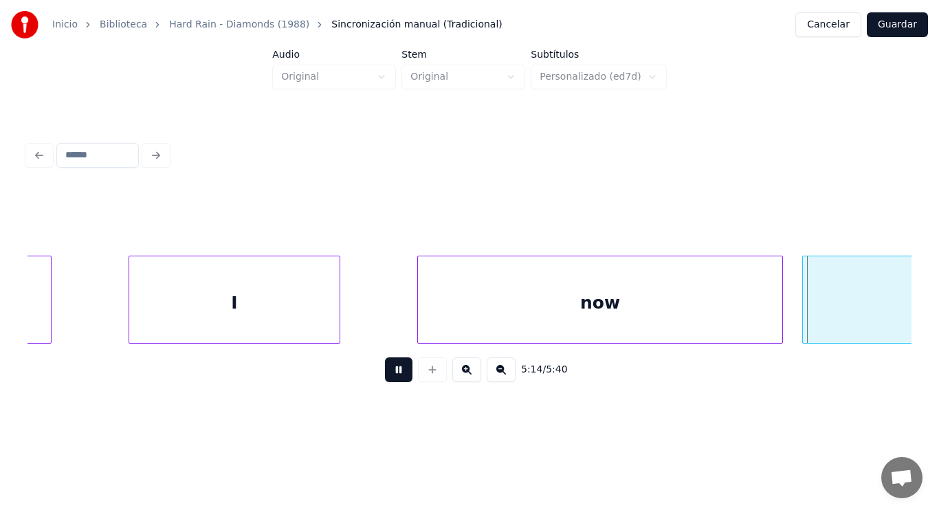
click at [389, 376] on button at bounding box center [398, 369] width 27 height 25
click at [153, 320] on div "I" at bounding box center [234, 302] width 210 height 93
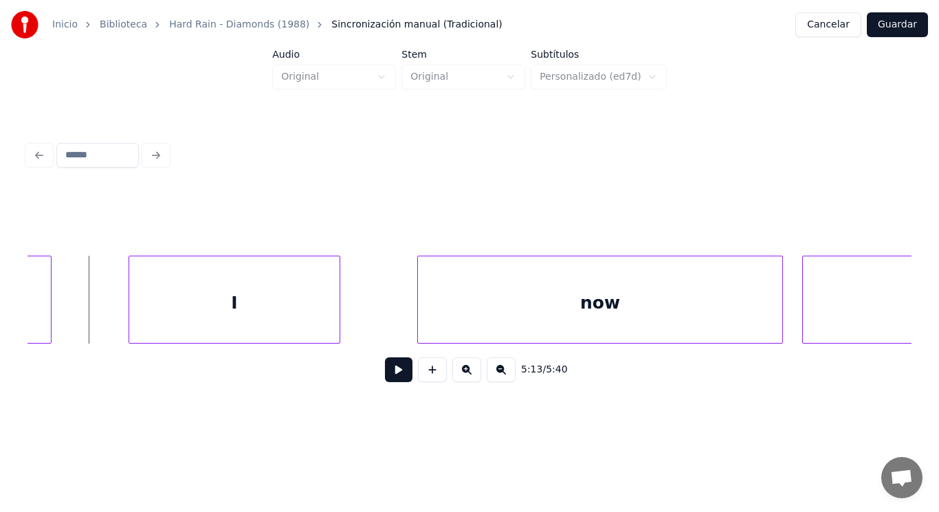
click at [386, 379] on button at bounding box center [398, 369] width 27 height 25
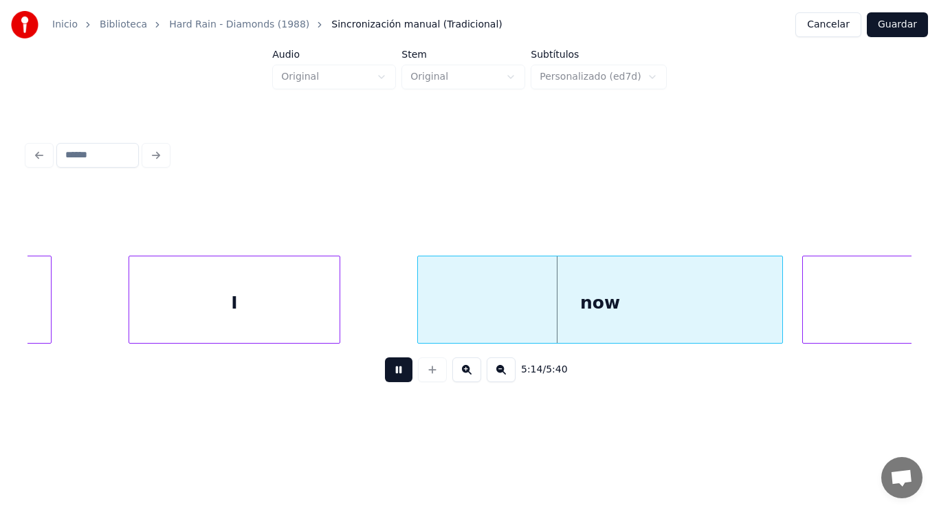
click at [386, 379] on button at bounding box center [398, 369] width 27 height 25
click at [273, 322] on div "I" at bounding box center [234, 302] width 210 height 93
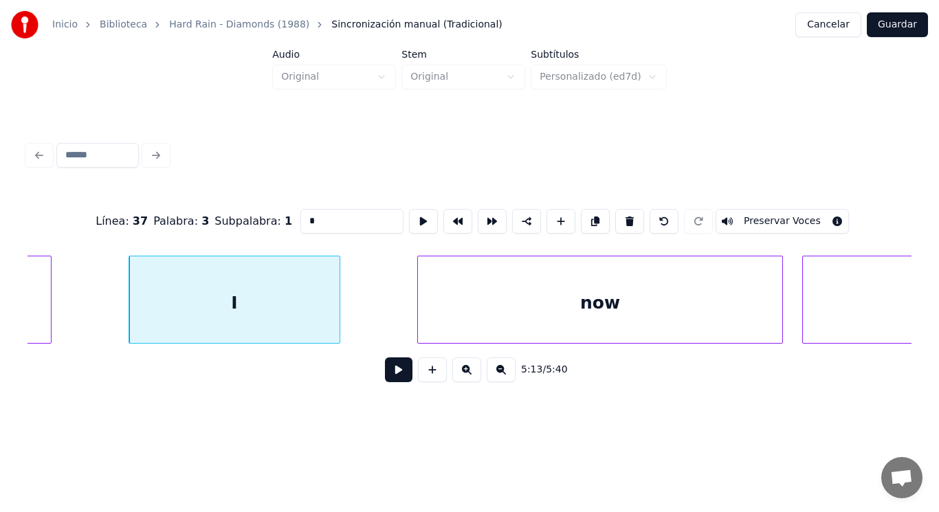
click at [388, 382] on button at bounding box center [398, 369] width 27 height 25
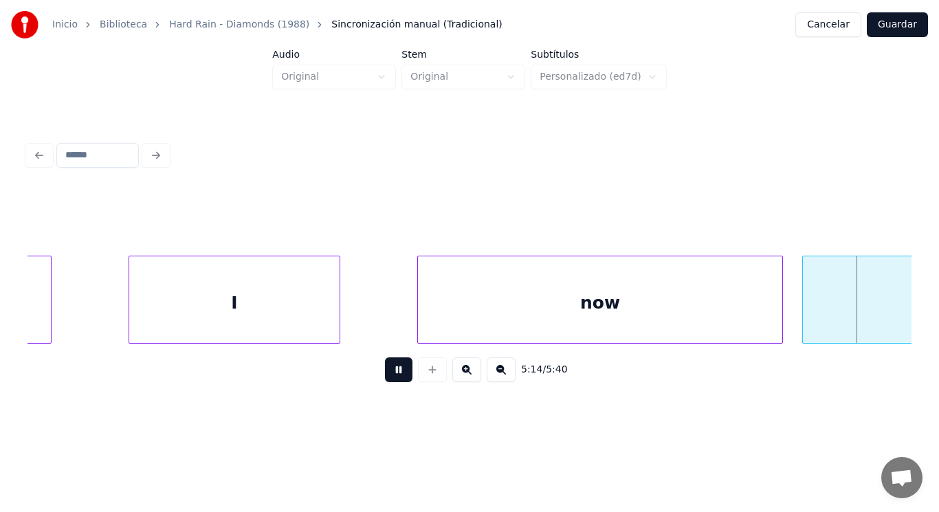
scroll to position [0, 302493]
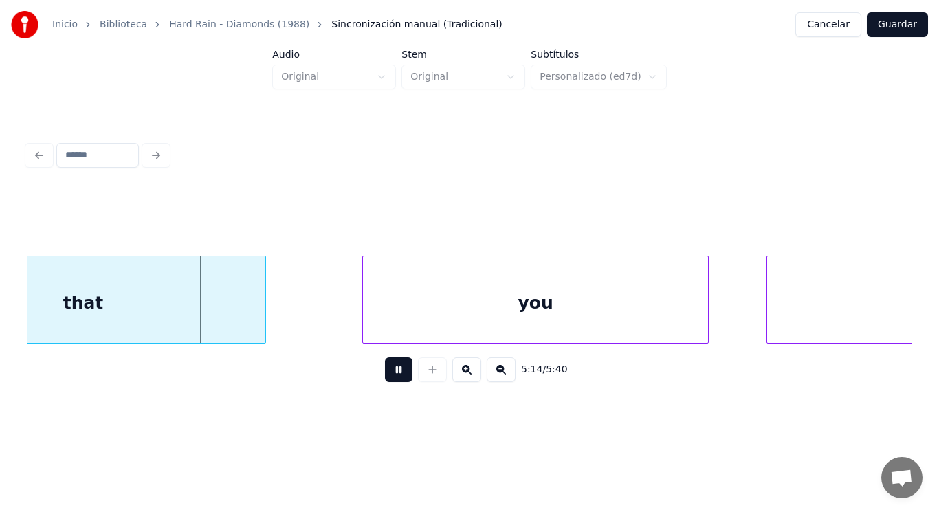
click at [388, 382] on button at bounding box center [398, 369] width 27 height 25
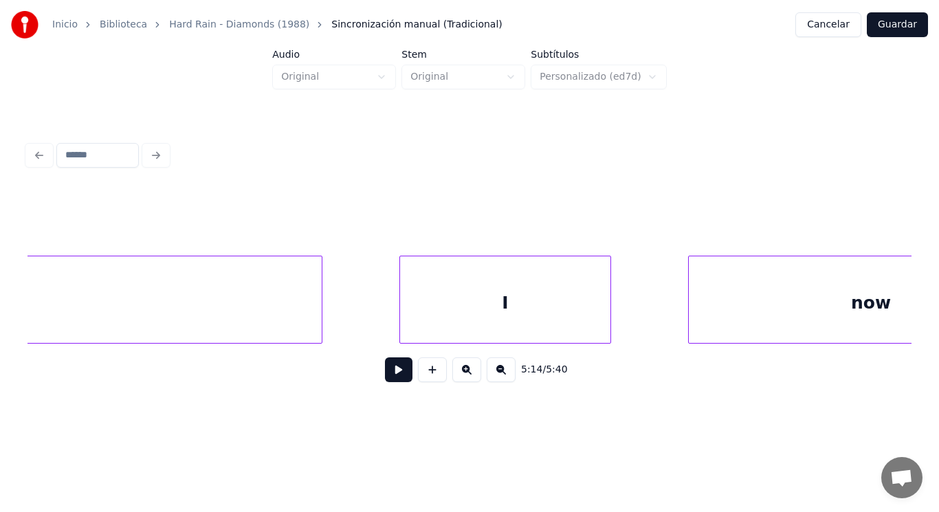
scroll to position [0, 301284]
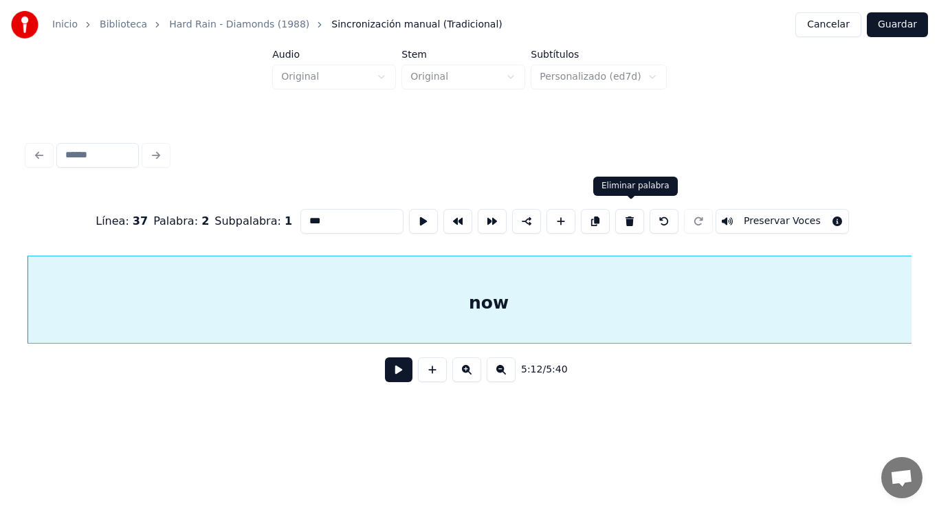
click at [632, 218] on button at bounding box center [629, 221] width 29 height 25
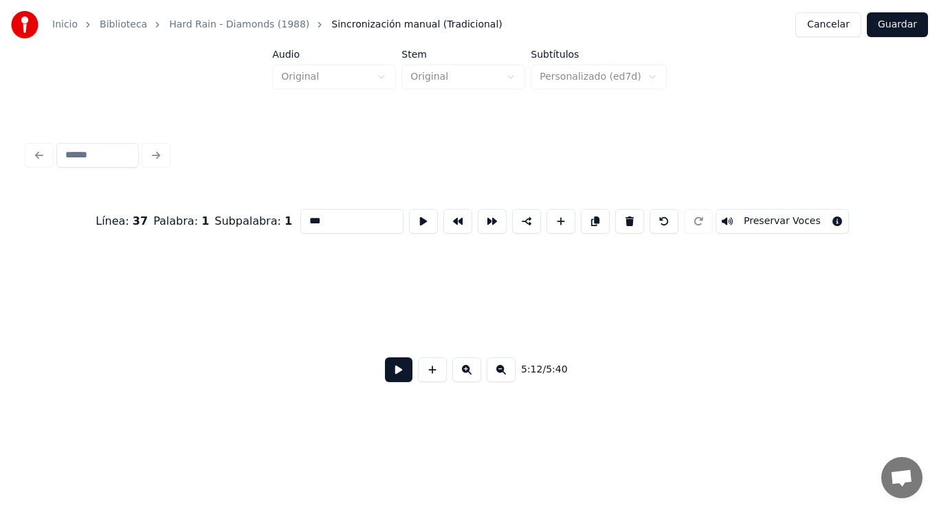
scroll to position [0, 300206]
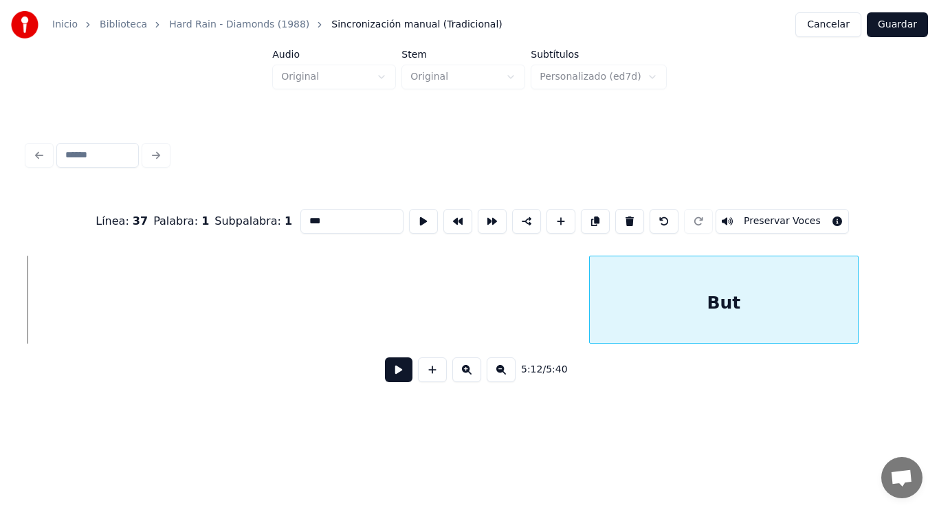
click at [729, 299] on div "But" at bounding box center [724, 302] width 268 height 93
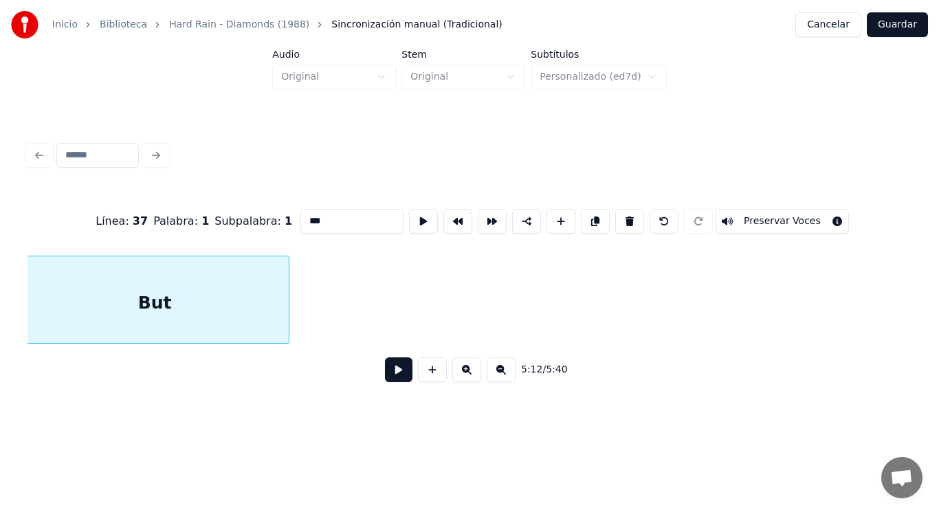
scroll to position [0, 300778]
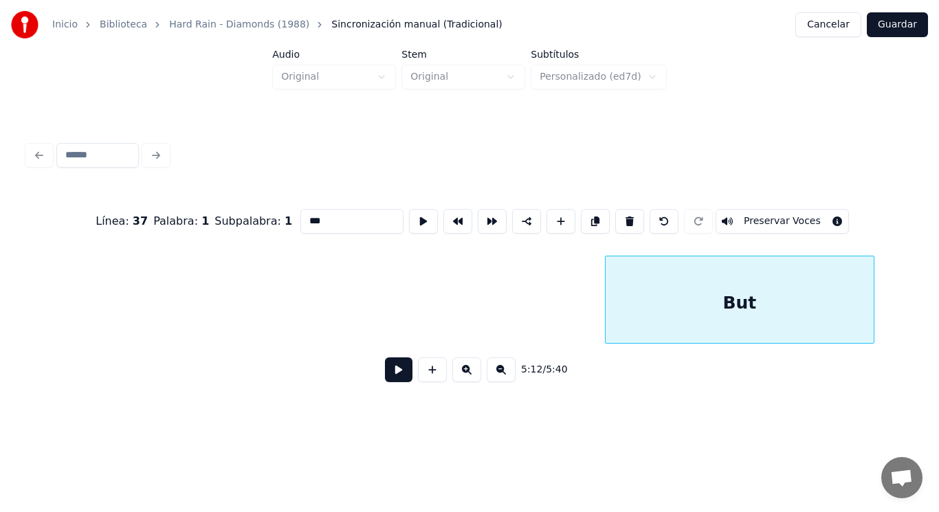
click at [731, 294] on div "But" at bounding box center [739, 302] width 268 height 93
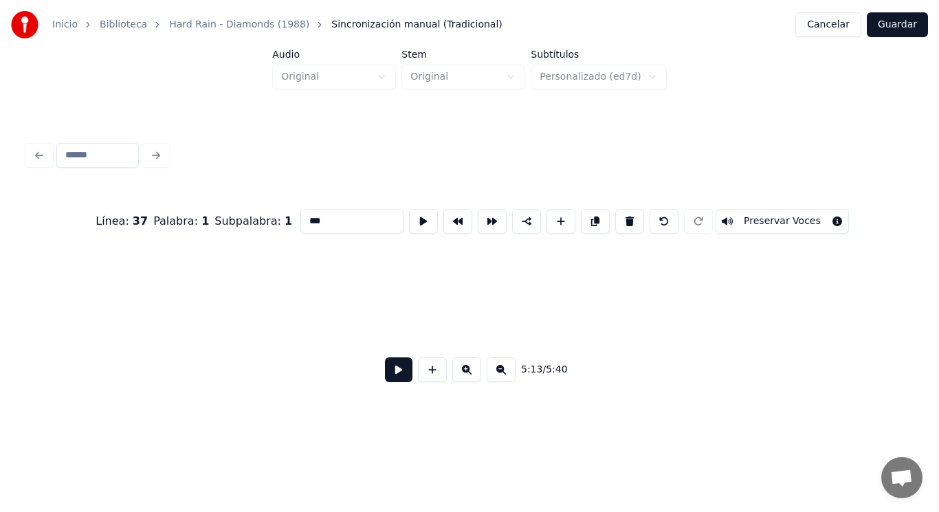
scroll to position [0, 299904]
type input "****"
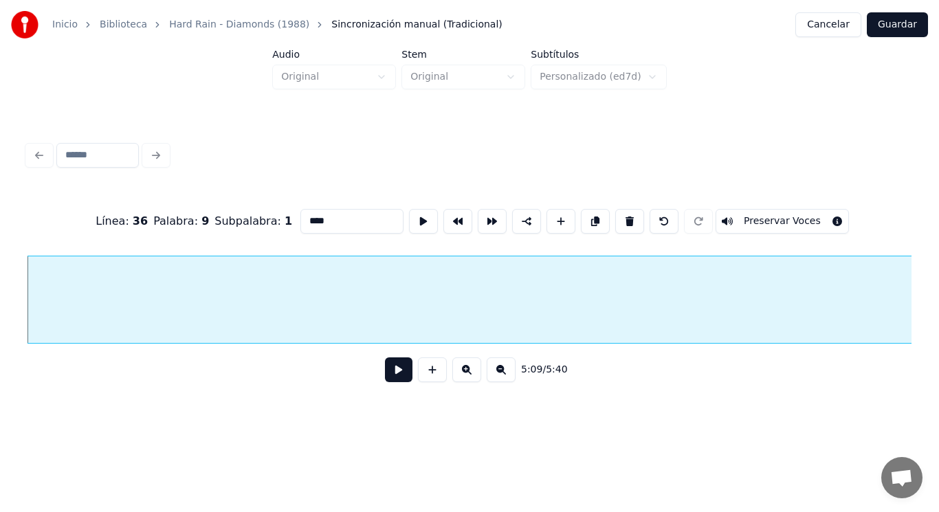
click at [392, 368] on button at bounding box center [398, 369] width 27 height 25
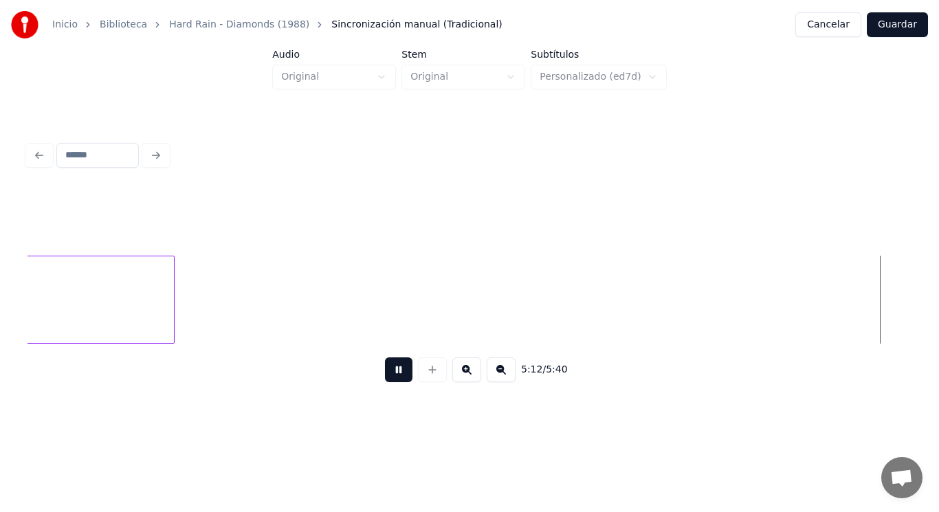
scroll to position [0, 300844]
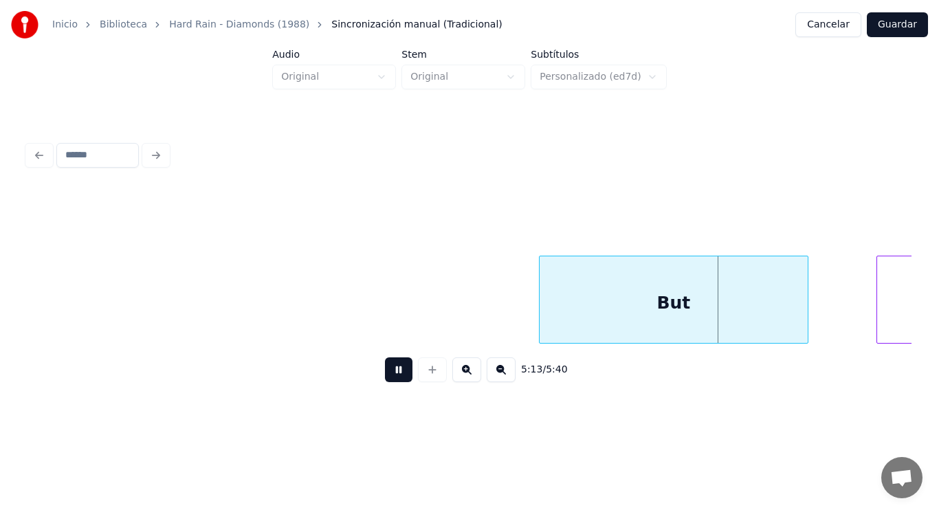
click at [392, 368] on button at bounding box center [398, 369] width 27 height 25
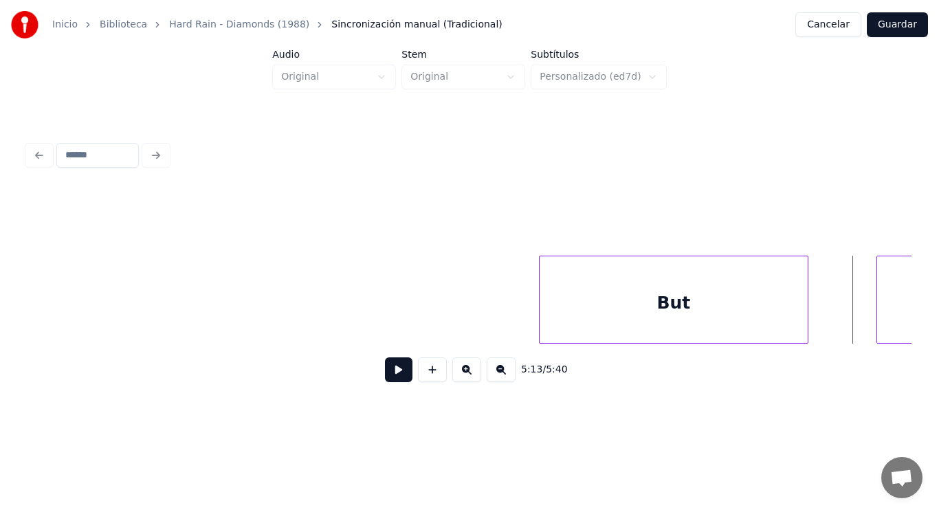
click at [385, 375] on button at bounding box center [398, 369] width 27 height 25
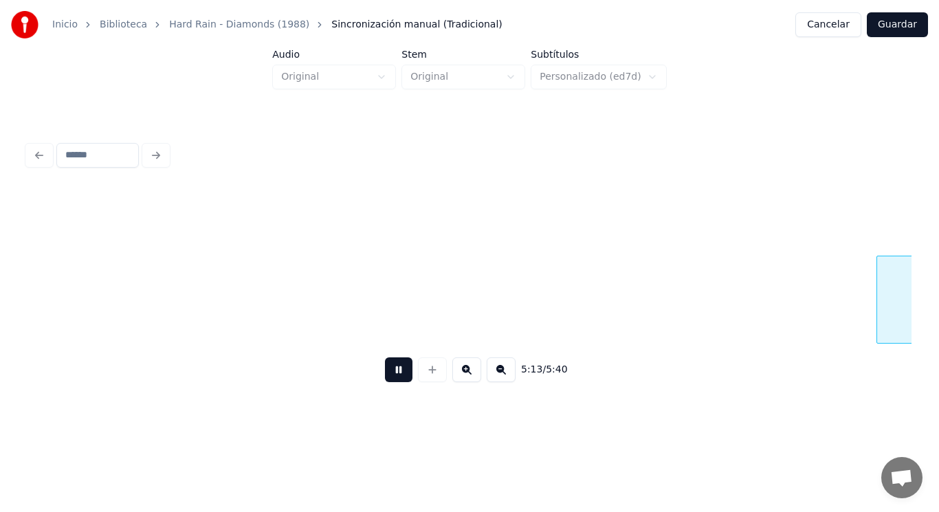
scroll to position [0, 301742]
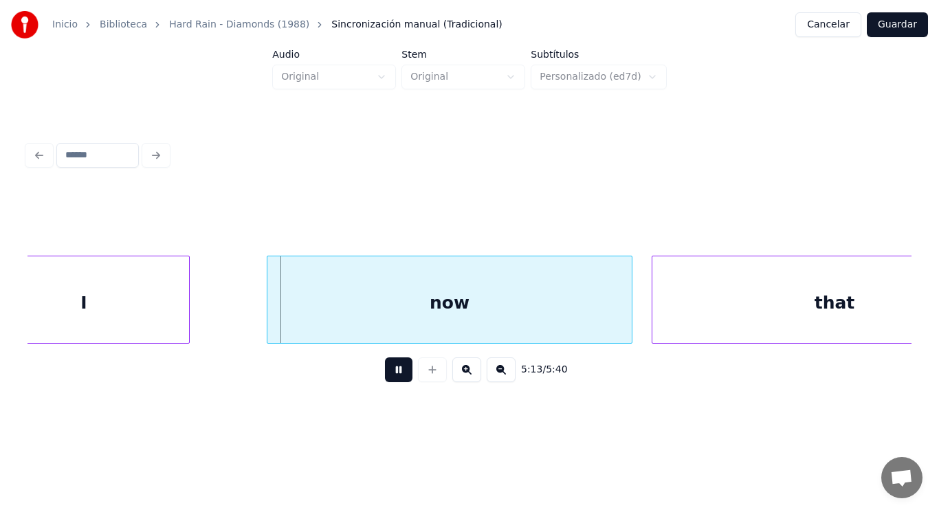
click at [385, 375] on button at bounding box center [398, 369] width 27 height 25
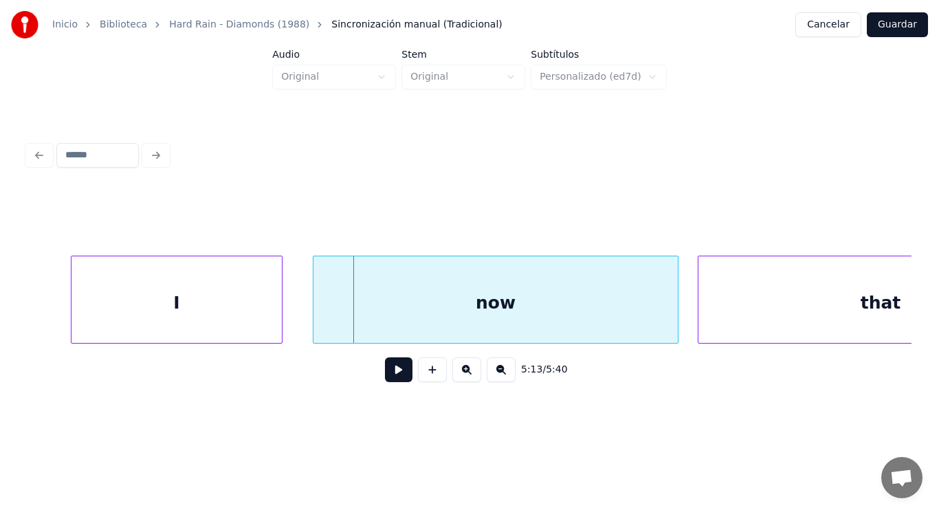
click at [188, 315] on div "I" at bounding box center [176, 302] width 210 height 93
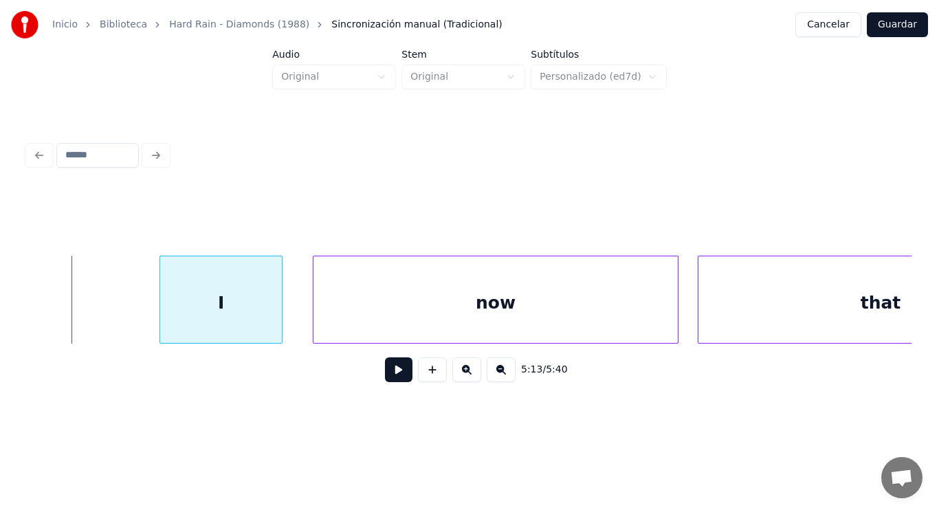
click at [162, 309] on div at bounding box center [162, 299] width 4 height 87
click at [393, 379] on button at bounding box center [398, 369] width 27 height 25
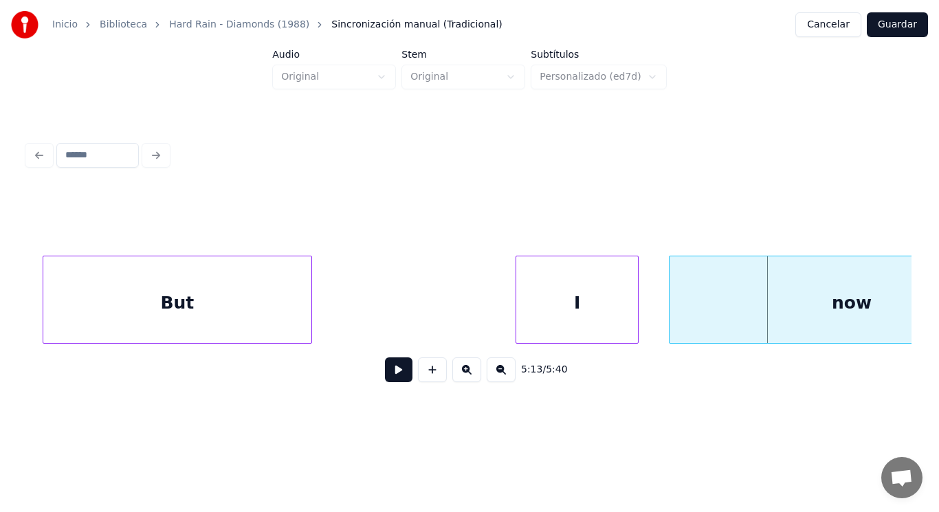
scroll to position [0, 301311]
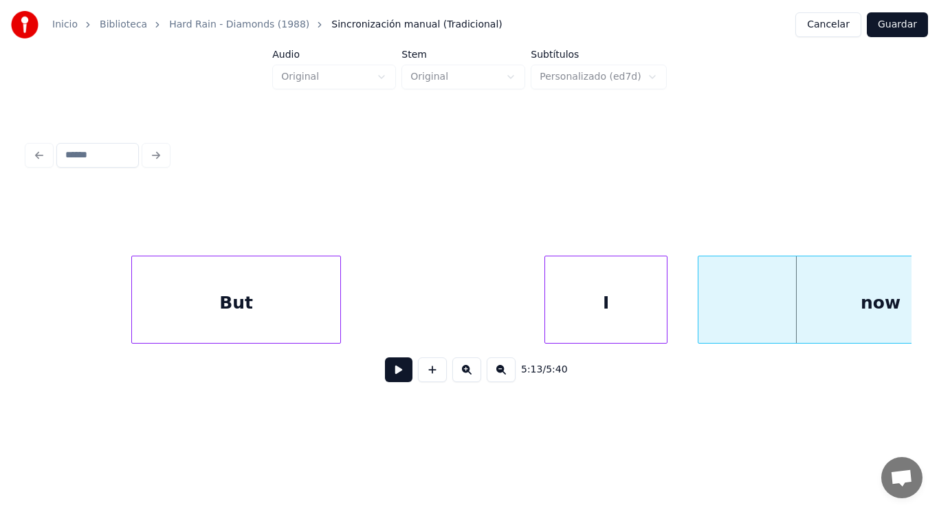
click at [132, 292] on div at bounding box center [134, 299] width 4 height 87
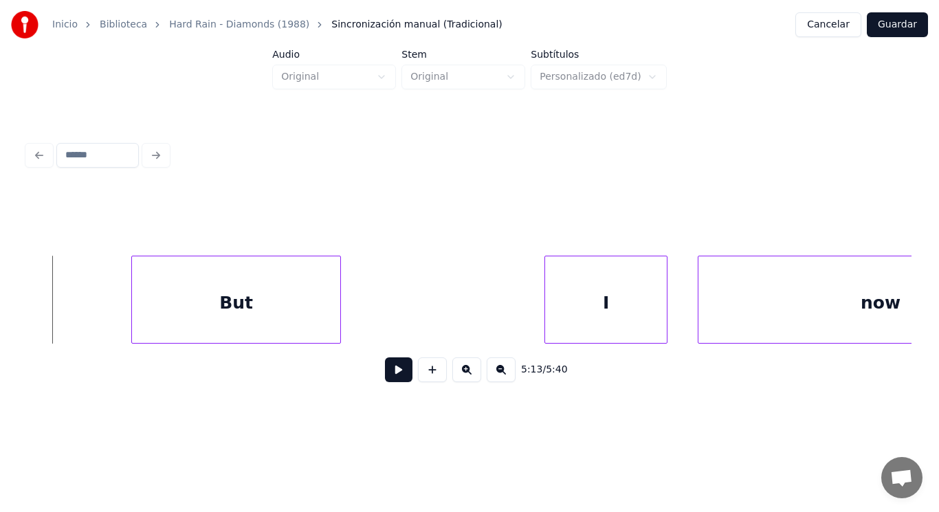
click at [385, 374] on button at bounding box center [398, 369] width 27 height 25
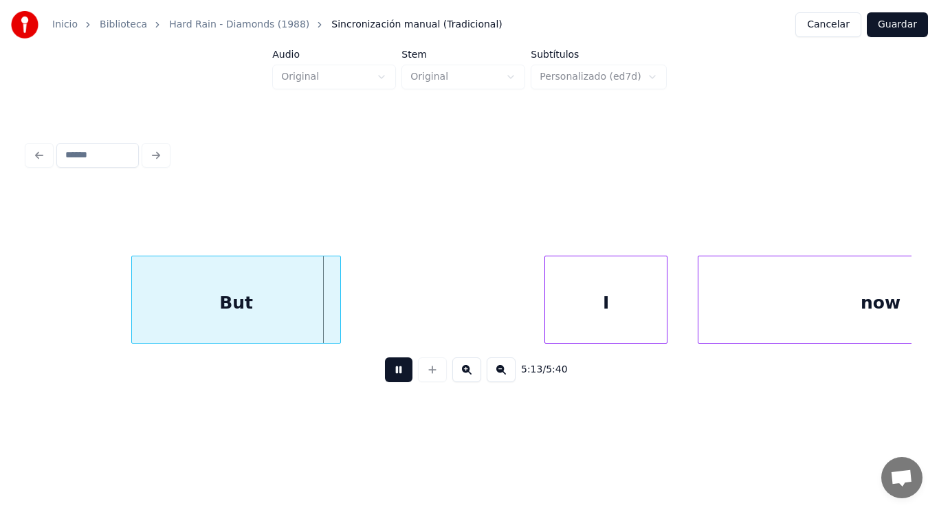
click at [385, 374] on button at bounding box center [398, 369] width 27 height 25
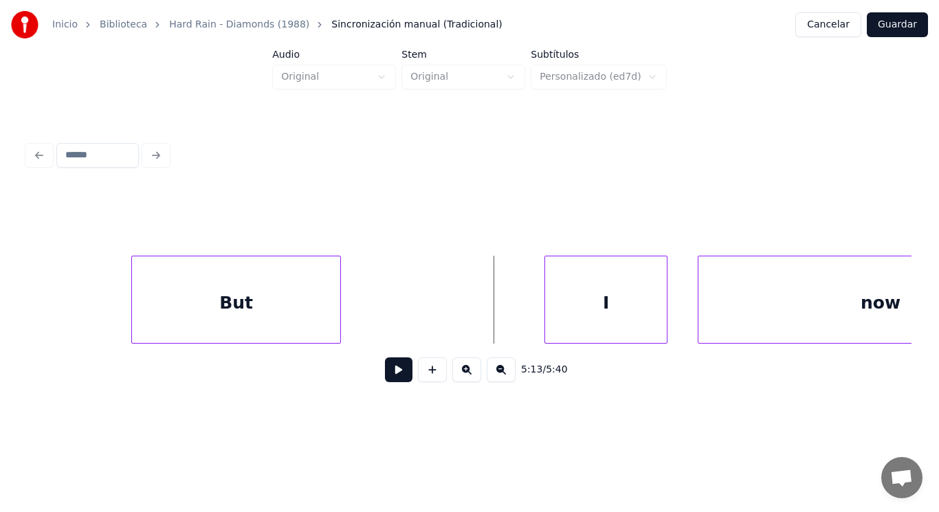
click at [400, 382] on button at bounding box center [398, 369] width 27 height 25
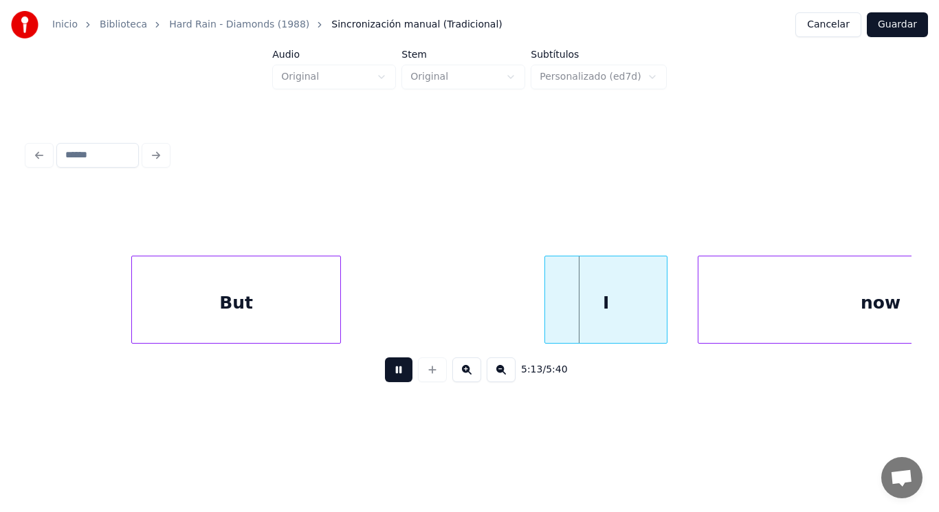
click at [400, 382] on button at bounding box center [398, 369] width 27 height 25
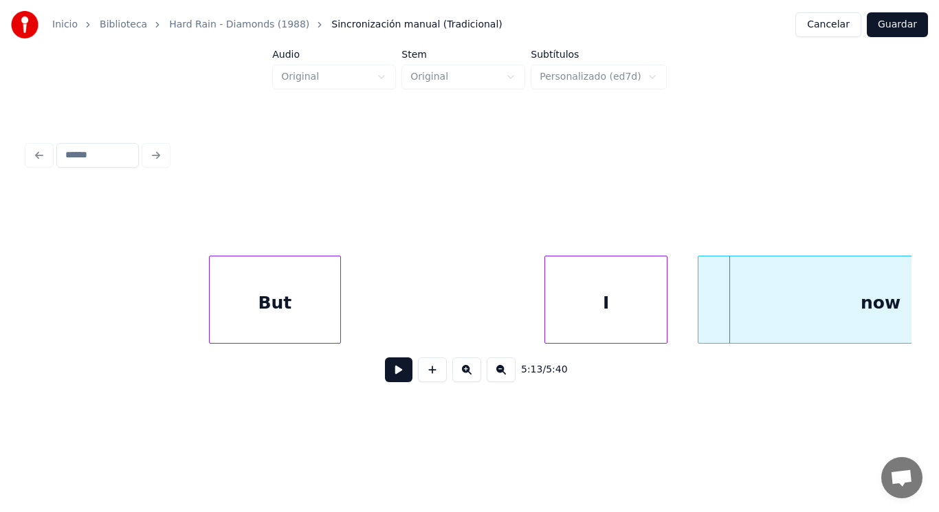
click at [212, 302] on div at bounding box center [212, 299] width 4 height 87
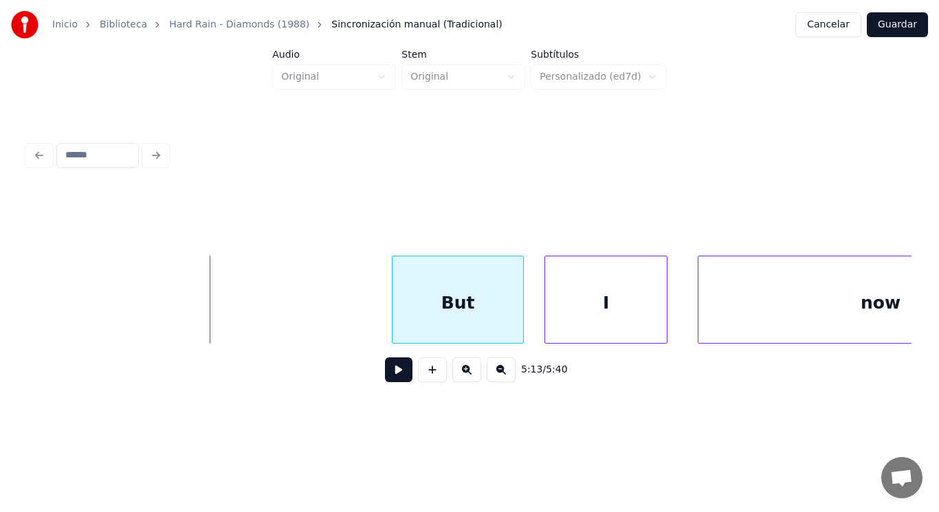
click at [434, 297] on div "But" at bounding box center [457, 302] width 131 height 93
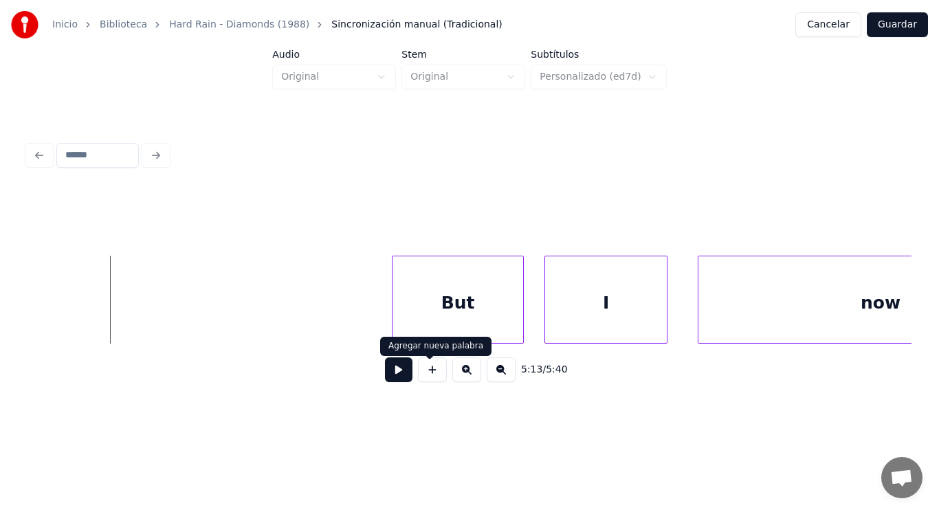
click at [385, 373] on button at bounding box center [398, 369] width 27 height 25
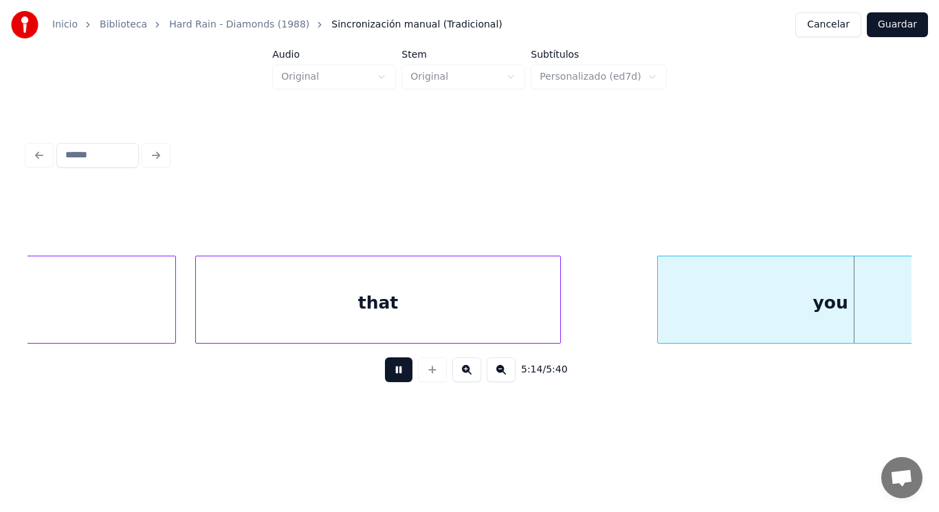
click at [385, 373] on button at bounding box center [398, 369] width 27 height 25
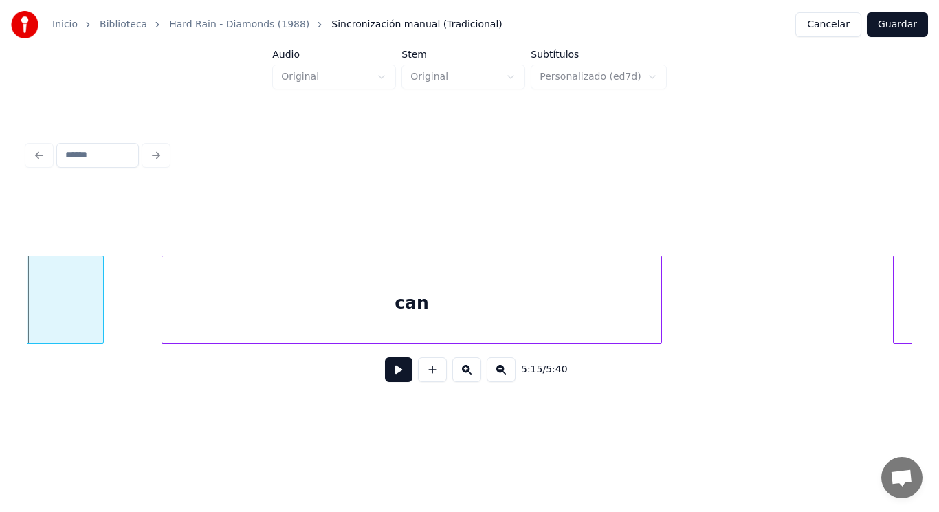
click at [385, 373] on button at bounding box center [398, 369] width 27 height 25
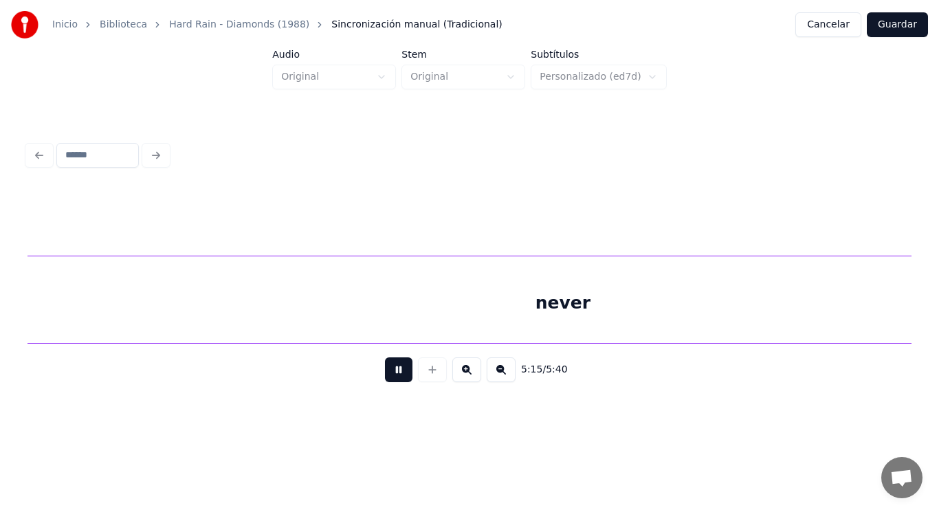
click at [385, 373] on button at bounding box center [398, 369] width 27 height 25
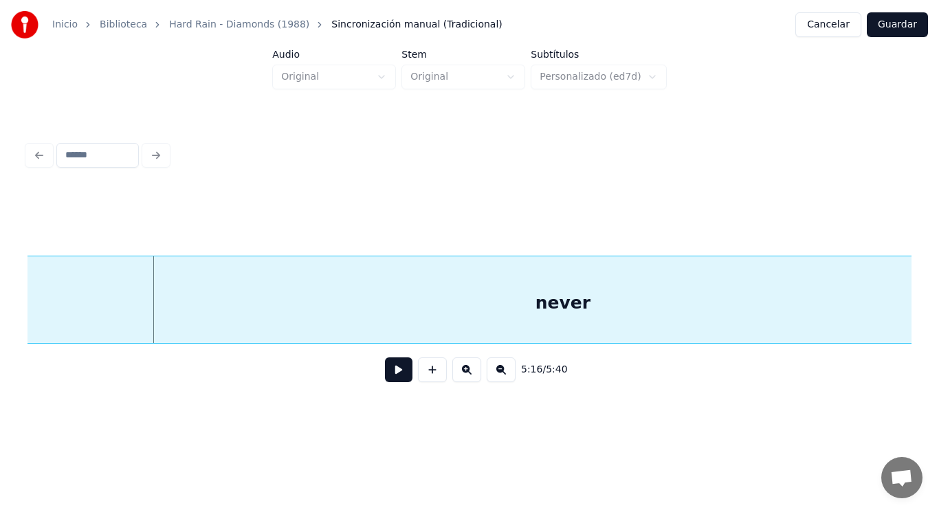
click at [349, 315] on div "never" at bounding box center [562, 302] width 1115 height 93
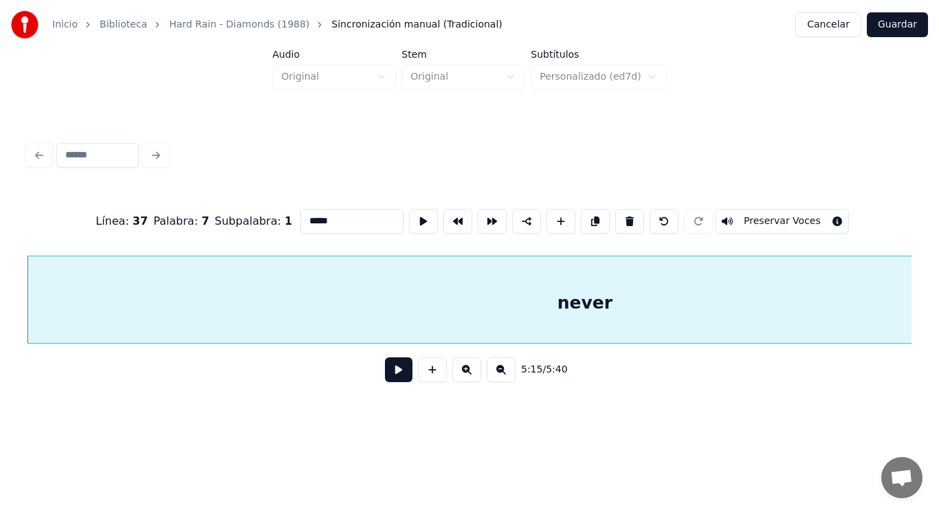
click at [391, 375] on button at bounding box center [398, 369] width 27 height 25
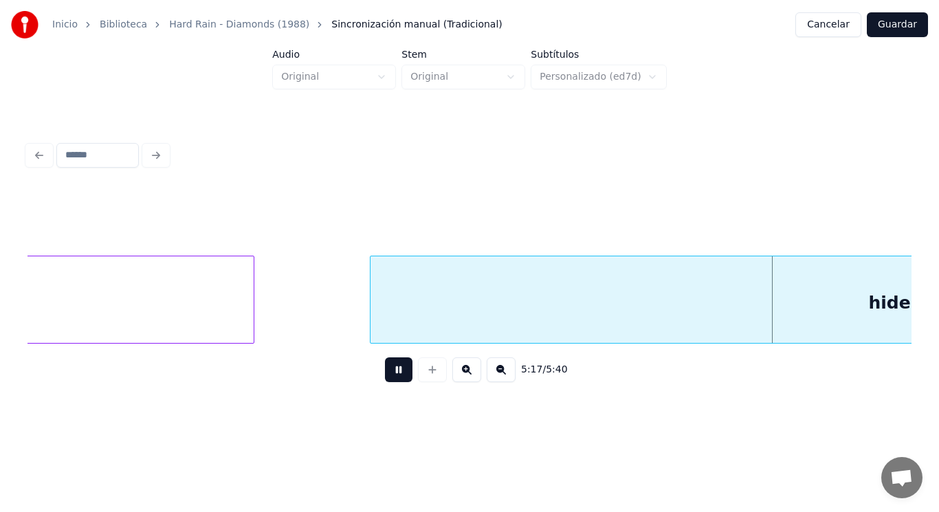
click at [391, 375] on button at bounding box center [398, 369] width 27 height 25
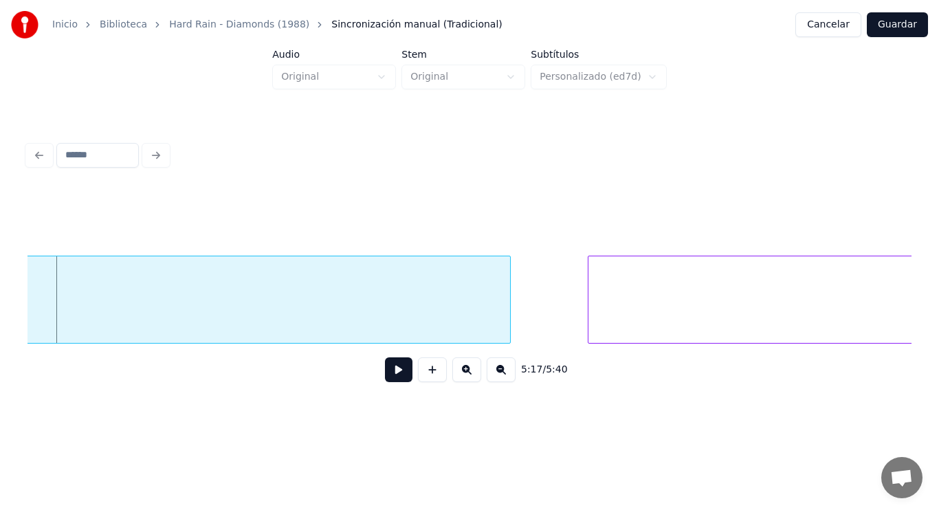
click at [391, 375] on button at bounding box center [398, 369] width 27 height 25
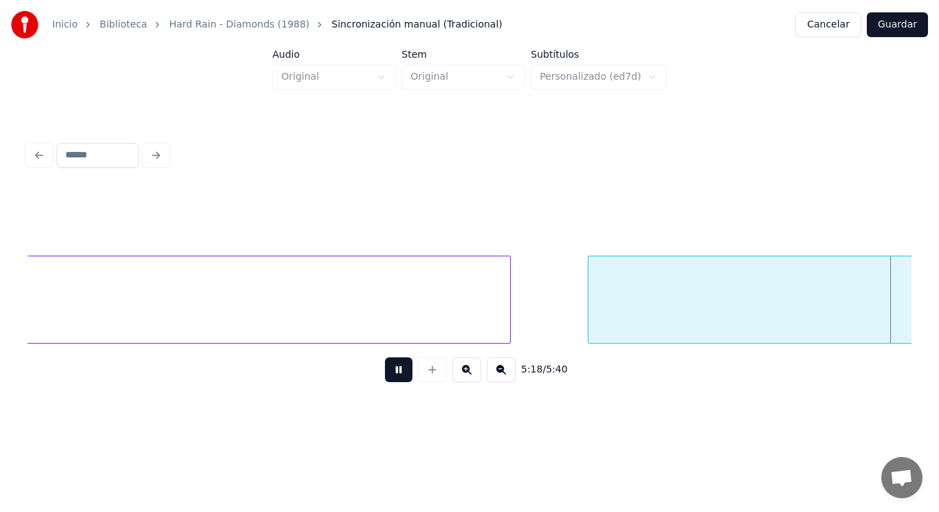
scroll to position [0, 306651]
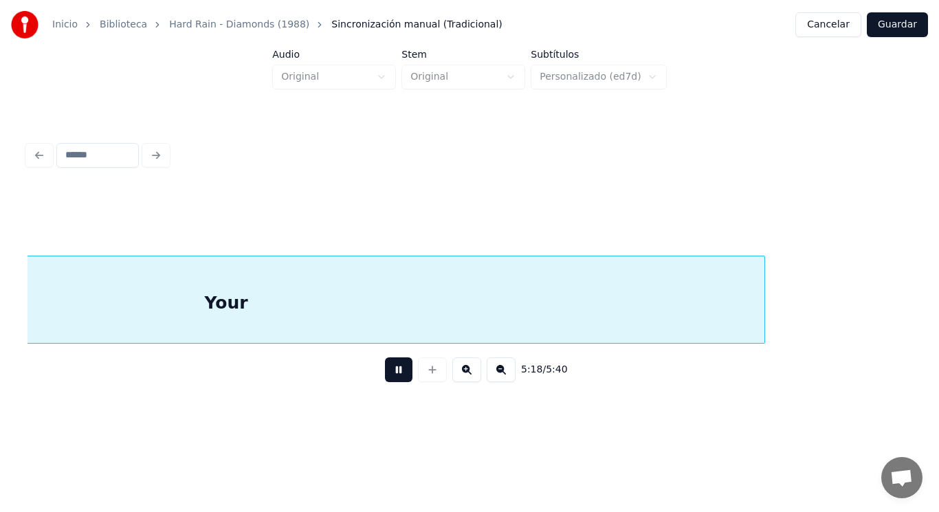
click at [391, 375] on button at bounding box center [398, 369] width 27 height 25
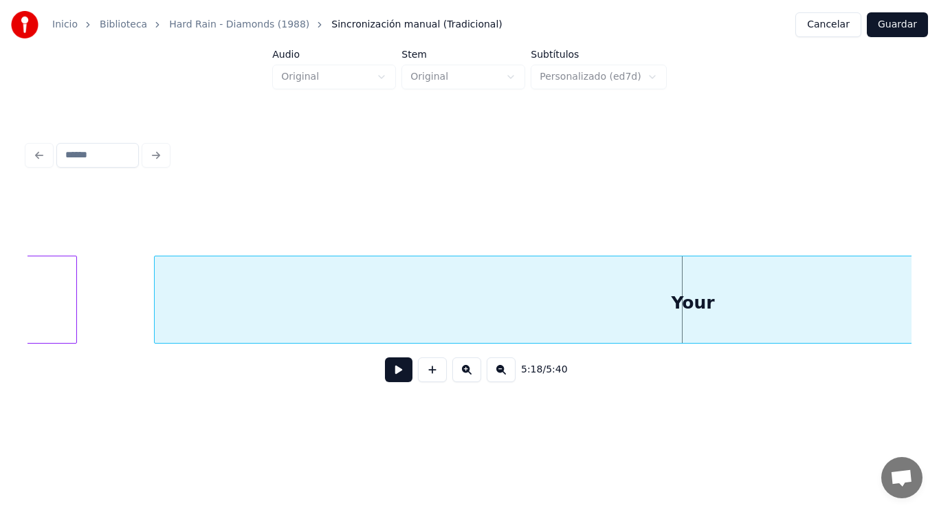
scroll to position [0, 306184]
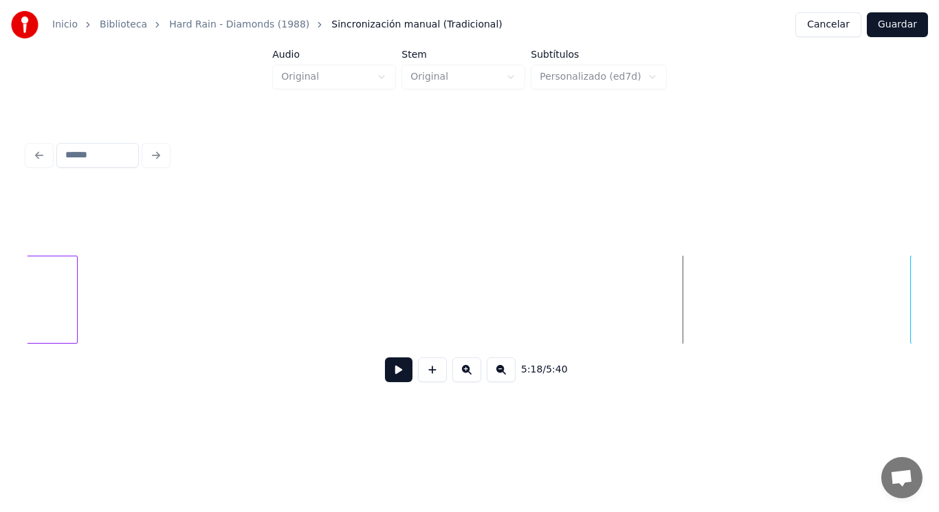
click at [912, 286] on div "5:18 / 5:40" at bounding box center [469, 265] width 895 height 272
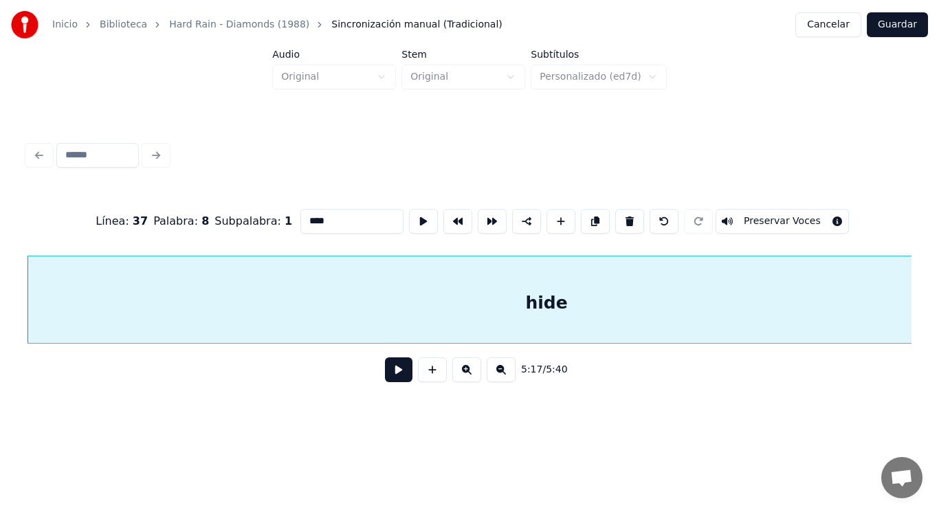
click at [388, 372] on button at bounding box center [398, 369] width 27 height 25
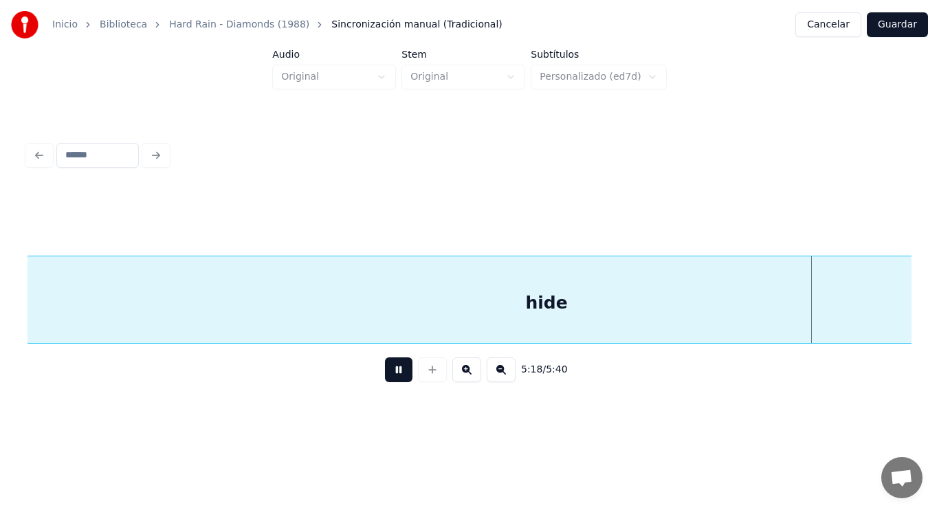
scroll to position [0, 306088]
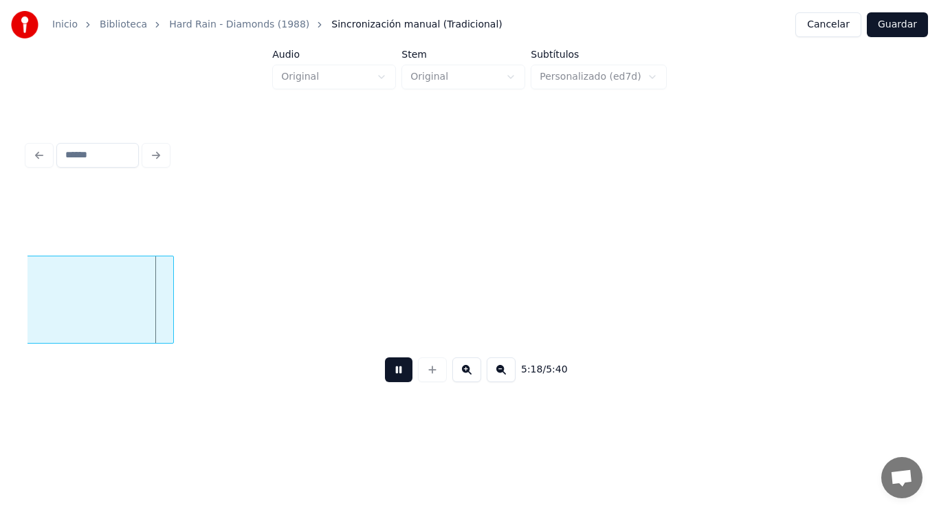
click at [388, 372] on button at bounding box center [398, 369] width 27 height 25
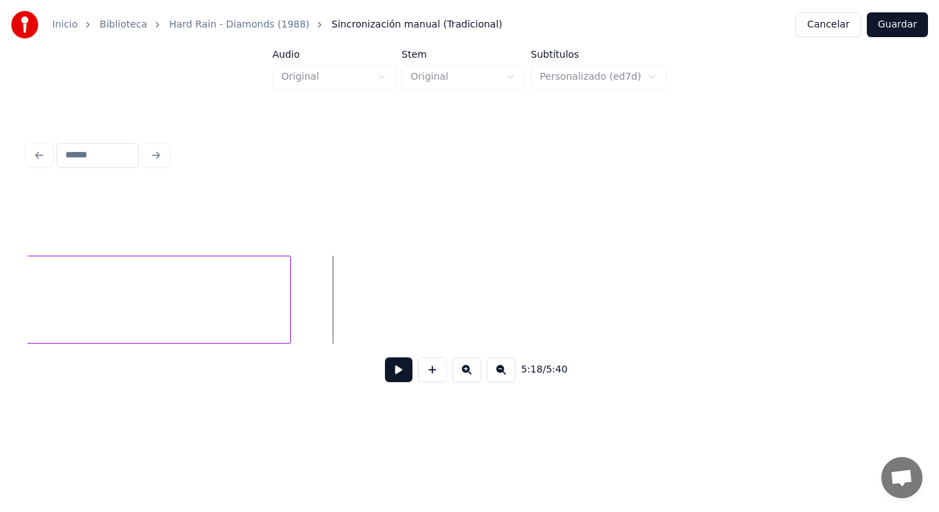
click at [289, 312] on div at bounding box center [288, 299] width 4 height 87
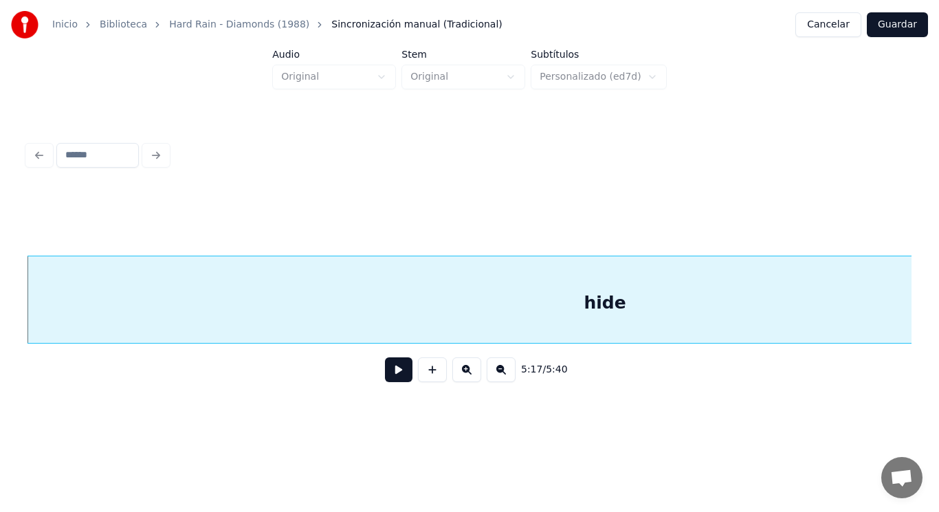
click at [389, 376] on button at bounding box center [398, 369] width 27 height 25
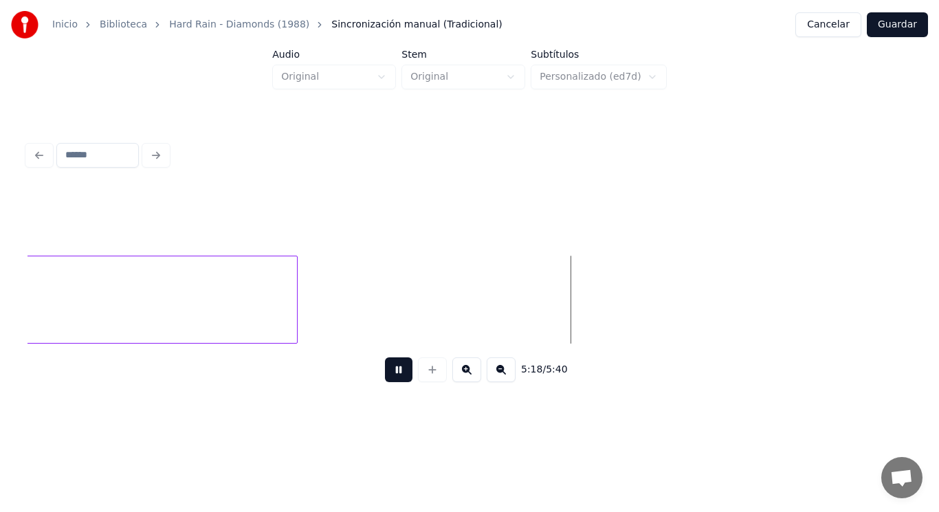
click at [389, 376] on button at bounding box center [398, 369] width 27 height 25
click at [218, 307] on div at bounding box center [218, 299] width 4 height 87
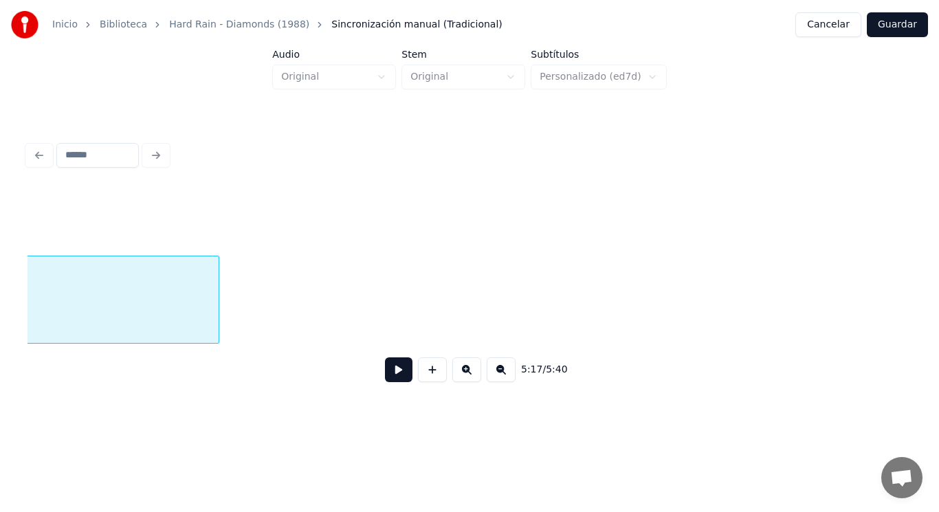
scroll to position [0, 305196]
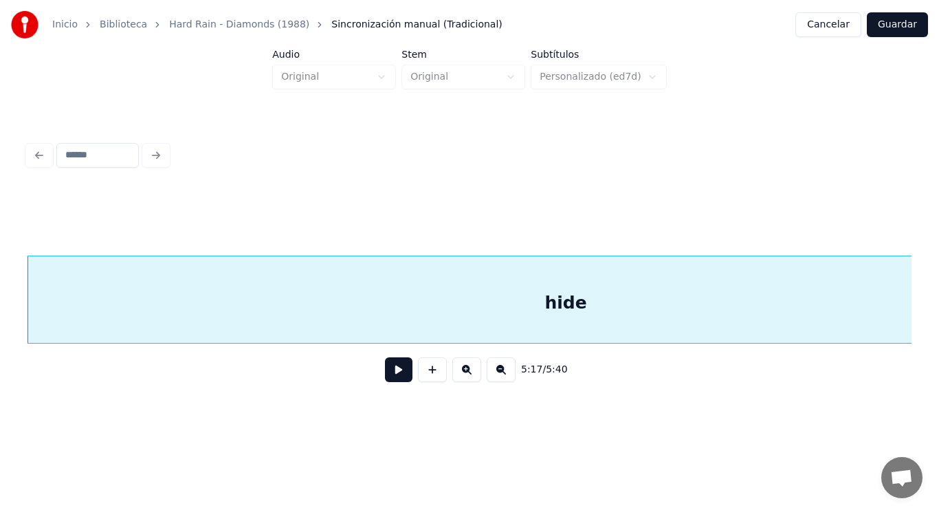
click at [385, 375] on button at bounding box center [398, 369] width 27 height 25
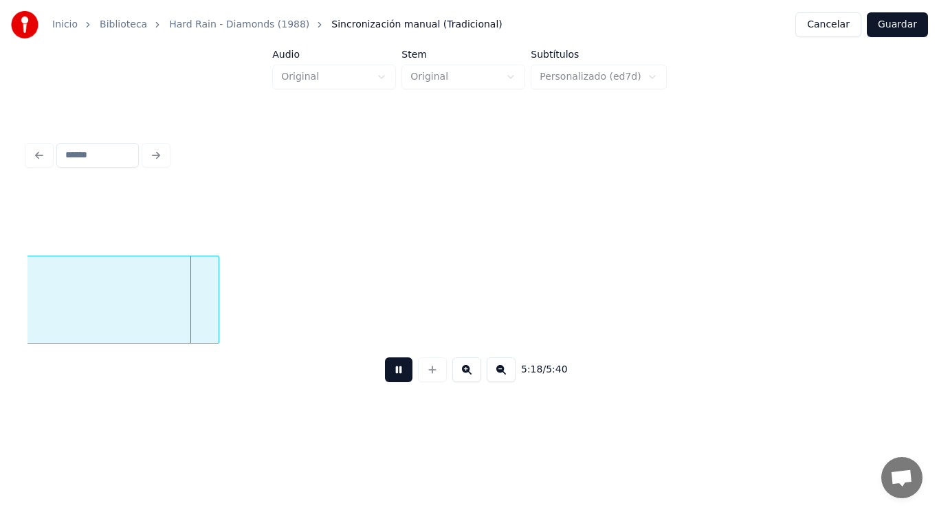
click at [385, 375] on button at bounding box center [398, 369] width 27 height 25
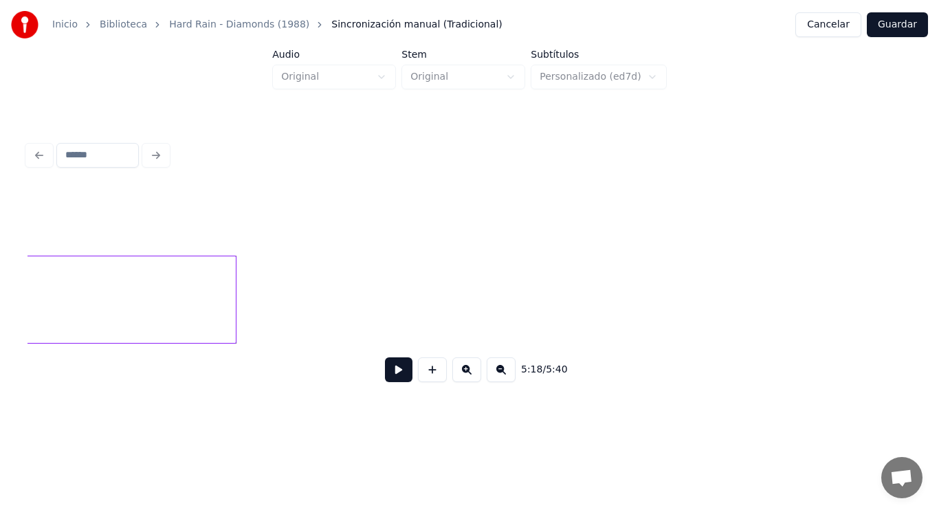
click at [232, 300] on div at bounding box center [234, 299] width 4 height 87
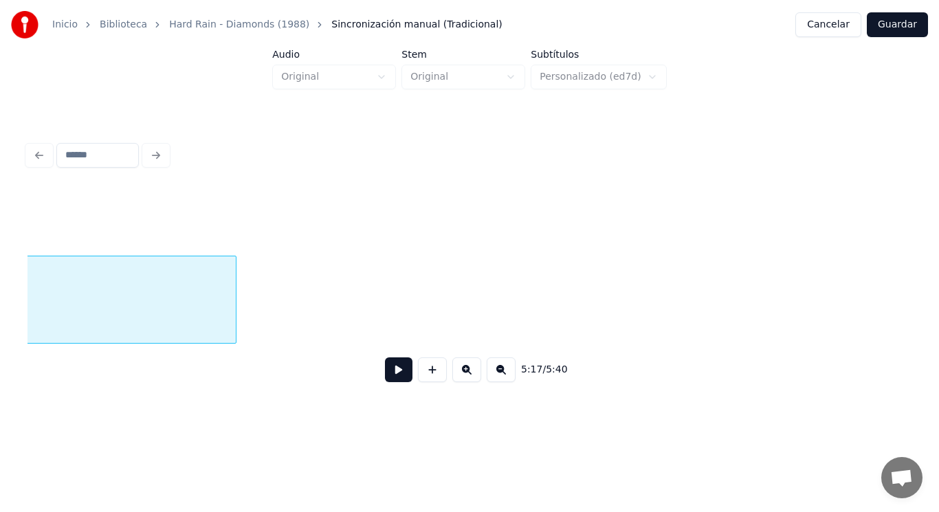
scroll to position [0, 305196]
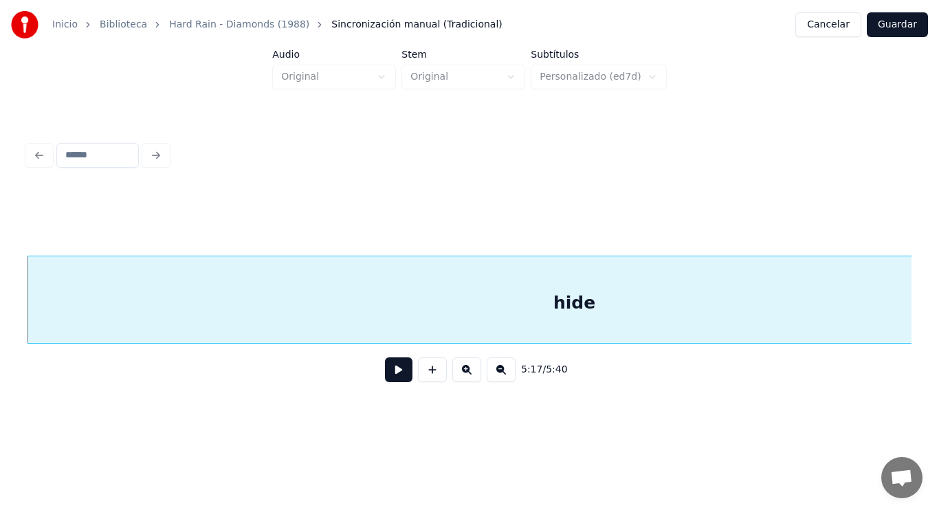
click at [386, 373] on button at bounding box center [398, 369] width 27 height 25
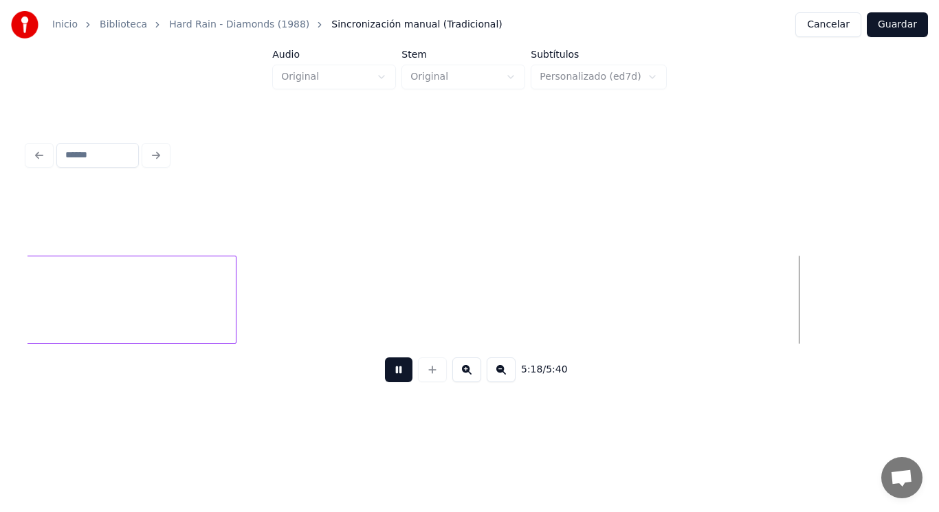
click at [386, 373] on button at bounding box center [398, 369] width 27 height 25
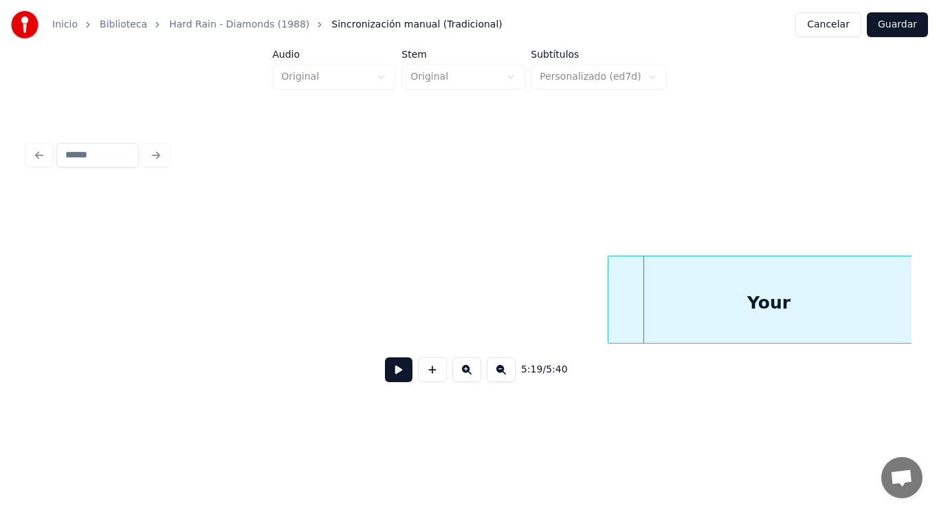
scroll to position [0, 306457]
drag, startPoint x: 78, startPoint y: 324, endPoint x: 299, endPoint y: 398, distance: 233.4
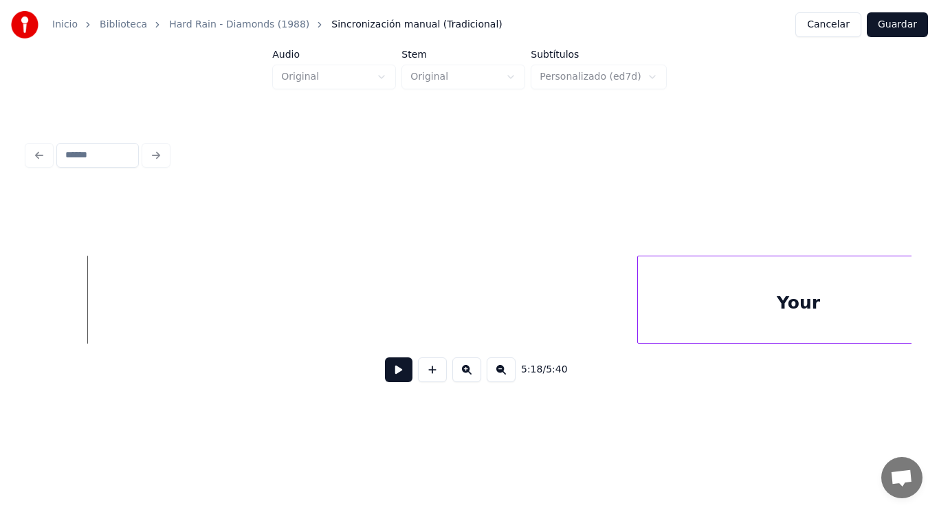
click at [390, 380] on button at bounding box center [398, 369] width 27 height 25
click at [536, 324] on div at bounding box center [535, 299] width 4 height 87
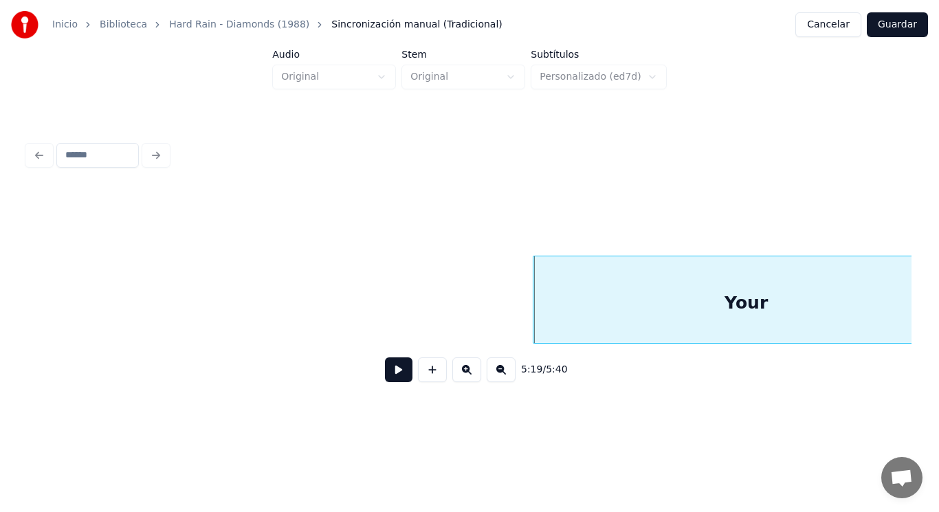
click at [390, 380] on button at bounding box center [398, 369] width 27 height 25
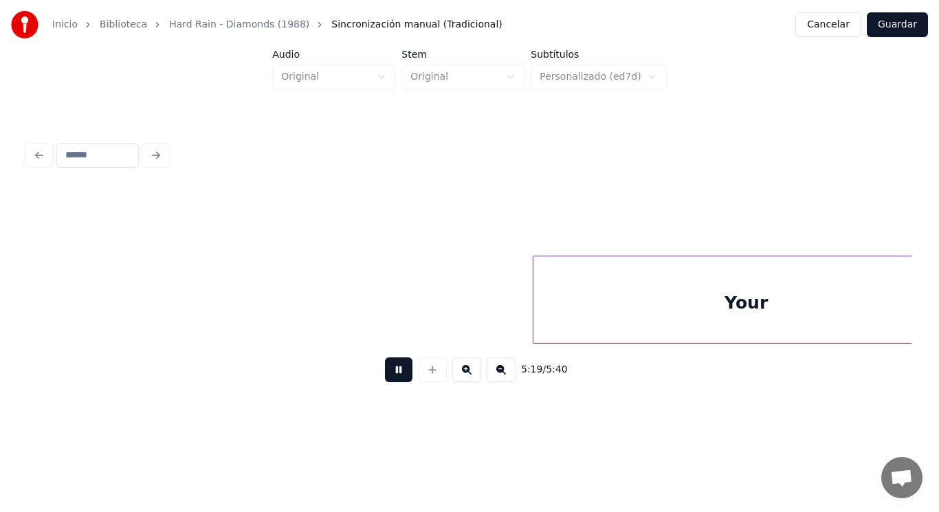
scroll to position [0, 307354]
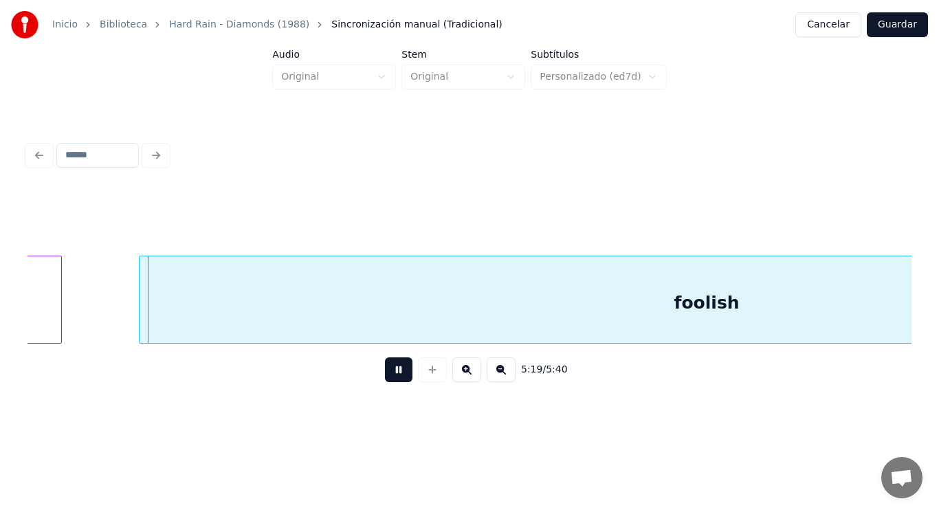
click at [390, 380] on button at bounding box center [398, 369] width 27 height 25
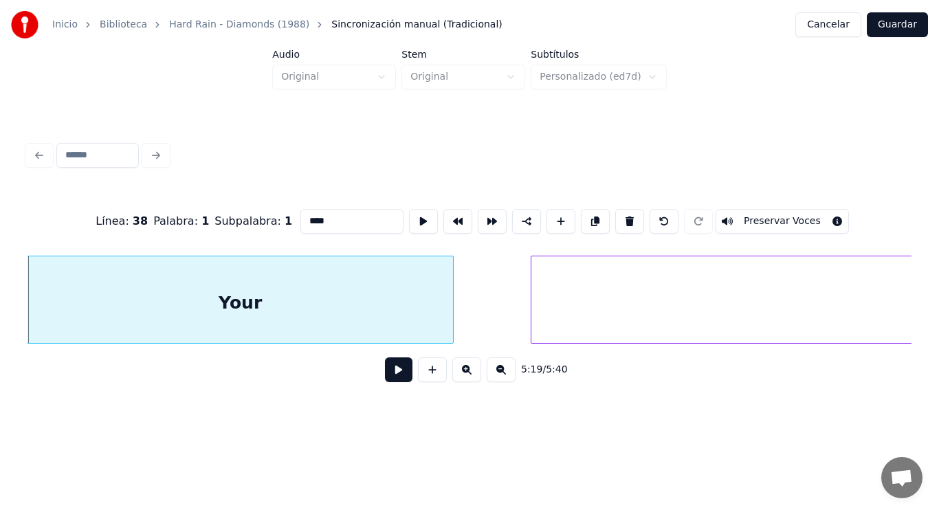
click at [392, 377] on button at bounding box center [398, 369] width 27 height 25
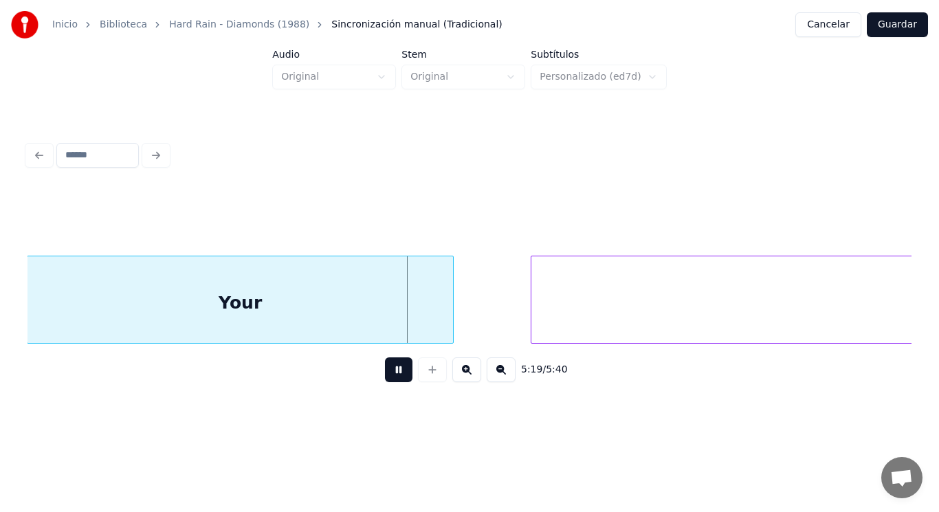
click at [392, 377] on button at bounding box center [398, 369] width 27 height 25
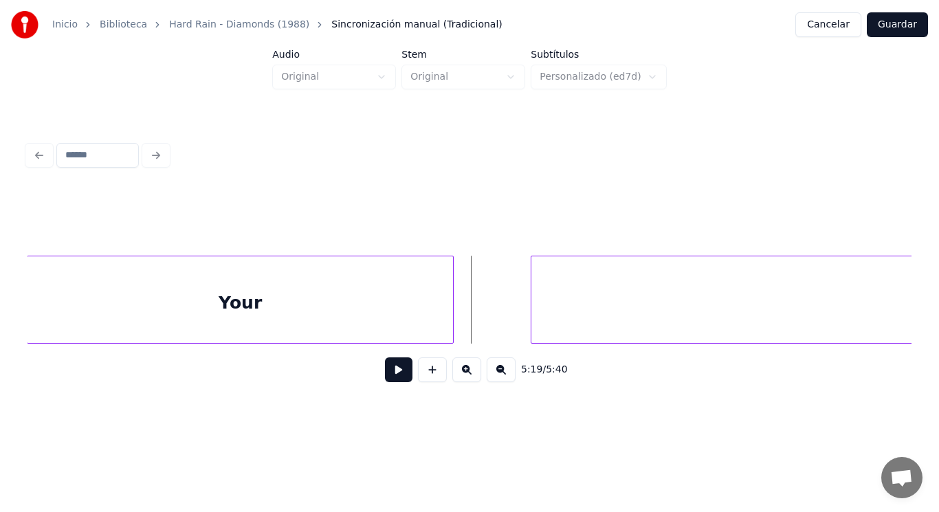
click at [431, 322] on div "Your" at bounding box center [239, 302] width 425 height 93
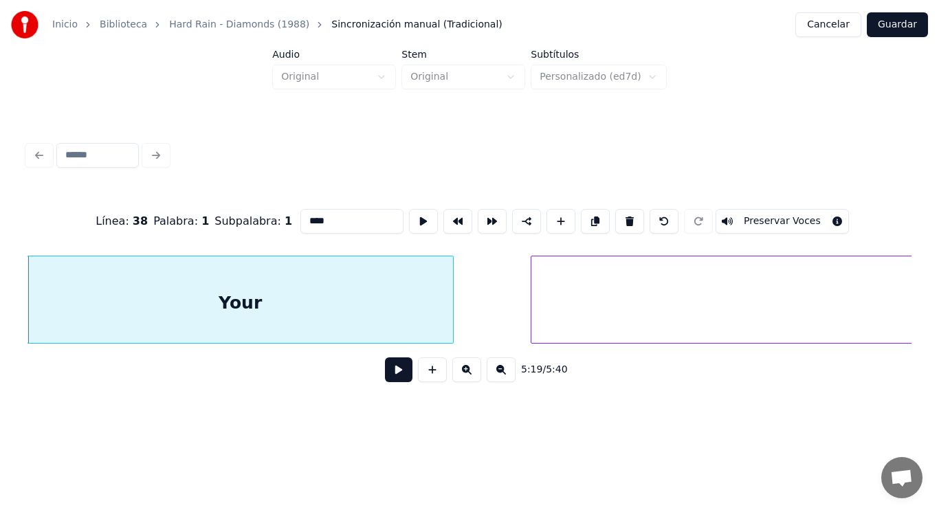
click at [389, 371] on button at bounding box center [398, 369] width 27 height 25
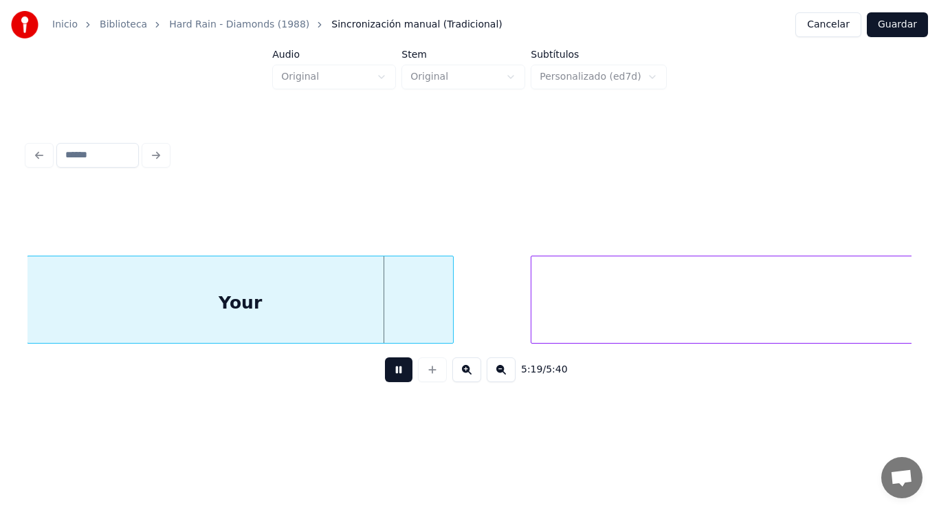
click at [389, 371] on button at bounding box center [398, 369] width 27 height 25
click at [407, 324] on div at bounding box center [405, 299] width 4 height 87
click at [386, 378] on button at bounding box center [398, 369] width 27 height 25
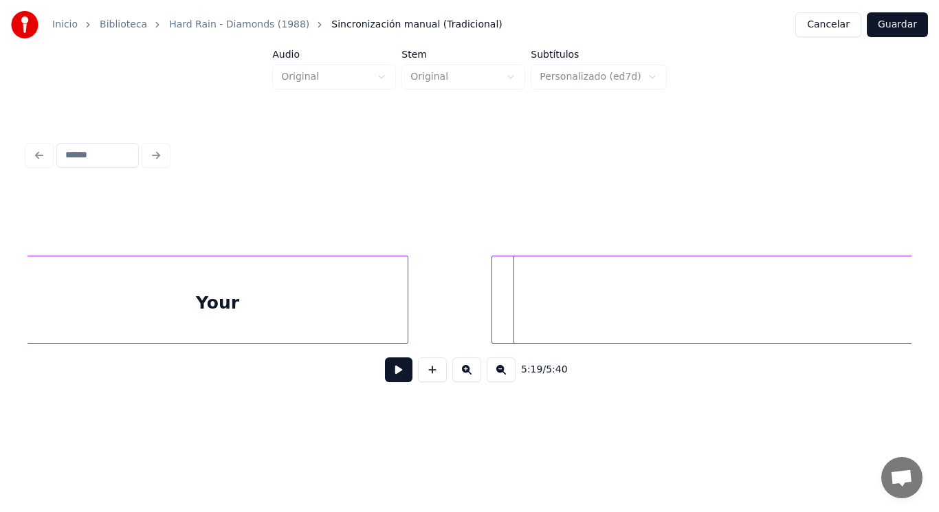
click at [496, 319] on div at bounding box center [494, 299] width 4 height 87
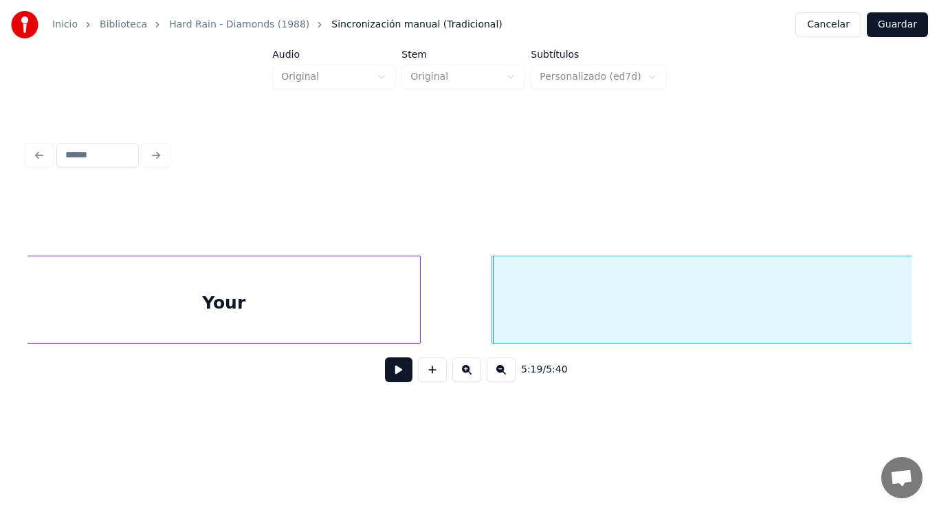
click at [416, 314] on div at bounding box center [418, 299] width 4 height 87
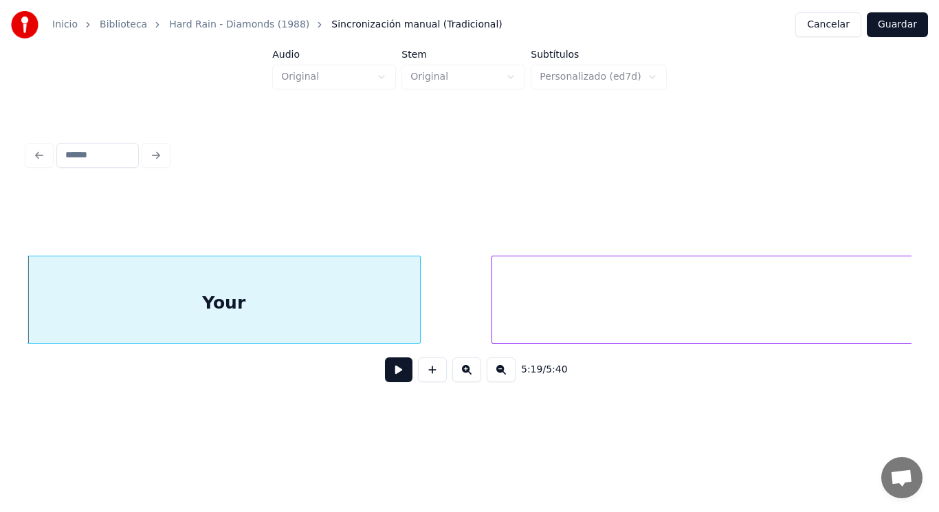
click at [387, 377] on button at bounding box center [398, 369] width 27 height 25
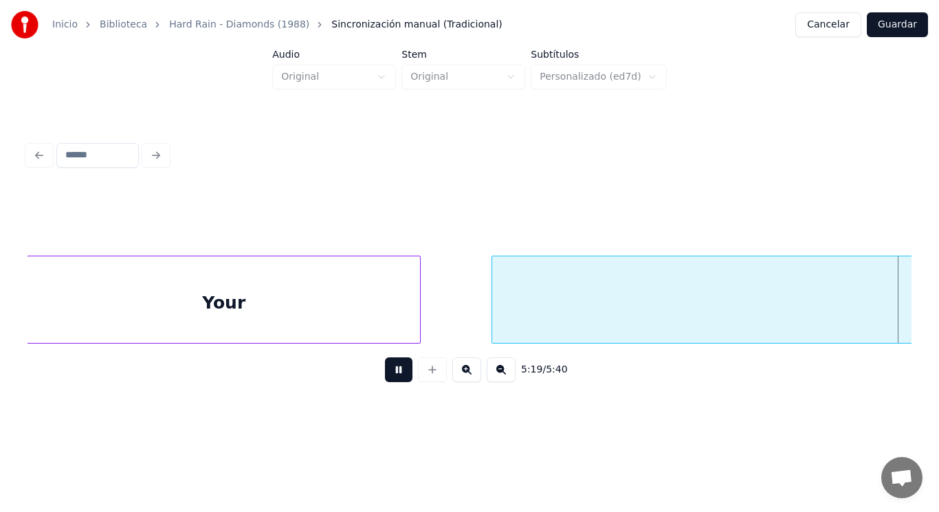
scroll to position [0, 307851]
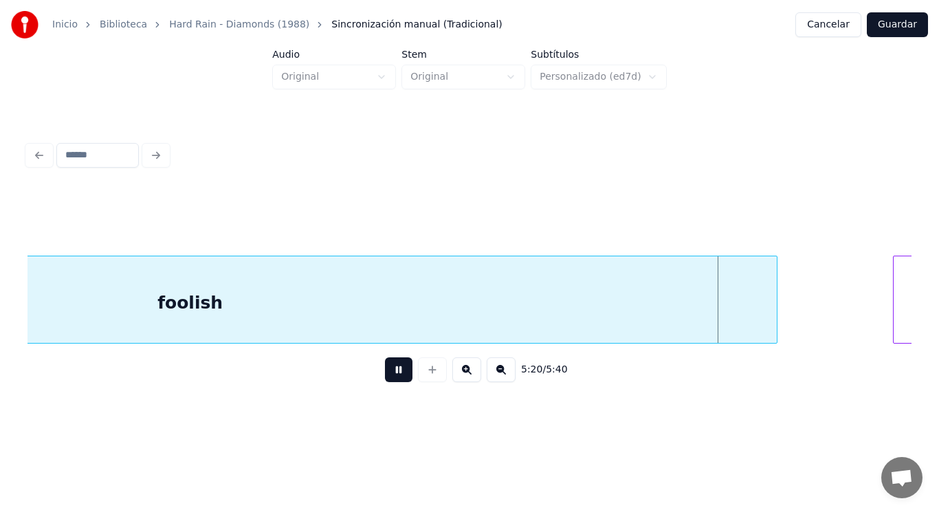
click at [387, 377] on button at bounding box center [398, 369] width 27 height 25
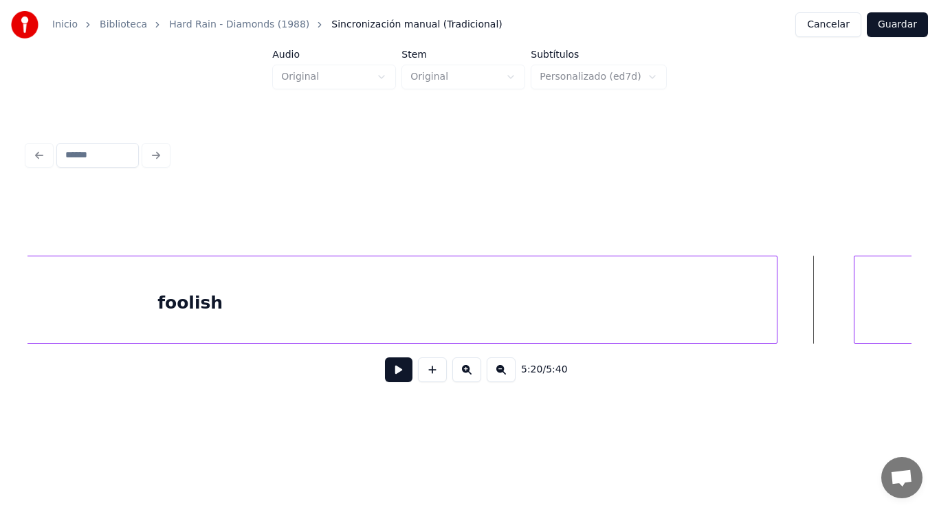
click at [854, 313] on div at bounding box center [856, 299] width 4 height 87
click at [385, 370] on button at bounding box center [398, 369] width 27 height 25
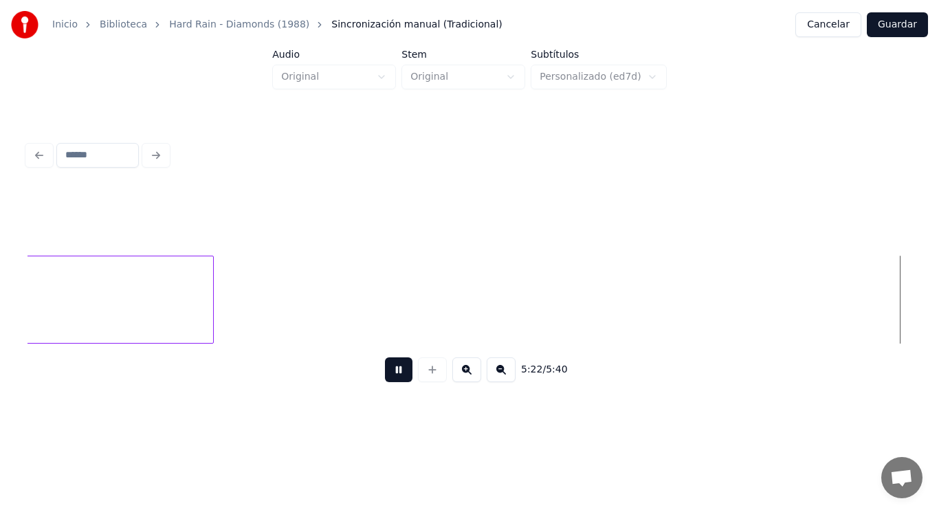
scroll to position [0, 310545]
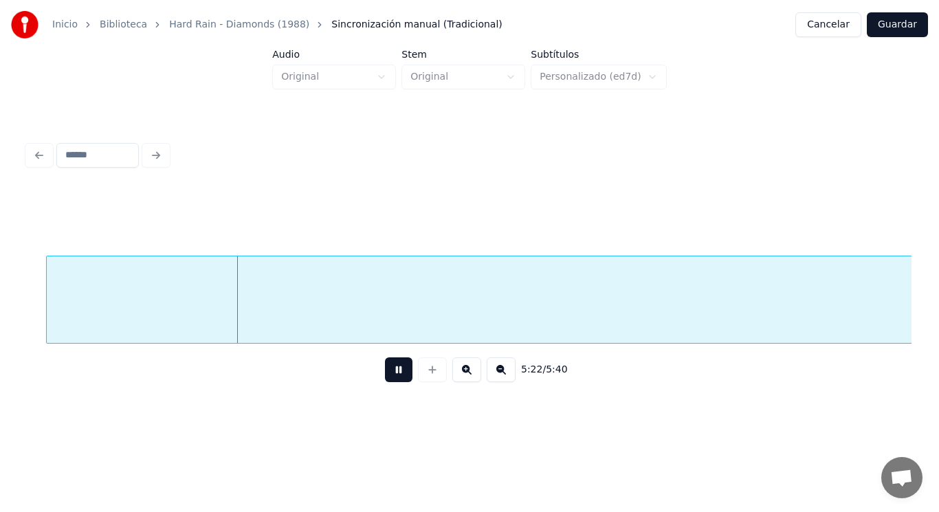
click at [385, 370] on button at bounding box center [398, 369] width 27 height 25
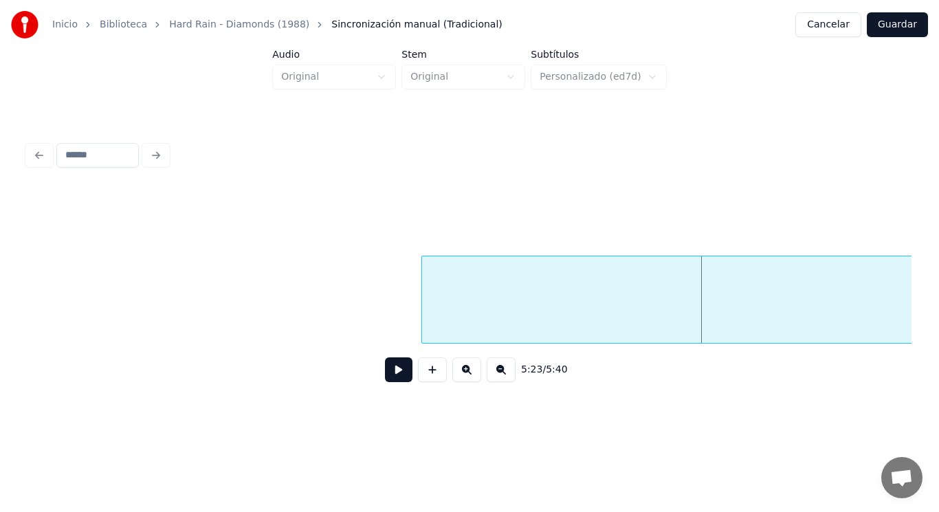
scroll to position [0, 310078]
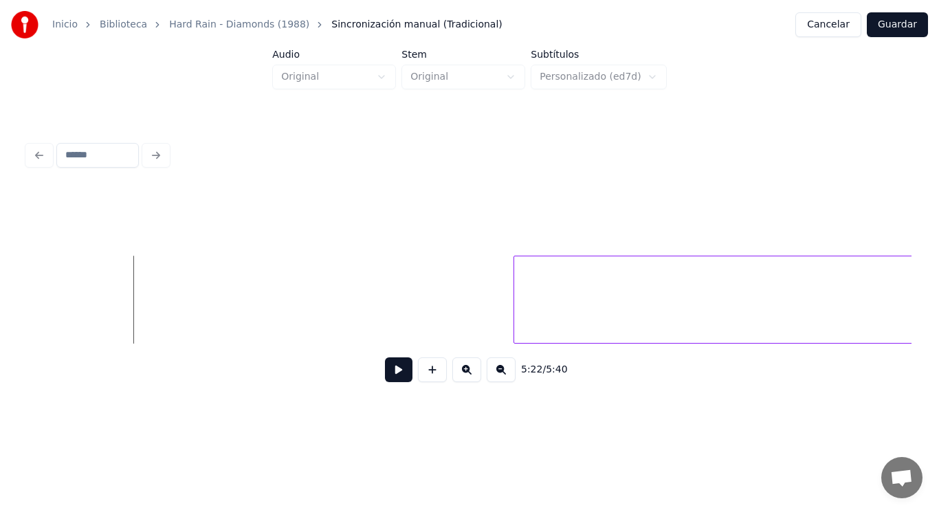
click at [385, 368] on button at bounding box center [398, 369] width 27 height 25
click at [344, 313] on div at bounding box center [346, 299] width 4 height 87
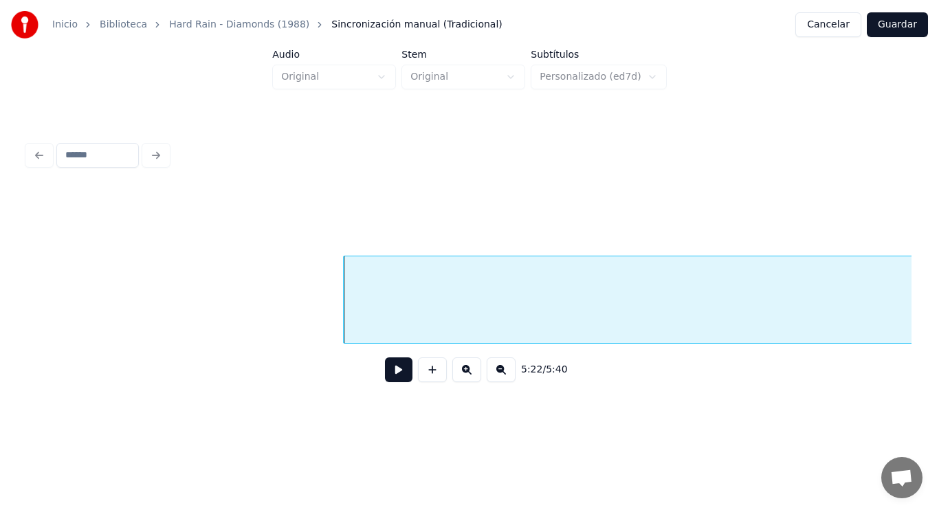
click at [386, 370] on button at bounding box center [398, 369] width 27 height 25
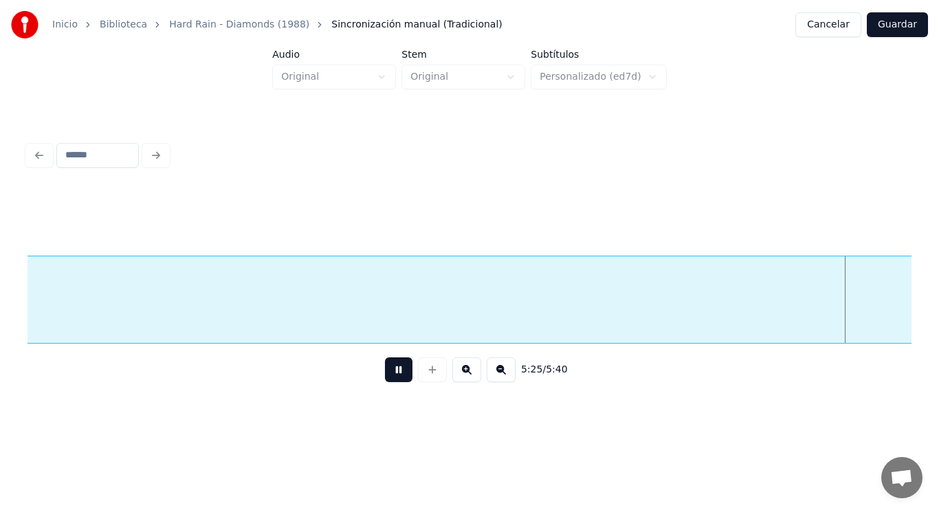
scroll to position [0, 313670]
click at [386, 370] on button at bounding box center [398, 369] width 27 height 25
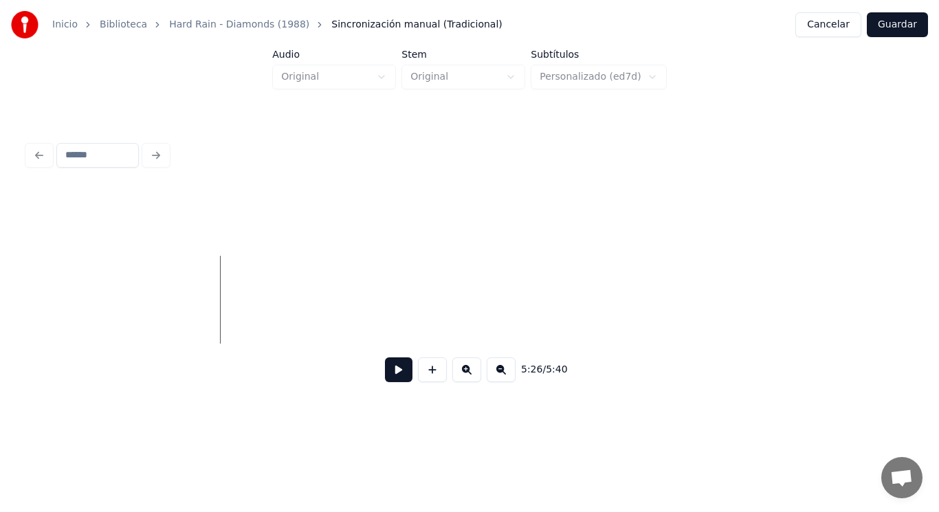
click at [0, 318] on div "Inicio Biblioteca Hard Rain - Diamonds (1988) Sincronización manual (Tradiciona…" at bounding box center [469, 209] width 939 height 419
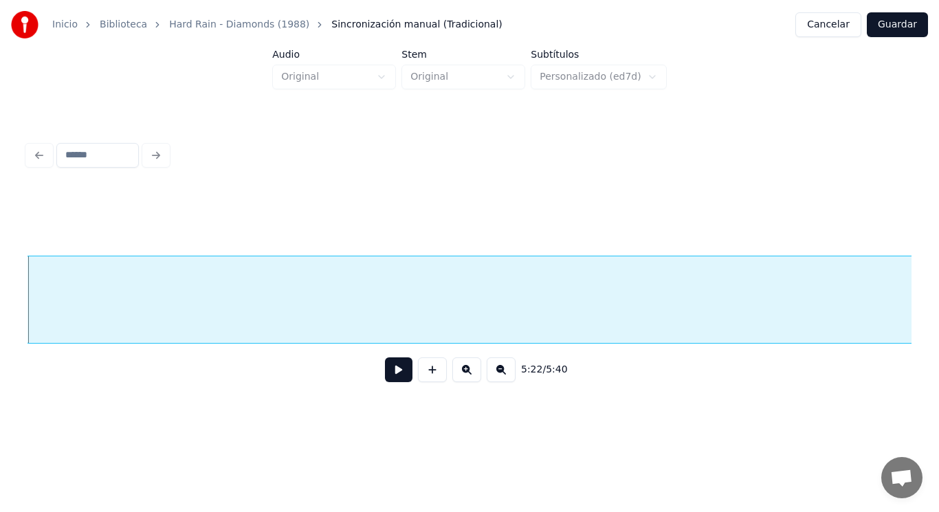
click at [391, 379] on button at bounding box center [398, 369] width 27 height 25
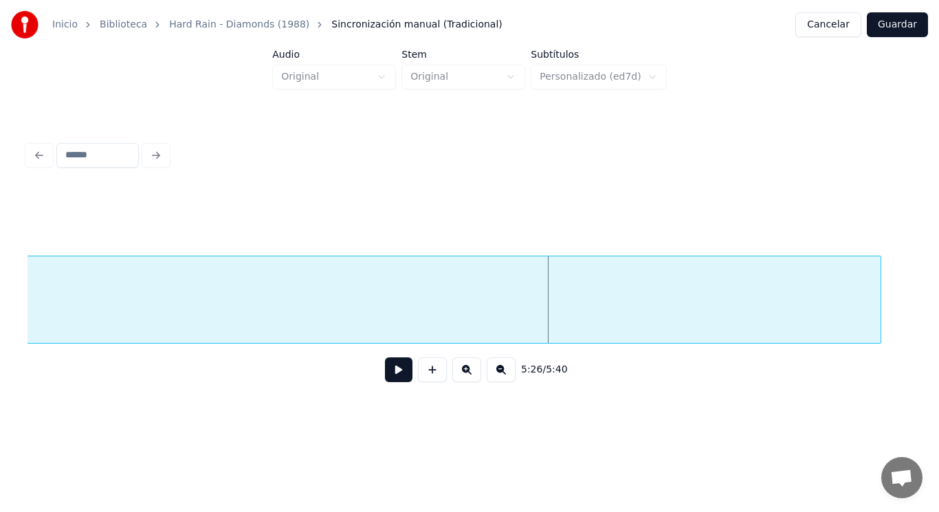
scroll to position [0, 313337]
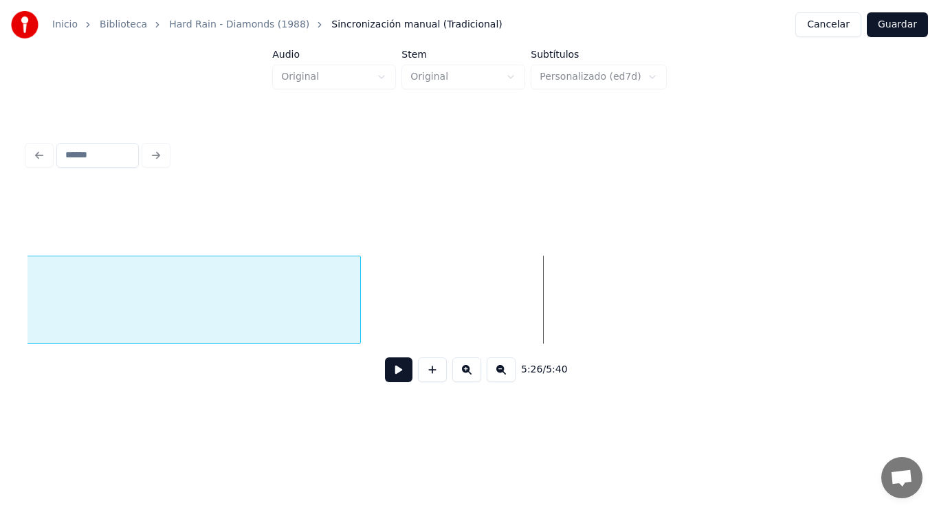
click at [357, 301] on div at bounding box center [358, 299] width 4 height 87
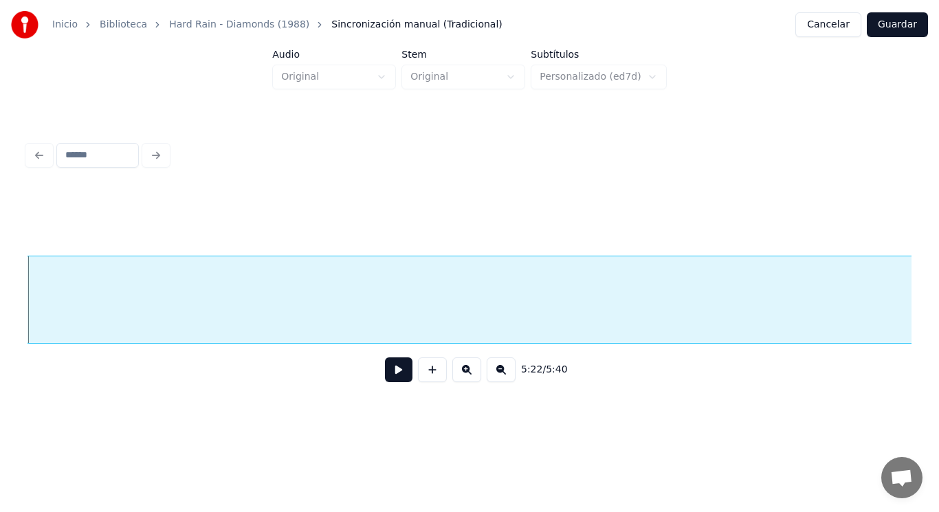
click at [390, 375] on button at bounding box center [398, 369] width 27 height 25
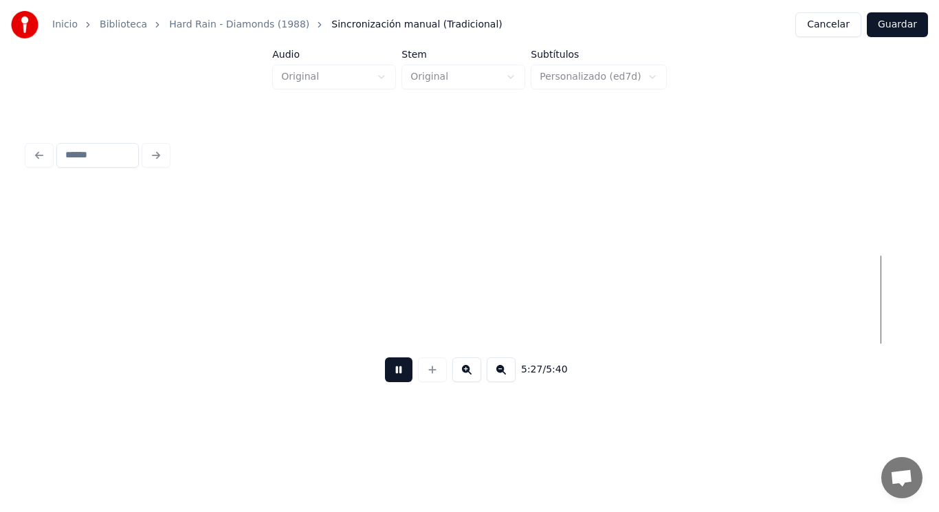
scroll to position [0, 314875]
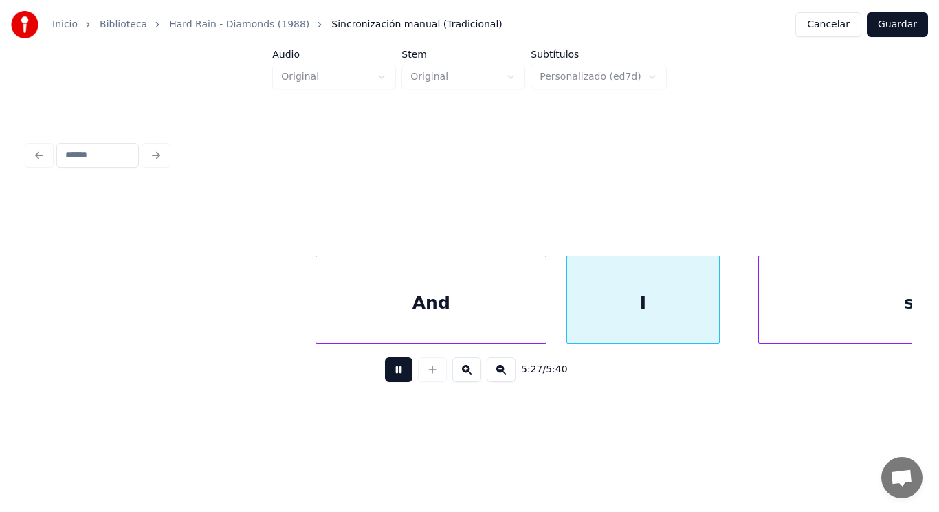
click at [390, 375] on button at bounding box center [398, 369] width 27 height 25
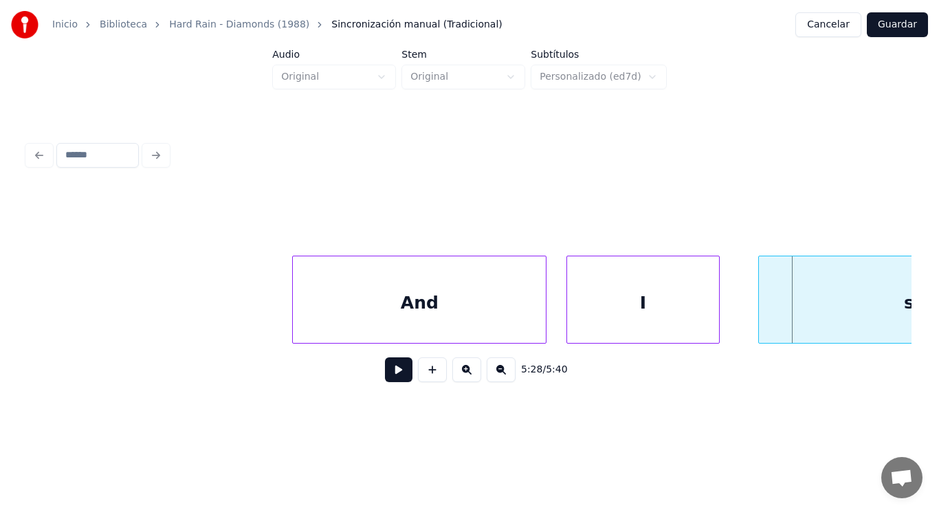
click at [293, 315] on div at bounding box center [295, 299] width 4 height 87
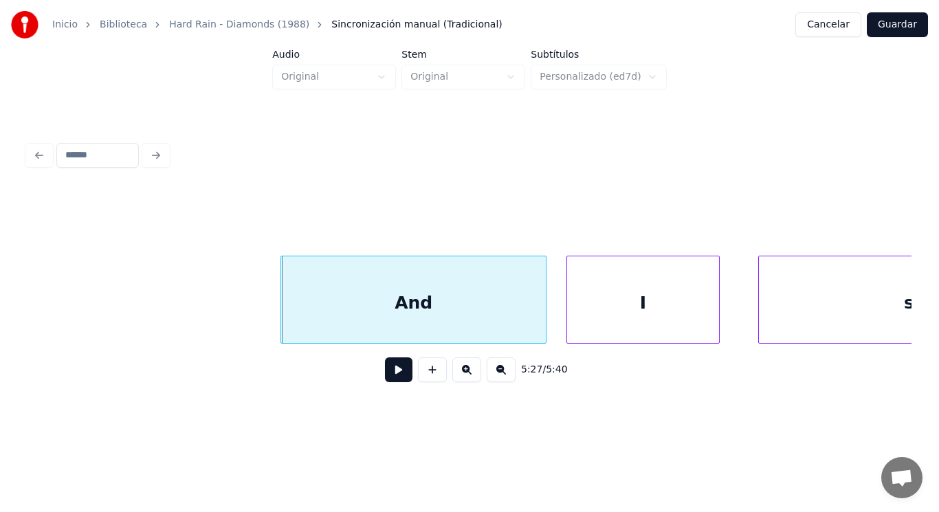
click at [397, 370] on button at bounding box center [398, 369] width 27 height 25
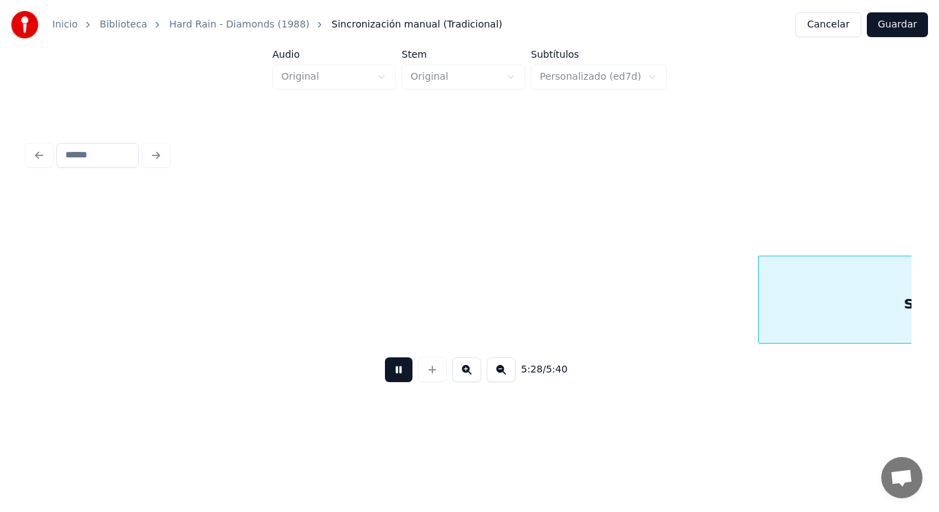
scroll to position [0, 315768]
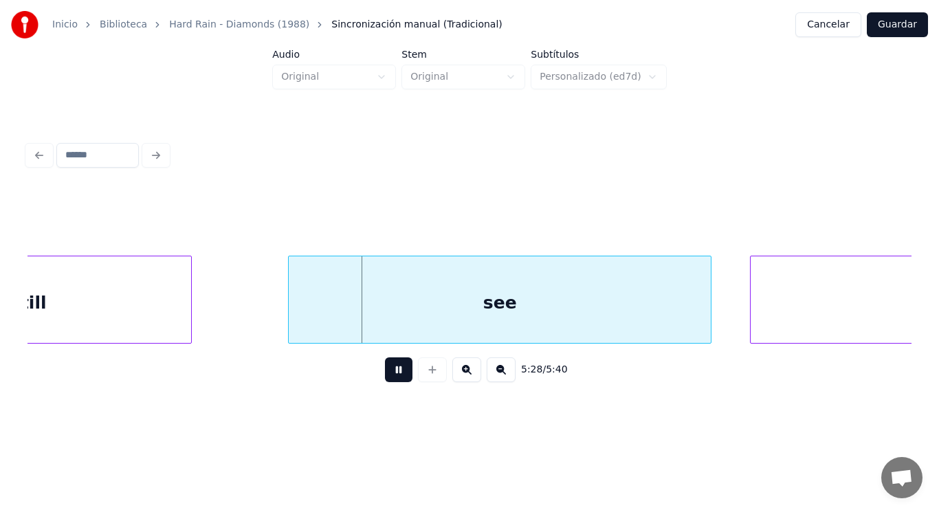
click at [397, 370] on button at bounding box center [398, 369] width 27 height 25
click at [121, 313] on div "still" at bounding box center [28, 302] width 326 height 93
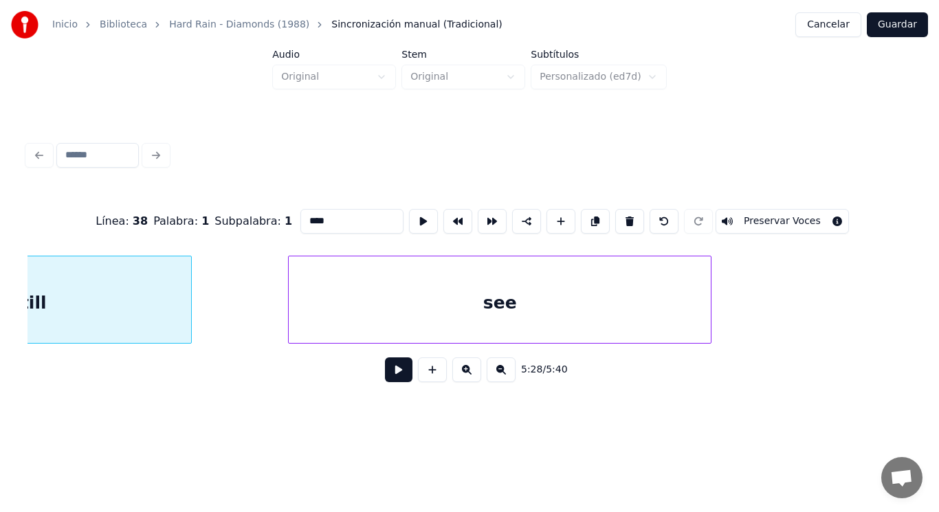
type input "*****"
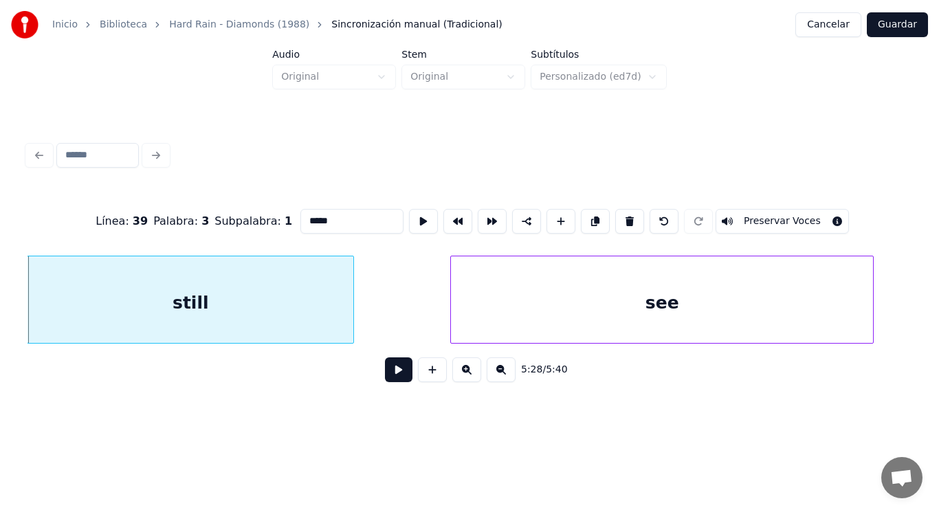
click at [401, 377] on button at bounding box center [398, 369] width 27 height 25
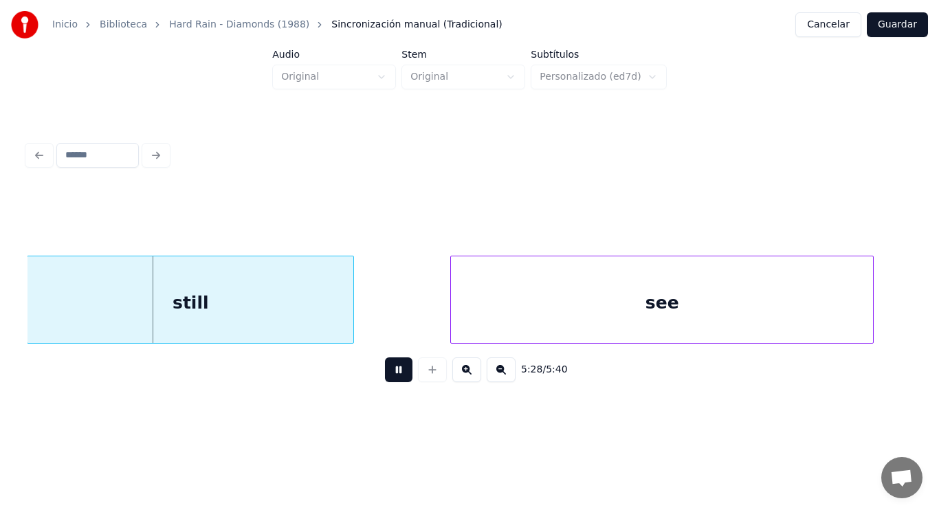
click at [401, 377] on button at bounding box center [398, 369] width 27 height 25
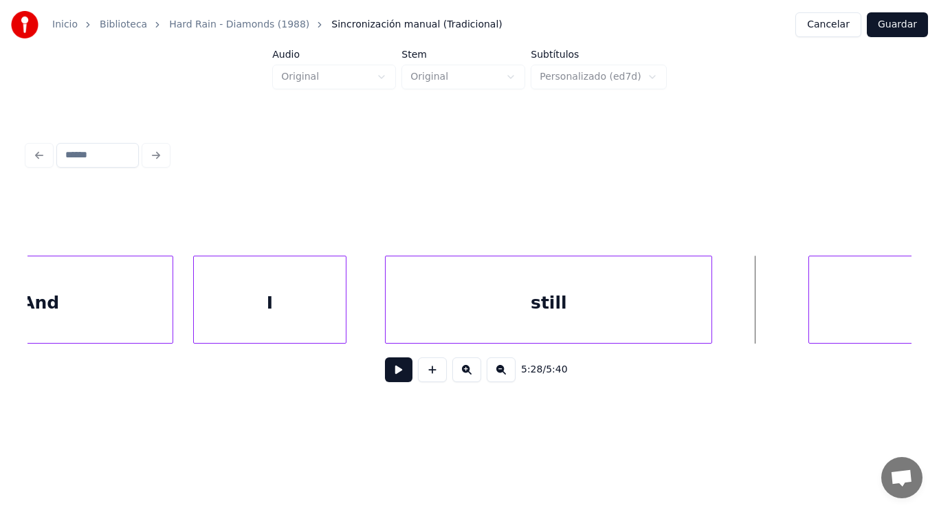
scroll to position [0, 315221]
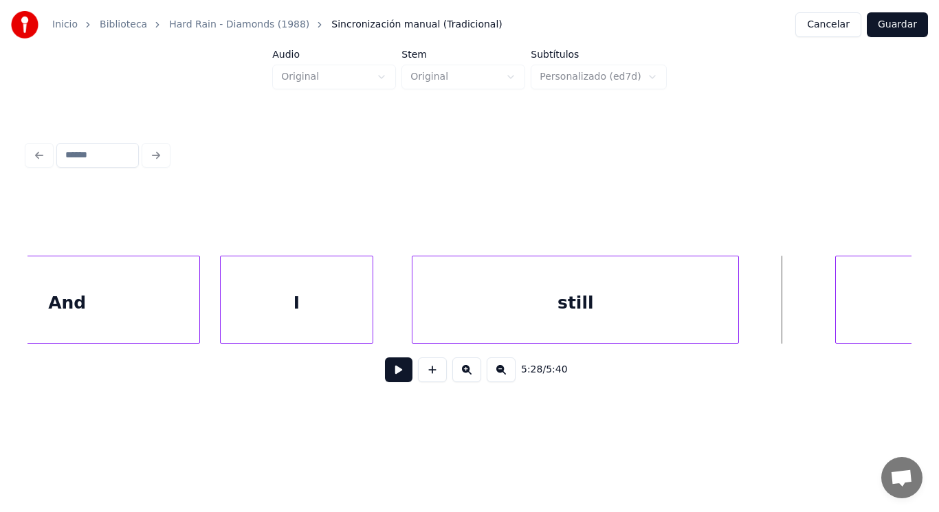
click at [276, 318] on div "I" at bounding box center [297, 302] width 153 height 93
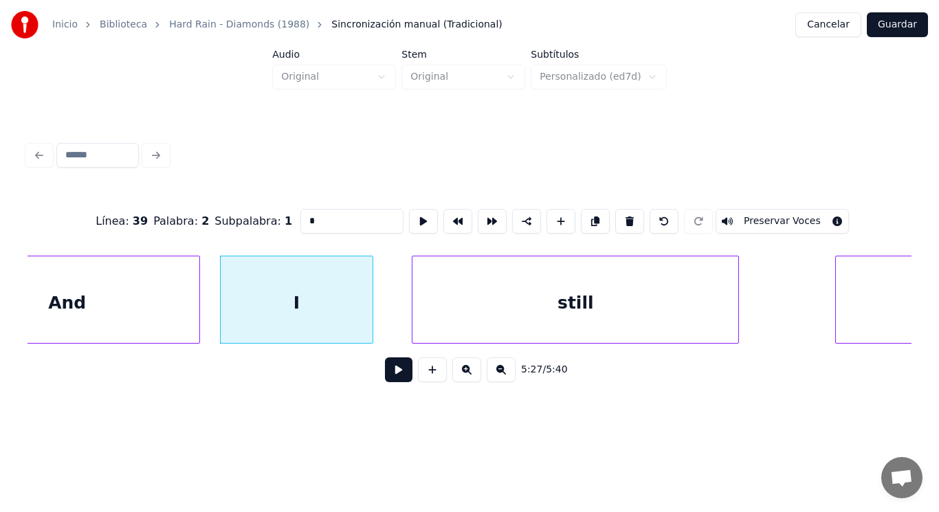
click at [392, 379] on button at bounding box center [398, 369] width 27 height 25
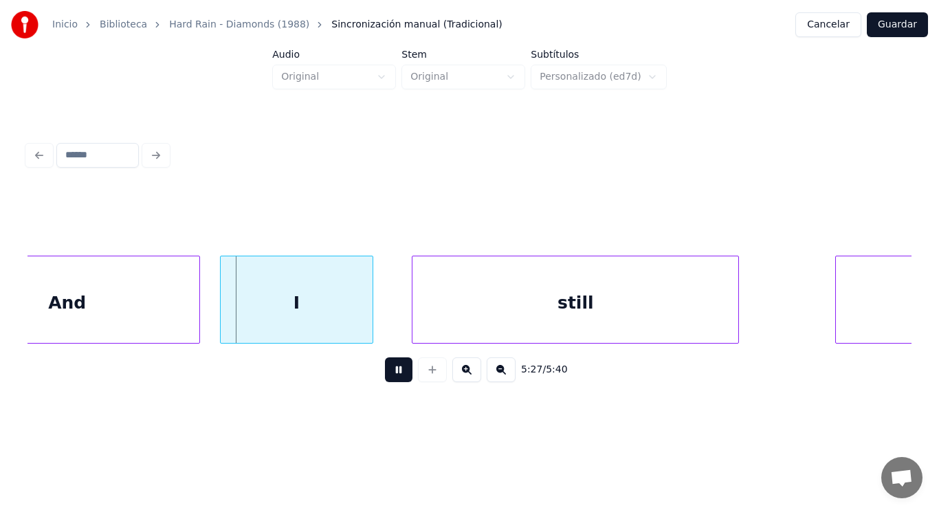
click at [392, 379] on button at bounding box center [398, 369] width 27 height 25
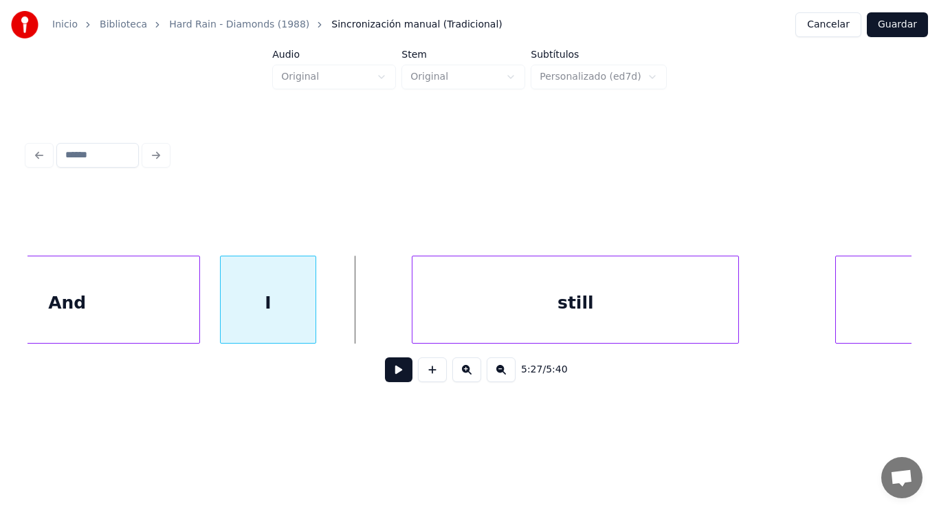
click at [313, 323] on div at bounding box center [313, 299] width 4 height 87
click at [347, 318] on div at bounding box center [348, 299] width 4 height 87
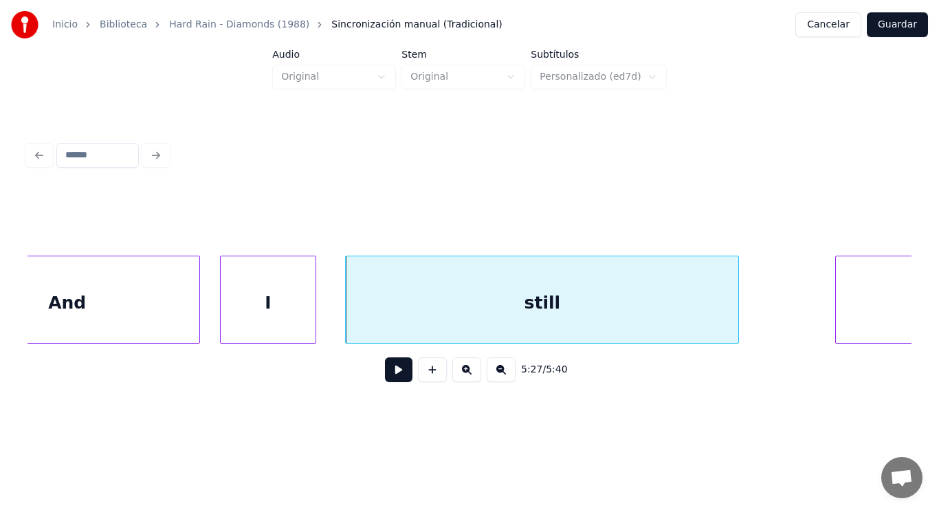
click at [385, 369] on button at bounding box center [398, 369] width 27 height 25
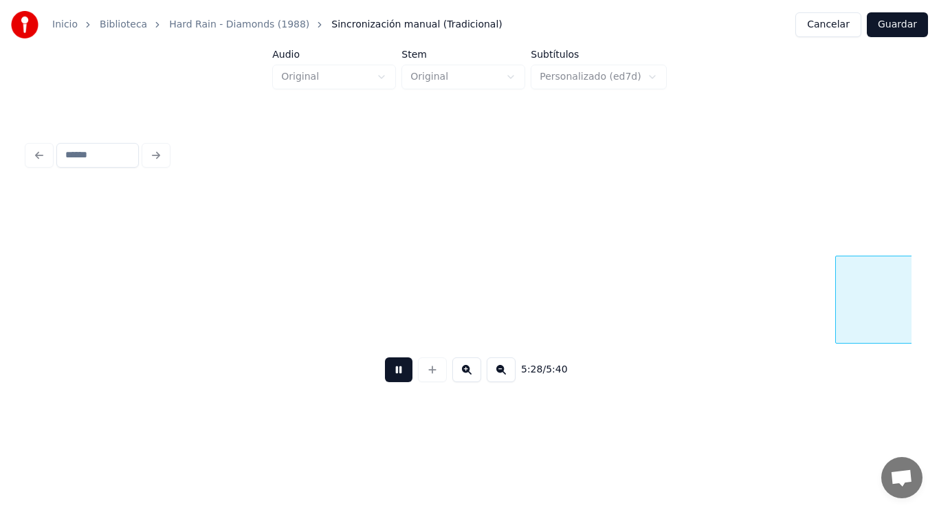
scroll to position [0, 316111]
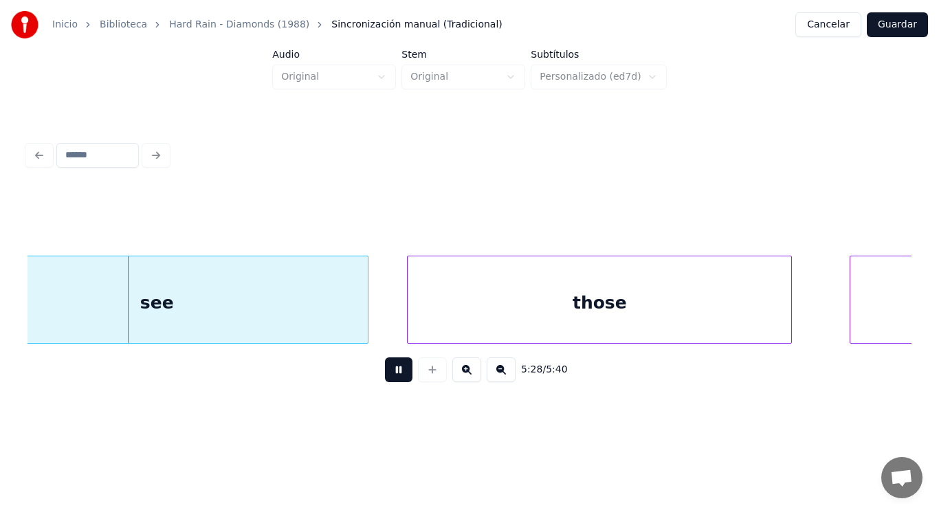
click at [385, 369] on button at bounding box center [398, 369] width 27 height 25
click at [262, 319] on div "see" at bounding box center [157, 302] width 422 height 93
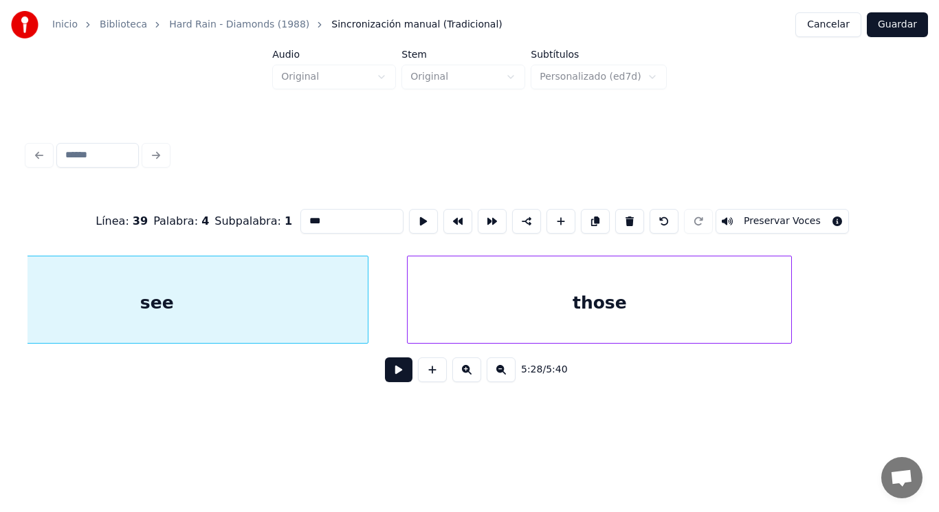
scroll to position [0, 316029]
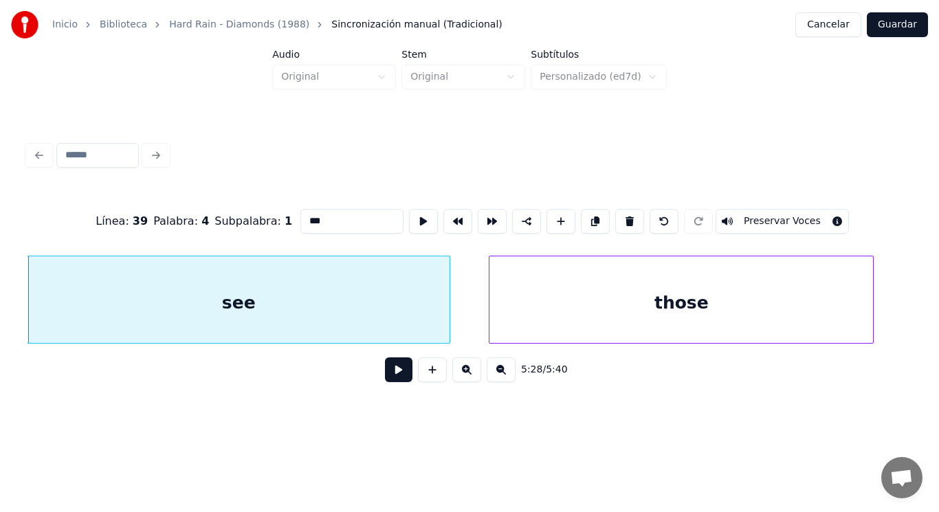
click at [392, 382] on button at bounding box center [398, 369] width 27 height 25
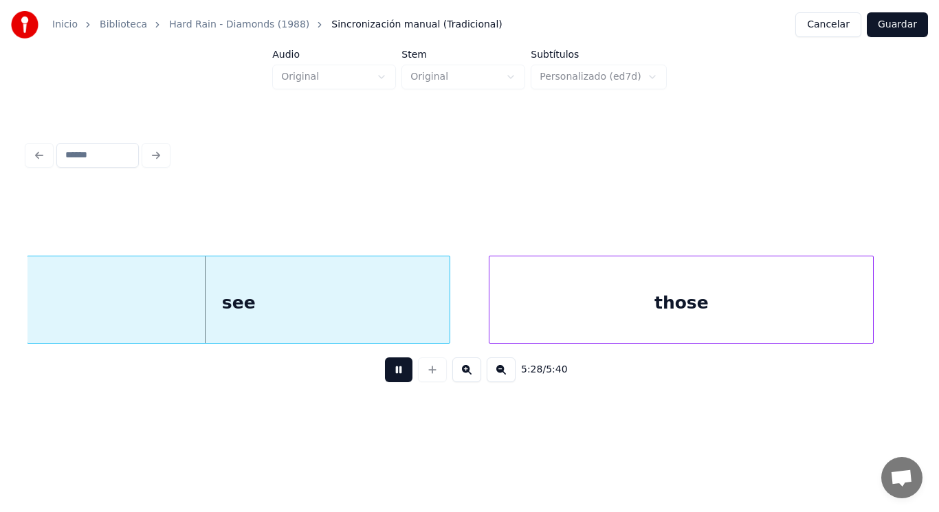
click at [392, 382] on button at bounding box center [398, 369] width 27 height 25
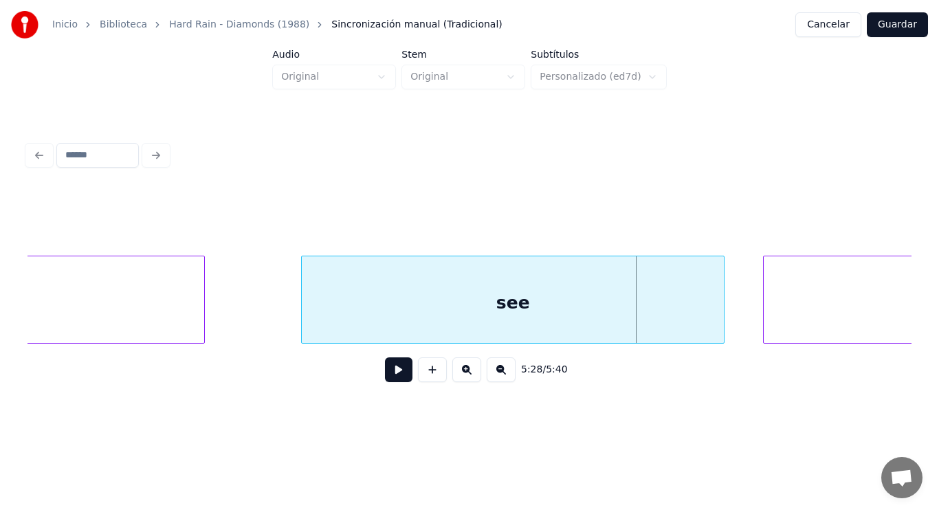
scroll to position [0, 315754]
click at [258, 316] on div at bounding box center [256, 299] width 4 height 87
click at [386, 379] on button at bounding box center [398, 369] width 27 height 25
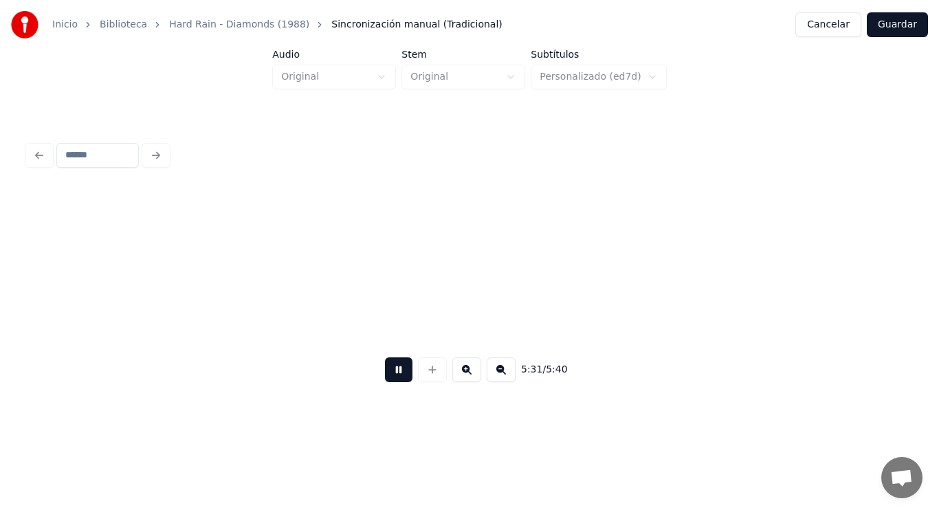
scroll to position [0, 319331]
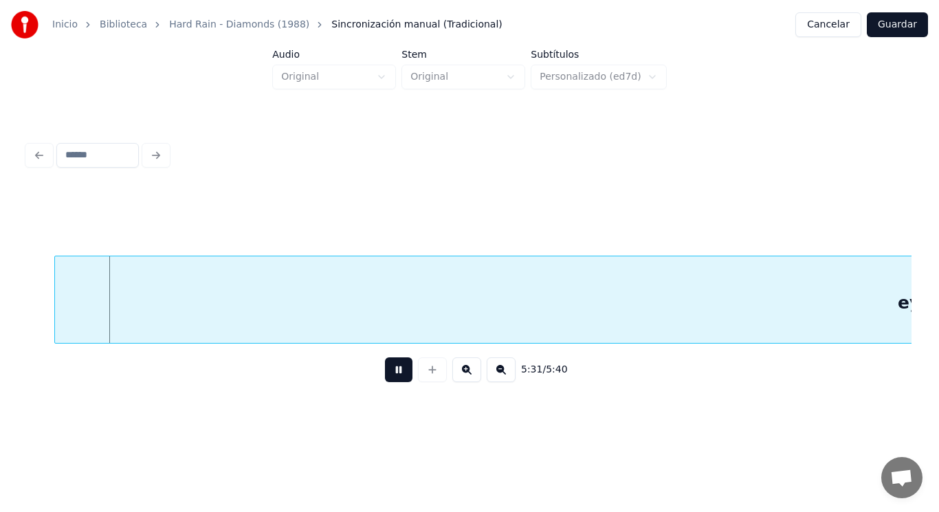
click at [386, 379] on button at bounding box center [398, 369] width 27 height 25
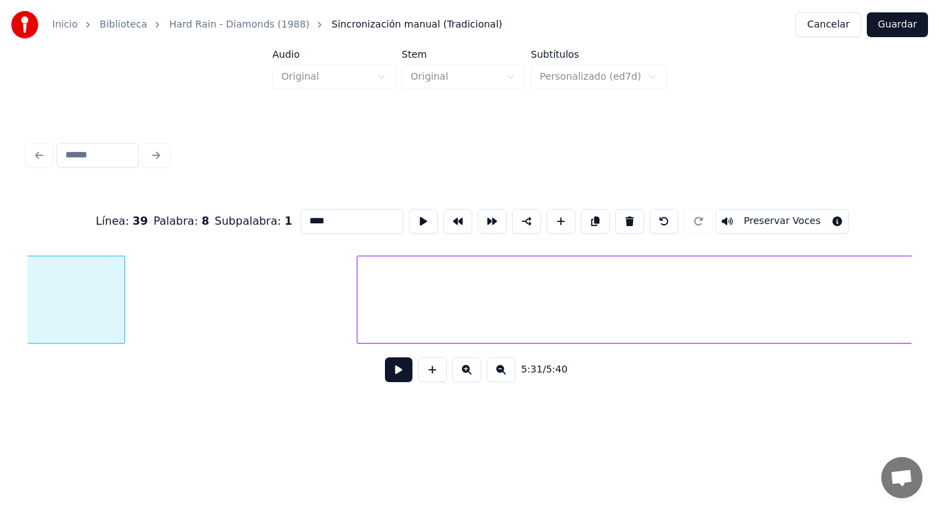
scroll to position [0, 318704]
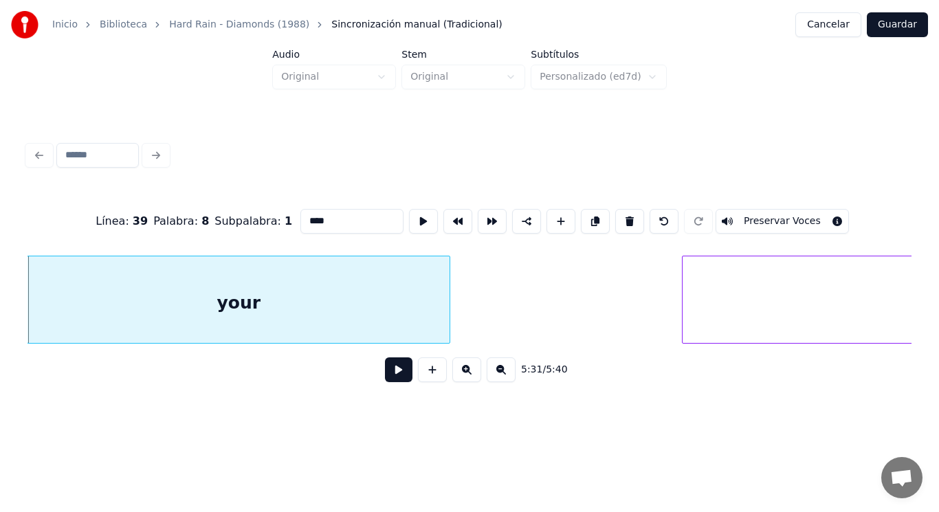
click at [389, 373] on button at bounding box center [398, 369] width 27 height 25
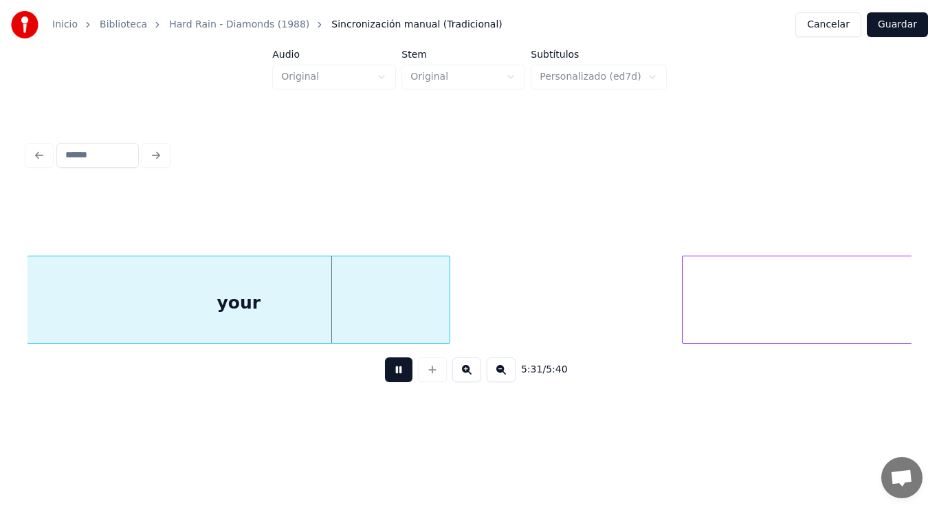
click at [389, 373] on button at bounding box center [398, 369] width 27 height 25
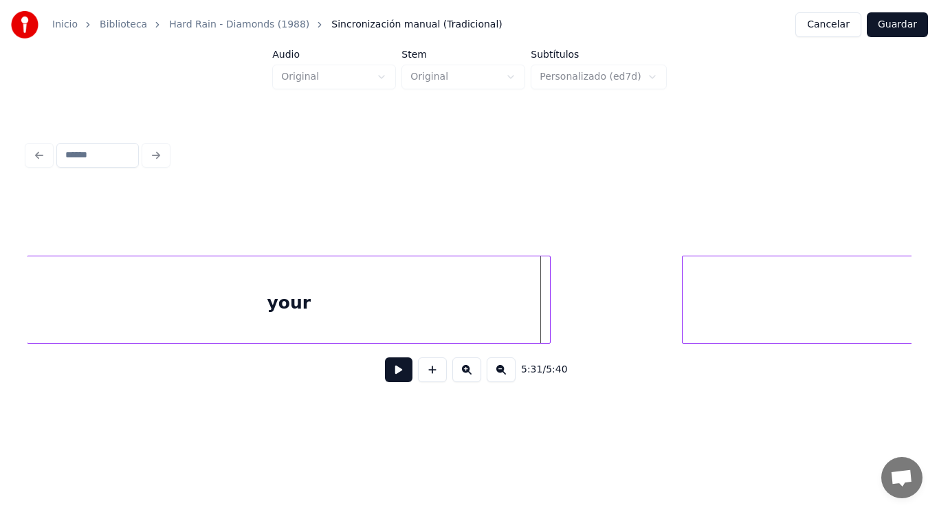
click at [548, 309] on div at bounding box center [548, 299] width 4 height 87
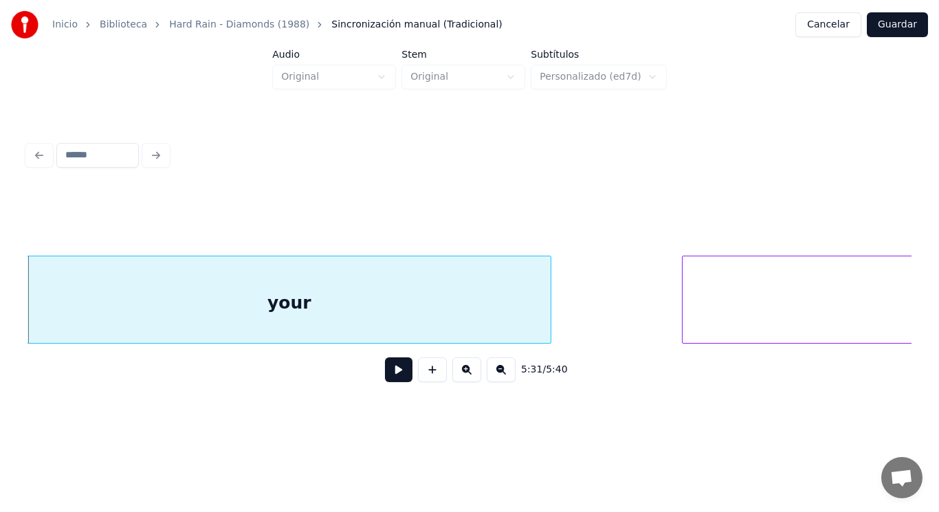
click at [390, 370] on button at bounding box center [398, 369] width 27 height 25
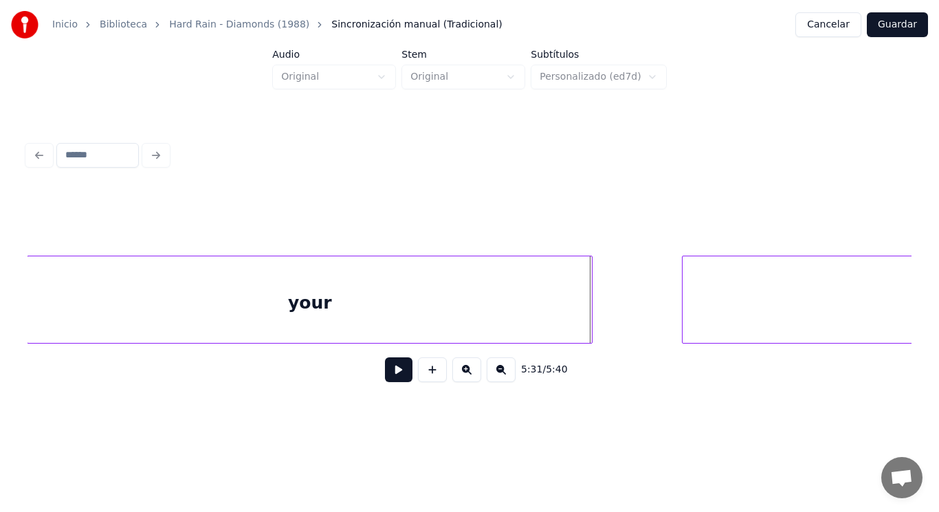
click at [590, 315] on div at bounding box center [590, 299] width 4 height 87
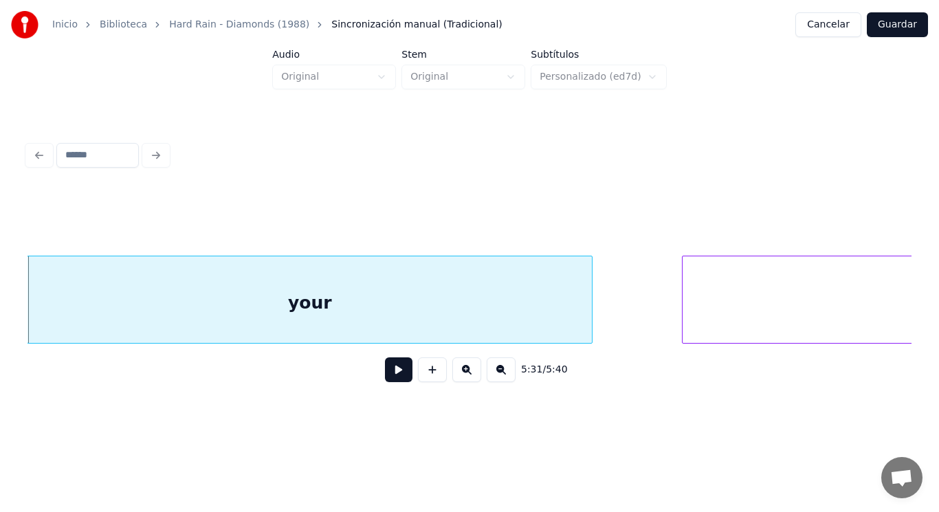
click at [390, 374] on button at bounding box center [398, 369] width 27 height 25
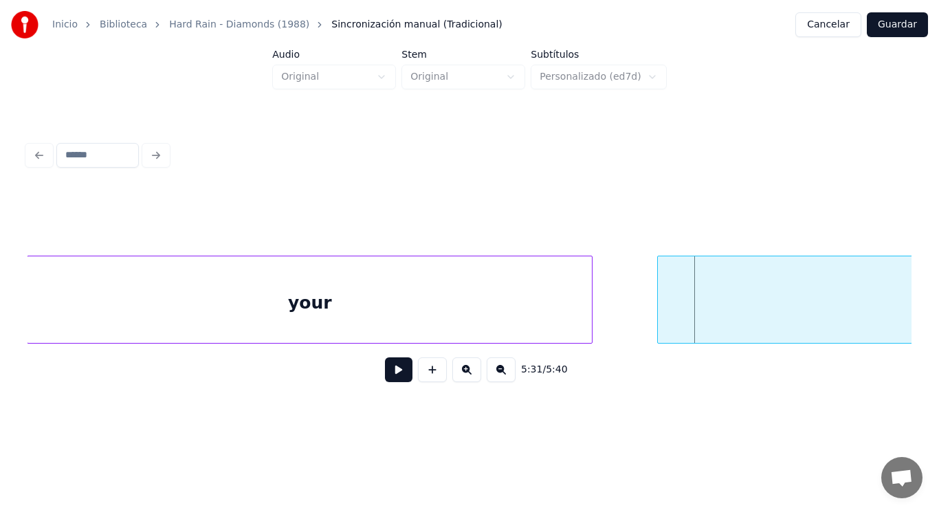
click at [658, 315] on div at bounding box center [660, 299] width 4 height 87
click at [391, 374] on button at bounding box center [398, 369] width 27 height 25
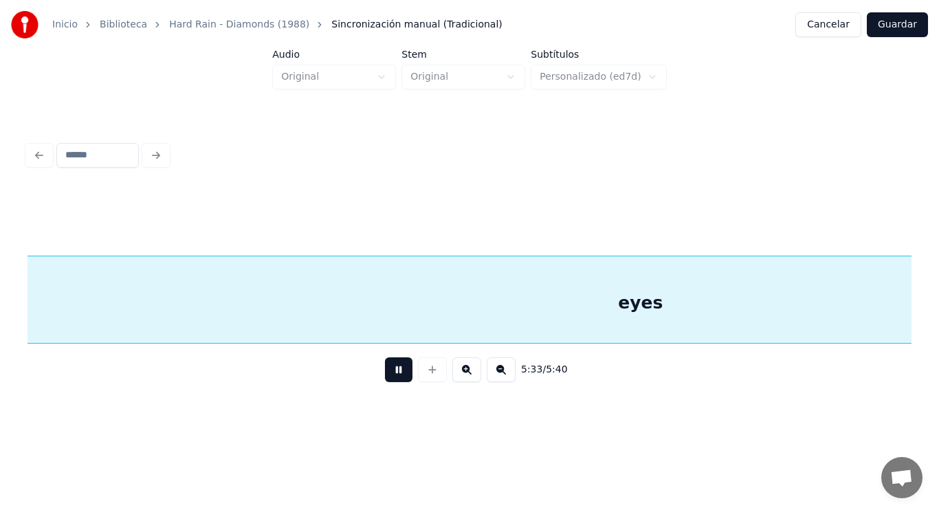
scroll to position [0, 320485]
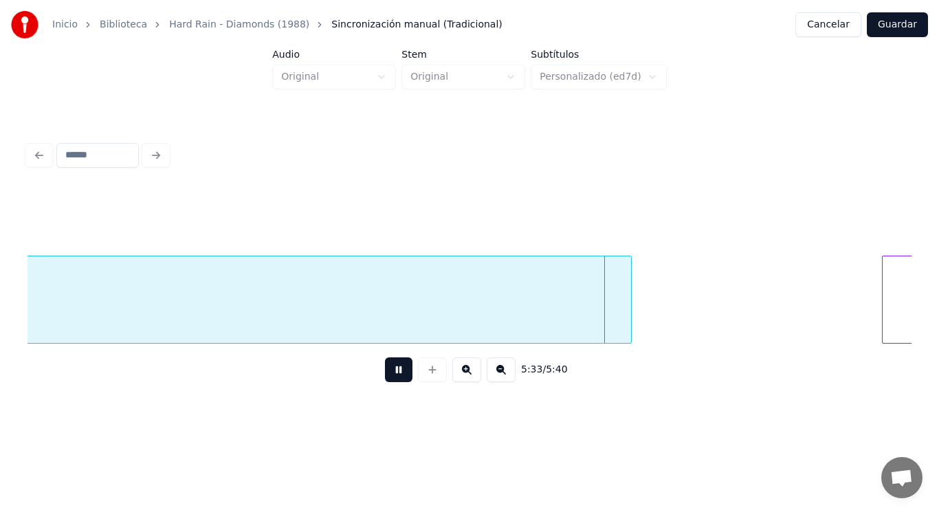
click at [391, 374] on button at bounding box center [398, 369] width 27 height 25
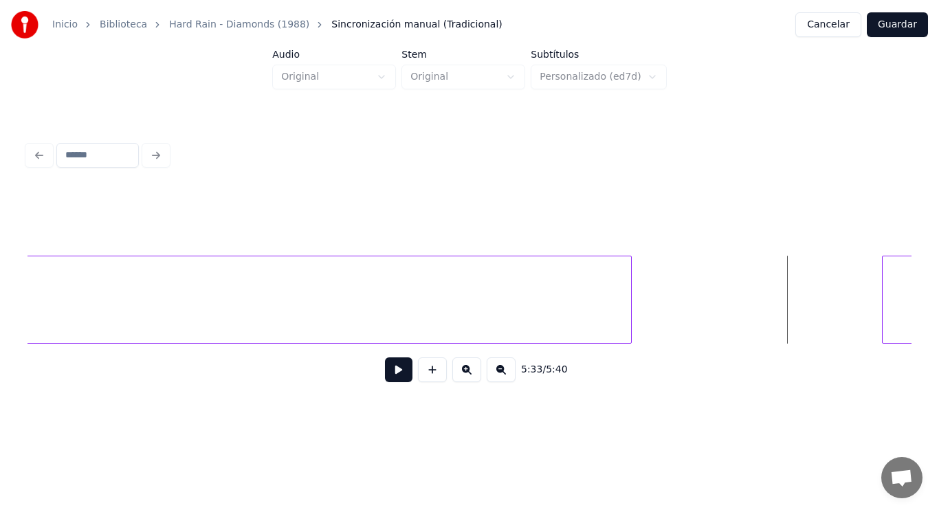
click at [391, 374] on button at bounding box center [398, 369] width 27 height 25
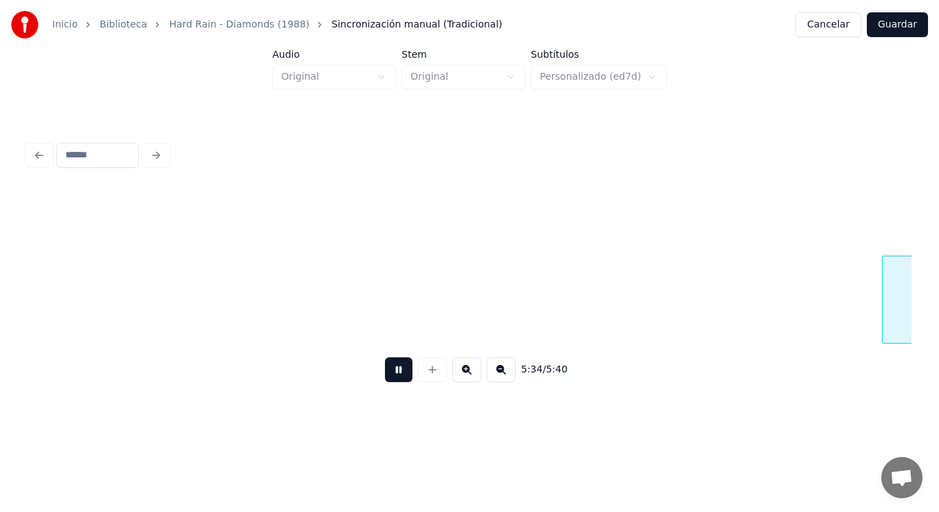
scroll to position [0, 321378]
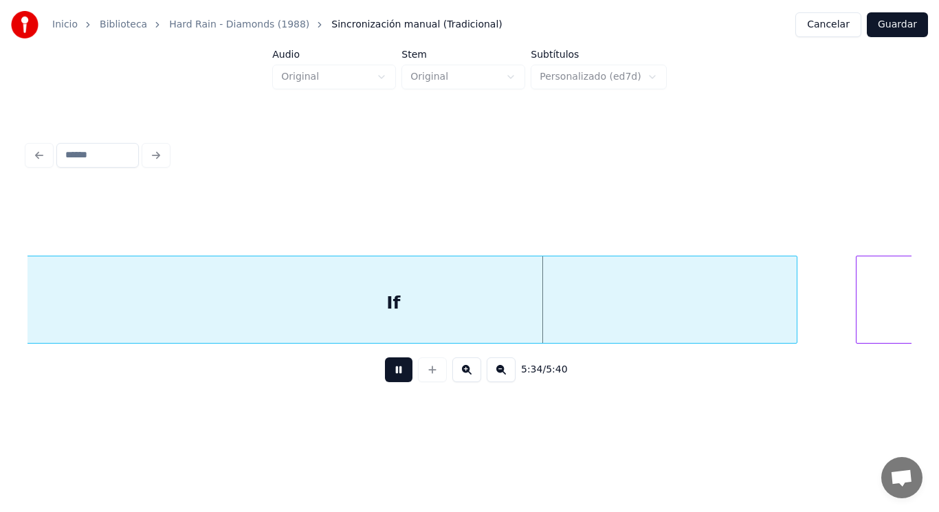
click at [391, 374] on button at bounding box center [398, 369] width 27 height 25
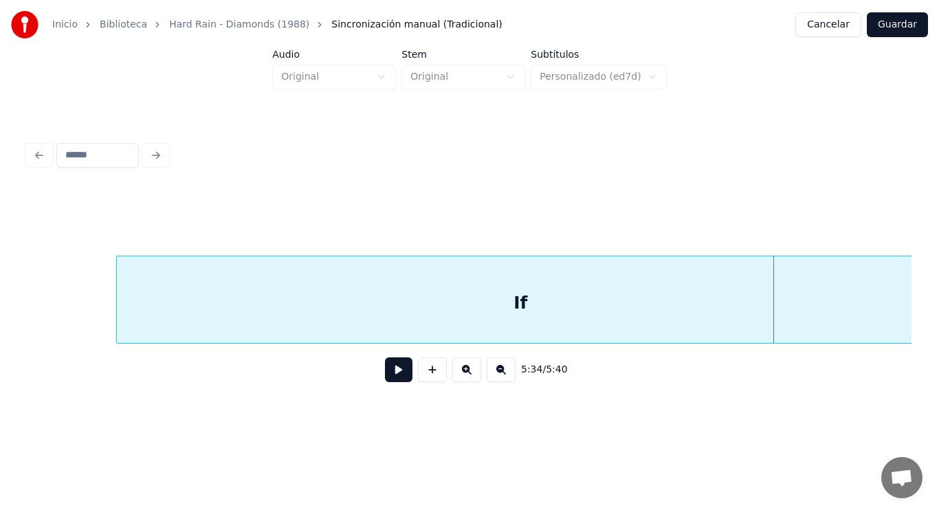
scroll to position [0, 321213]
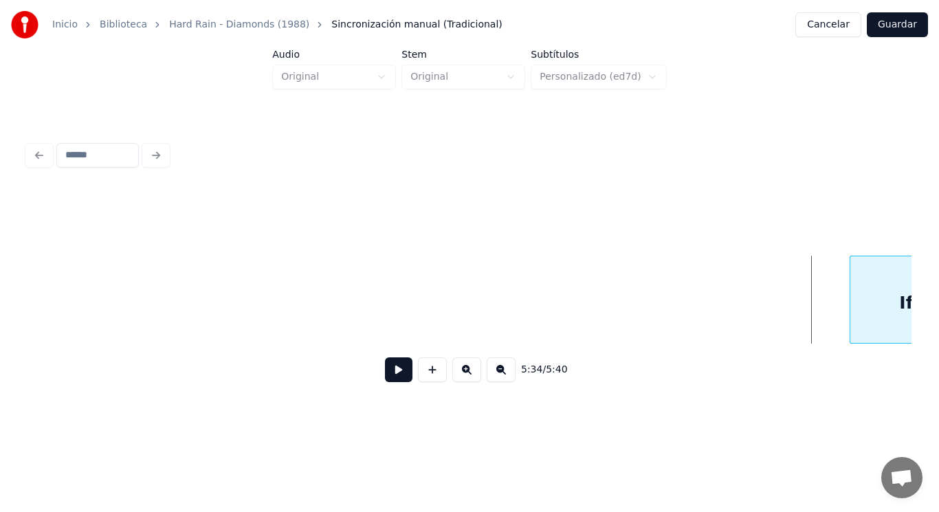
click at [851, 305] on div at bounding box center [852, 299] width 4 height 87
click at [386, 377] on button at bounding box center [398, 369] width 27 height 25
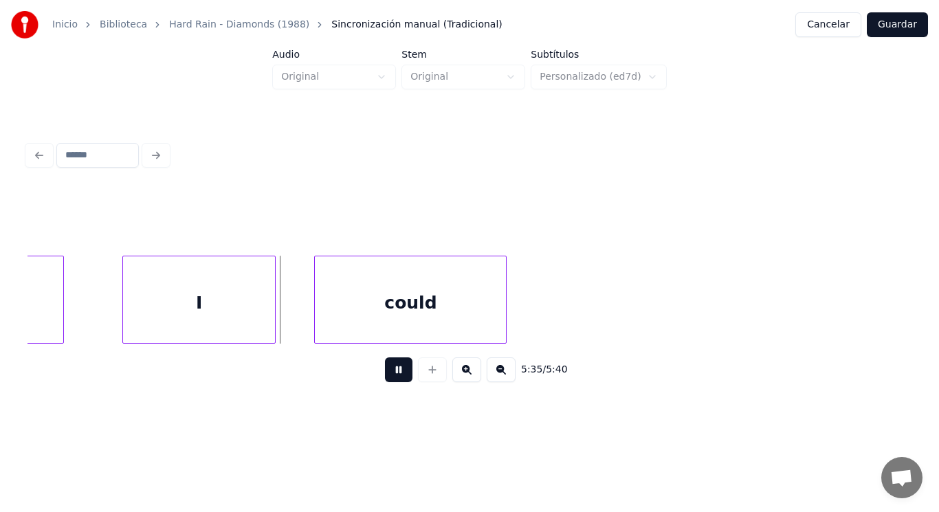
click at [386, 377] on button at bounding box center [398, 369] width 27 height 25
click at [155, 309] on div "I" at bounding box center [199, 302] width 153 height 93
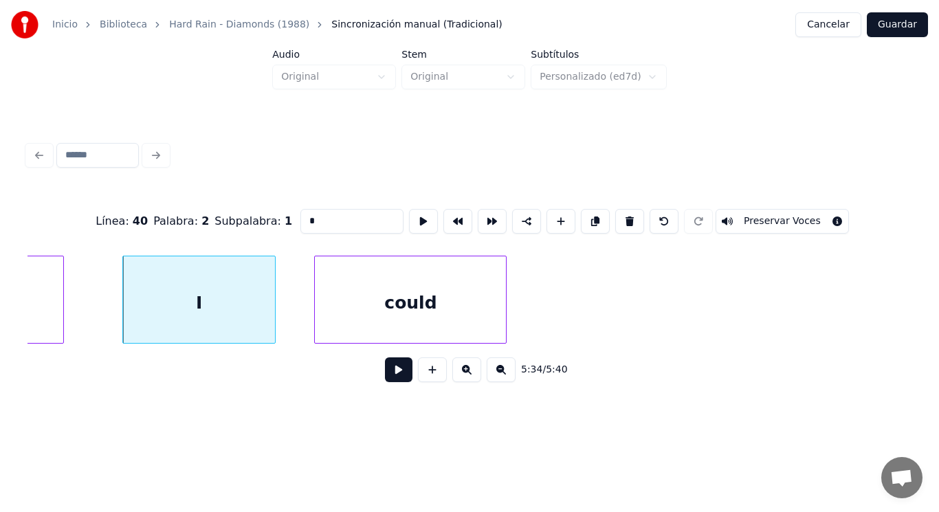
click at [385, 372] on button at bounding box center [398, 369] width 27 height 25
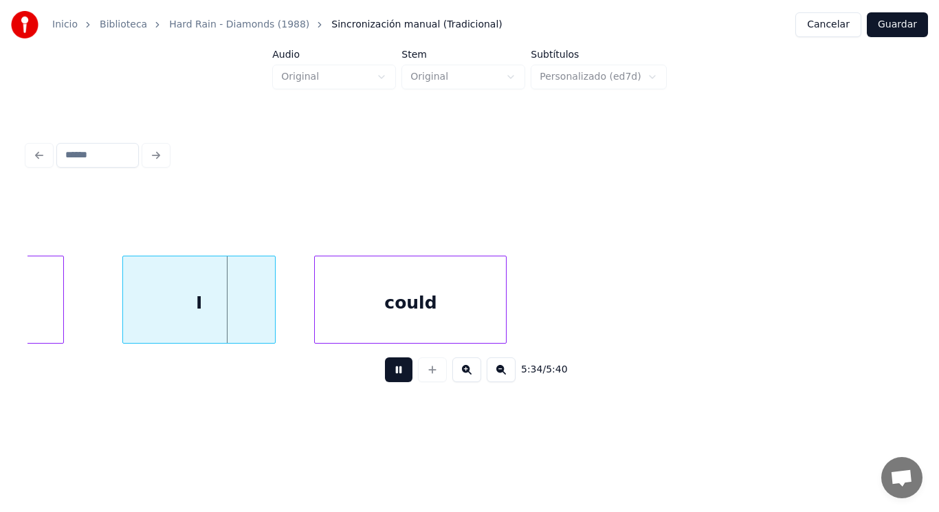
click at [385, 372] on button at bounding box center [398, 369] width 27 height 25
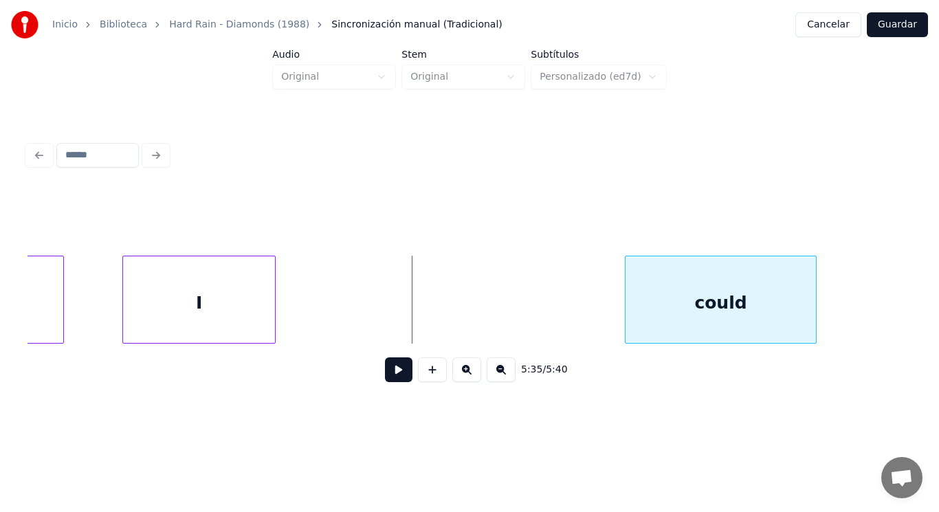
click at [667, 313] on div "could" at bounding box center [720, 302] width 191 height 93
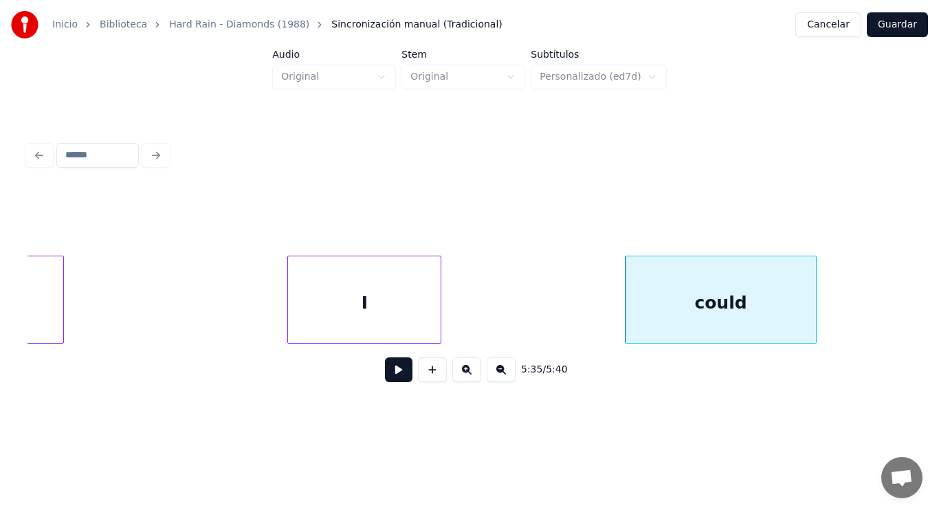
click at [373, 302] on div "I" at bounding box center [364, 302] width 153 height 93
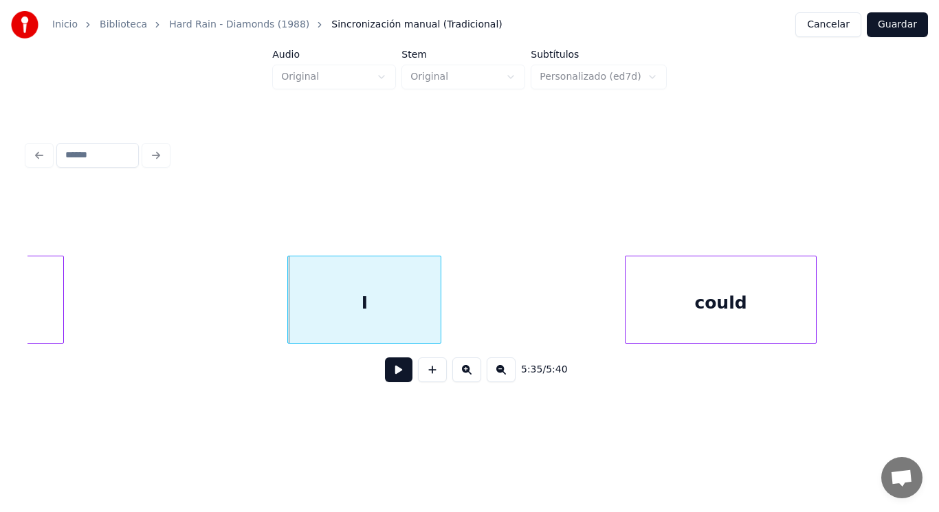
scroll to position [0, 322038]
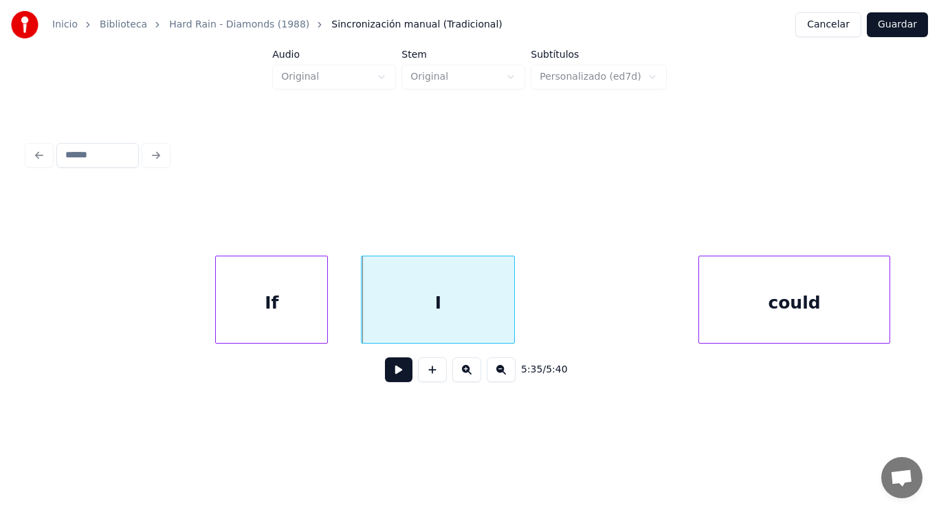
click at [223, 291] on div "If" at bounding box center [271, 302] width 111 height 93
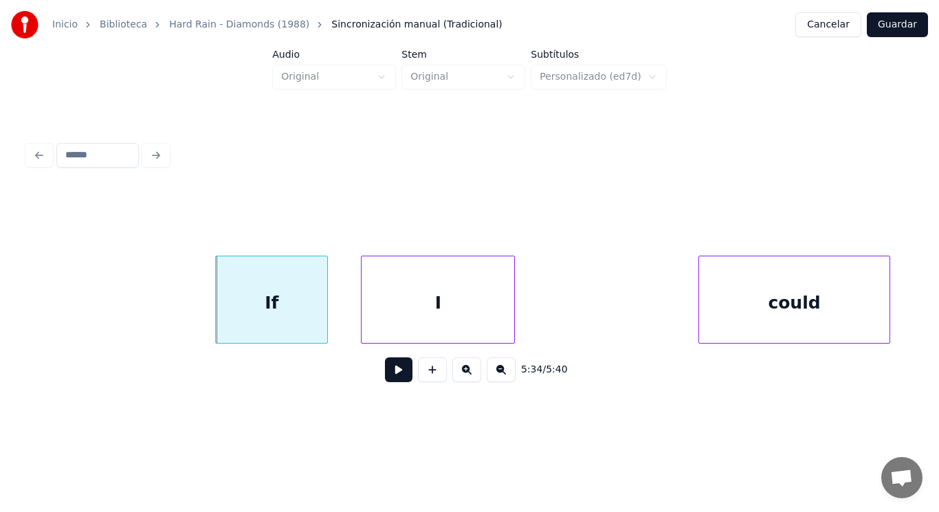
click at [394, 369] on button at bounding box center [398, 369] width 27 height 25
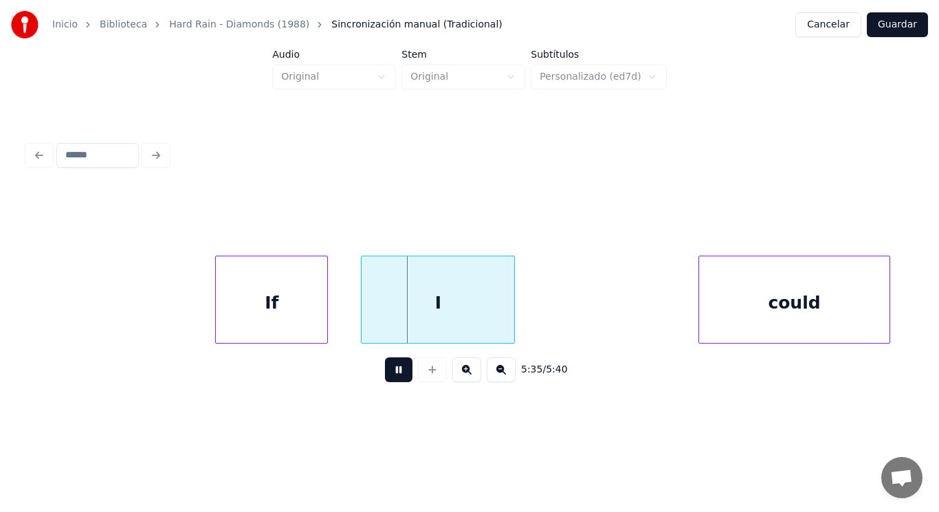
click at [394, 369] on button at bounding box center [398, 369] width 27 height 25
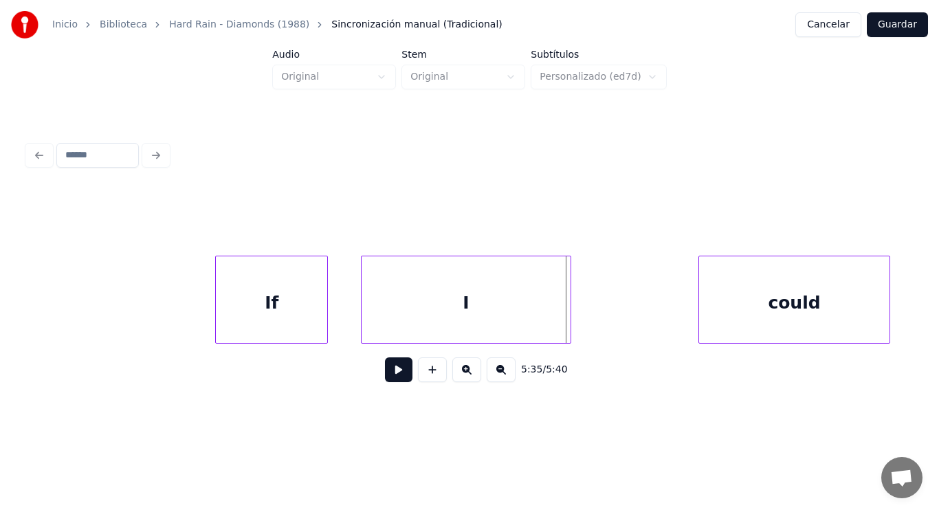
click at [566, 308] on div at bounding box center [568, 299] width 4 height 87
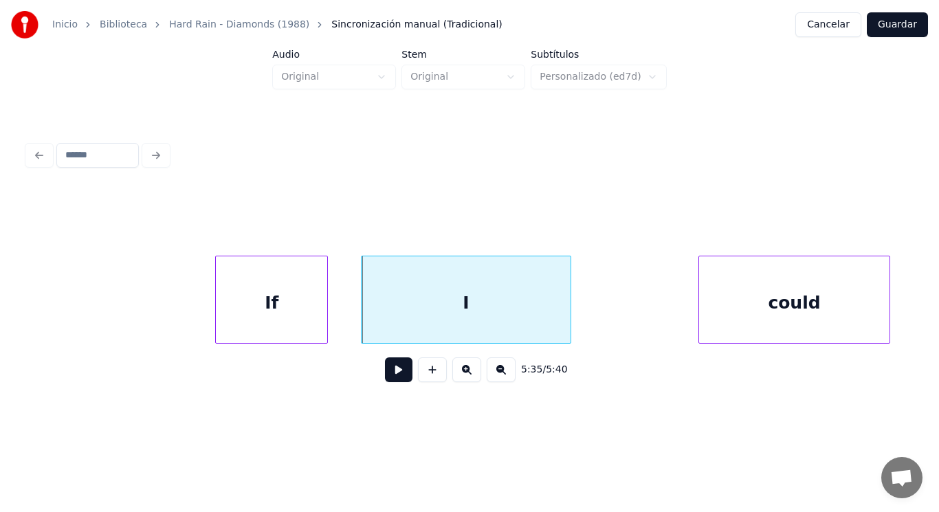
click at [386, 371] on button at bounding box center [398, 369] width 27 height 25
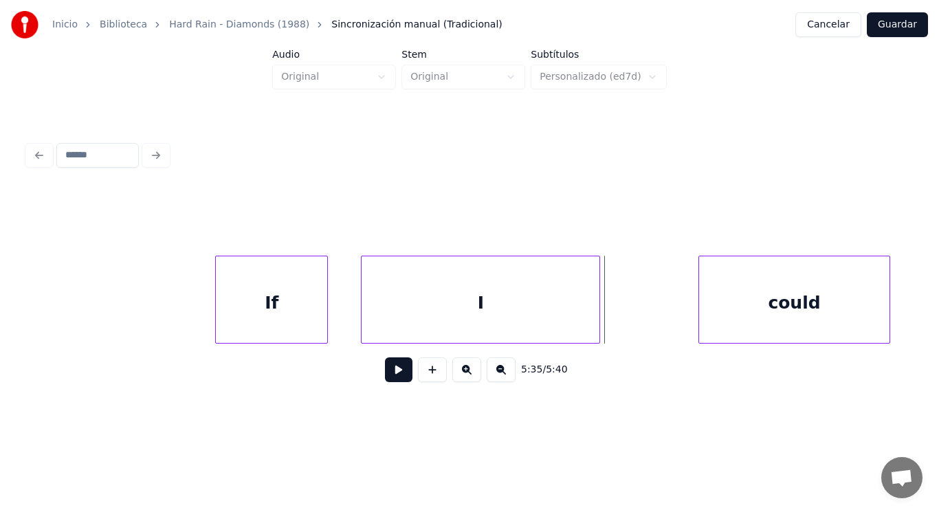
click at [599, 310] on div at bounding box center [597, 299] width 4 height 87
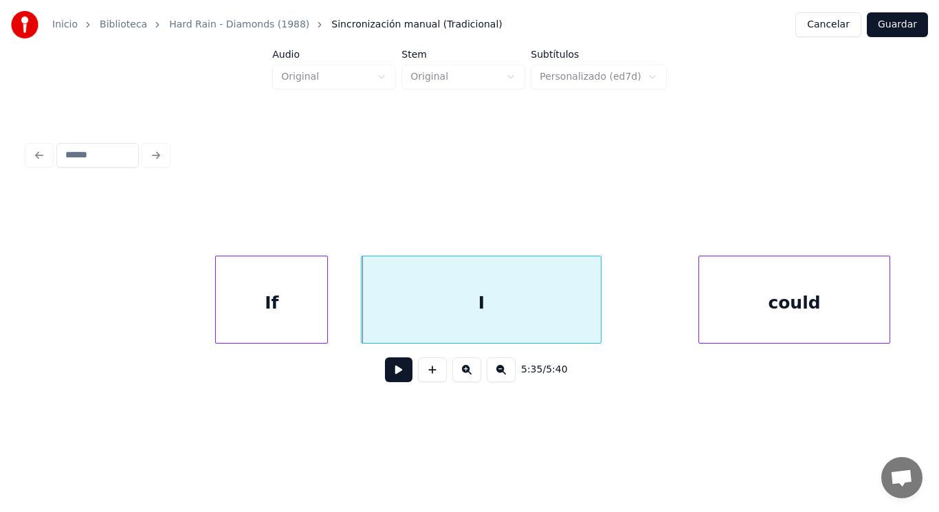
click at [386, 376] on button at bounding box center [398, 369] width 27 height 25
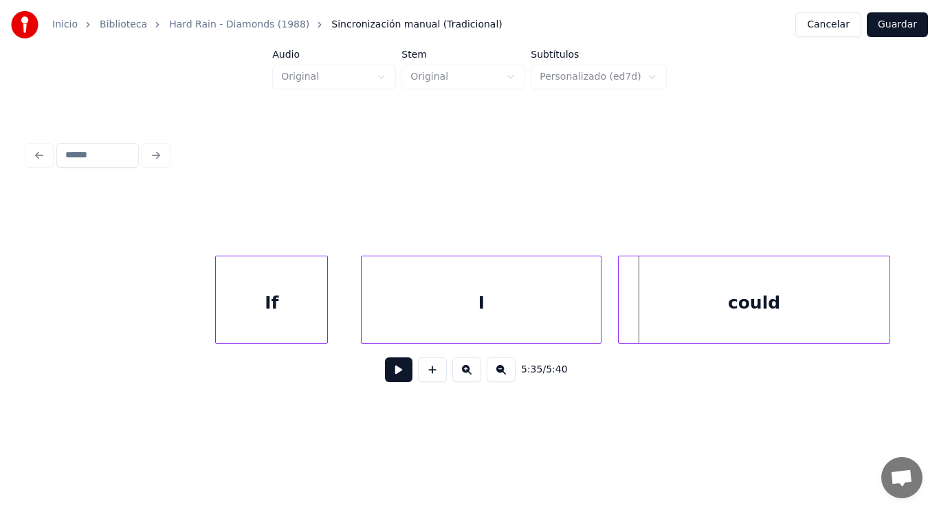
click at [622, 311] on div at bounding box center [621, 299] width 4 height 87
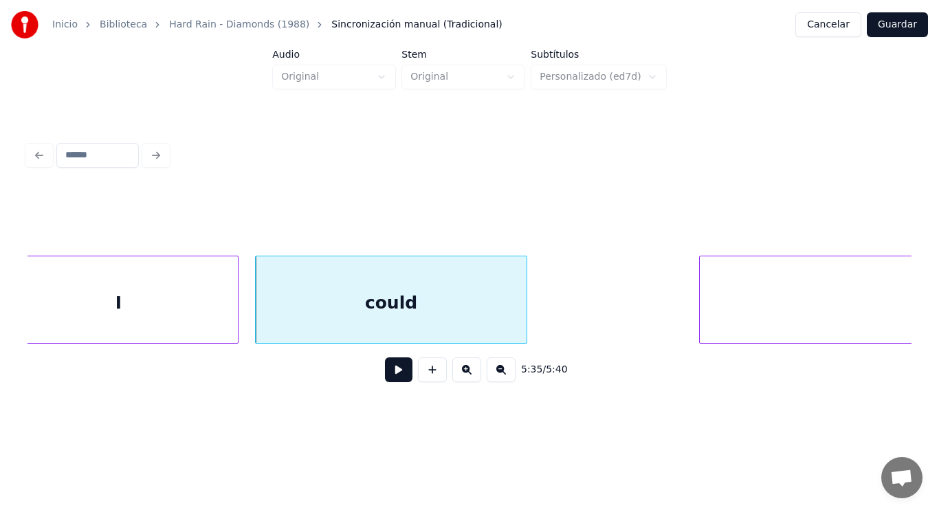
scroll to position [0, 322478]
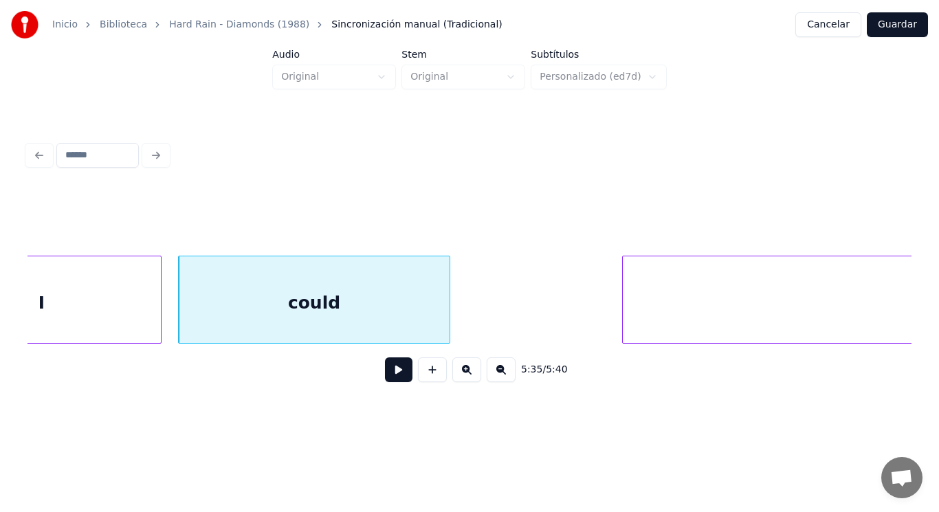
click at [389, 371] on button at bounding box center [398, 369] width 27 height 25
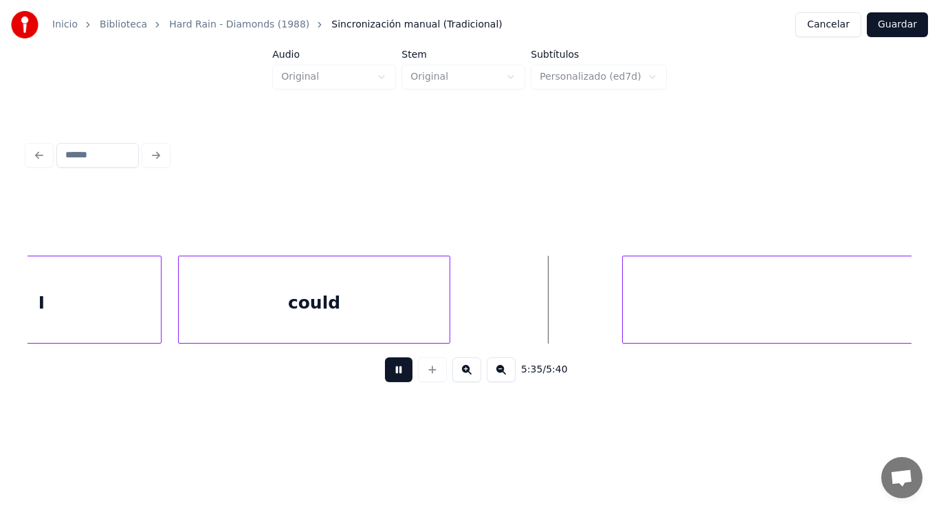
click at [389, 371] on button at bounding box center [398, 369] width 27 height 25
click at [401, 322] on div "could" at bounding box center [314, 302] width 271 height 93
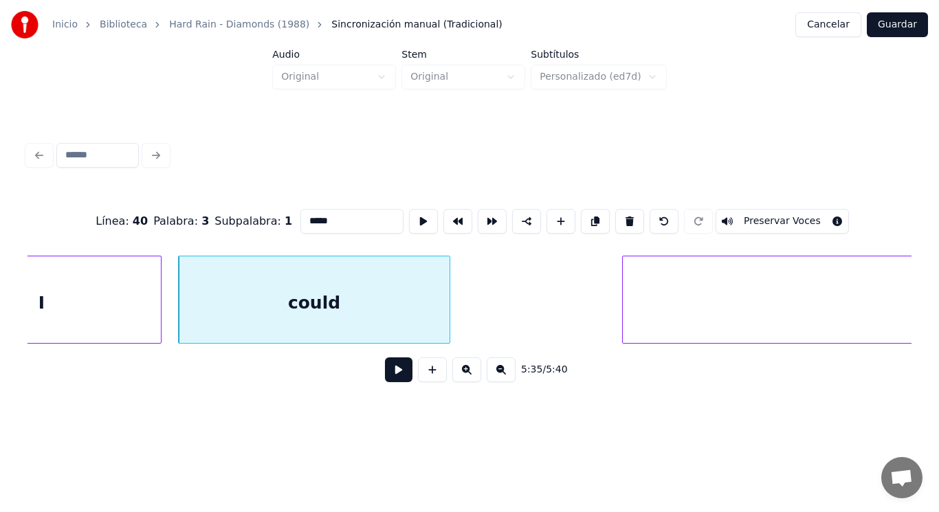
click at [390, 376] on button at bounding box center [398, 369] width 27 height 25
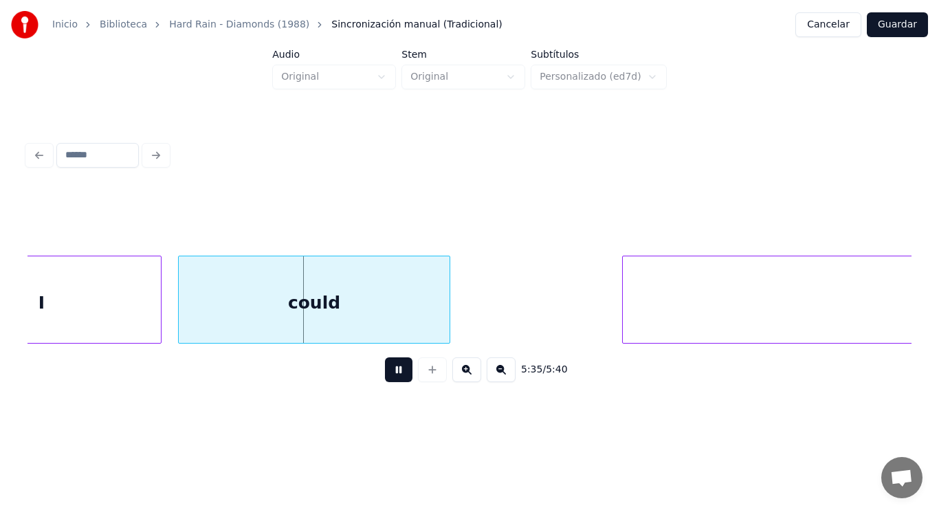
click at [390, 376] on button at bounding box center [398, 369] width 27 height 25
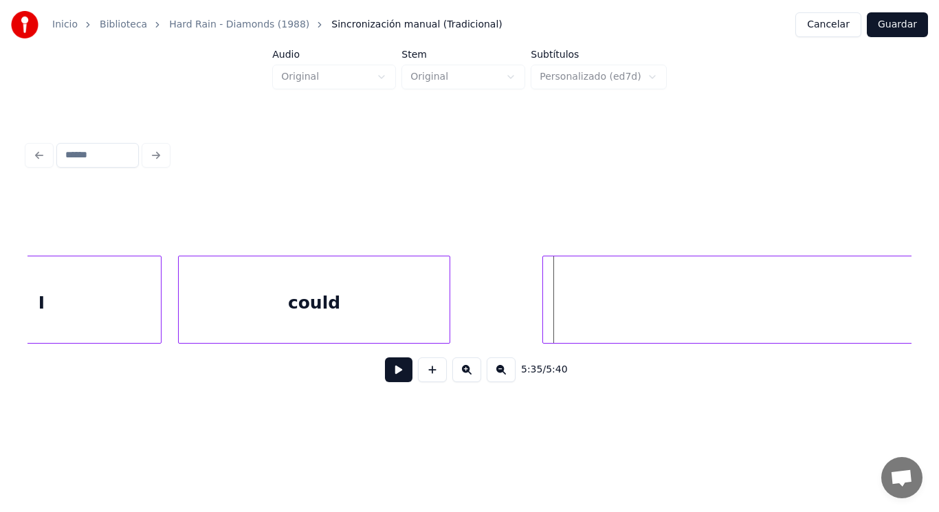
click at [544, 311] on div at bounding box center [545, 299] width 4 height 87
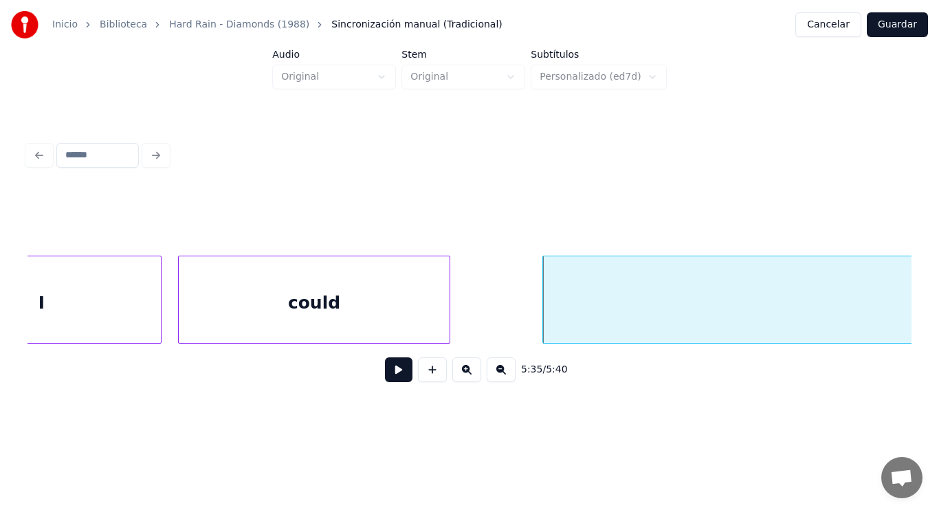
click at [445, 311] on div "could" at bounding box center [314, 302] width 271 height 93
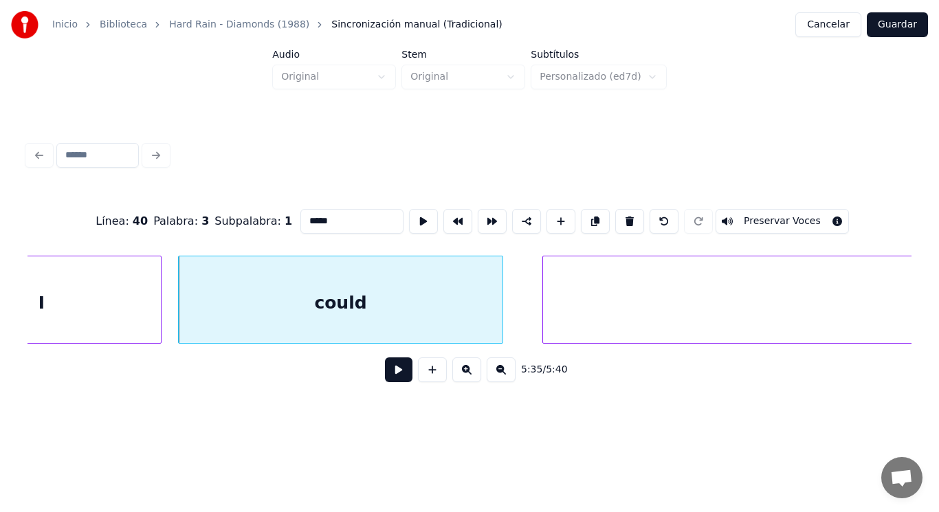
click at [502, 308] on div at bounding box center [500, 299] width 4 height 87
click at [385, 376] on button at bounding box center [398, 369] width 27 height 25
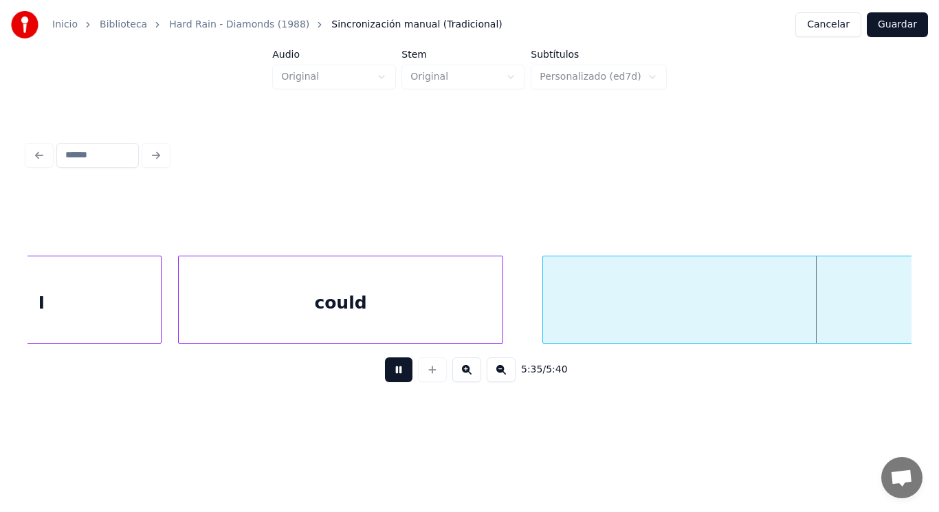
scroll to position [0, 323374]
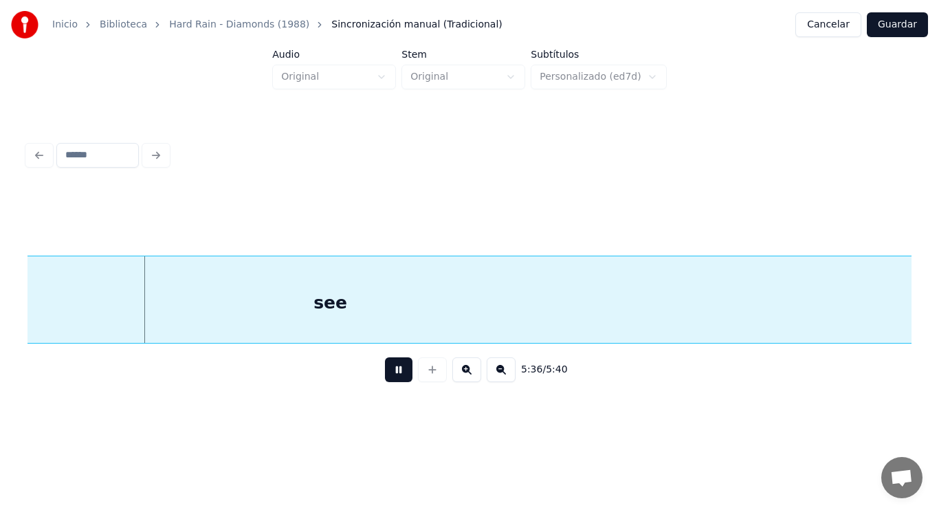
click at [385, 376] on button at bounding box center [398, 369] width 27 height 25
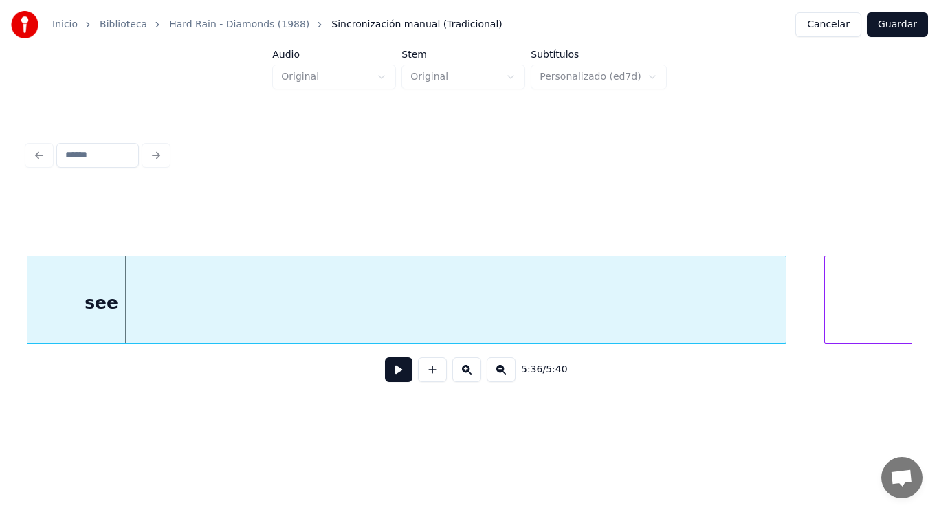
scroll to position [0, 323676]
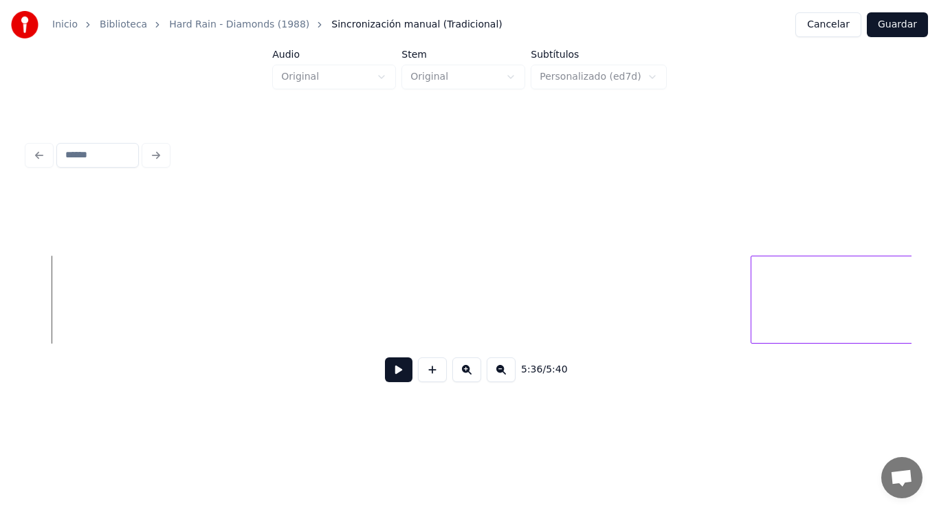
click at [0, 322] on div "Inicio Biblioteca Hard Rain - Diamonds (1988) Sincronización manual (Tradiciona…" at bounding box center [469, 209] width 939 height 419
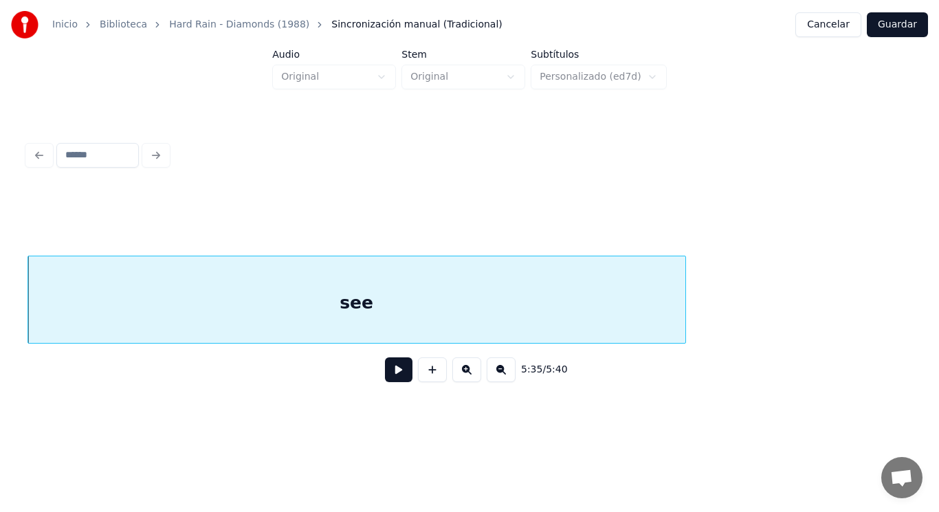
click at [392, 382] on button at bounding box center [398, 369] width 27 height 25
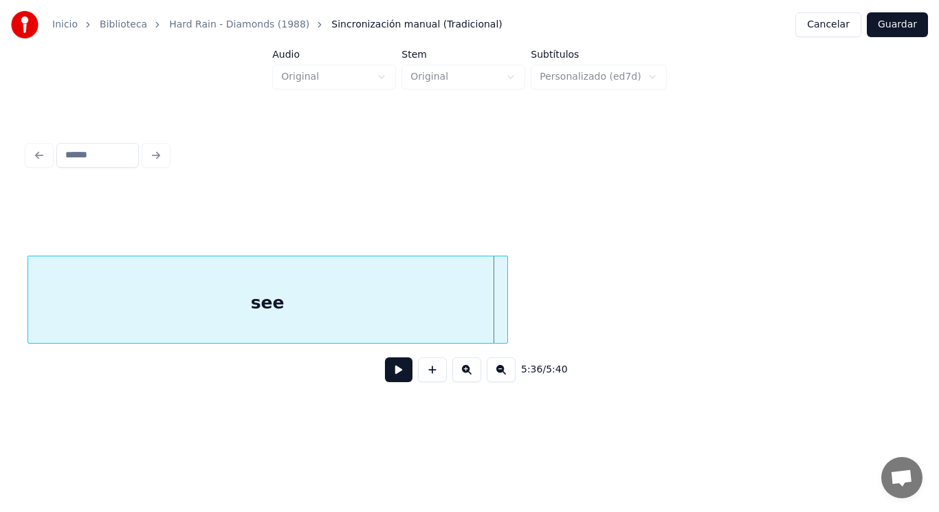
click at [504, 315] on div at bounding box center [505, 299] width 4 height 87
click at [385, 370] on button at bounding box center [398, 369] width 27 height 25
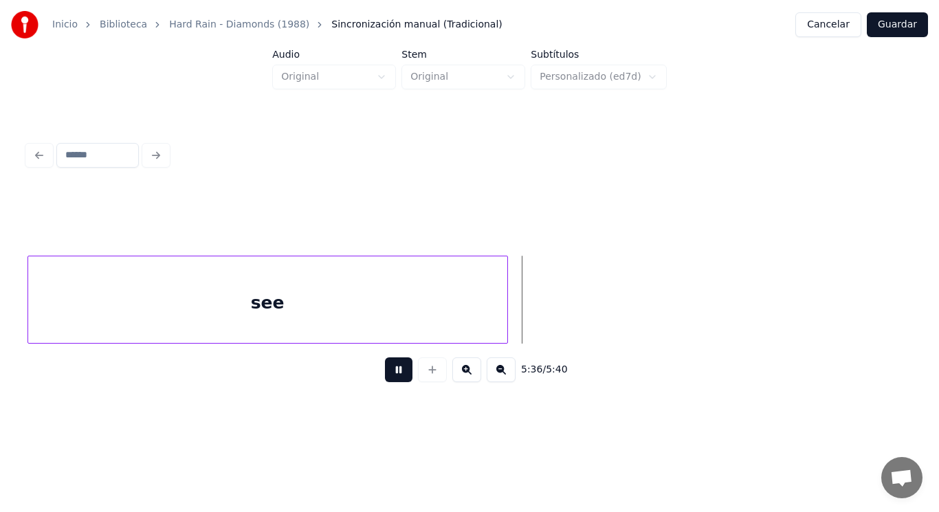
click at [385, 370] on button at bounding box center [398, 369] width 27 height 25
click at [507, 308] on div "see" at bounding box center [267, 300] width 480 height 88
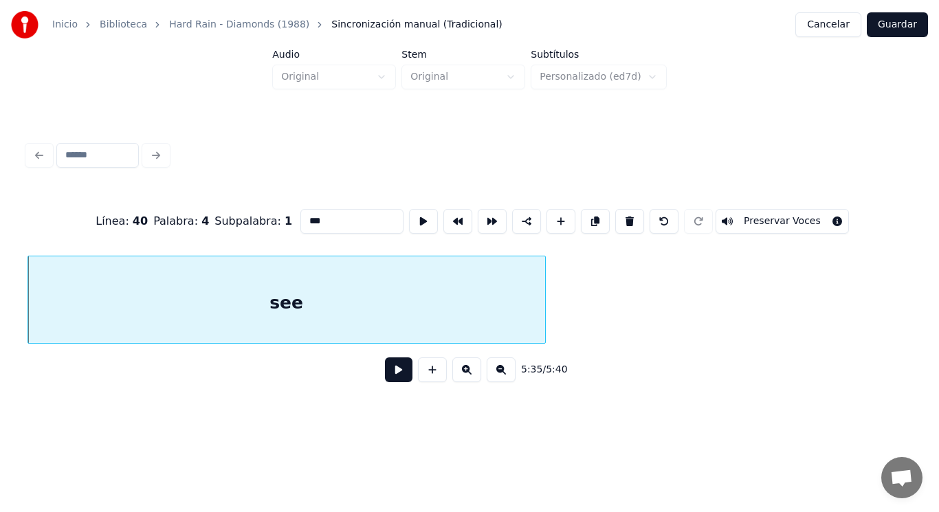
click at [545, 304] on div at bounding box center [543, 299] width 4 height 87
click at [388, 374] on button at bounding box center [398, 369] width 27 height 25
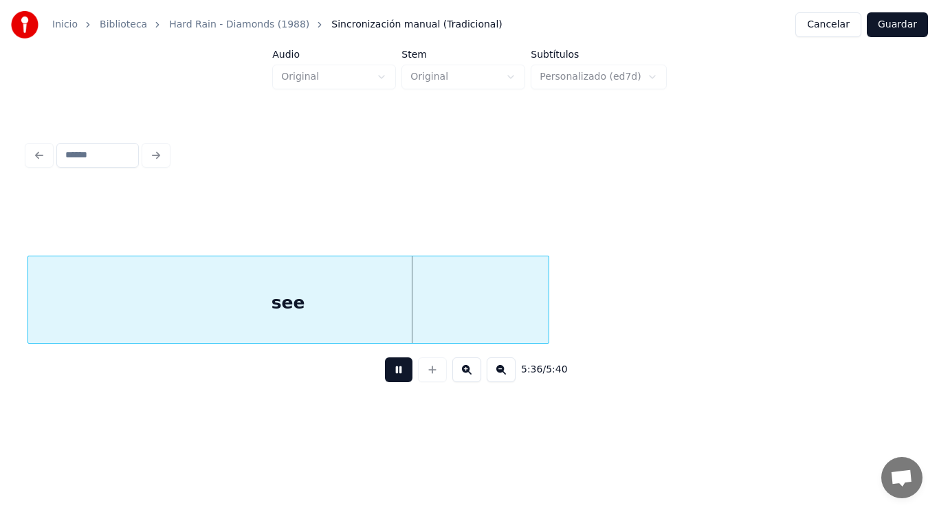
click at [388, 374] on button at bounding box center [398, 369] width 27 height 25
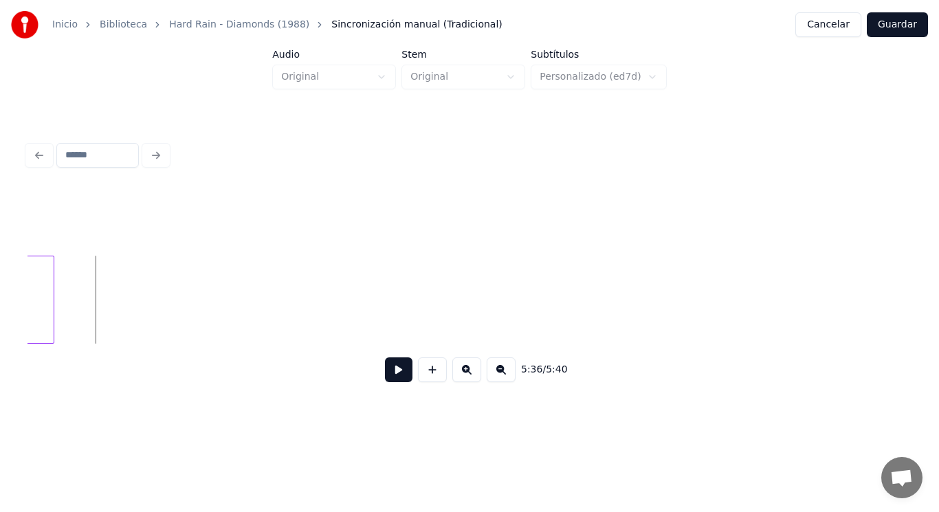
scroll to position [0, 323542]
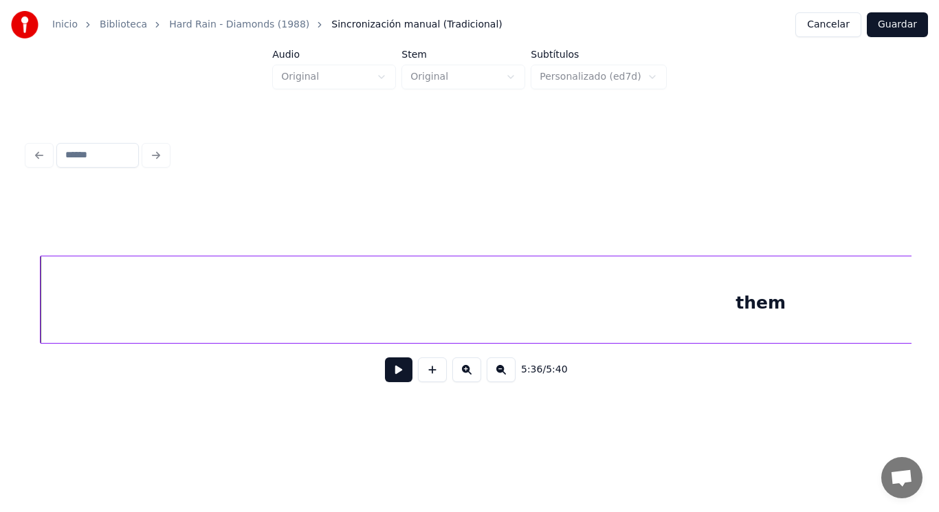
click at [41, 307] on div at bounding box center [43, 299] width 4 height 87
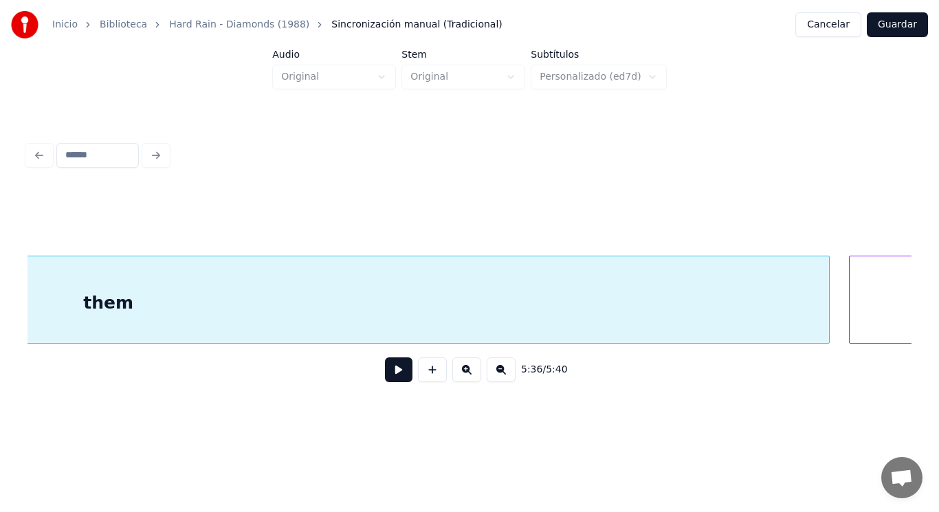
scroll to position [0, 324202]
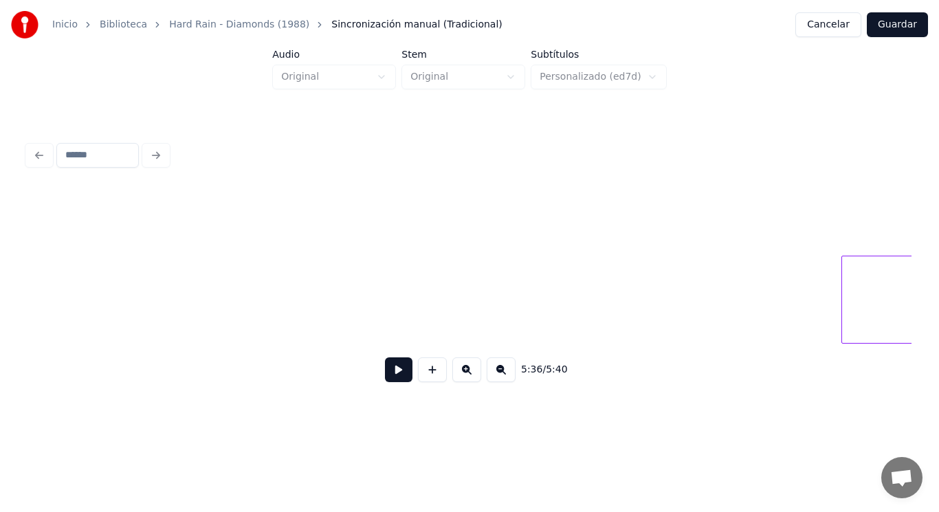
click at [19, 304] on div "Inicio Biblioteca Hard Rain - Diamonds (1988) Sincronización manual (Tradiciona…" at bounding box center [469, 209] width 939 height 419
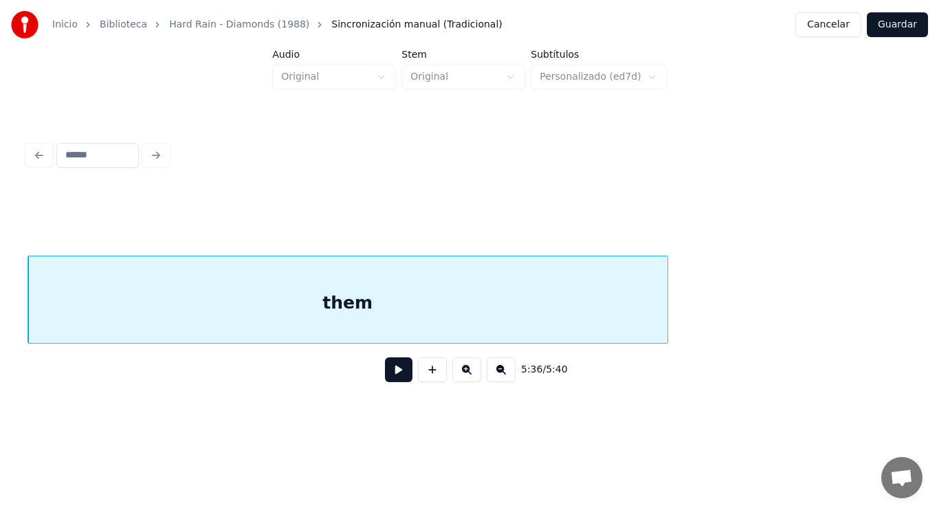
click at [386, 372] on button at bounding box center [398, 369] width 27 height 25
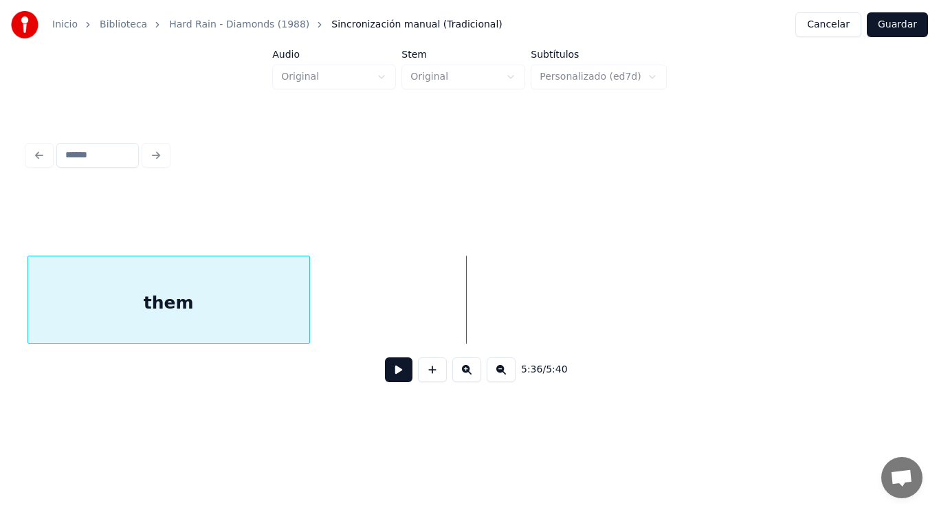
click at [305, 309] on div at bounding box center [307, 299] width 4 height 87
click at [392, 382] on button at bounding box center [398, 369] width 27 height 25
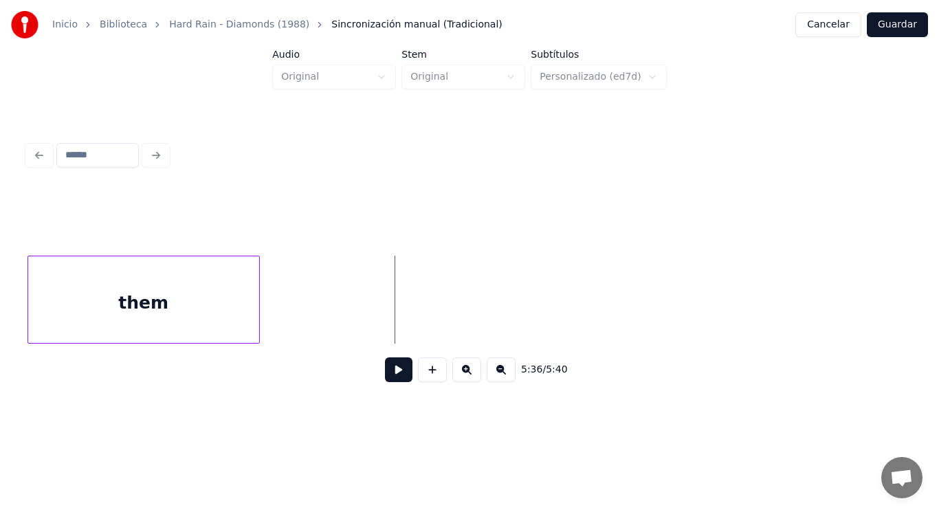
click at [258, 318] on div at bounding box center [257, 299] width 4 height 87
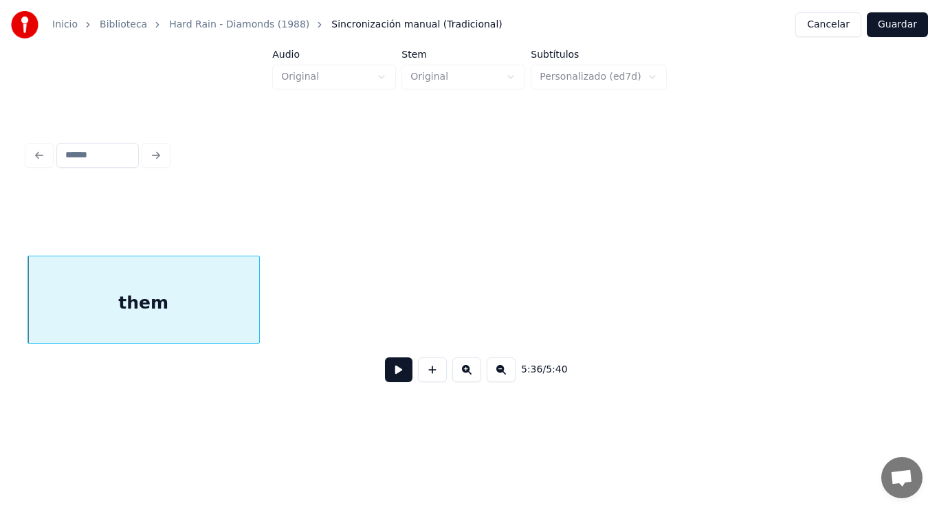
click at [390, 378] on button at bounding box center [398, 369] width 27 height 25
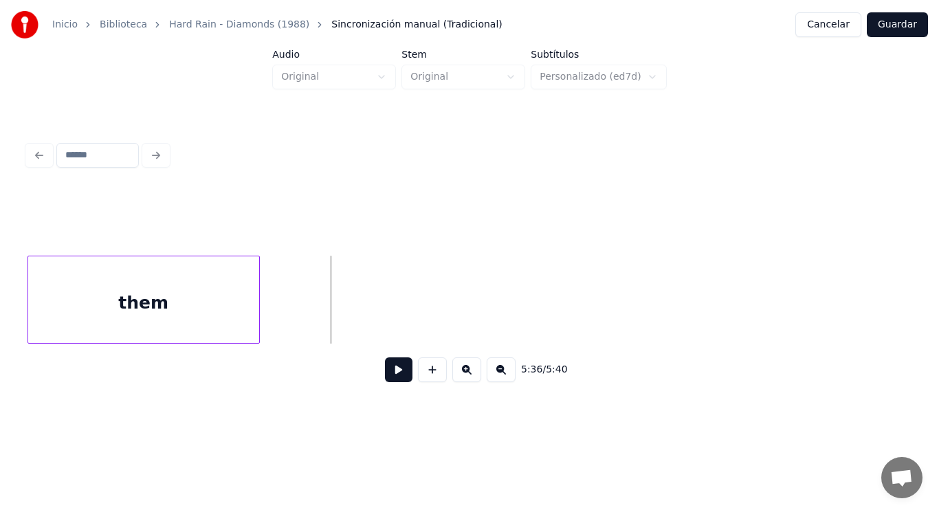
drag, startPoint x: 275, startPoint y: 304, endPoint x: 399, endPoint y: 364, distance: 138.3
click at [399, 364] on div "5:36 / 5:40" at bounding box center [469, 291] width 884 height 209
click at [399, 382] on button at bounding box center [398, 369] width 27 height 25
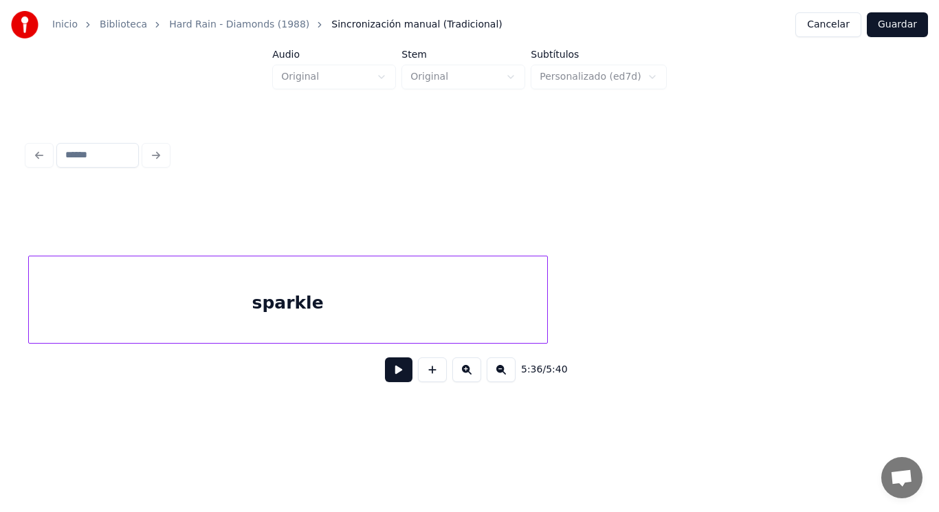
scroll to position [0, 324146]
click at [0, 299] on div "Inicio Biblioteca Hard Rain - Diamonds (1988) Sincronización manual (Tradiciona…" at bounding box center [469, 209] width 939 height 419
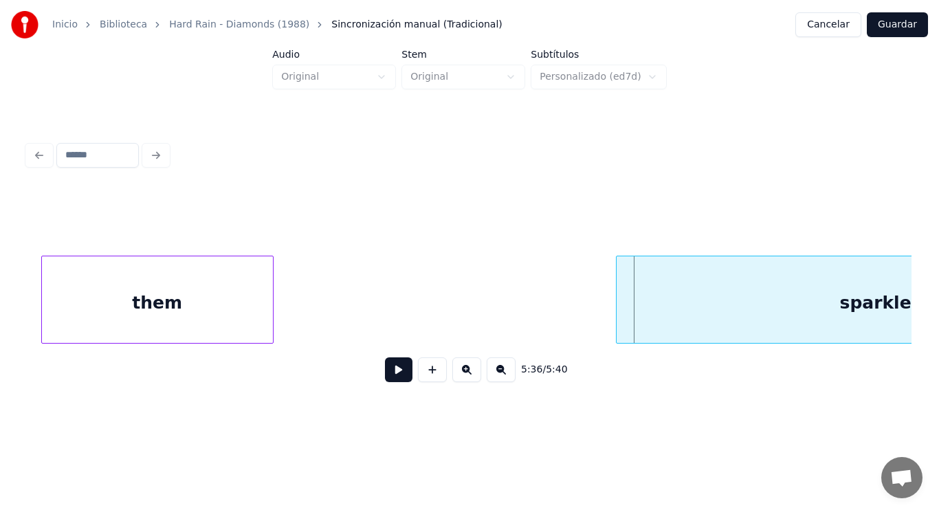
scroll to position [0, 323774]
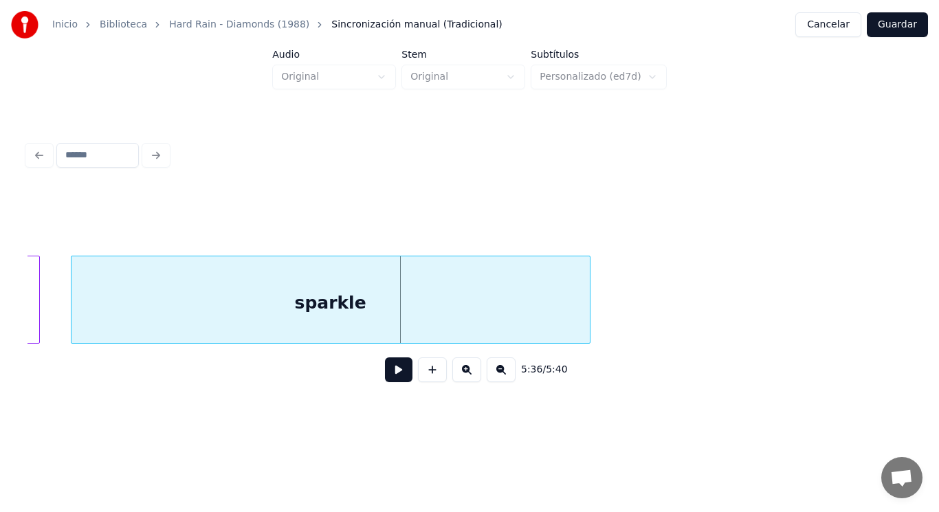
click at [397, 307] on div "sparkle" at bounding box center [330, 302] width 518 height 93
click at [397, 320] on div "sparkle" at bounding box center [338, 302] width 518 height 93
click at [388, 378] on button at bounding box center [398, 369] width 27 height 25
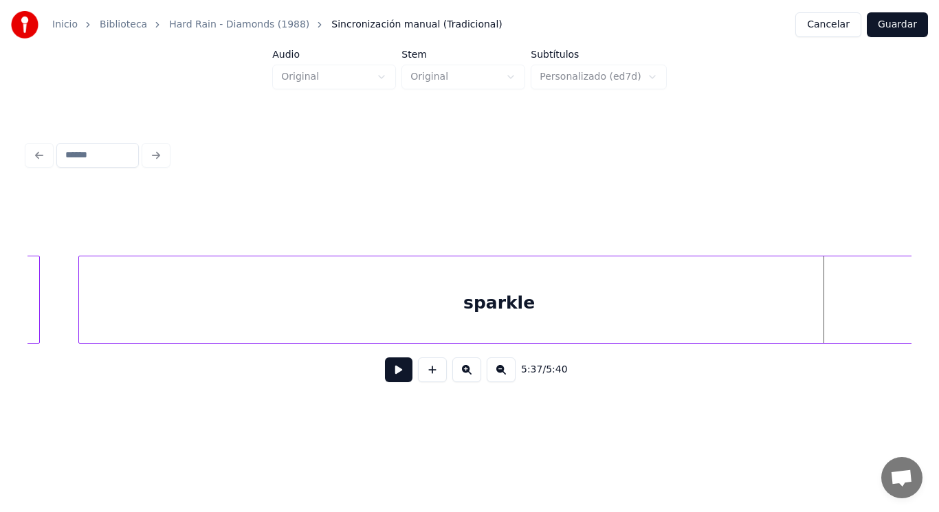
click at [920, 286] on div "Inicio Biblioteca Hard Rain - Diamonds (1988) Sincronización manual (Tradiciona…" at bounding box center [469, 209] width 939 height 419
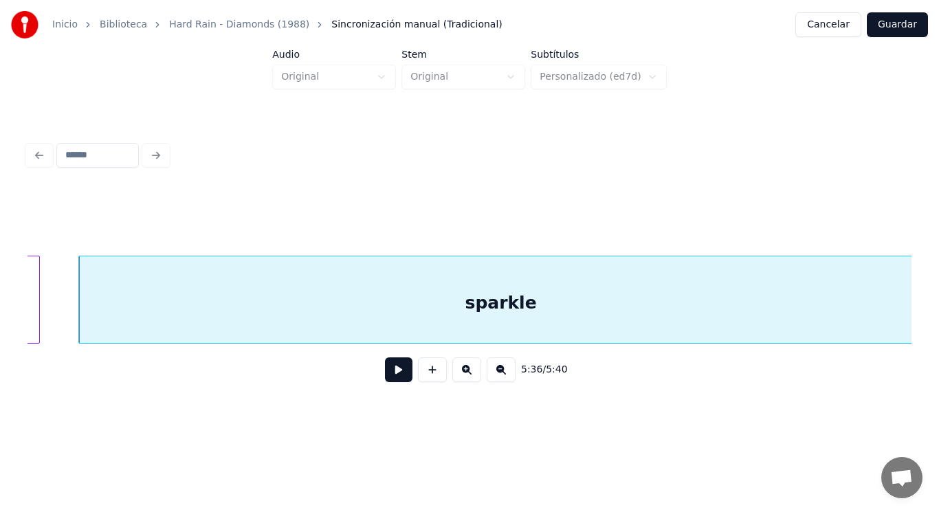
click at [390, 381] on button at bounding box center [398, 369] width 27 height 25
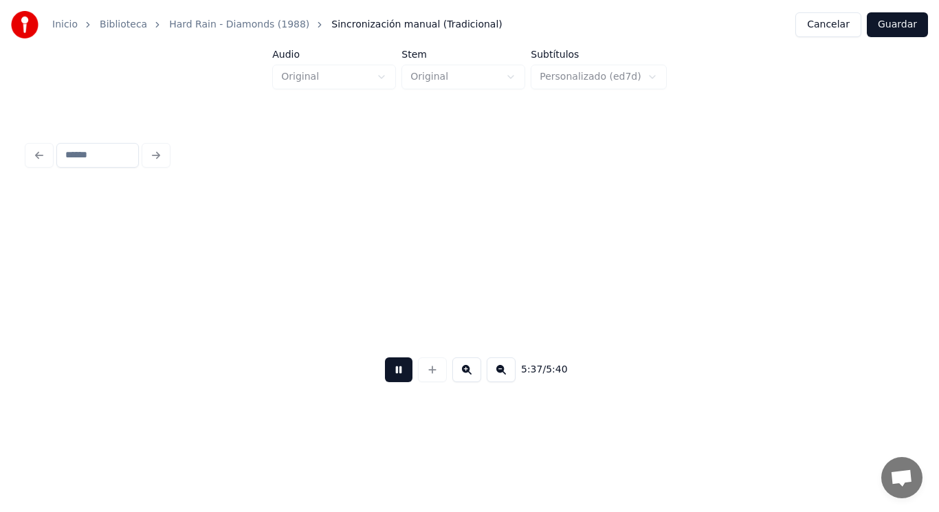
scroll to position [0, 324672]
click at [390, 381] on button at bounding box center [398, 369] width 27 height 25
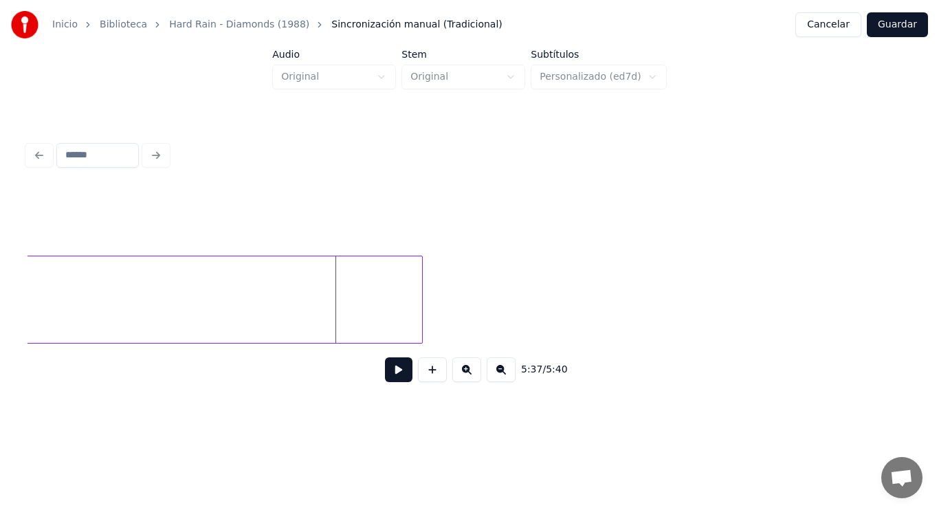
click at [422, 287] on div at bounding box center [420, 299] width 4 height 87
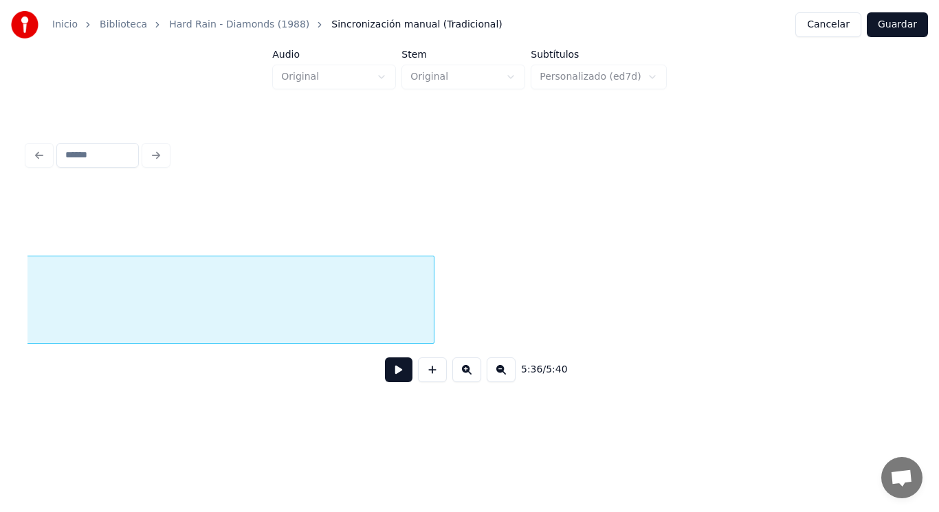
scroll to position [0, 323825]
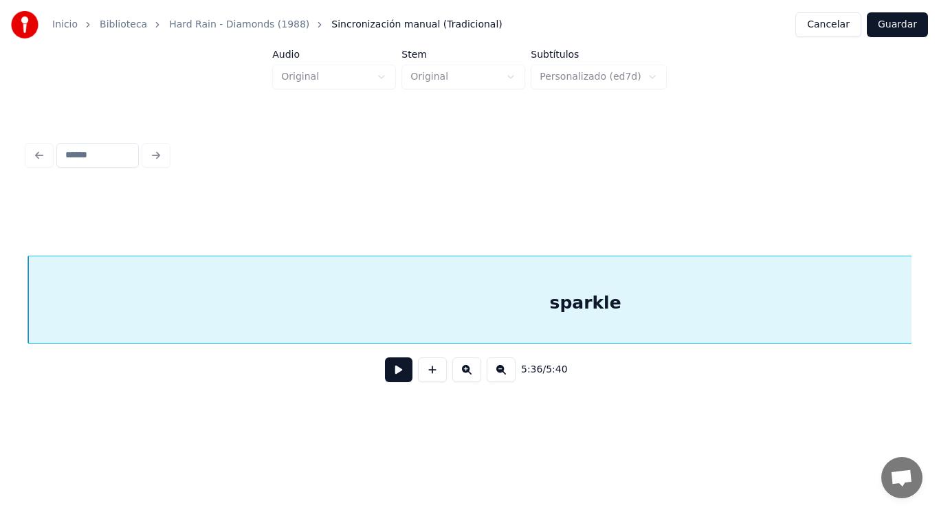
click at [388, 382] on button at bounding box center [398, 369] width 27 height 25
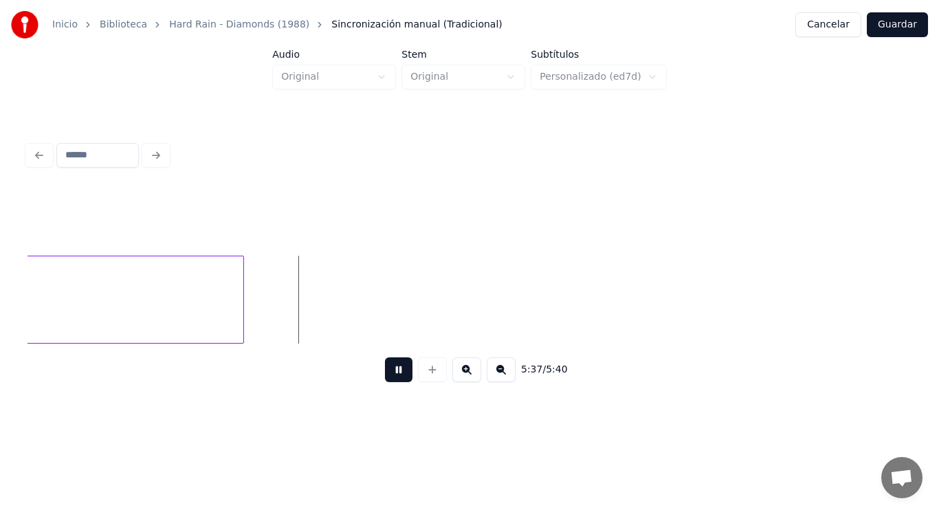
click at [388, 382] on button at bounding box center [398, 369] width 27 height 25
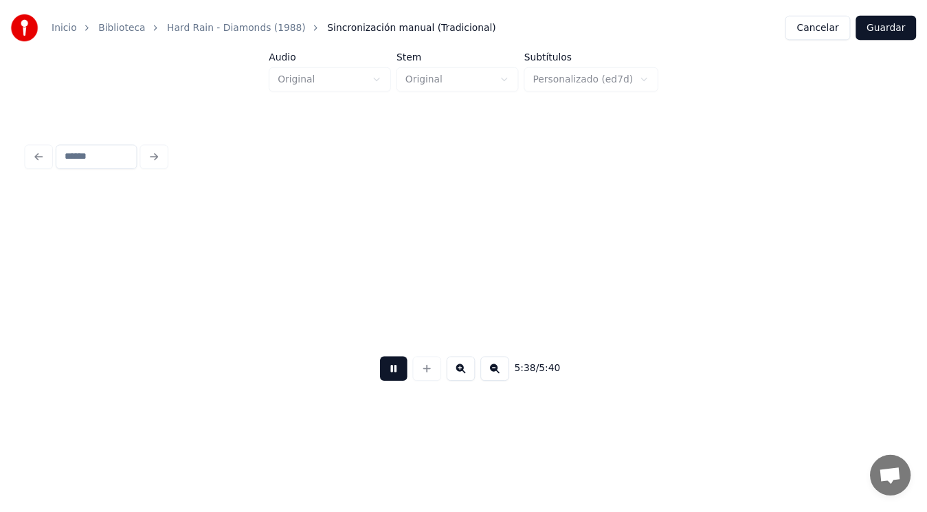
scroll to position [0, 325621]
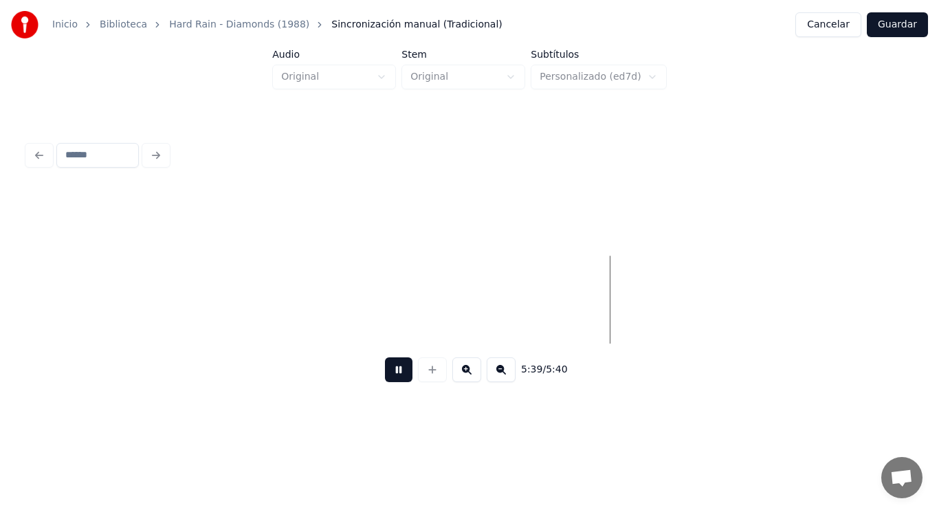
click at [388, 382] on button at bounding box center [398, 369] width 27 height 25
click at [901, 26] on button "Guardar" at bounding box center [897, 24] width 61 height 25
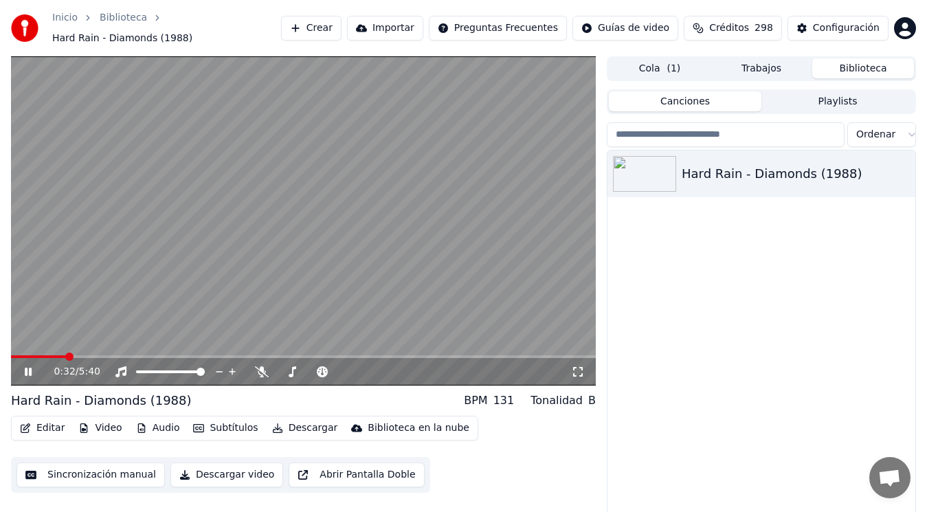
click at [27, 372] on icon at bounding box center [28, 372] width 7 height 8
click at [296, 428] on button "Descargar" at bounding box center [305, 428] width 77 height 19
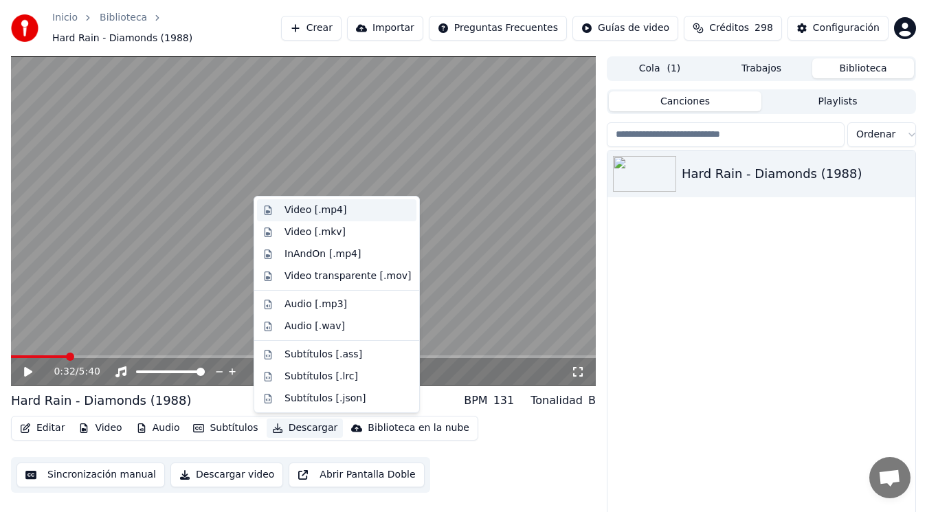
click at [300, 215] on div "Video [.mp4]" at bounding box center [316, 210] width 62 height 14
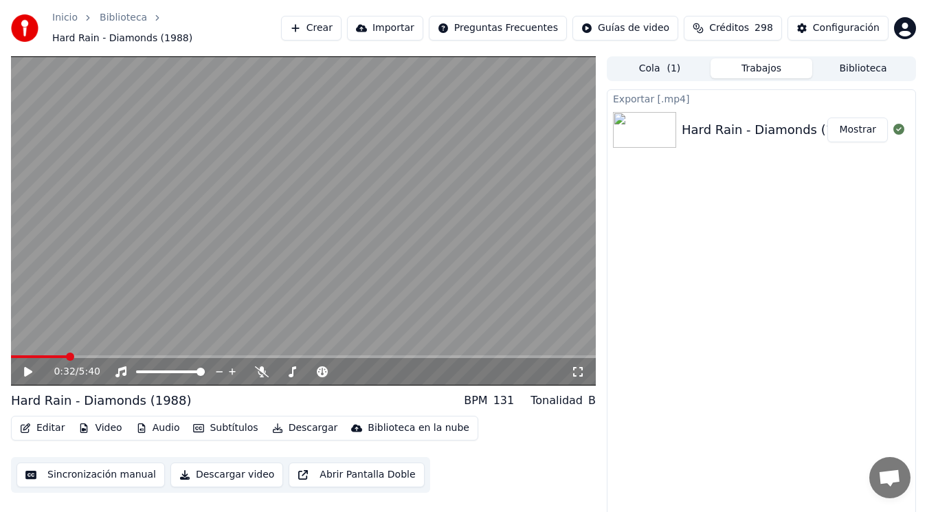
click at [860, 131] on button "Mostrar" at bounding box center [857, 130] width 60 height 25
click at [49, 427] on button "Editar" at bounding box center [42, 428] width 56 height 19
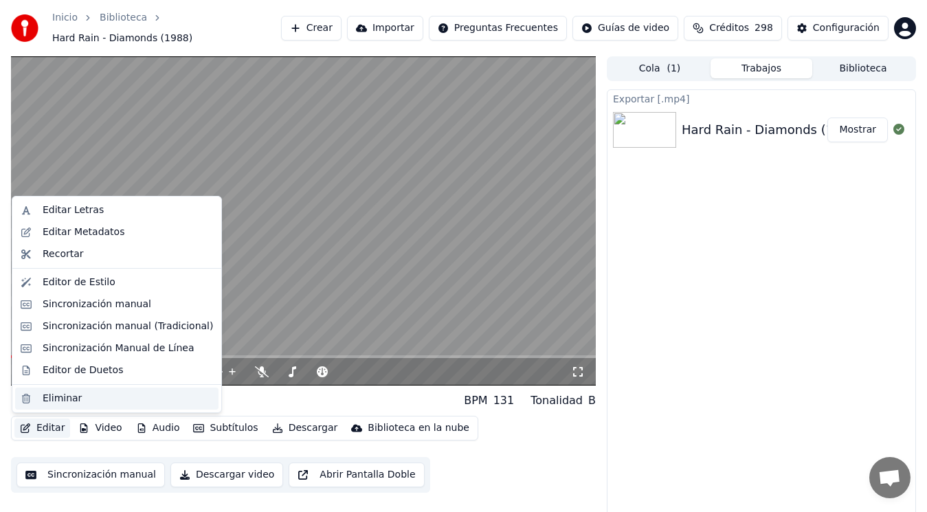
click at [61, 397] on div "Eliminar" at bounding box center [62, 399] width 39 height 14
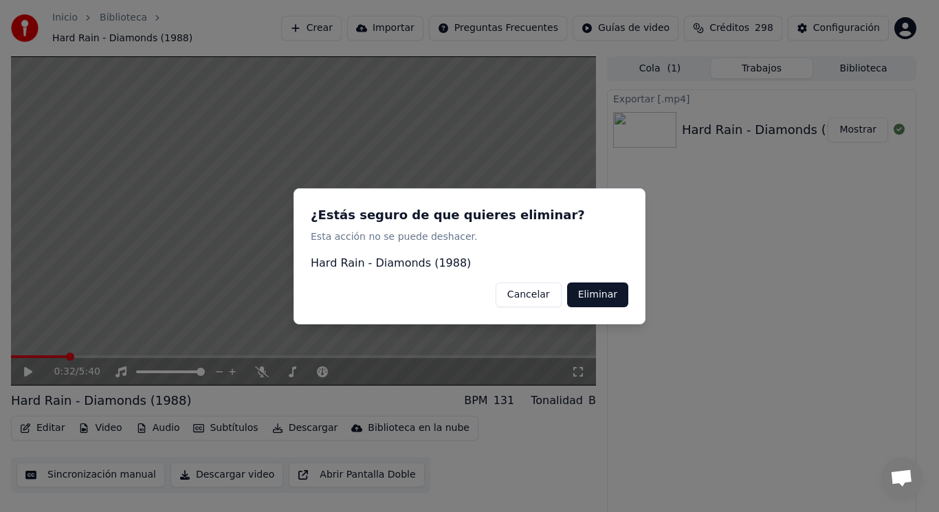
click at [600, 299] on button "Eliminar" at bounding box center [597, 294] width 61 height 25
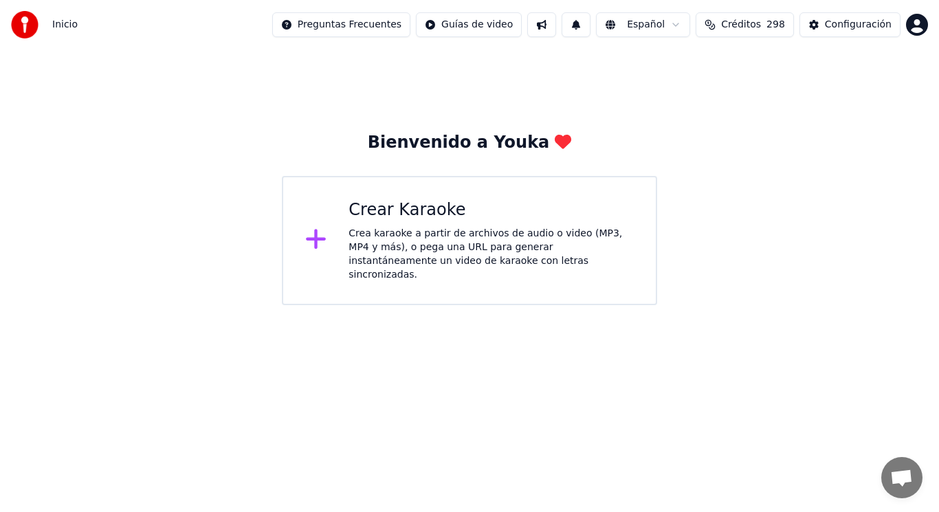
click at [407, 245] on div "Crea karaoke a partir de archivos de audio o video (MP3, MP4 y más), o pega una…" at bounding box center [490, 254] width 285 height 55
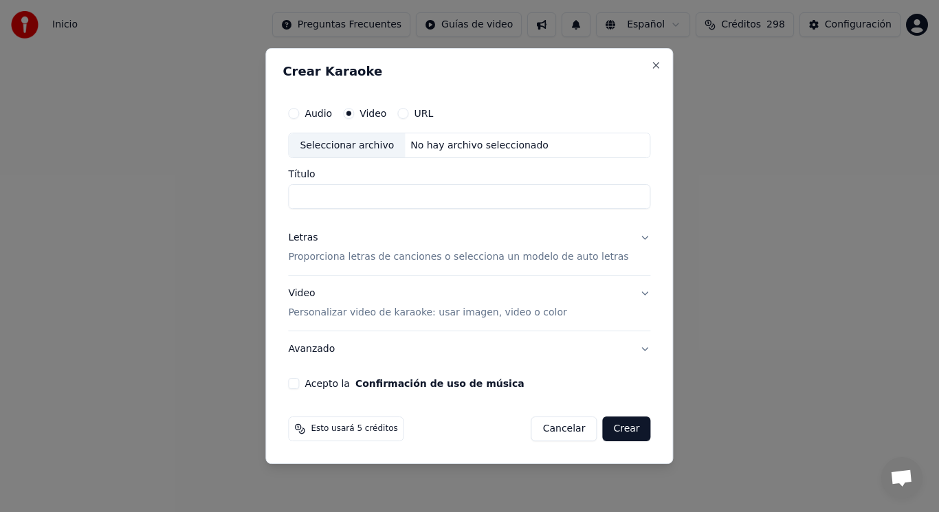
click at [348, 147] on div "Seleccionar archivo" at bounding box center [347, 145] width 116 height 25
drag, startPoint x: 441, startPoint y: 198, endPoint x: 369, endPoint y: 199, distance: 71.5
click at [369, 199] on input "**********" at bounding box center [469, 197] width 362 height 25
paste input "**********"
type input "**********"
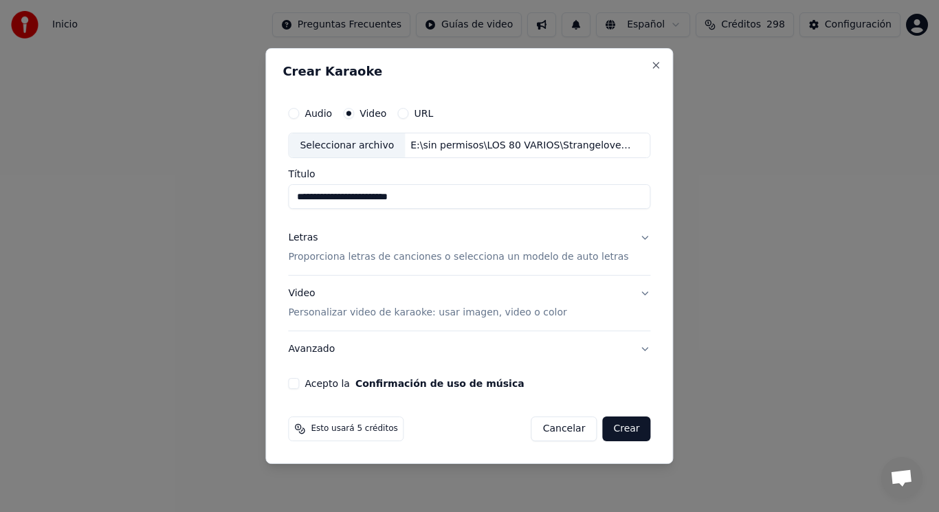
click at [633, 241] on button "Letras Proporciona letras de canciones o selecciona un modelo de auto letras" at bounding box center [469, 248] width 362 height 55
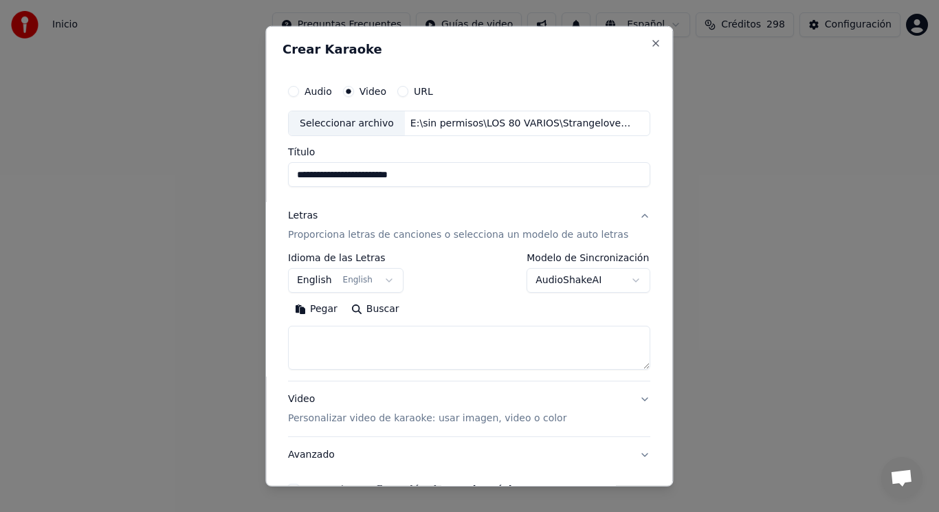
click at [407, 336] on textarea at bounding box center [469, 348] width 362 height 44
paste textarea "**********"
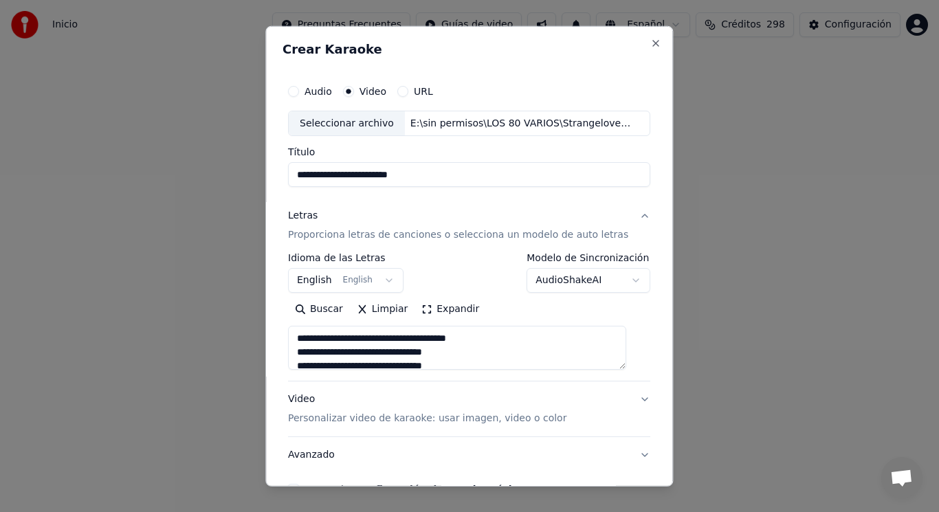
type textarea "**********"
drag, startPoint x: 302, startPoint y: 337, endPoint x: 463, endPoint y: 361, distance: 162.7
click at [463, 361] on textarea at bounding box center [457, 348] width 338 height 44
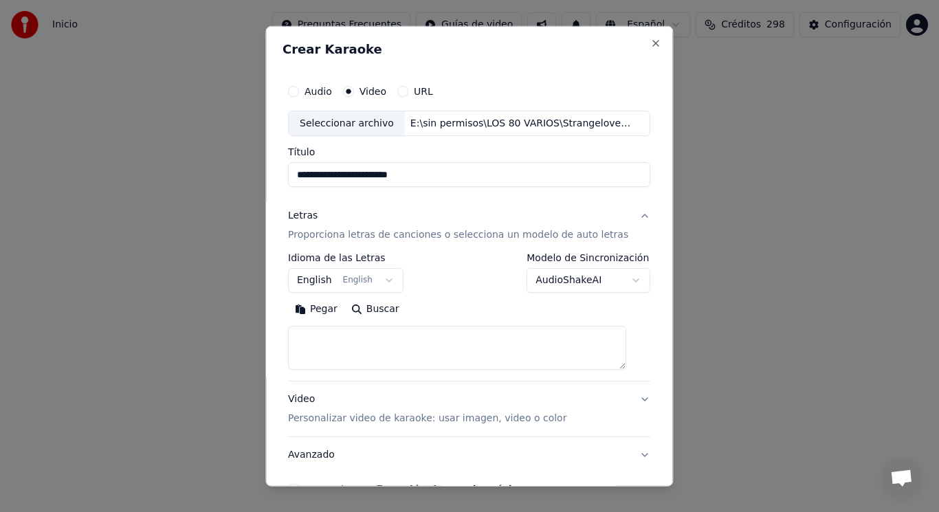
paste textarea "**********"
click at [345, 358] on textarea "**********" at bounding box center [457, 348] width 338 height 44
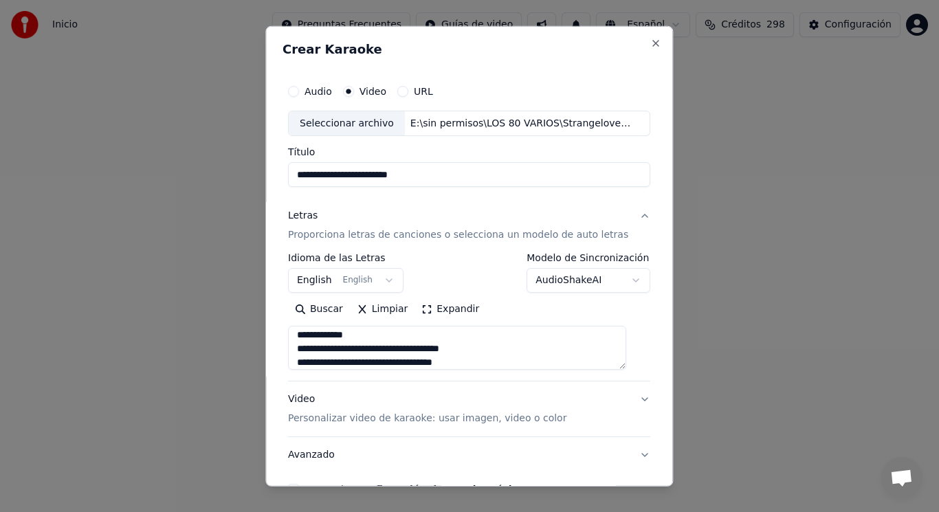
scroll to position [168, 0]
click at [388, 360] on textarea "**********" at bounding box center [457, 348] width 338 height 44
click at [347, 351] on textarea "**********" at bounding box center [457, 348] width 338 height 44
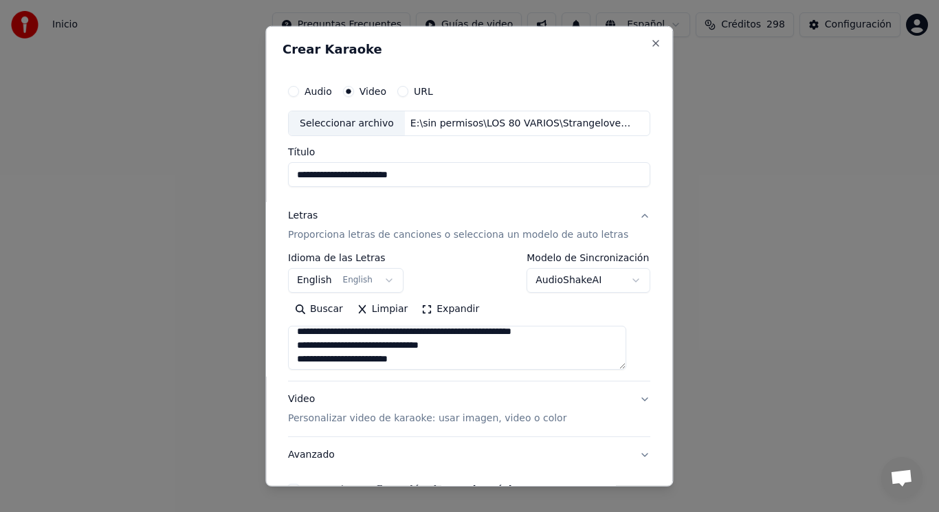
scroll to position [298, 0]
click at [432, 358] on textarea "**********" at bounding box center [457, 348] width 338 height 44
paste textarea "**********"
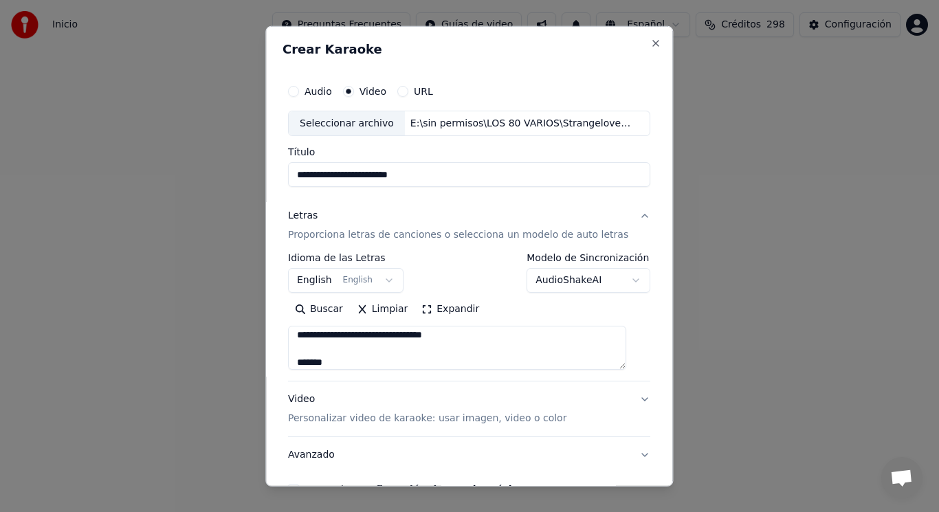
click at [351, 363] on textarea at bounding box center [457, 348] width 338 height 44
click at [359, 351] on textarea at bounding box center [457, 348] width 338 height 44
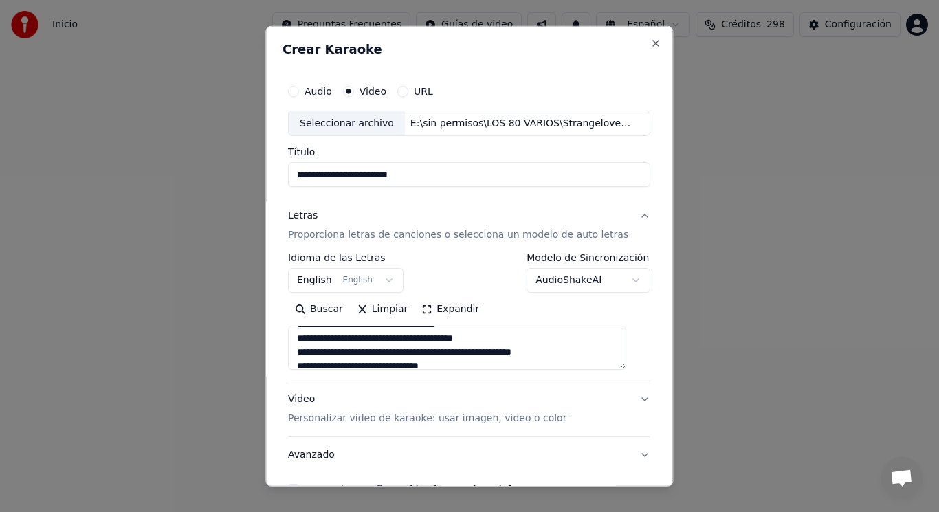
scroll to position [302, 0]
click at [309, 338] on textarea at bounding box center [457, 348] width 338 height 44
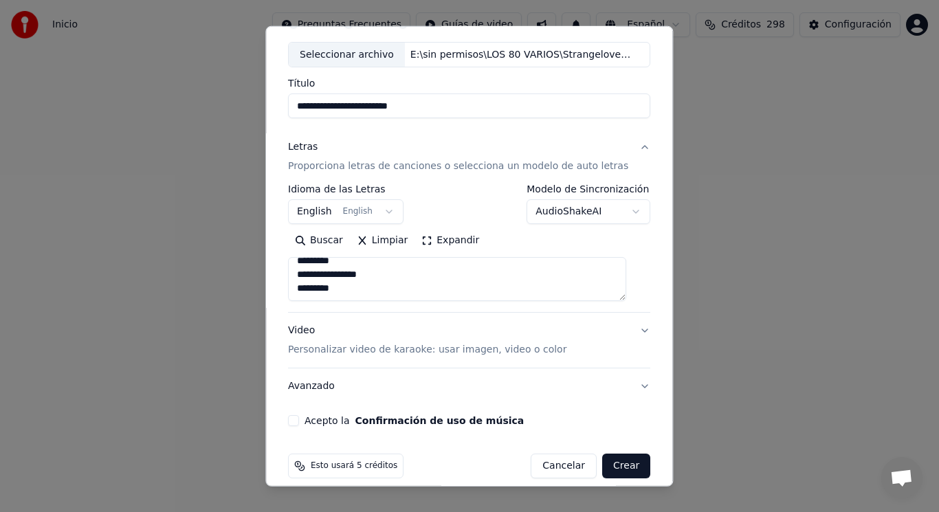
scroll to position [83, 0]
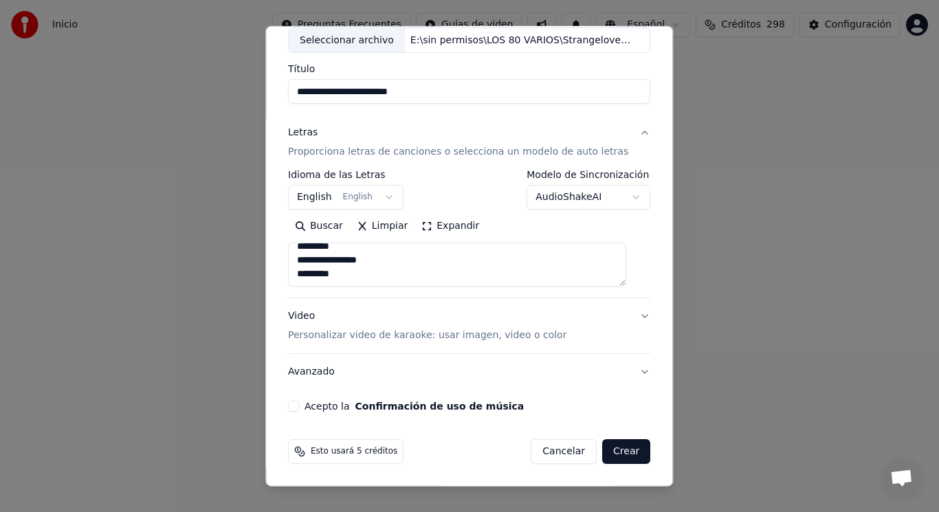
click at [345, 275] on textarea at bounding box center [457, 265] width 338 height 44
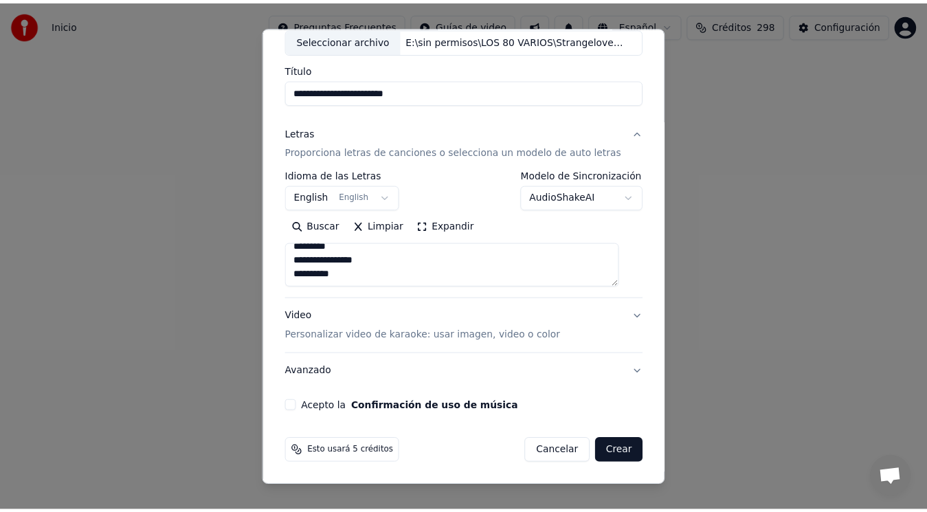
scroll to position [773, 0]
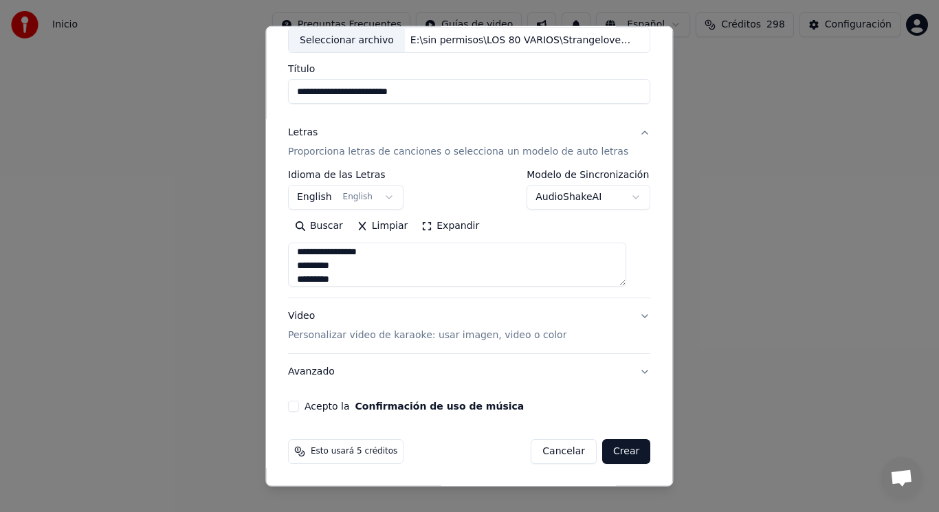
type textarea "**********"
click at [299, 408] on button "Acepto la Confirmación de uso de música" at bounding box center [293, 406] width 11 height 11
click at [610, 449] on button "Crear" at bounding box center [626, 451] width 48 height 25
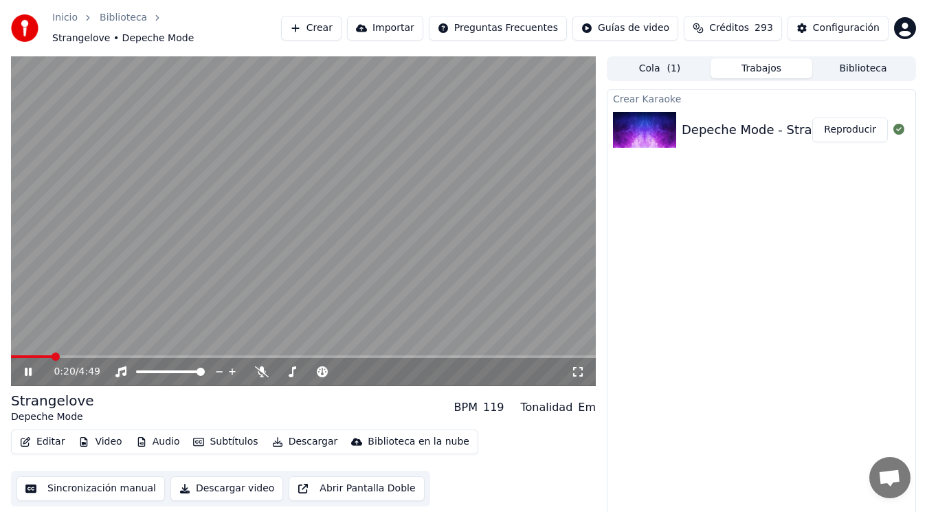
click at [29, 370] on icon at bounding box center [38, 371] width 32 height 11
click at [40, 442] on button "Editar" at bounding box center [42, 441] width 56 height 19
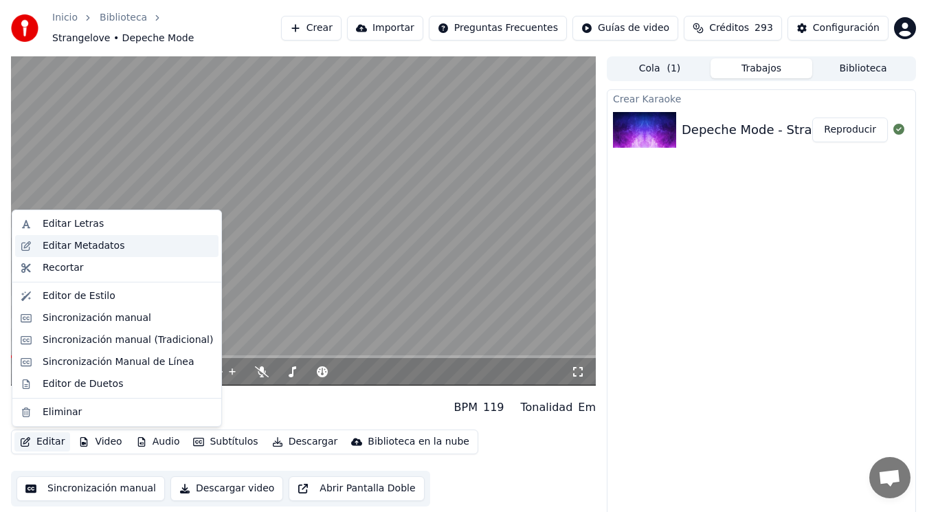
click at [80, 241] on div "Editar Metadatos" at bounding box center [84, 246] width 82 height 14
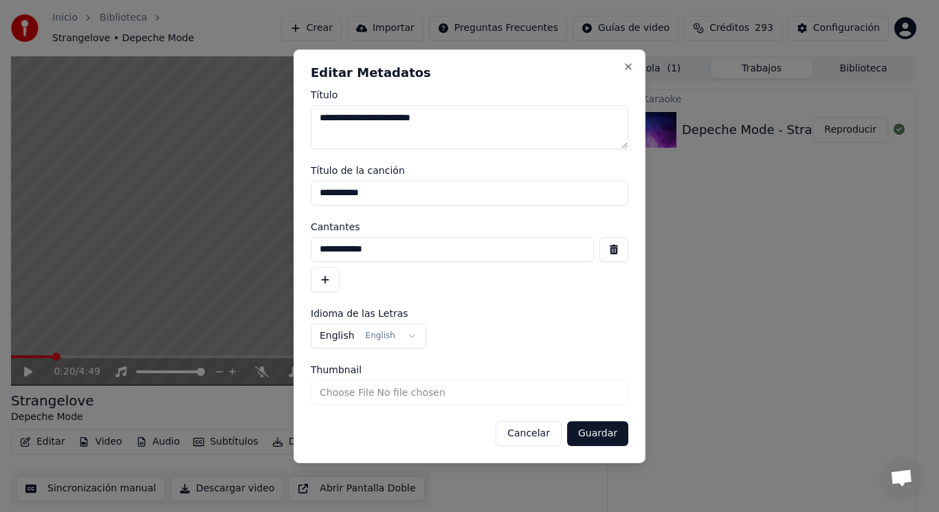
click at [610, 247] on button "button" at bounding box center [613, 249] width 29 height 25
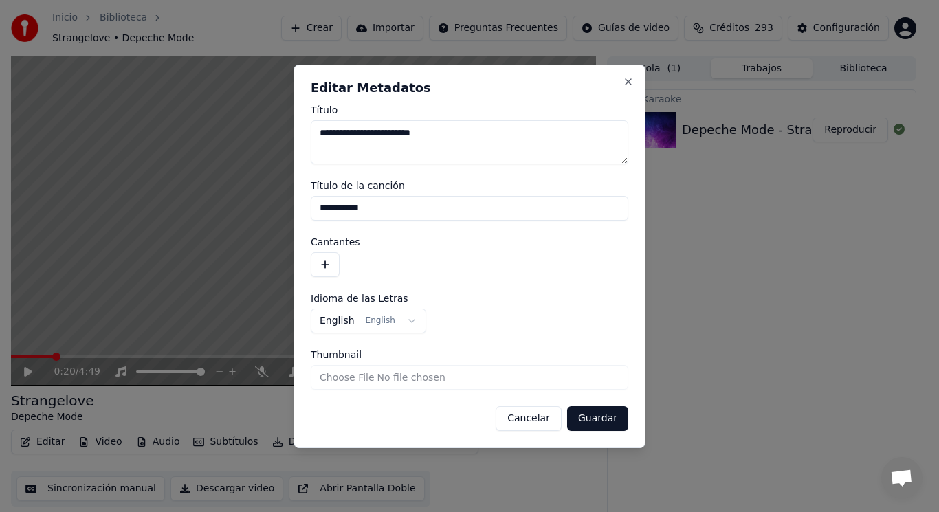
drag, startPoint x: 379, startPoint y: 207, endPoint x: 220, endPoint y: 212, distance: 159.5
click at [220, 212] on body "**********" at bounding box center [463, 256] width 927 height 512
click at [590, 413] on button "Guardar" at bounding box center [597, 418] width 61 height 25
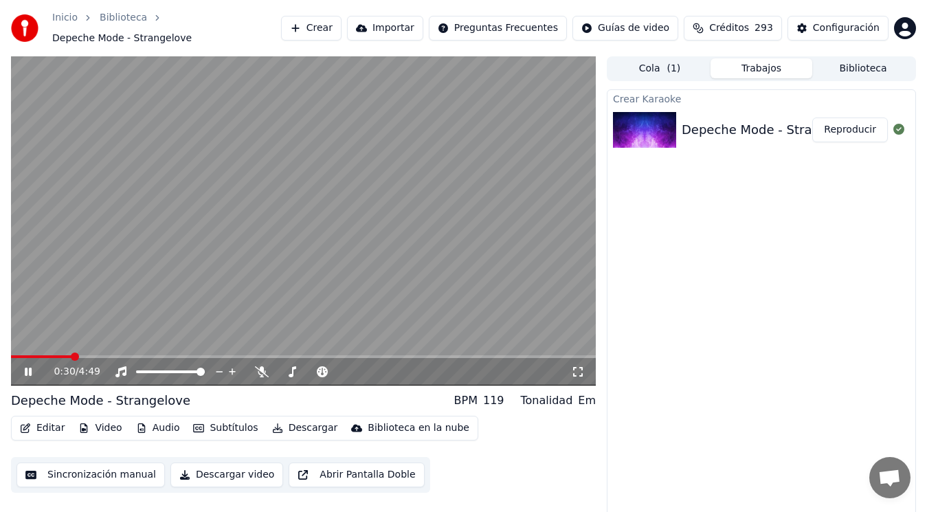
click at [27, 369] on icon at bounding box center [28, 372] width 7 height 8
